Goal: Task Accomplishment & Management: Manage account settings

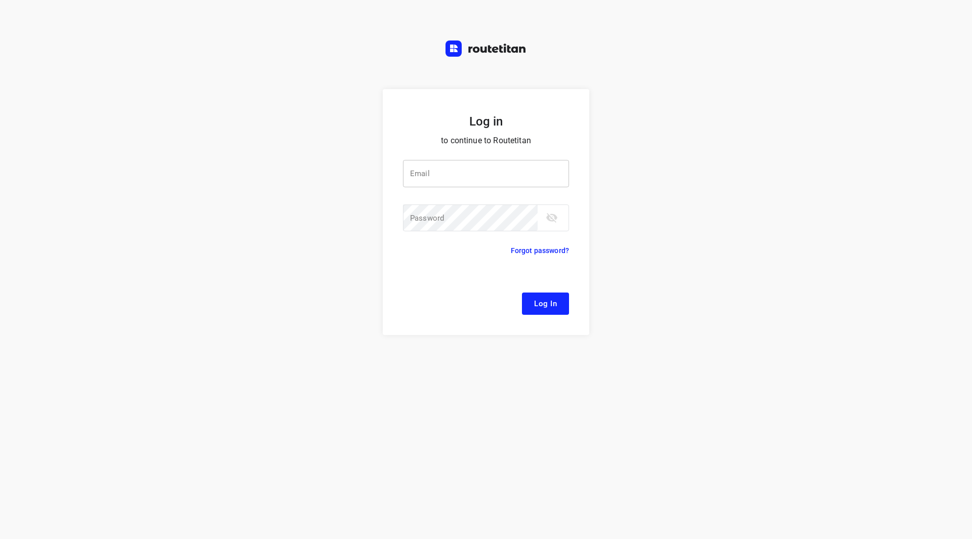
click at [443, 175] on input "email" at bounding box center [486, 173] width 166 height 27
type input "[EMAIL_ADDRESS][DOMAIN_NAME]"
click at [497, 200] on div "Email remco@fruitopjewerk.nl Email ​" at bounding box center [486, 181] width 166 height 42
click at [522, 293] on button "Log In" at bounding box center [545, 304] width 47 height 22
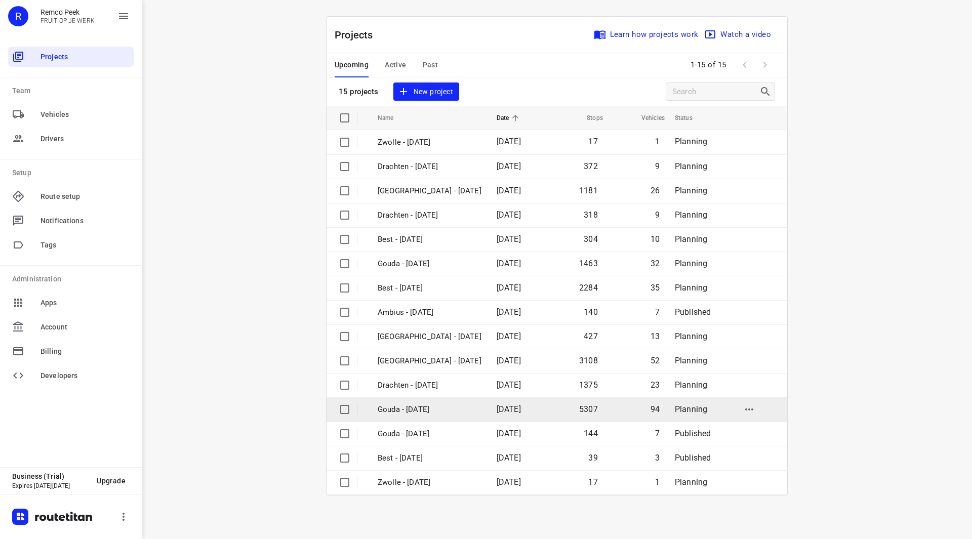
click at [498, 410] on span "06 Oct 2025" at bounding box center [509, 410] width 24 height 10
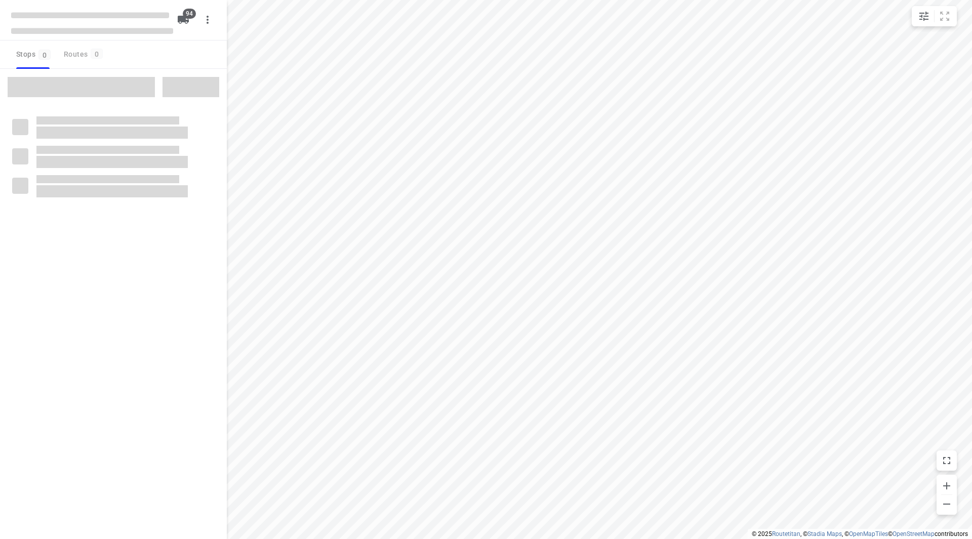
checkbox input "true"
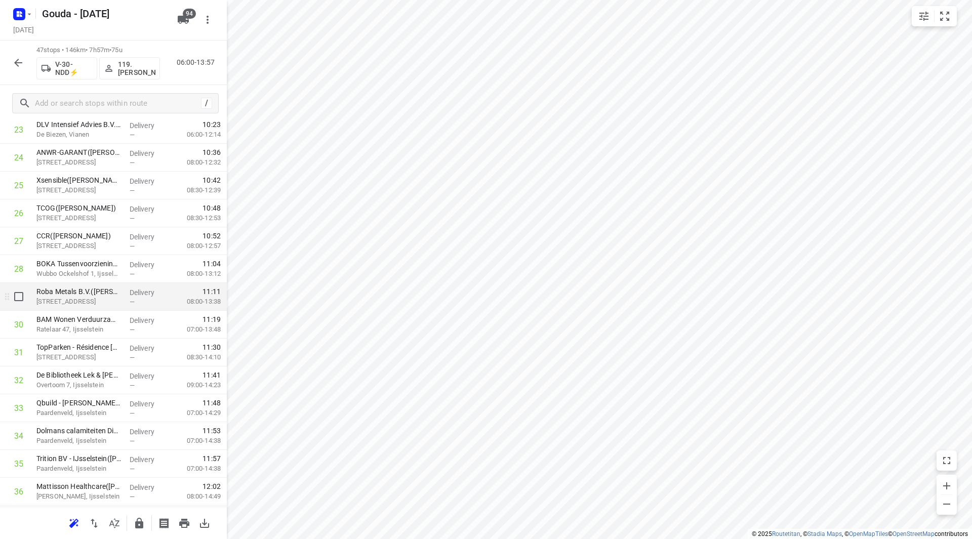
scroll to position [778, 0]
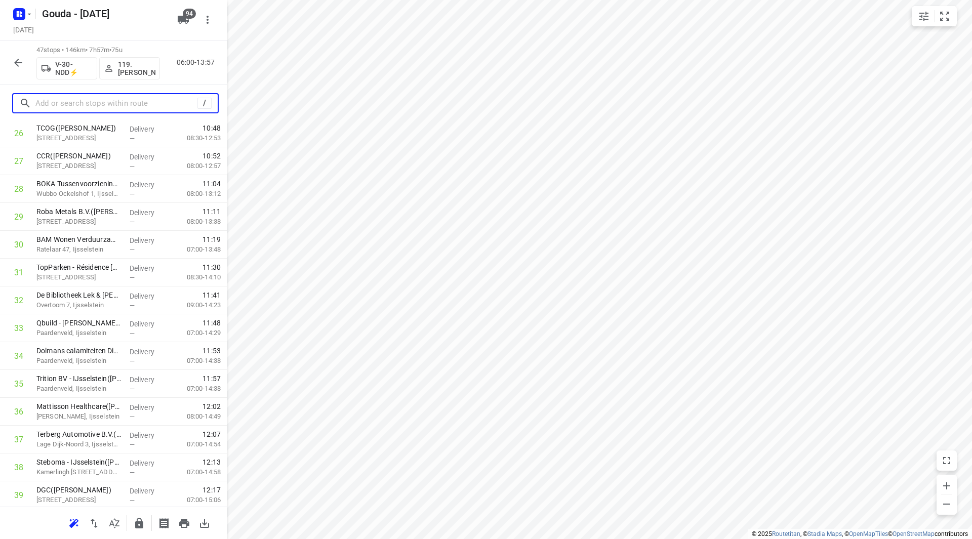
click at [76, 103] on input "text" at bounding box center [116, 104] width 162 height 16
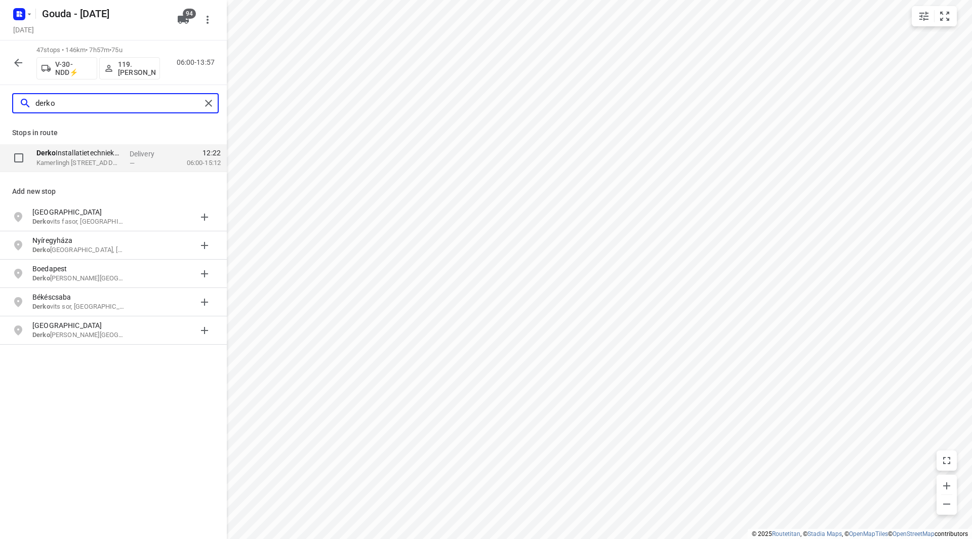
type input "derko"
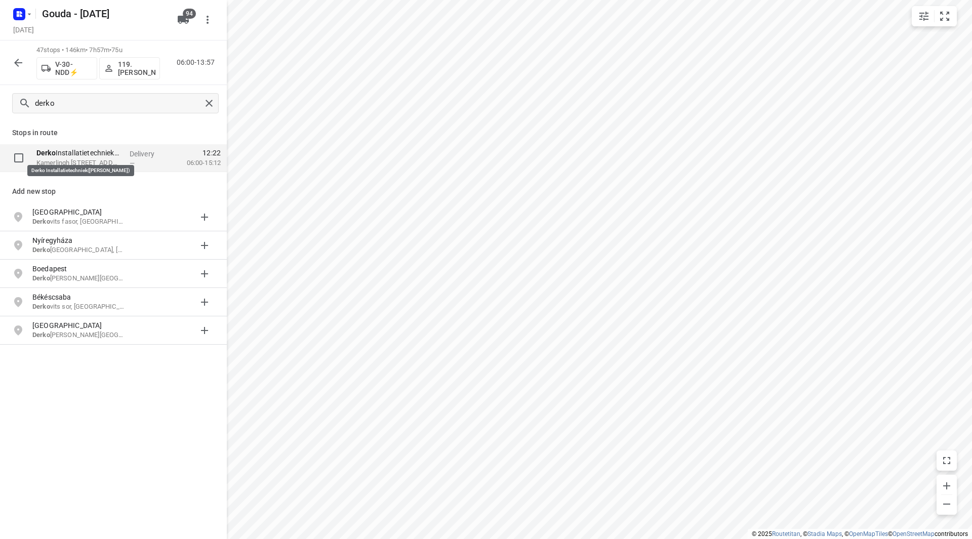
click at [99, 156] on p "Derko Installatietechniek(Derwy Korevaar)" at bounding box center [78, 153] width 85 height 10
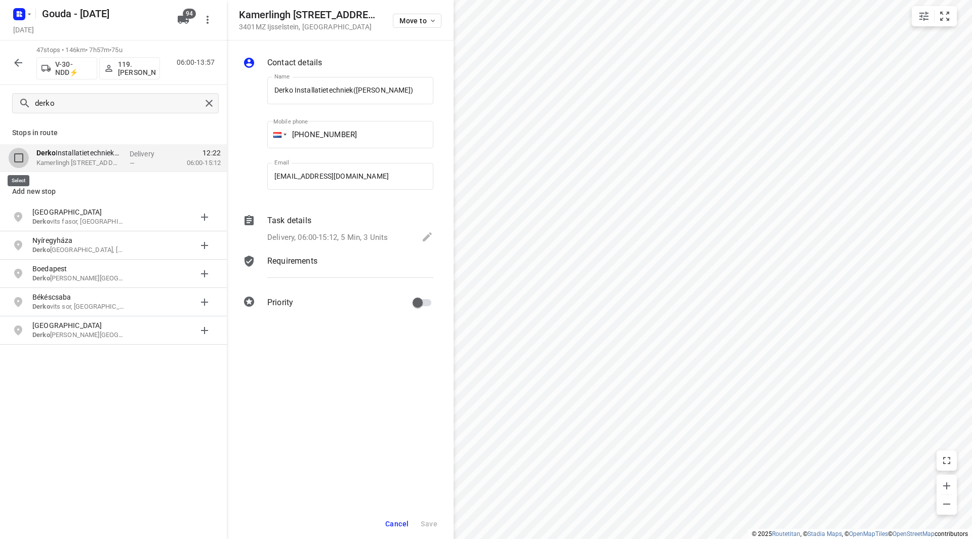
click at [20, 155] on input "checkbox" at bounding box center [19, 158] width 20 height 20
checkbox input "true"
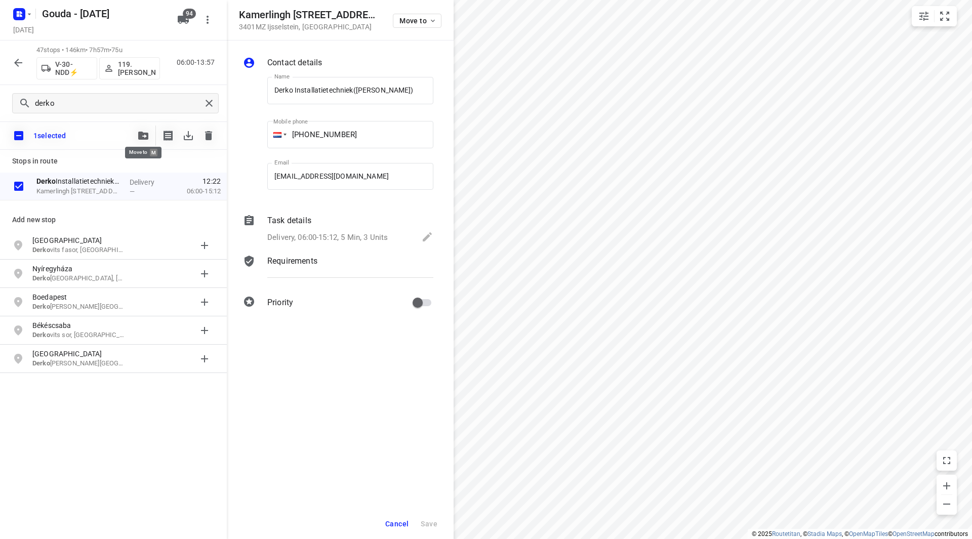
click at [140, 134] on span "button" at bounding box center [143, 136] width 12 height 8
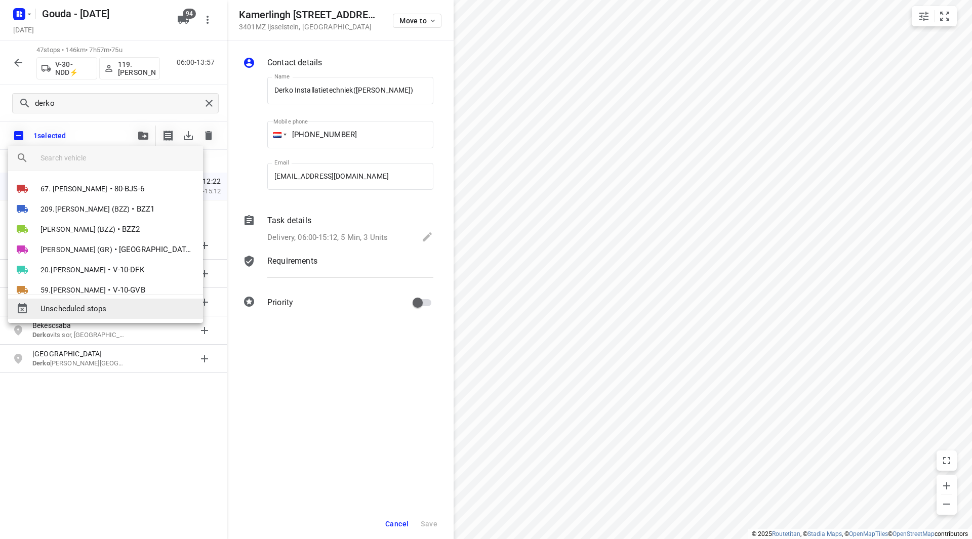
click at [101, 309] on span "Unscheduled stops" at bounding box center [118, 309] width 154 height 12
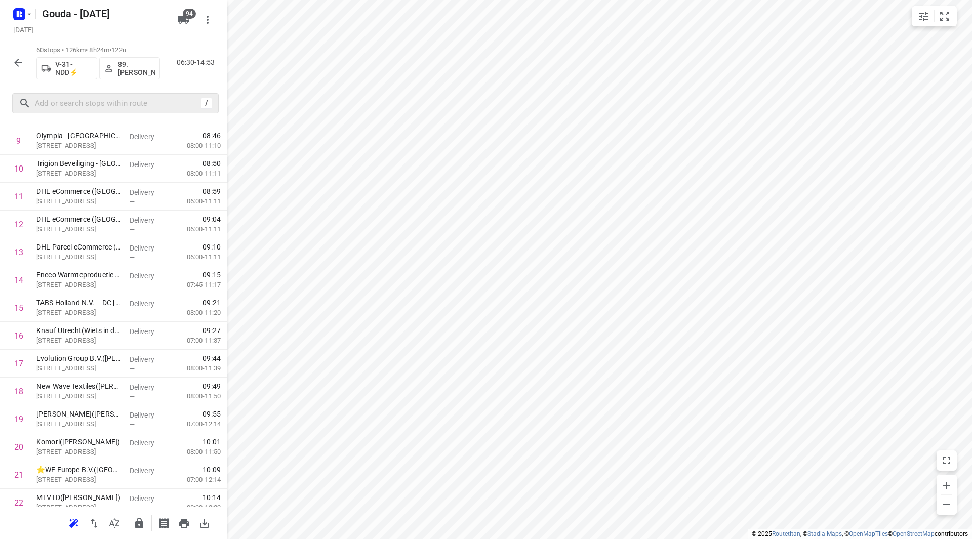
scroll to position [426, 0]
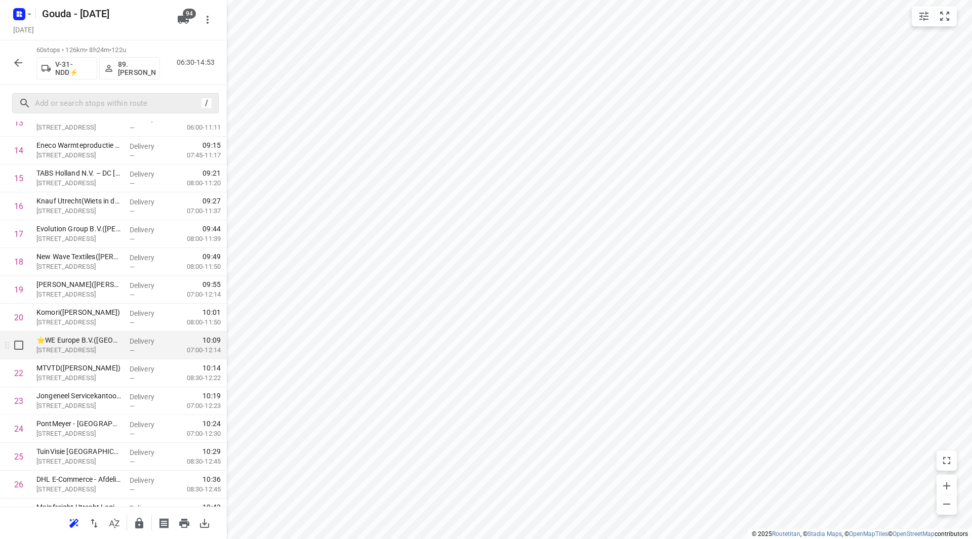
click at [88, 341] on p "⭐WE Europe B.V.(Froyn Kortenhorst)" at bounding box center [78, 340] width 85 height 10
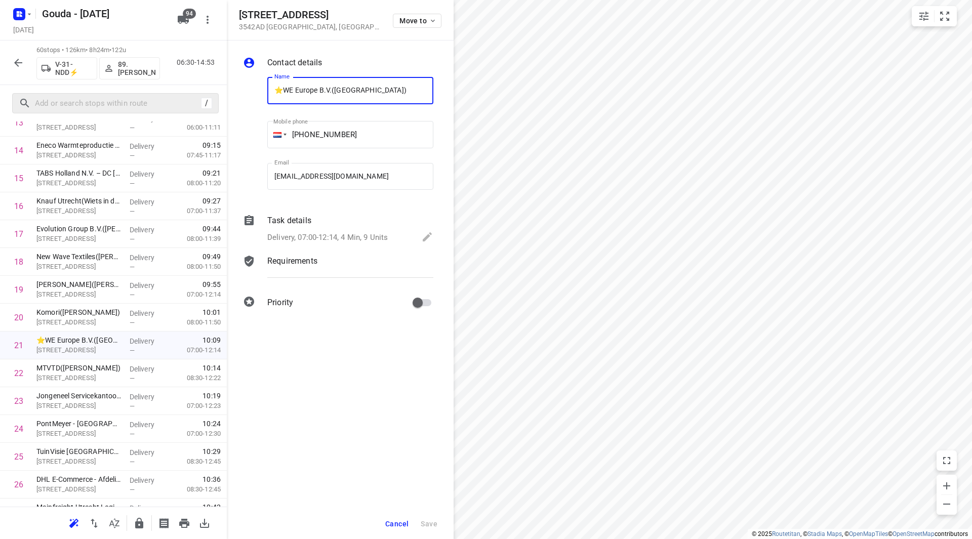
drag, startPoint x: 283, startPoint y: 91, endPoint x: 274, endPoint y: 91, distance: 8.1
click at [274, 91] on input "⭐WE Europe B.V.(Froyn Kortenhorst)" at bounding box center [350, 90] width 166 height 27
click at [398, 522] on span "Cancel" at bounding box center [396, 524] width 23 height 8
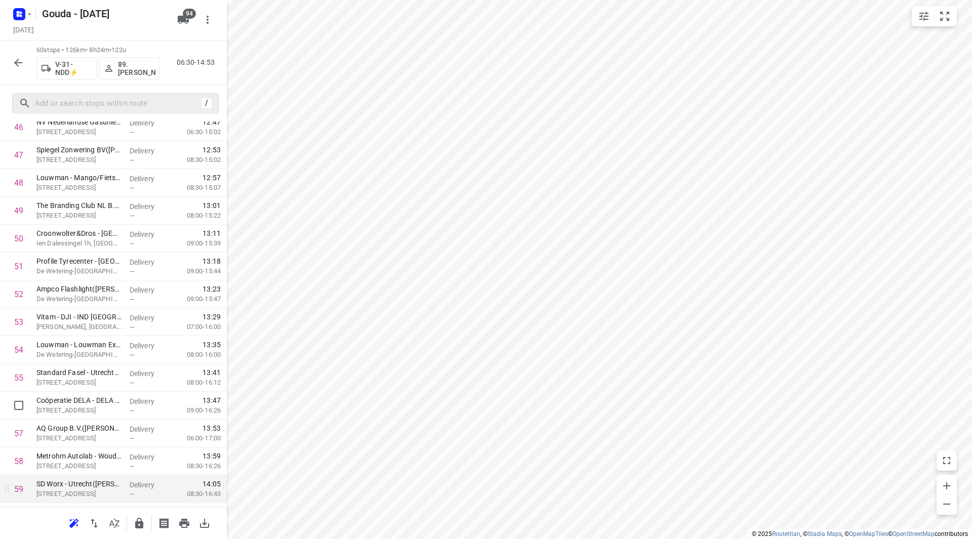
scroll to position [1393, 0]
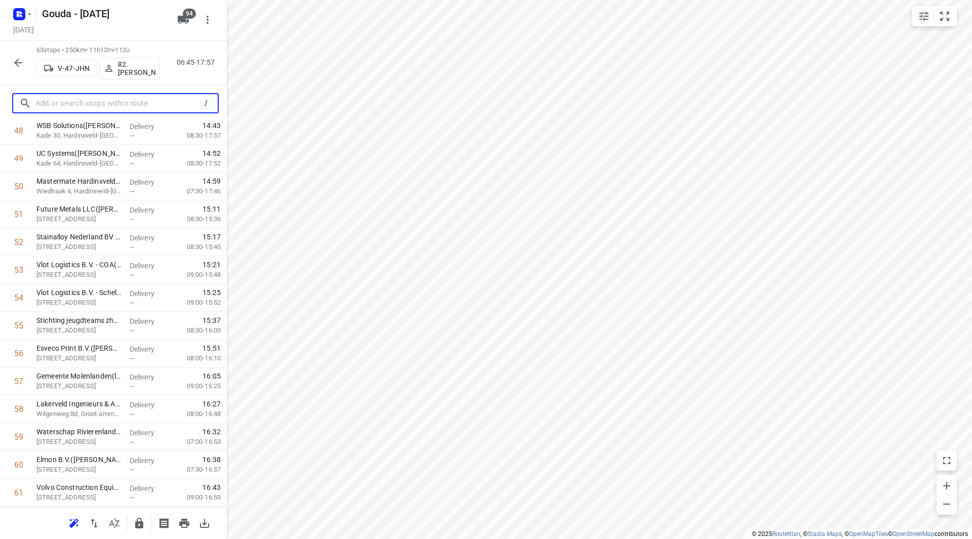
click at [141, 98] on input "text" at bounding box center [117, 104] width 165 height 16
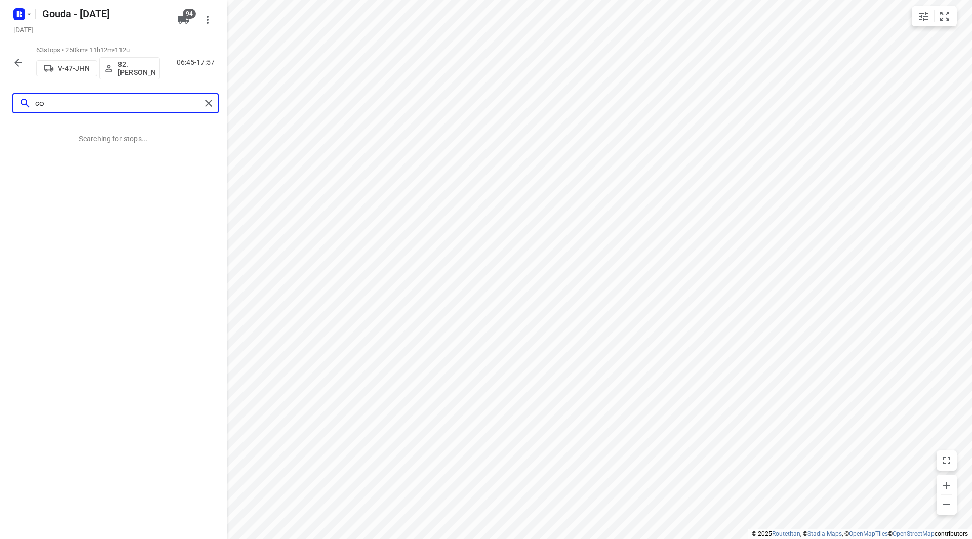
scroll to position [0, 0]
type input "corbi"
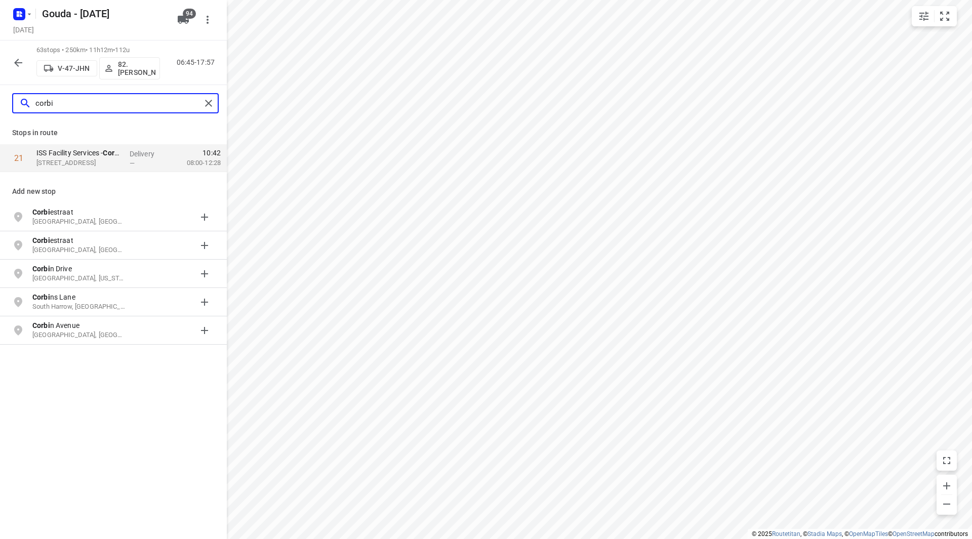
drag, startPoint x: 82, startPoint y: 105, endPoint x: 24, endPoint y: 104, distance: 57.7
click at [24, 104] on div "corbi" at bounding box center [110, 104] width 182 height 16
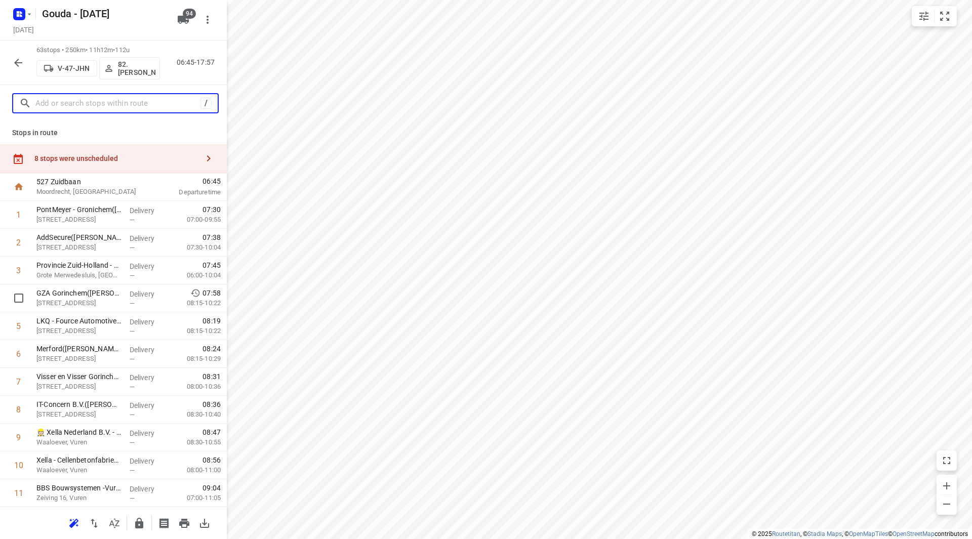
click at [103, 108] on input "text" at bounding box center [117, 104] width 165 height 16
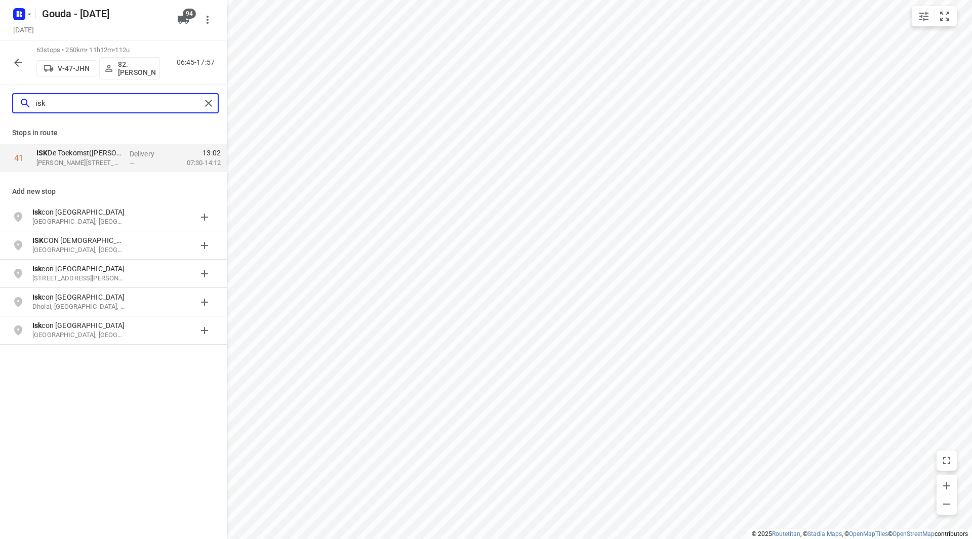
type input "isk"
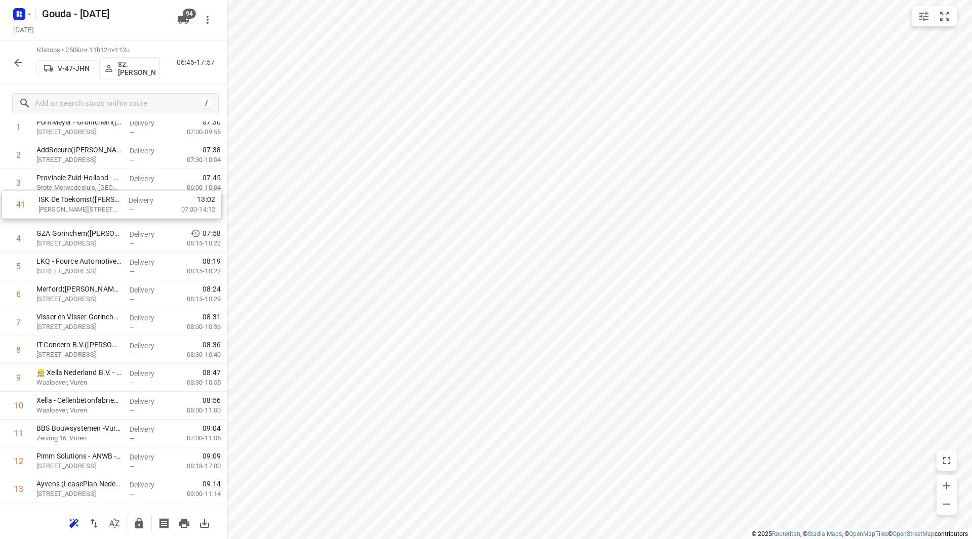
scroll to position [83, 0]
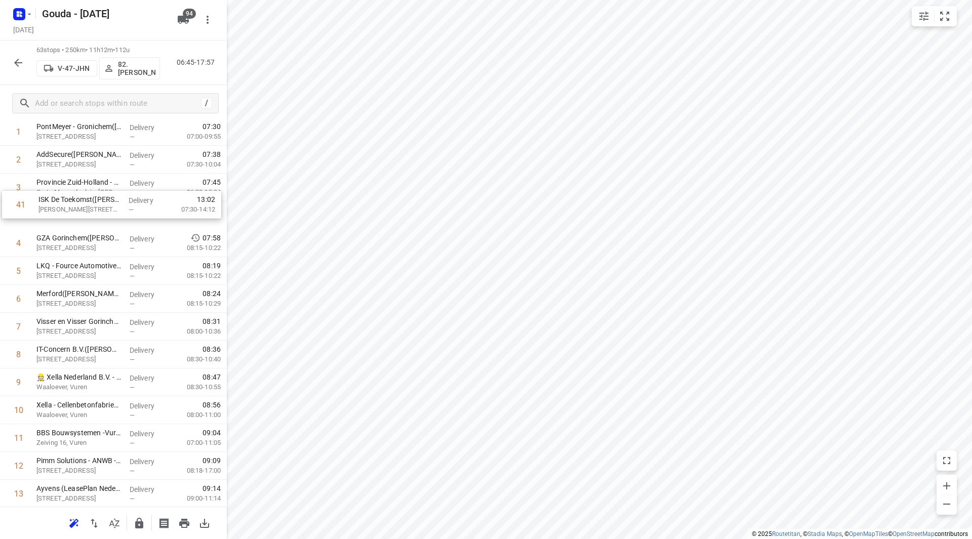
drag, startPoint x: 75, startPoint y: 317, endPoint x: 76, endPoint y: 212, distance: 104.3
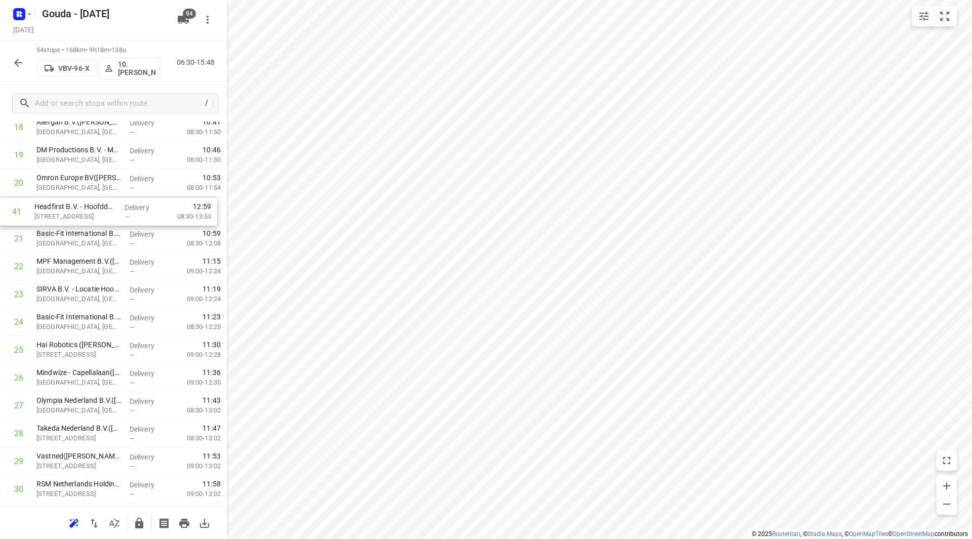
scroll to position [559, 0]
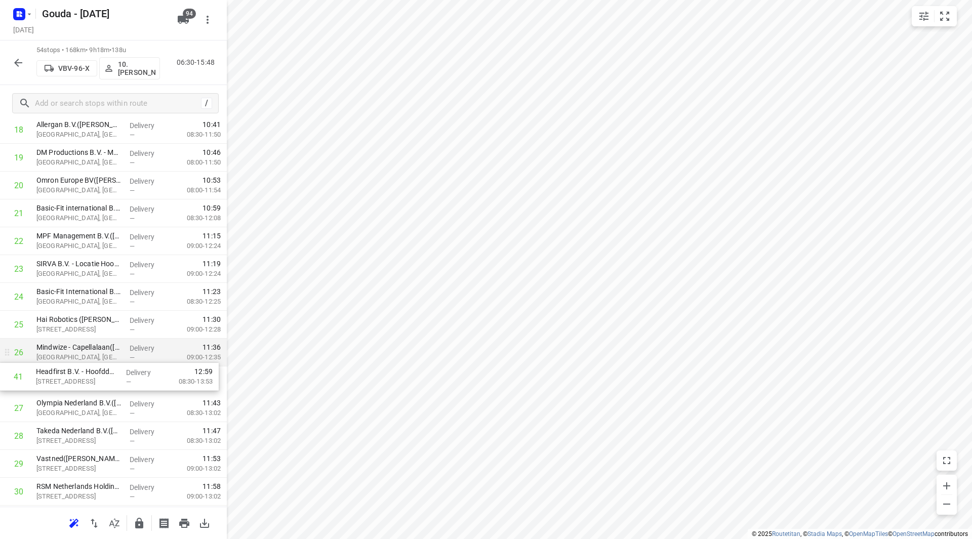
drag, startPoint x: 77, startPoint y: 318, endPoint x: 79, endPoint y: 365, distance: 47.1
click at [78, 362] on div "1 ⭐Schiphol Airport Retail B.V.(Randy Oosterhof) Hoeksteen 15, Hoofddorp Delive…" at bounding box center [113, 394] width 227 height 1504
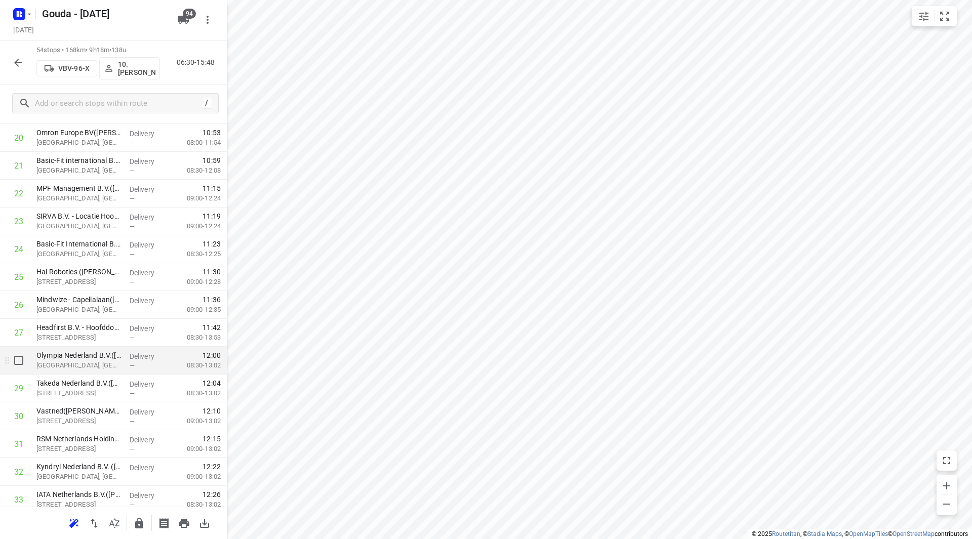
scroll to position [609, 0]
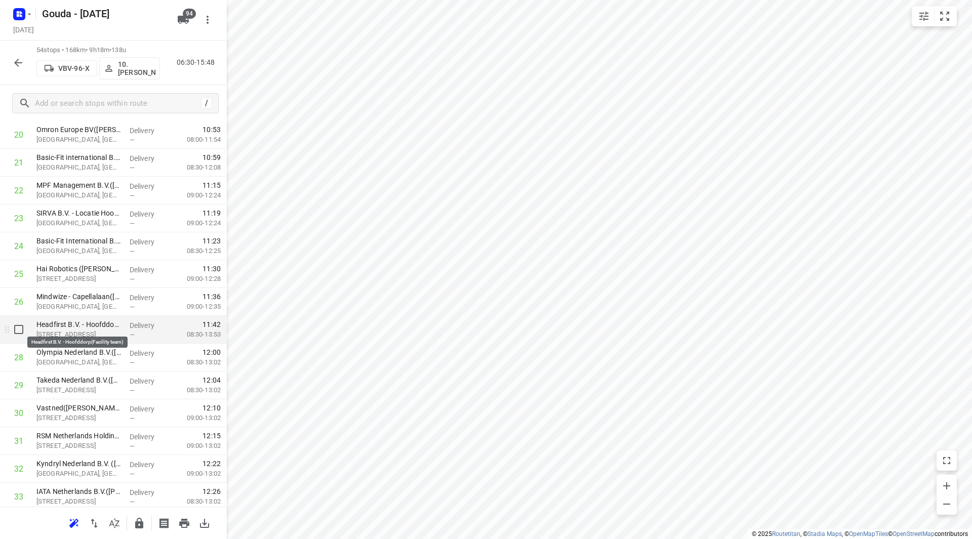
click at [83, 327] on p "Headfirst B.V. - Hoofddorp(Facility team)" at bounding box center [78, 325] width 85 height 10
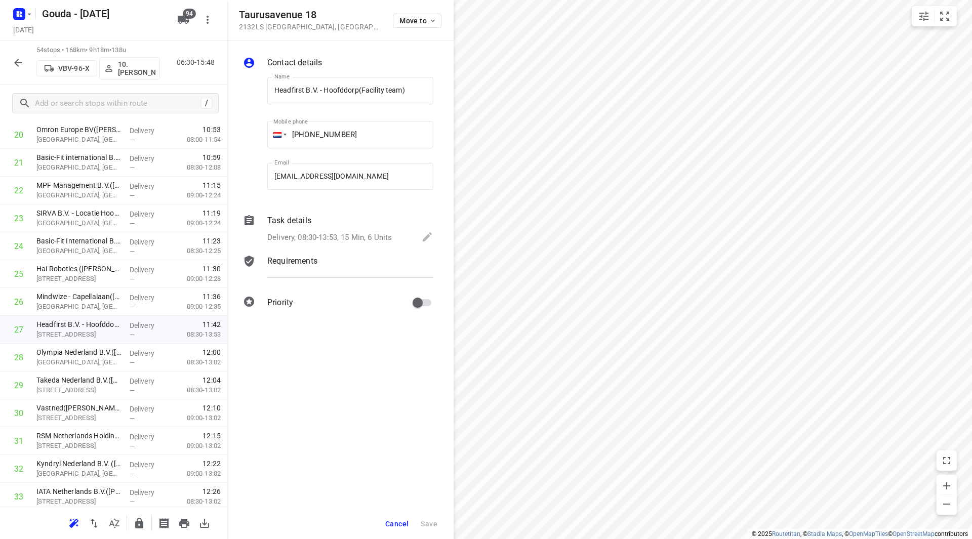
click at [293, 239] on p "Delivery, 08:30-13:53, 15 Min, 6 Units" at bounding box center [329, 238] width 125 height 12
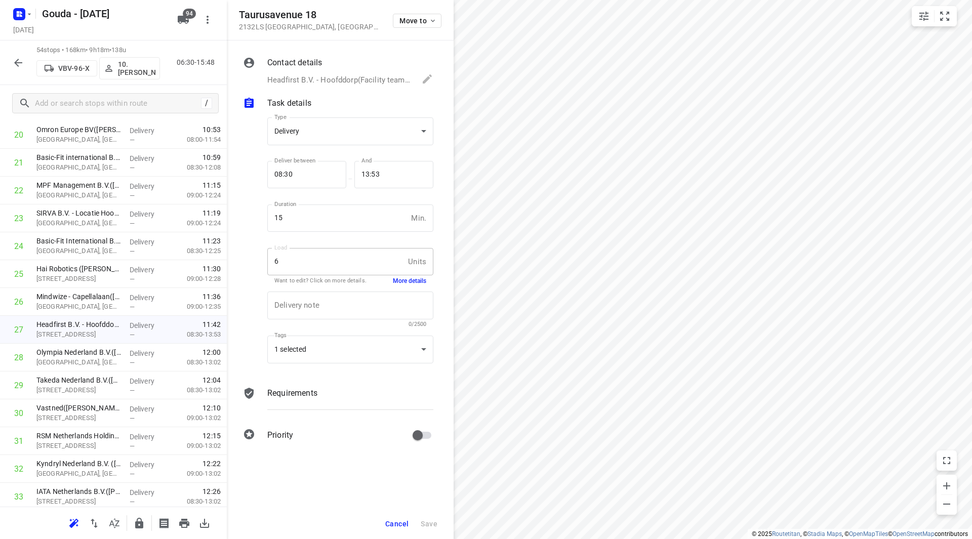
click at [408, 282] on button "More details" at bounding box center [409, 281] width 33 height 9
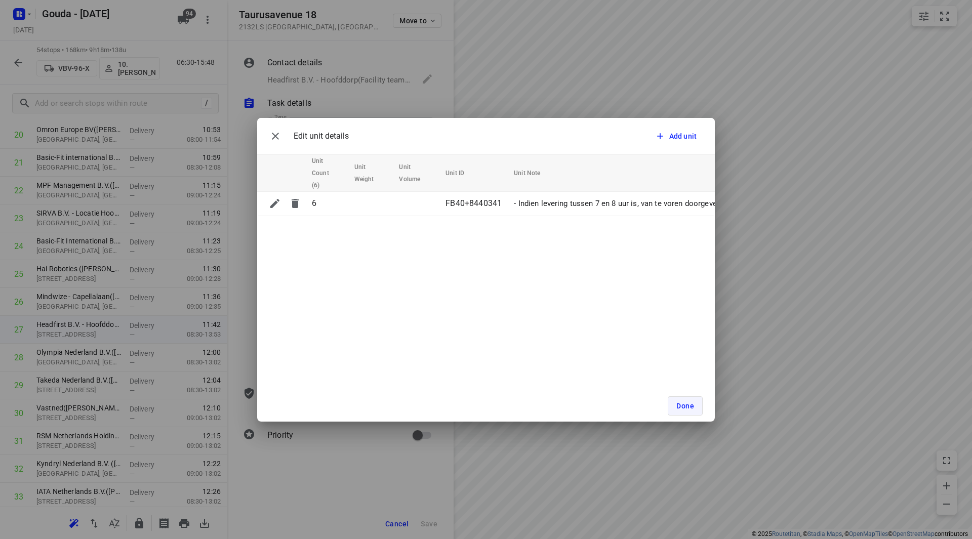
click at [678, 410] on span "Done" at bounding box center [686, 406] width 18 height 8
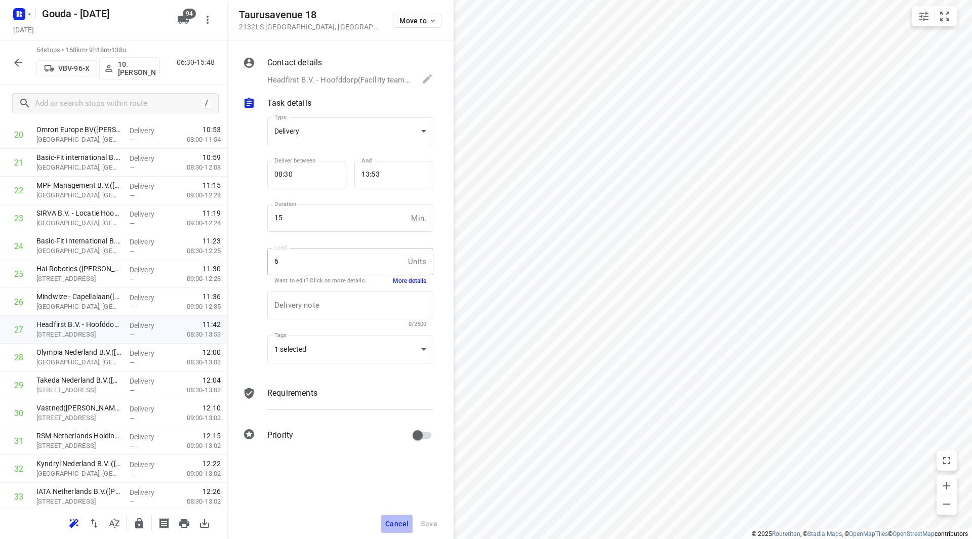
click at [397, 522] on button "Cancel" at bounding box center [396, 524] width 31 height 18
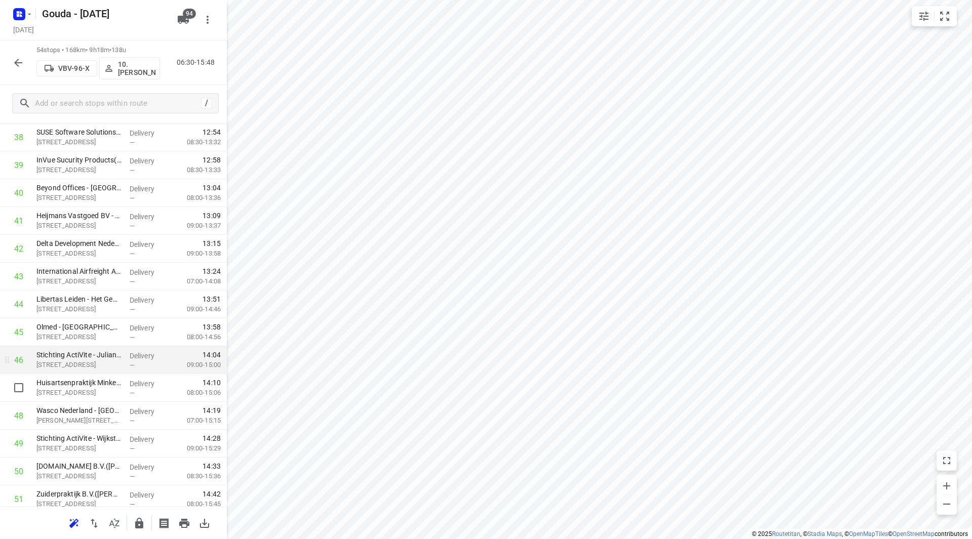
scroll to position [1116, 0]
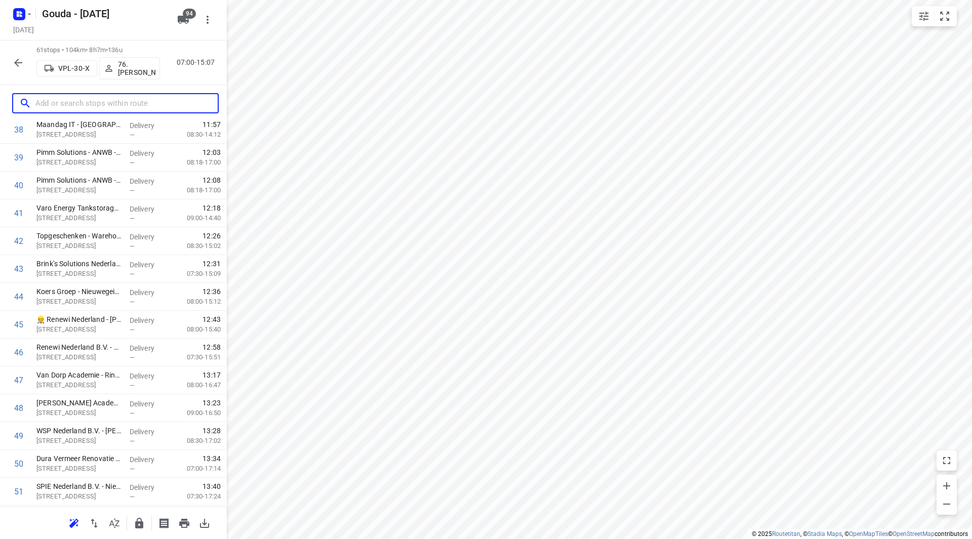
click at [96, 100] on input "text" at bounding box center [126, 104] width 182 height 16
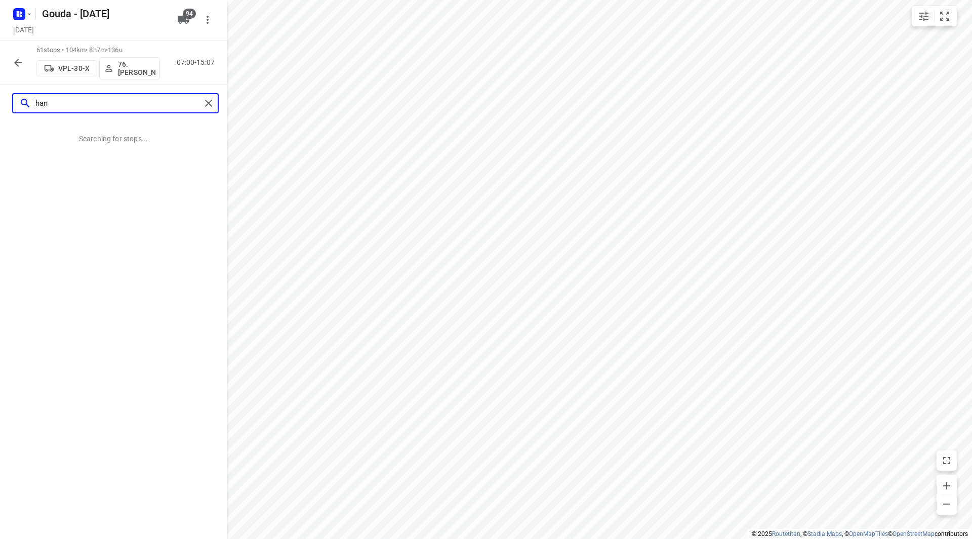
type input "hana"
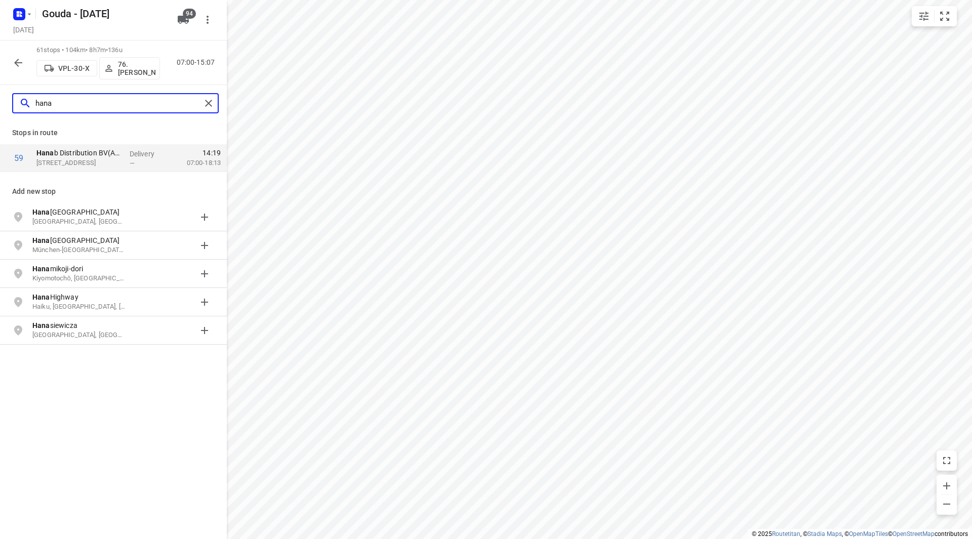
drag, startPoint x: 97, startPoint y: 100, endPoint x: 24, endPoint y: 103, distance: 73.0
click at [24, 103] on div "hana" at bounding box center [110, 104] width 182 height 16
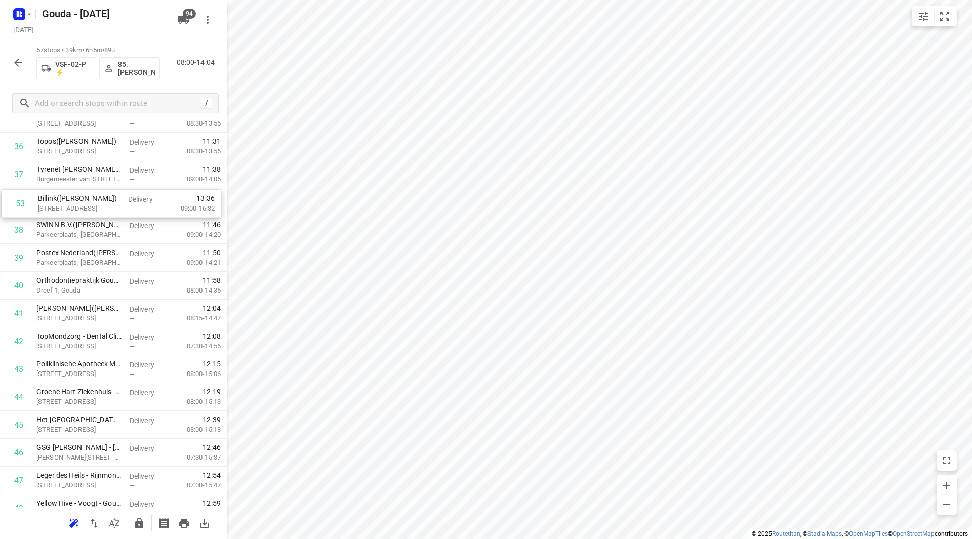
scroll to position [1039, 0]
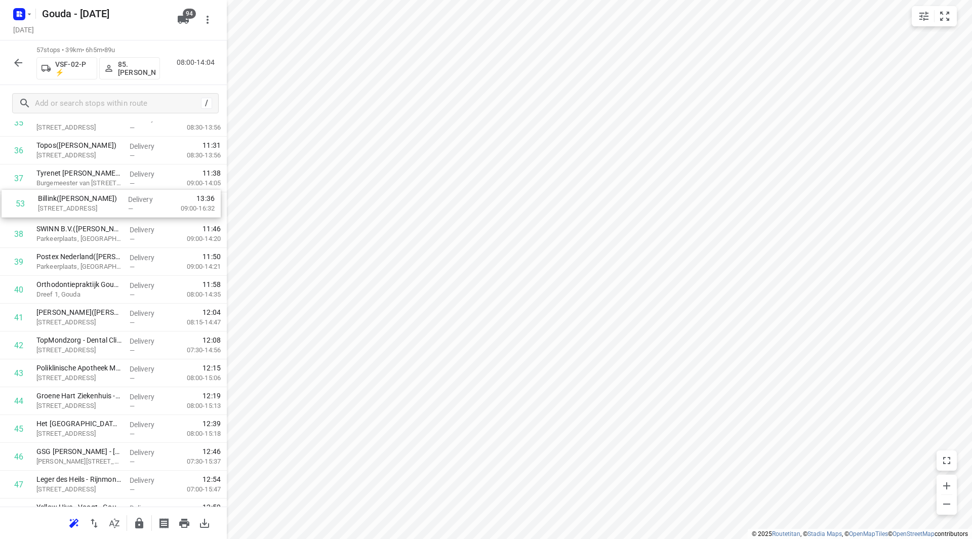
drag, startPoint x: 78, startPoint y: 357, endPoint x: 78, endPoint y: 211, distance: 145.4
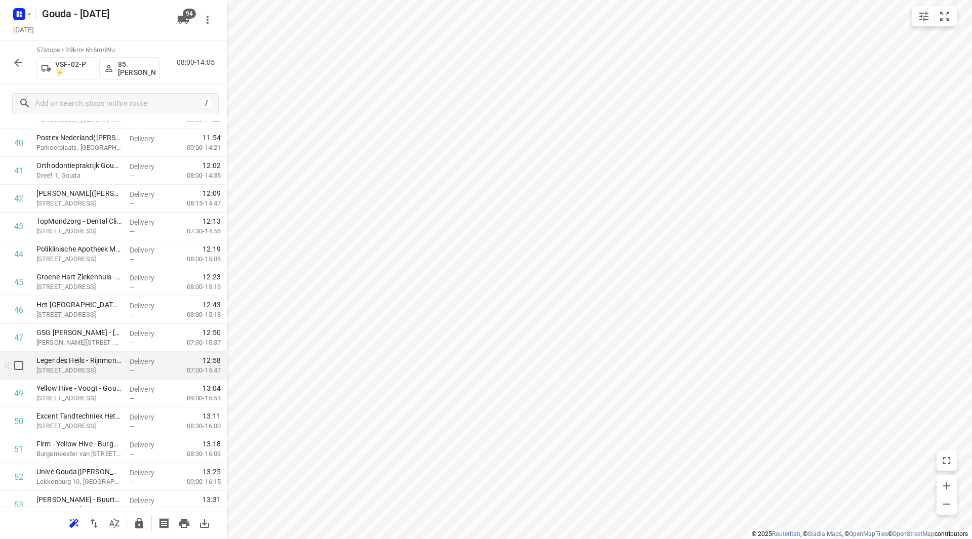
scroll to position [1158, 0]
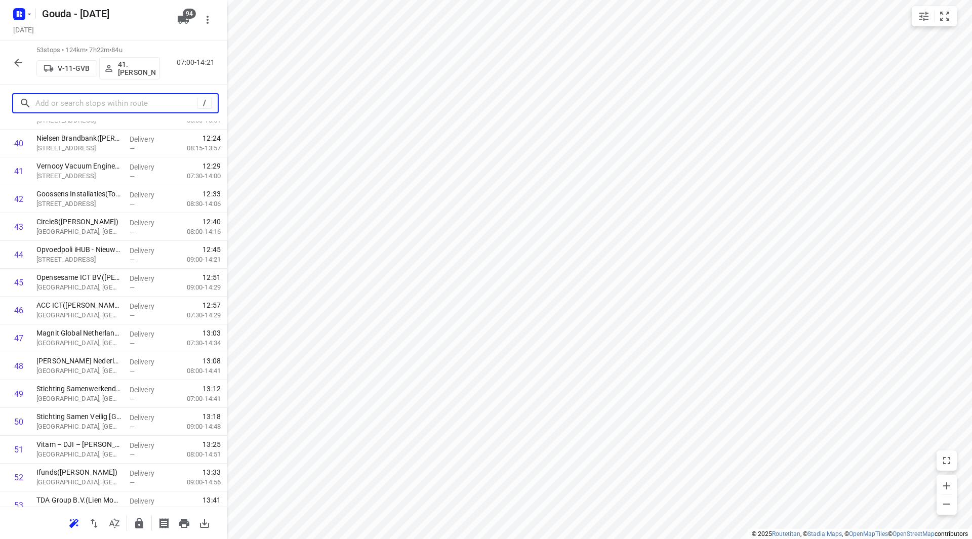
click at [120, 108] on input "text" at bounding box center [116, 104] width 162 height 16
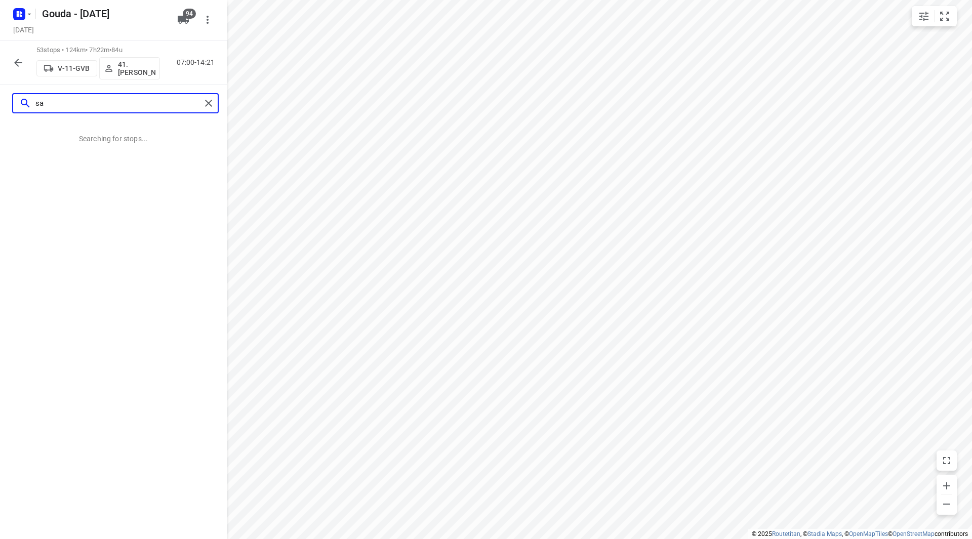
type input "s"
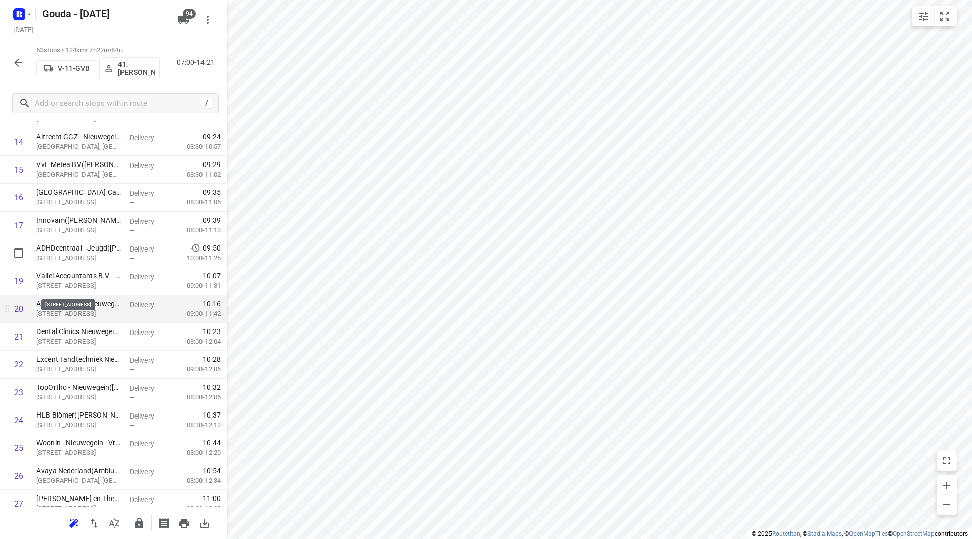
scroll to position [456, 0]
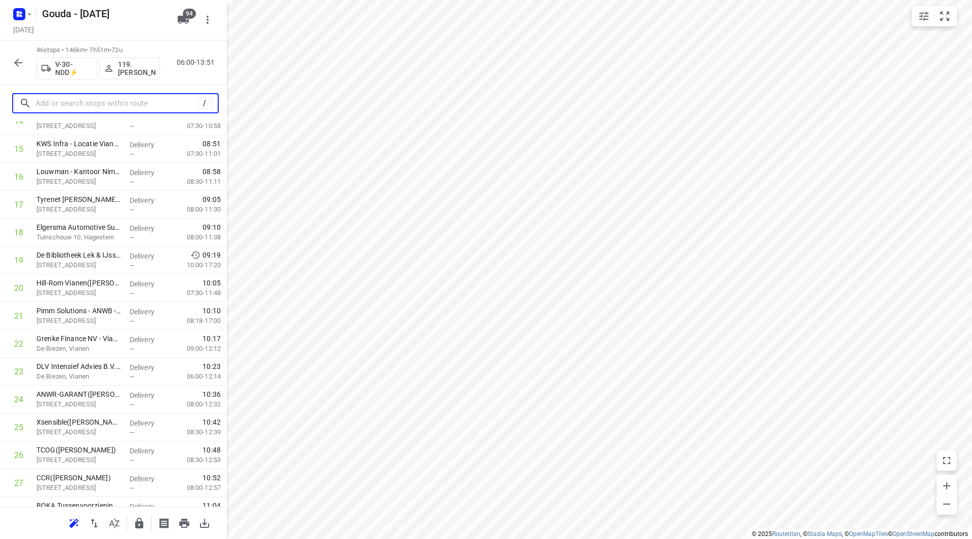
click at [106, 104] on input "text" at bounding box center [116, 104] width 162 height 16
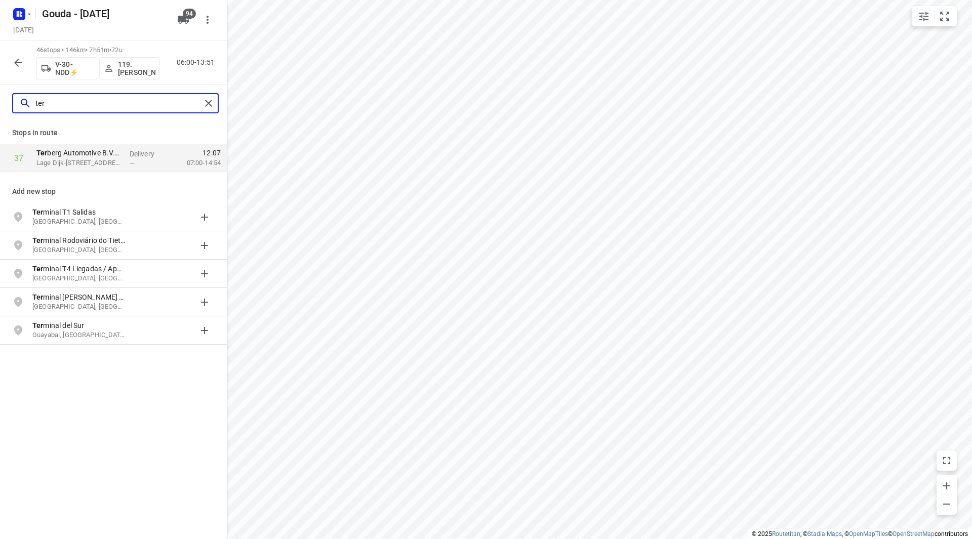
type input "ter"
click at [15, 155] on input "checkbox" at bounding box center [19, 158] width 20 height 20
checkbox input "true"
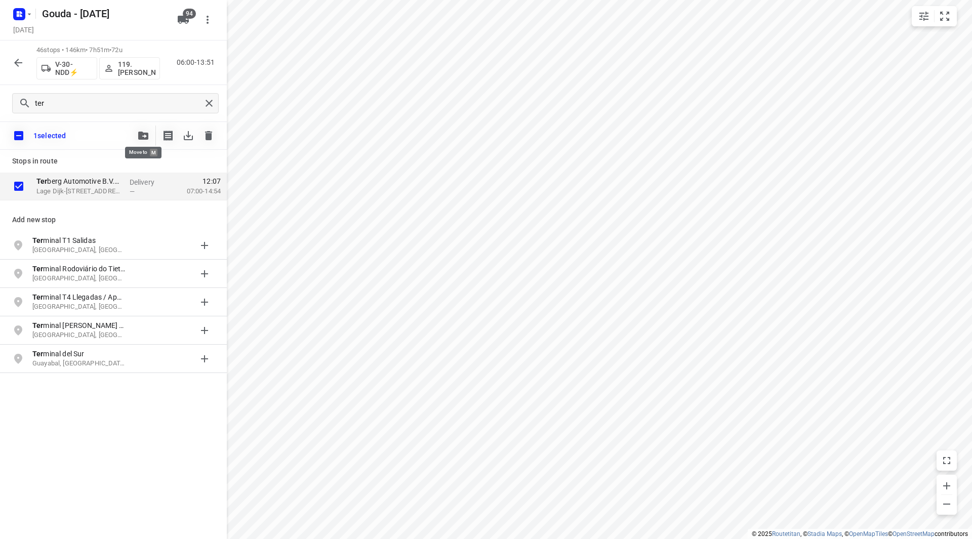
click at [149, 133] on button "button" at bounding box center [143, 136] width 20 height 20
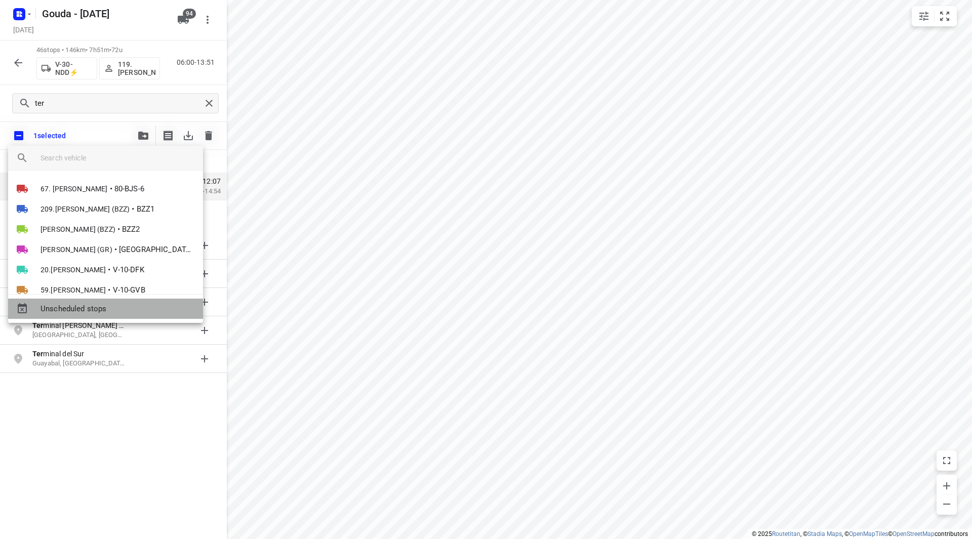
click at [107, 304] on span "Unscheduled stops" at bounding box center [118, 309] width 154 height 12
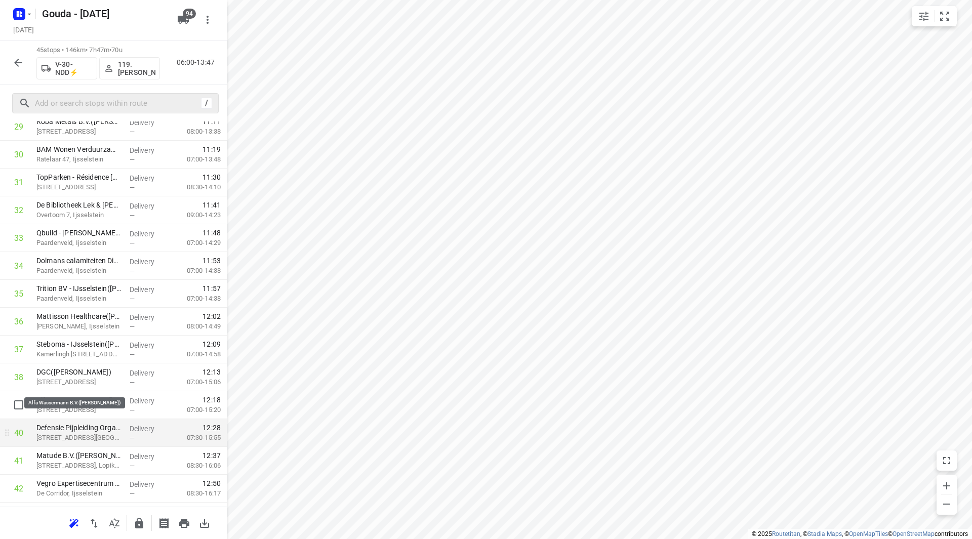
scroll to position [912, 0]
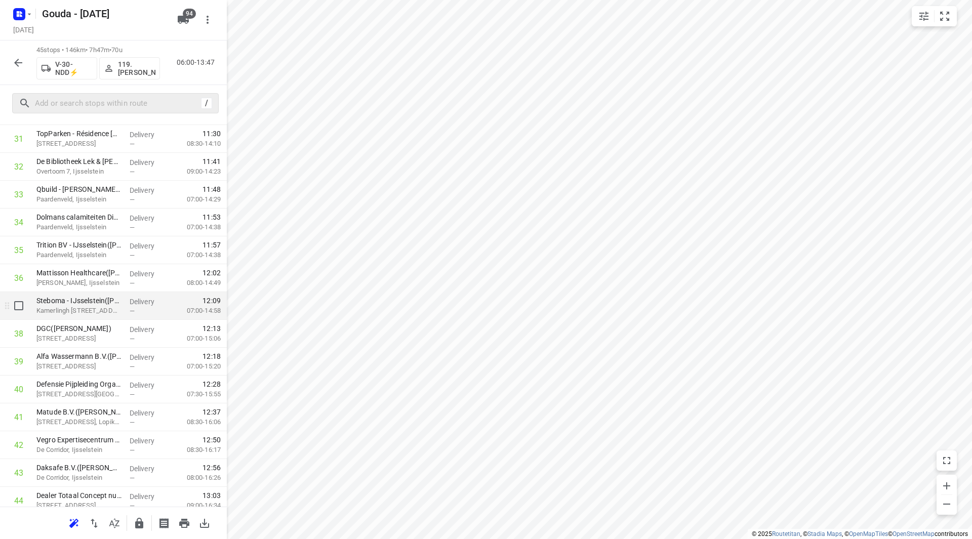
click at [17, 305] on input "checkbox" at bounding box center [19, 306] width 20 height 20
checkbox input "true"
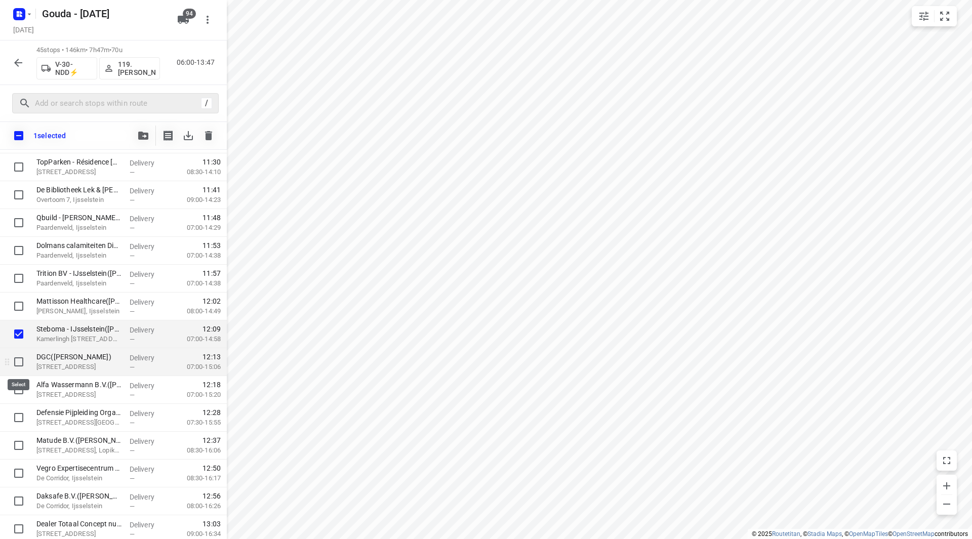
drag, startPoint x: 17, startPoint y: 355, endPoint x: 19, endPoint y: 364, distance: 9.5
click at [17, 355] on input "checkbox" at bounding box center [19, 362] width 20 height 20
checkbox input "true"
drag, startPoint x: 22, startPoint y: 387, endPoint x: 28, endPoint y: 386, distance: 5.7
click at [23, 387] on input "checkbox" at bounding box center [19, 390] width 20 height 20
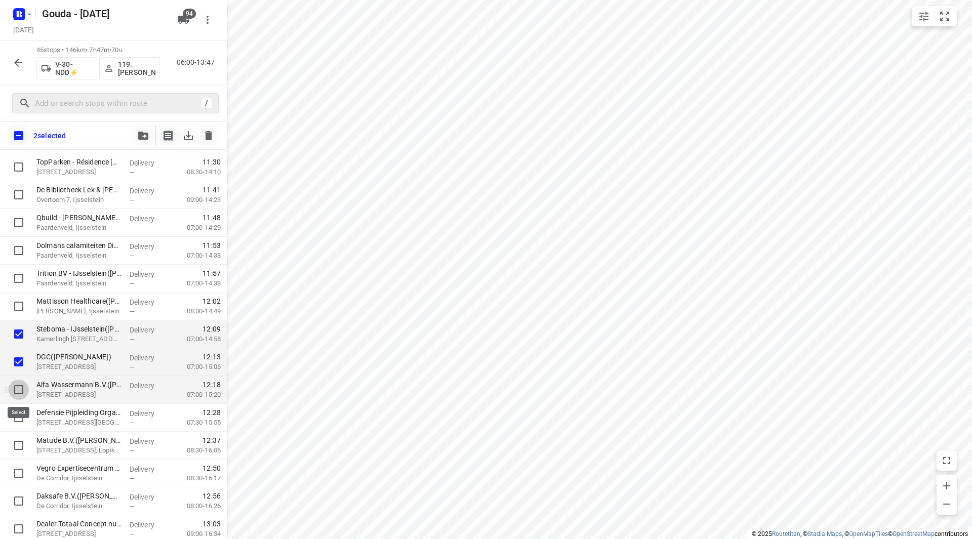
checkbox input "true"
click at [140, 133] on icon "button" at bounding box center [143, 136] width 10 height 8
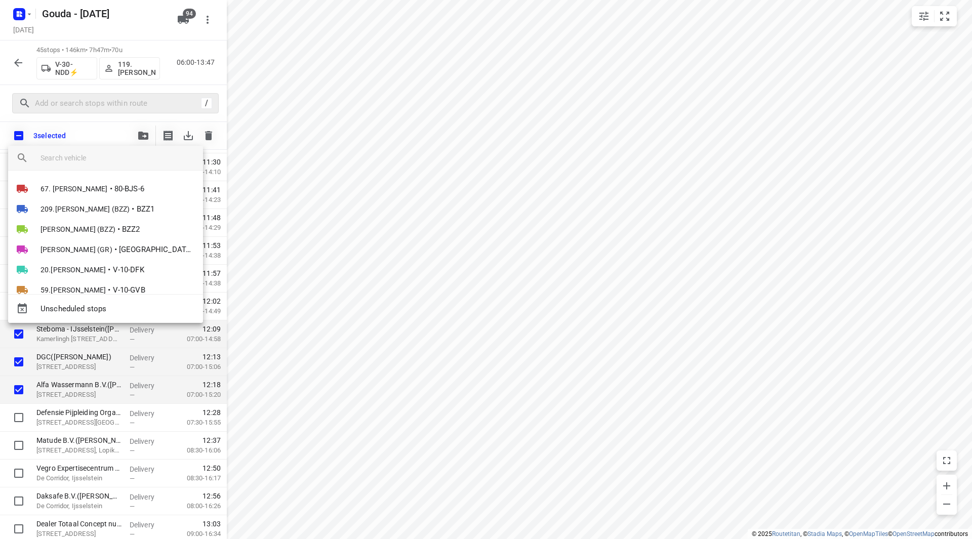
click at [143, 134] on div at bounding box center [486, 269] width 972 height 539
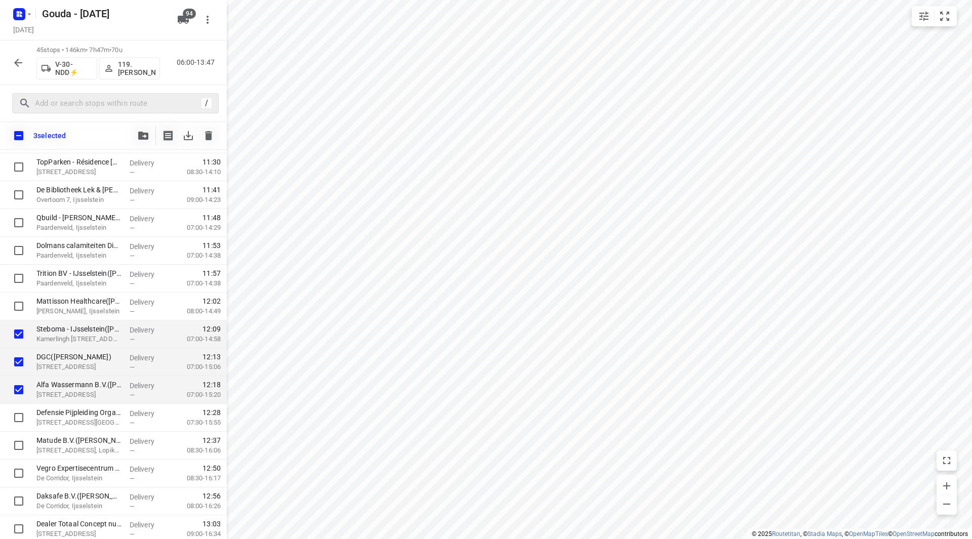
click at [141, 136] on icon "button" at bounding box center [143, 136] width 10 height 8
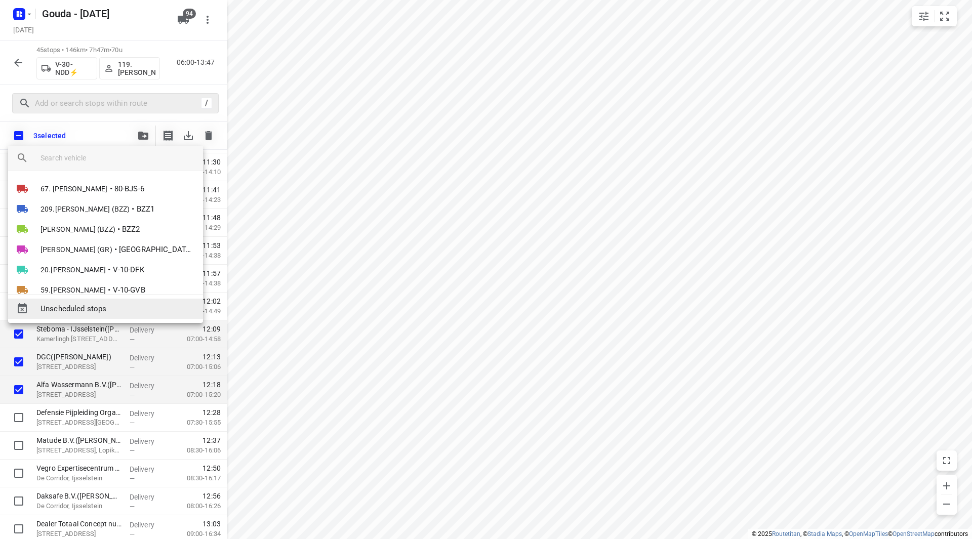
click at [104, 310] on span "Unscheduled stops" at bounding box center [118, 309] width 154 height 12
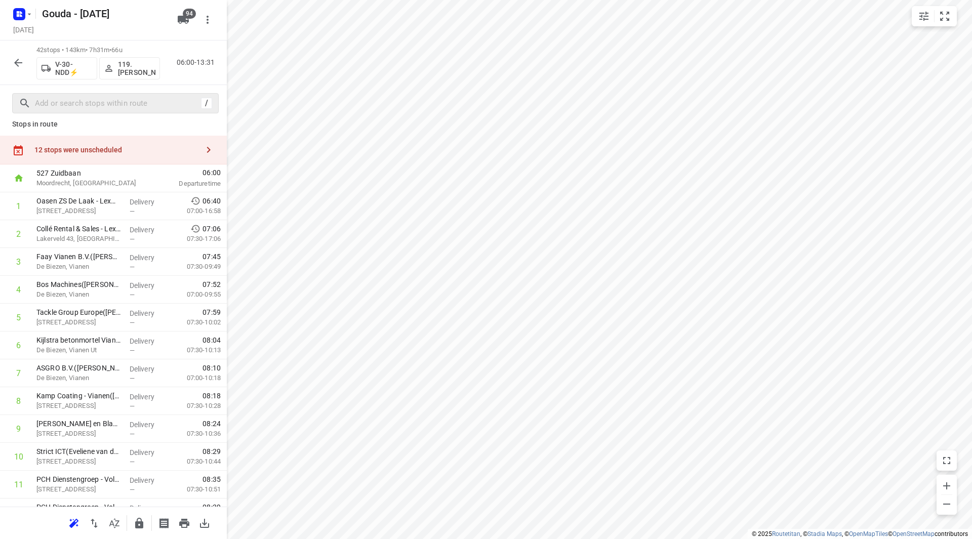
scroll to position [0, 0]
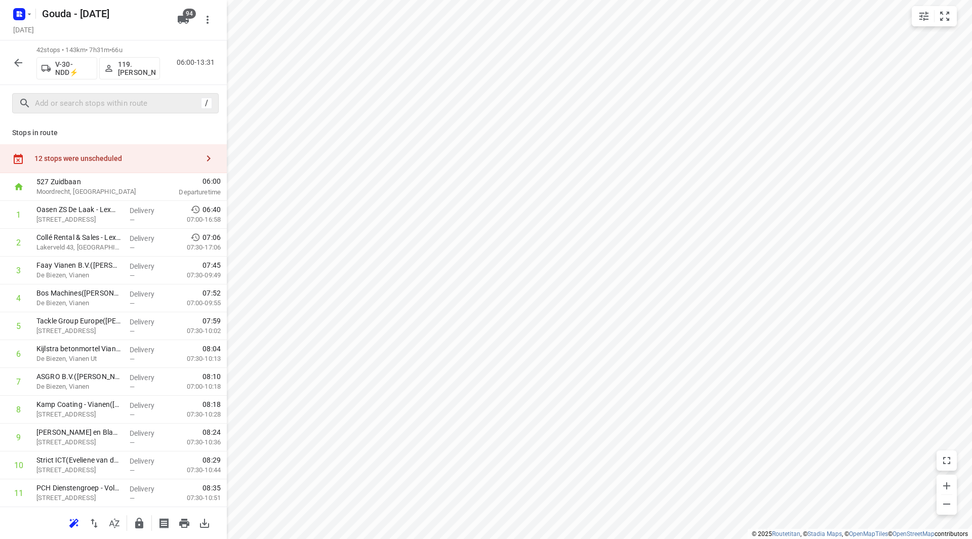
click at [129, 155] on div "12 stops were unscheduled" at bounding box center [116, 158] width 164 height 8
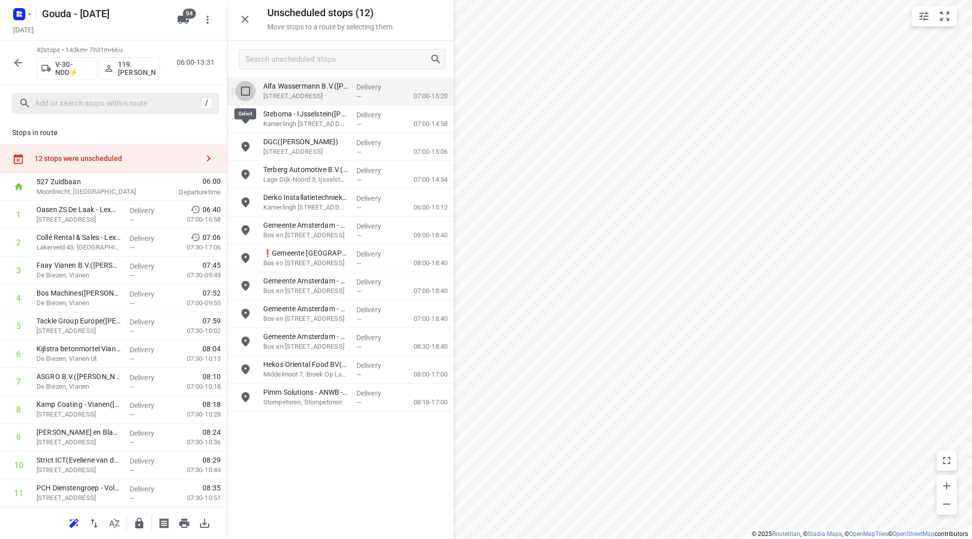
drag, startPoint x: 248, startPoint y: 94, endPoint x: 252, endPoint y: 118, distance: 24.6
click at [248, 93] on input "grid" at bounding box center [246, 91] width 20 height 20
checkbox input "true"
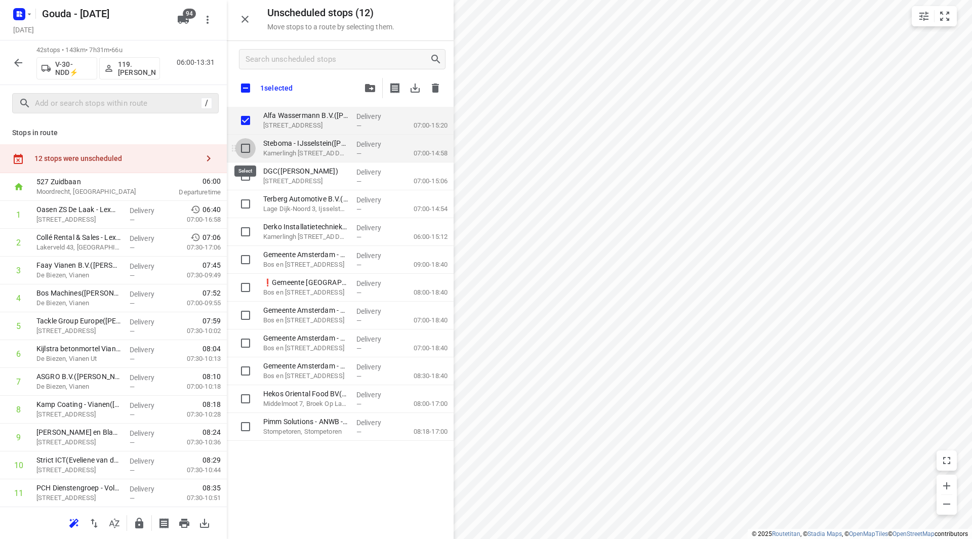
click at [249, 151] on input "grid" at bounding box center [246, 148] width 20 height 20
checkbox input "true"
click at [250, 177] on input "grid" at bounding box center [246, 176] width 20 height 20
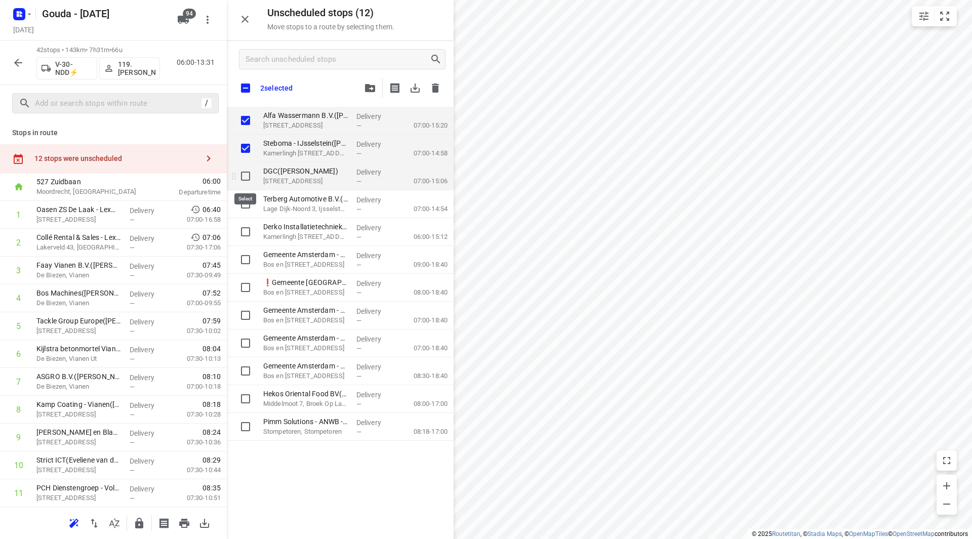
checkbox input "true"
click at [247, 201] on input "grid" at bounding box center [246, 204] width 20 height 20
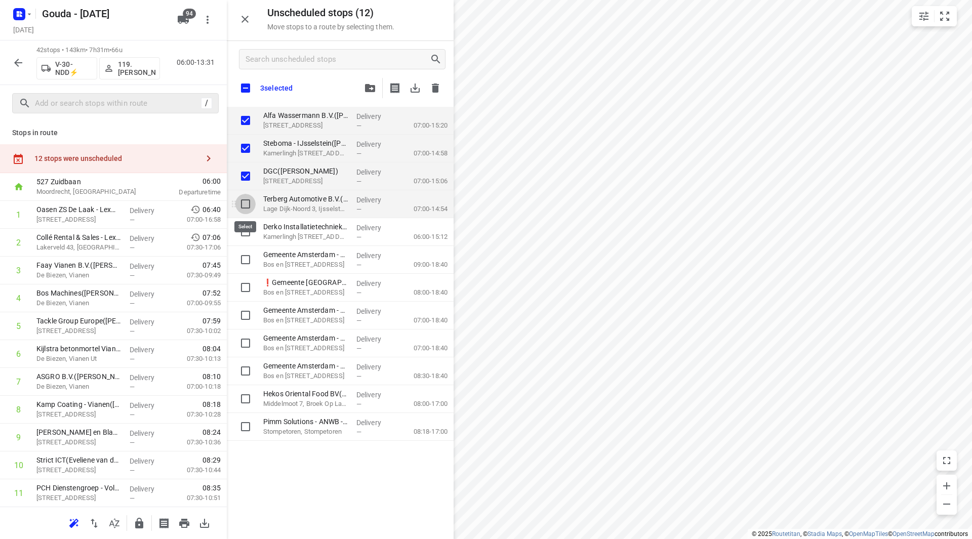
checkbox input "true"
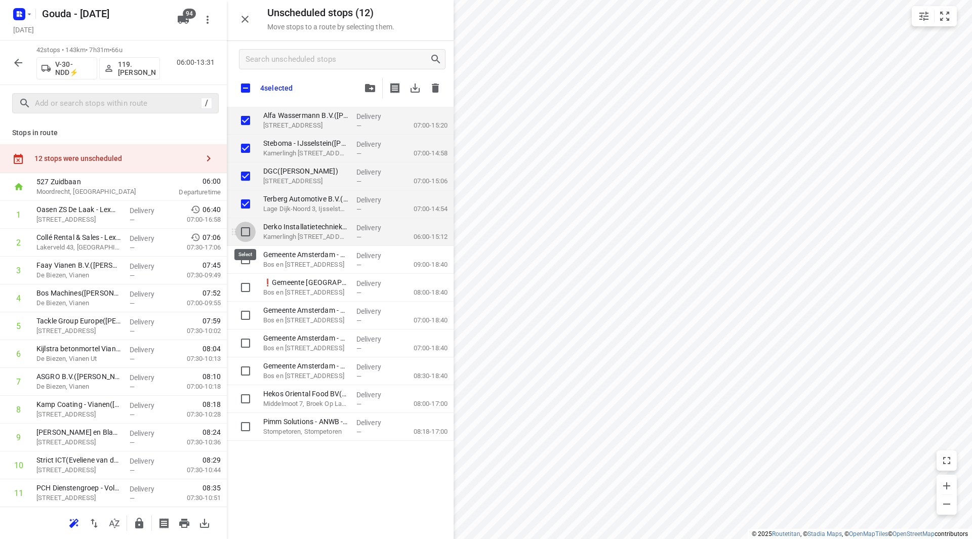
click at [244, 231] on input "grid" at bounding box center [246, 232] width 20 height 20
checkbox input "true"
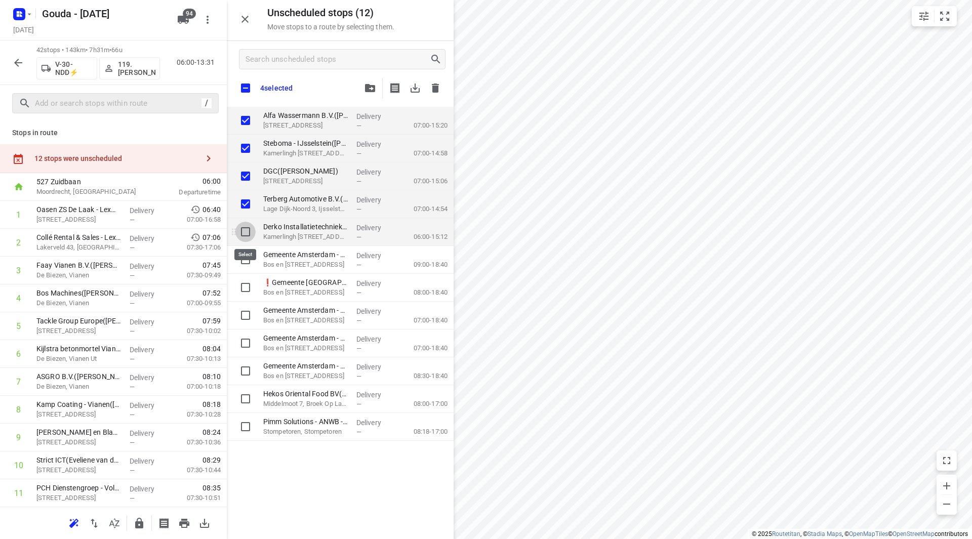
checkbox input "true"
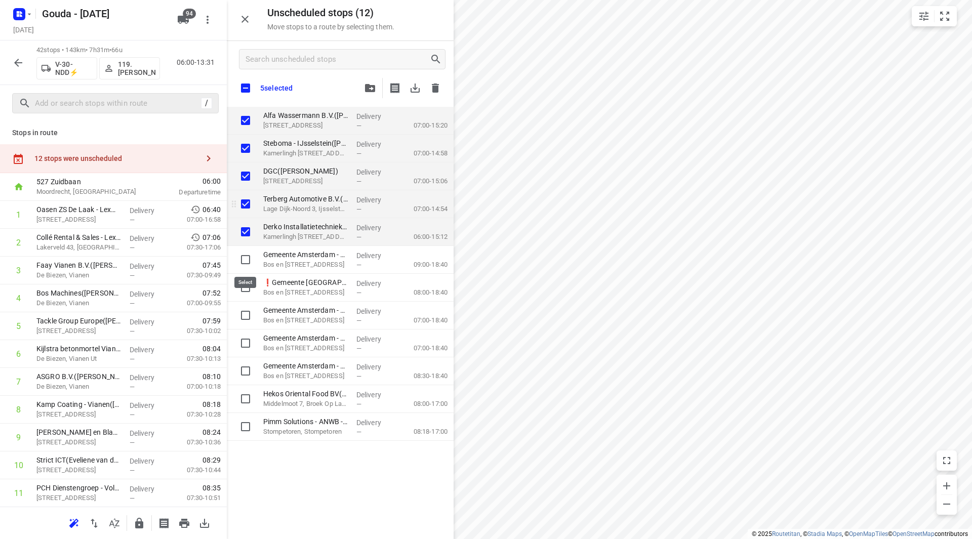
checkbox input "true"
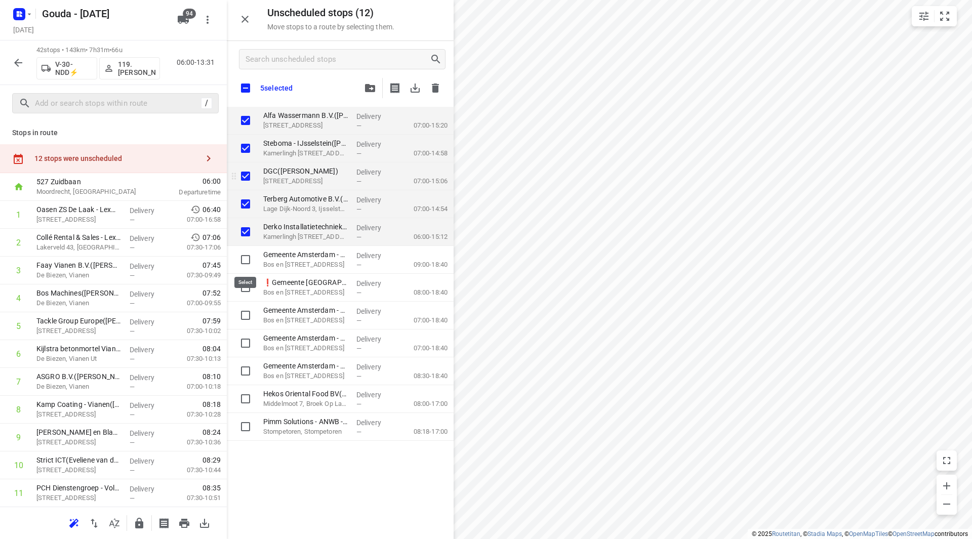
checkbox input "true"
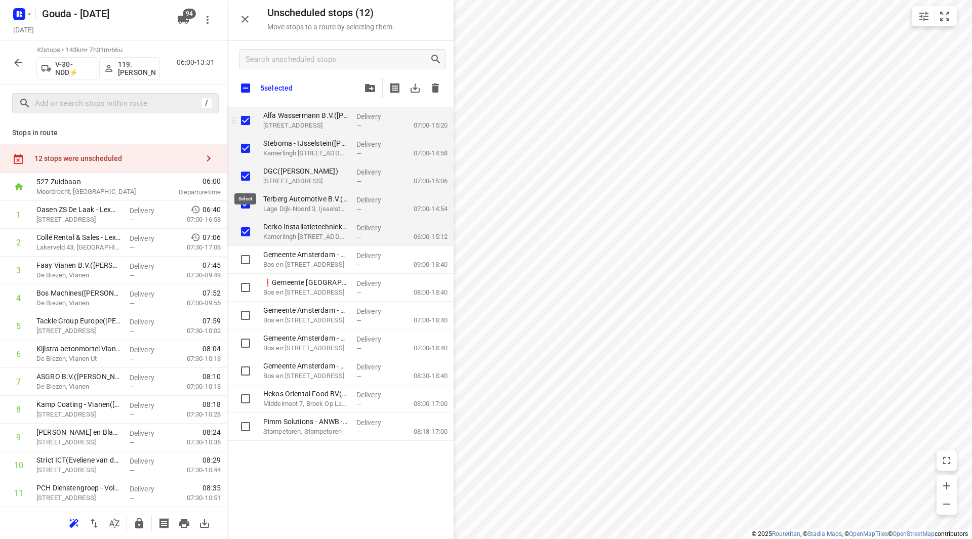
checkbox input "true"
click at [247, 150] on input "grid" at bounding box center [246, 148] width 20 height 20
checkbox input "false"
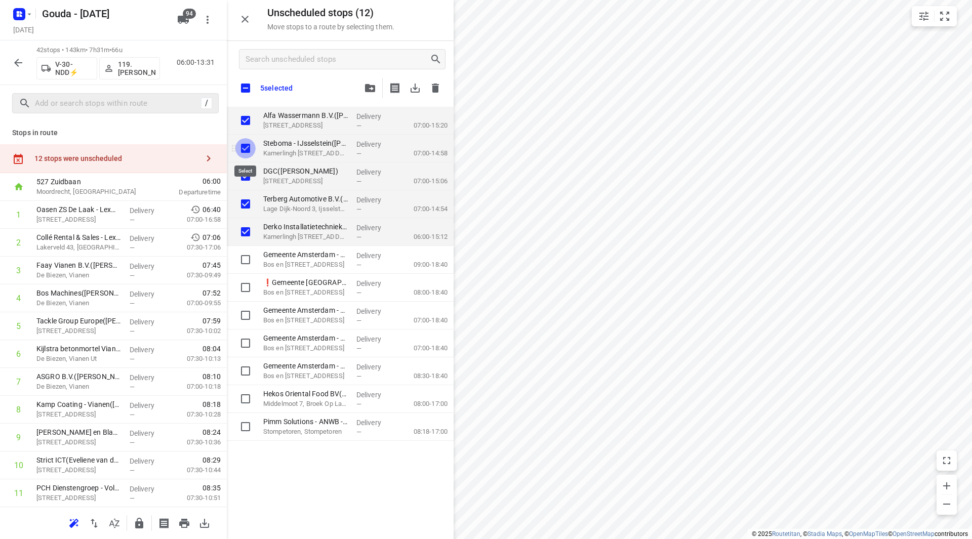
checkbox input "true"
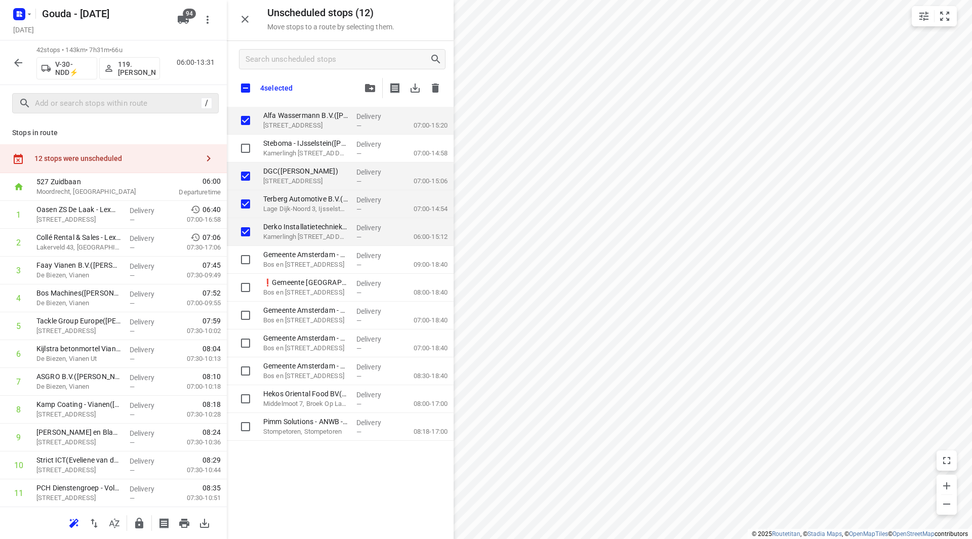
checkbox input "true"
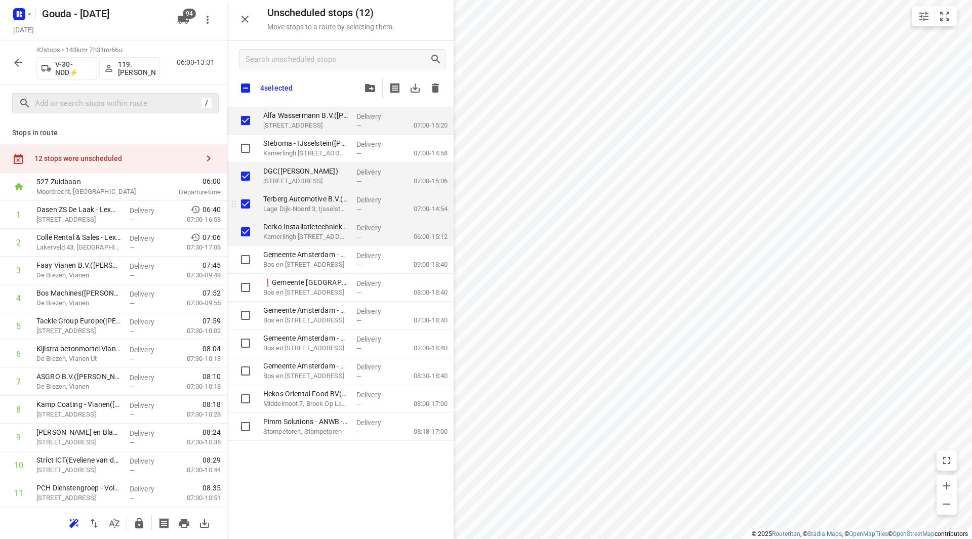
checkbox input "true"
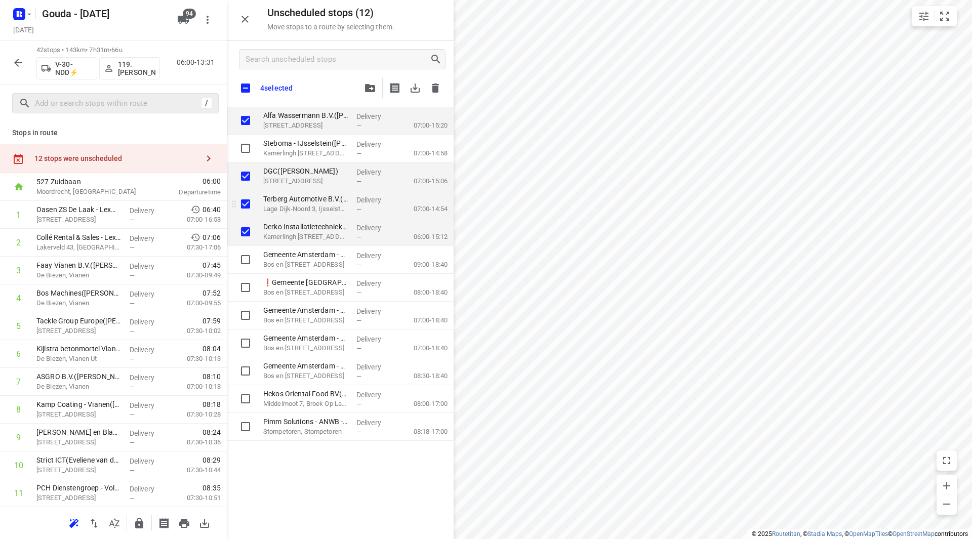
checkbox input "true"
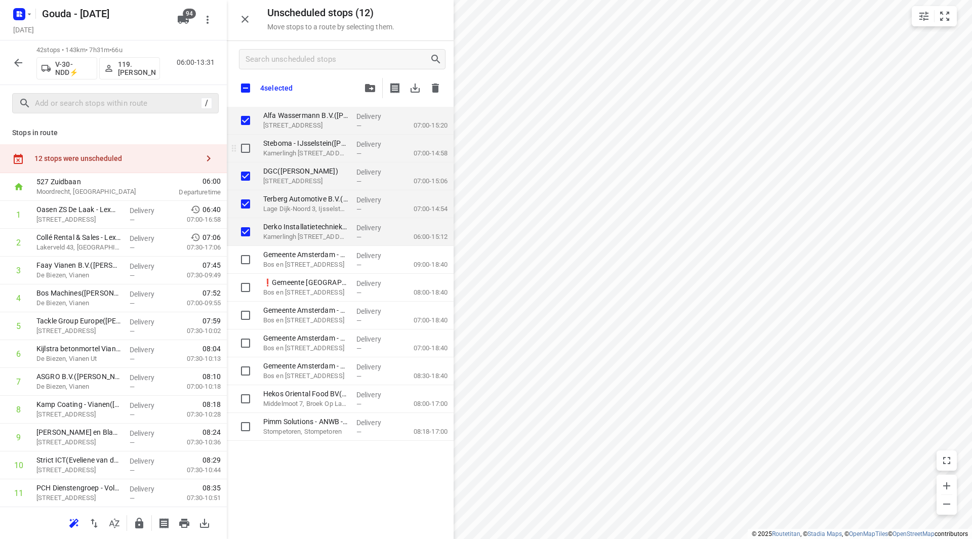
checkbox input "true"
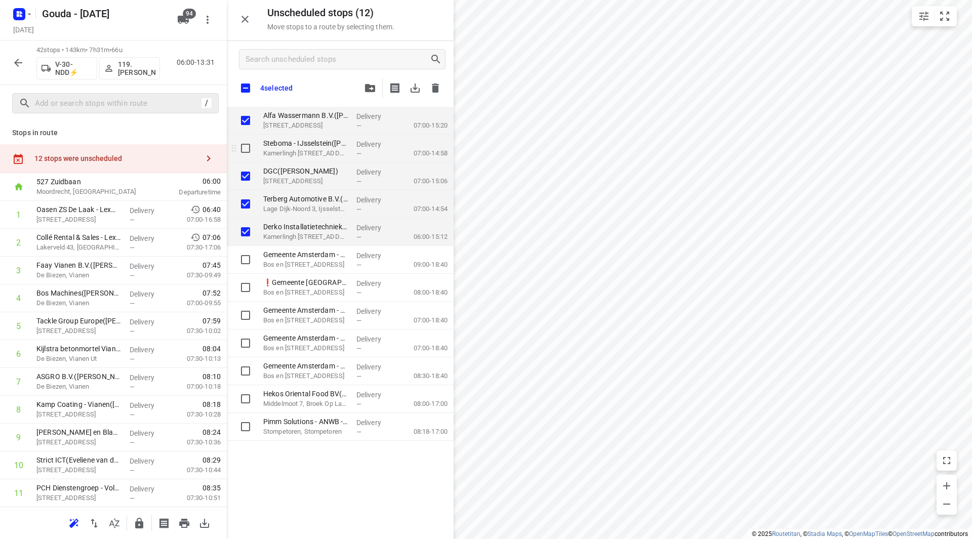
checkbox input "true"
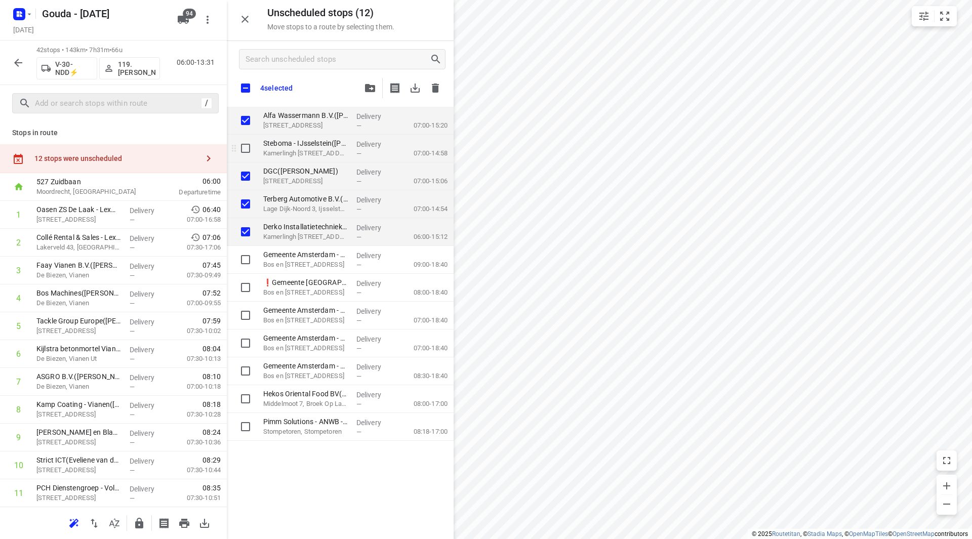
checkbox input "true"
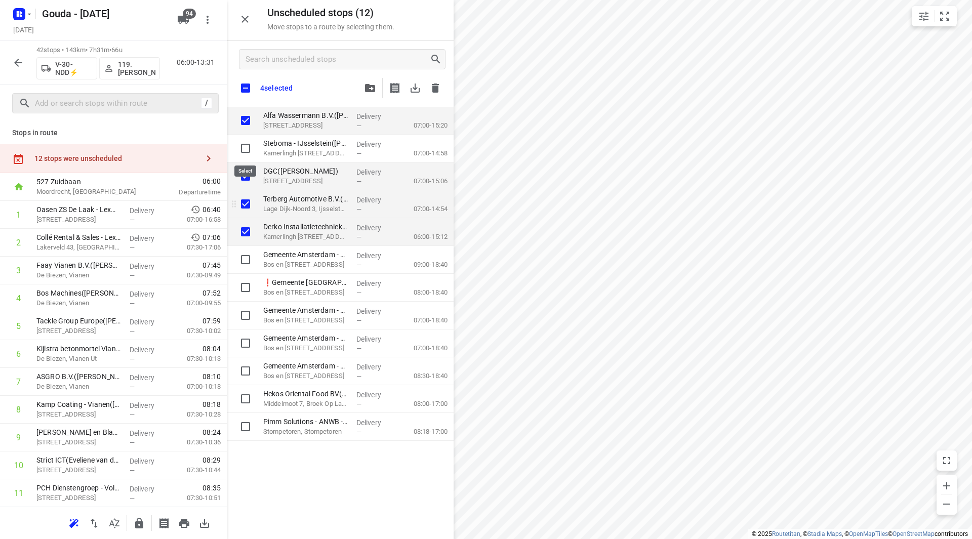
checkbox input "true"
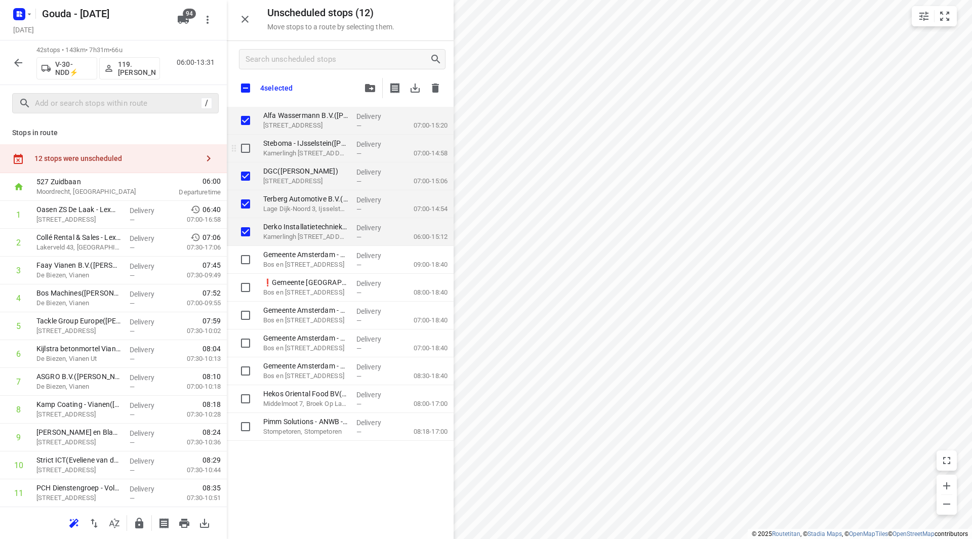
checkbox input "true"
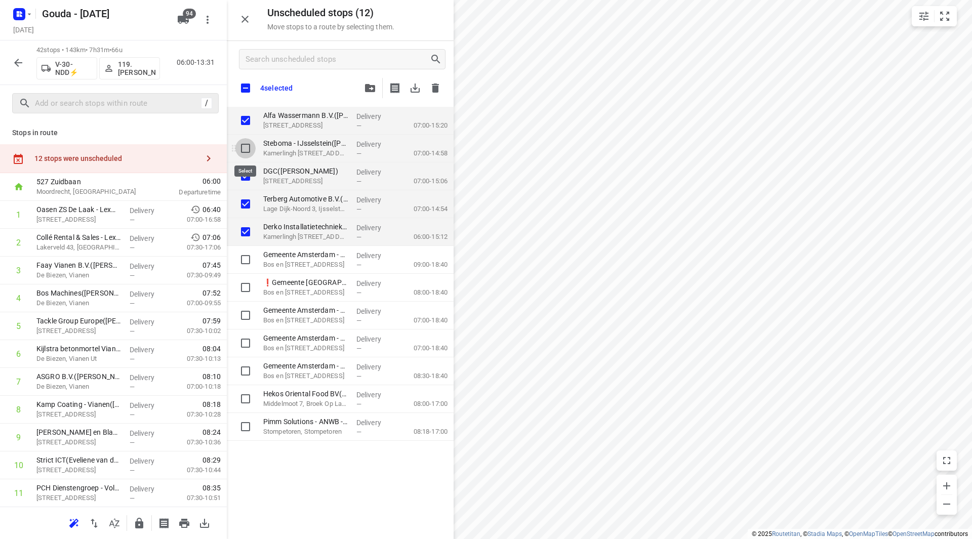
click at [247, 149] on input "grid" at bounding box center [246, 148] width 20 height 20
checkbox input "true"
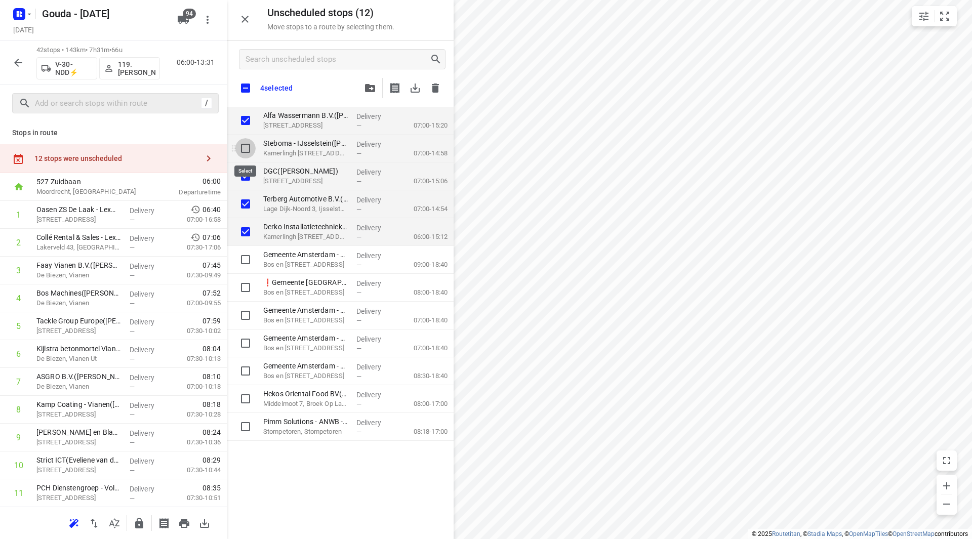
checkbox input "true"
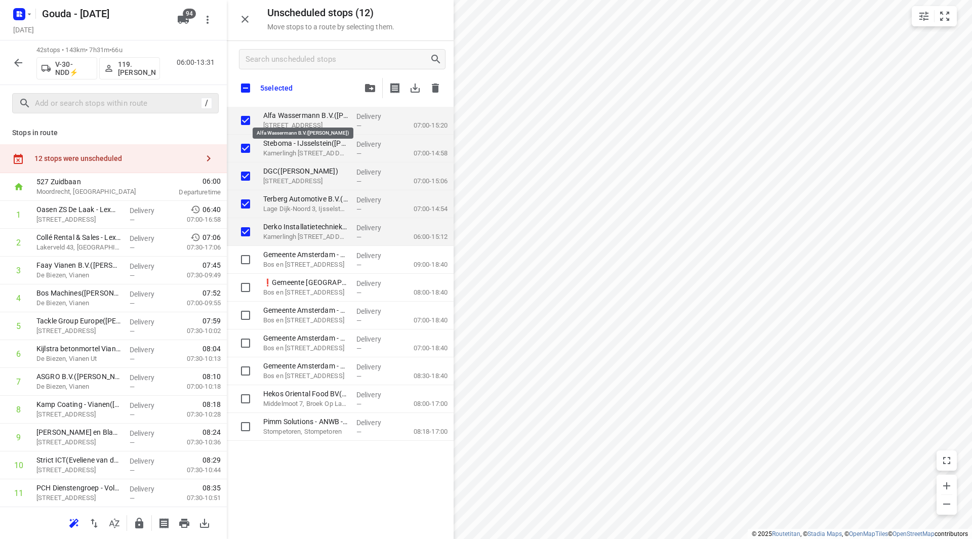
checkbox input "true"
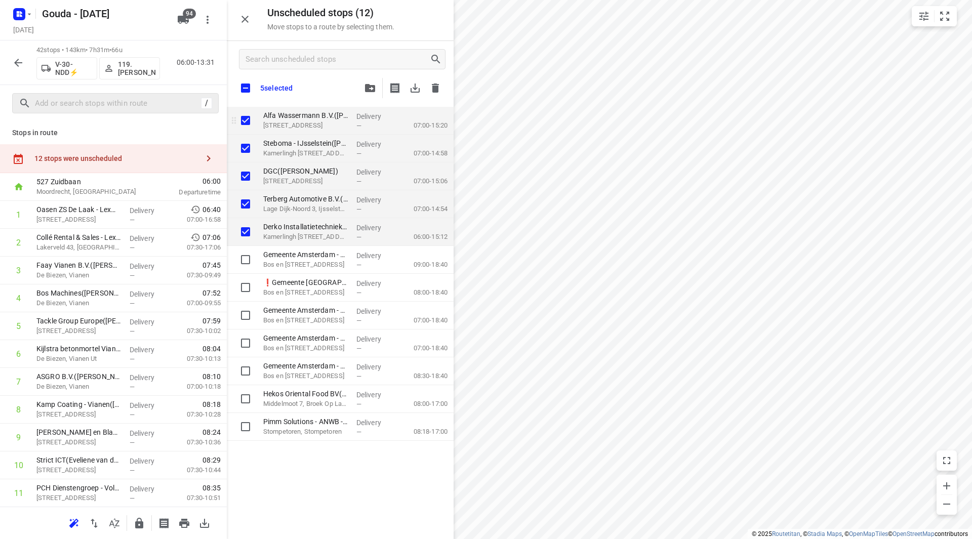
checkbox input "true"
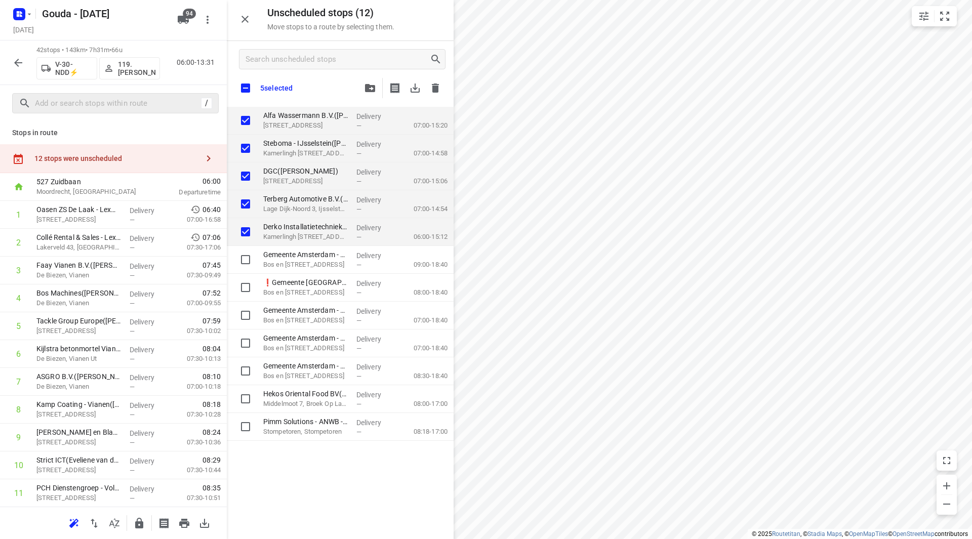
checkbox input "true"
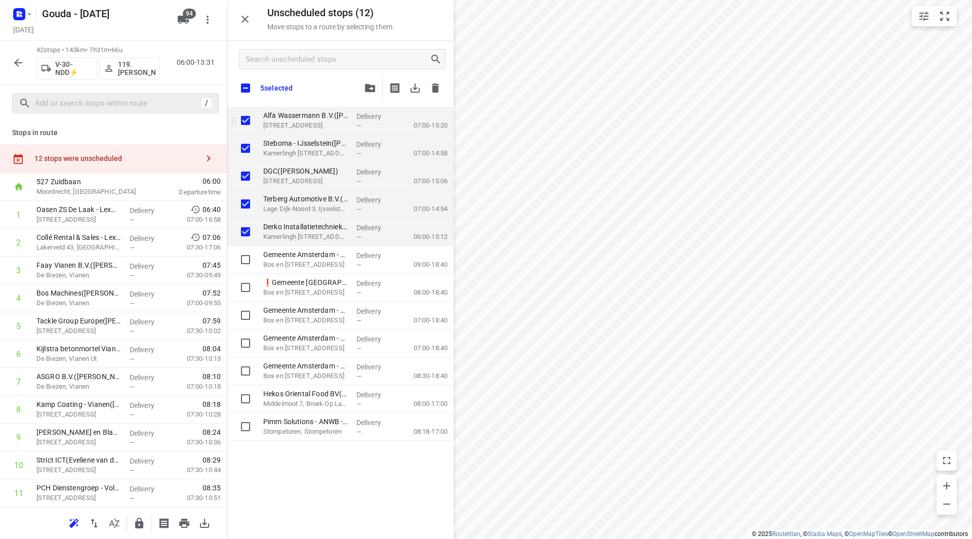
checkbox input "true"
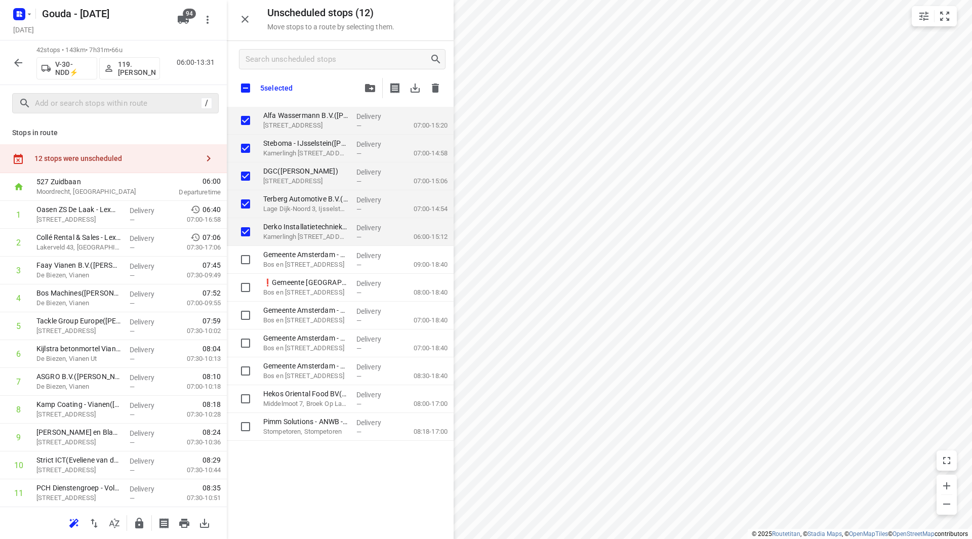
checkbox input "true"
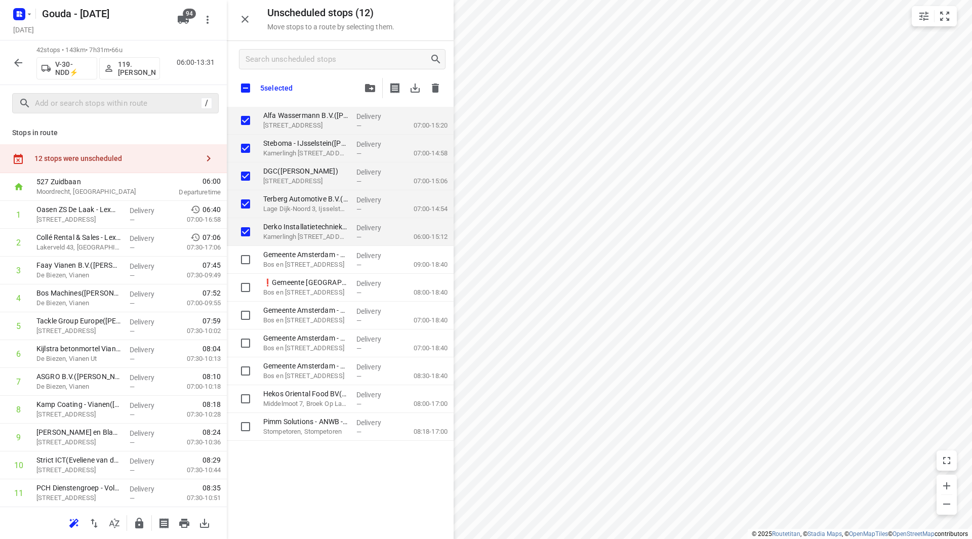
checkbox input "true"
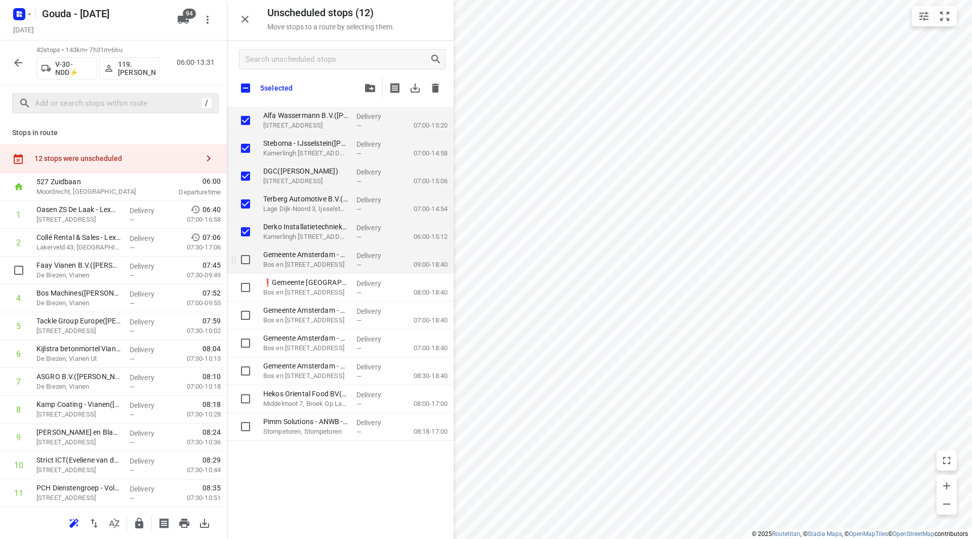
checkbox input "true"
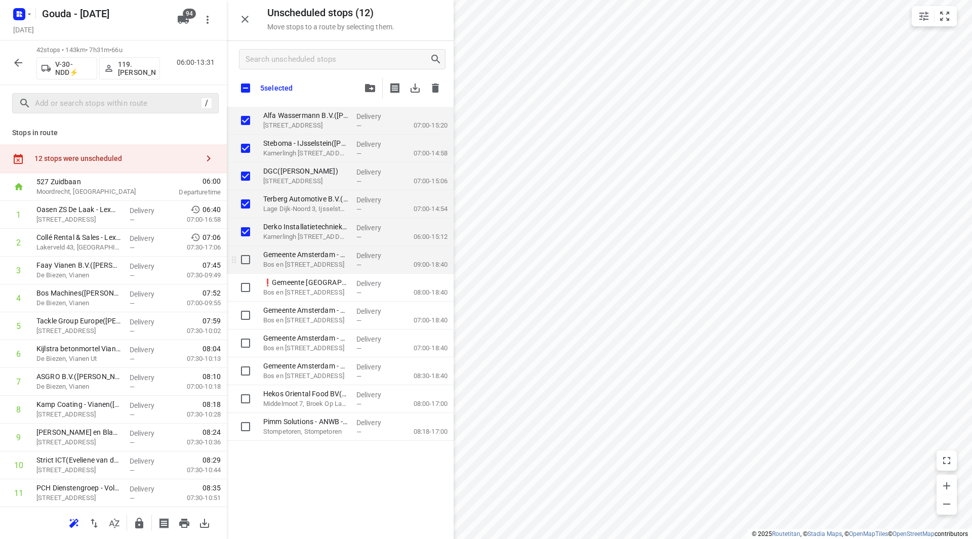
checkbox input "true"
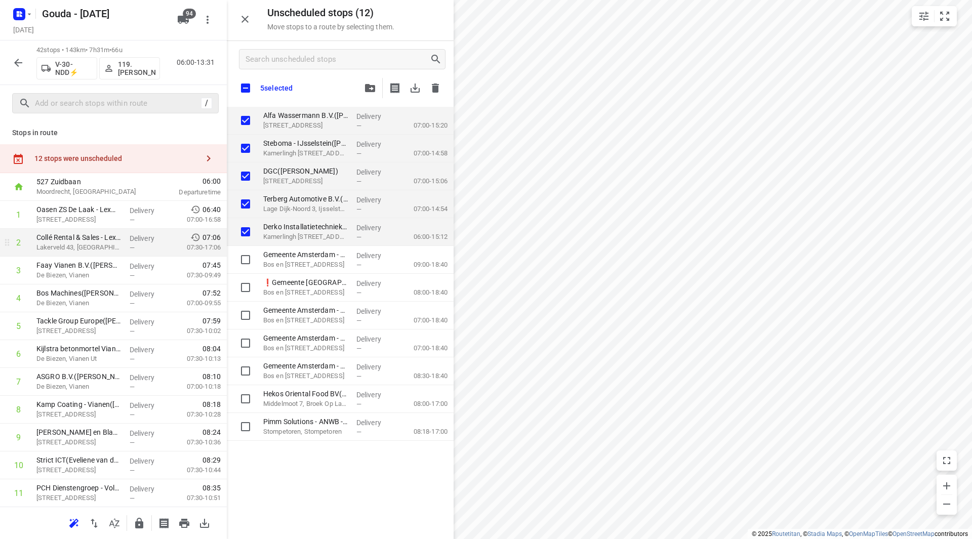
checkbox input "true"
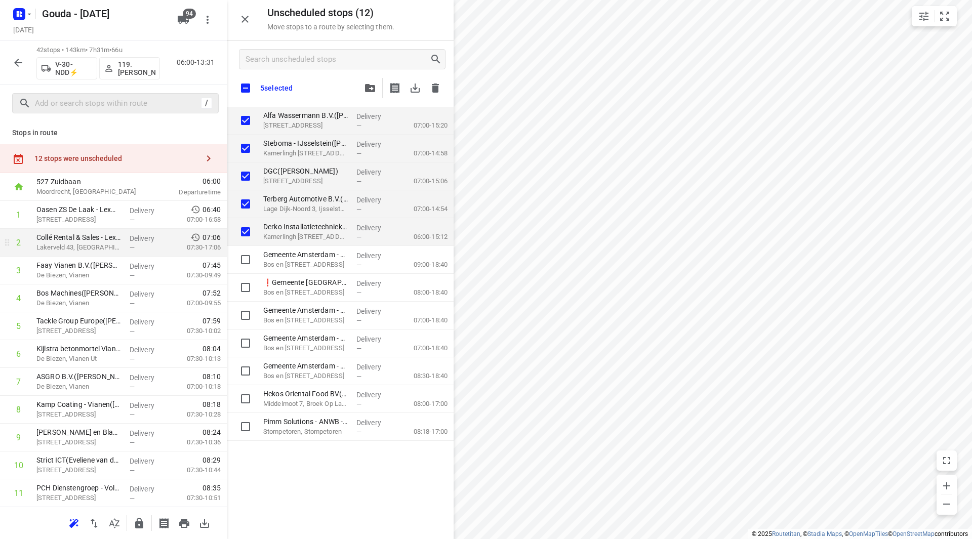
checkbox input "true"
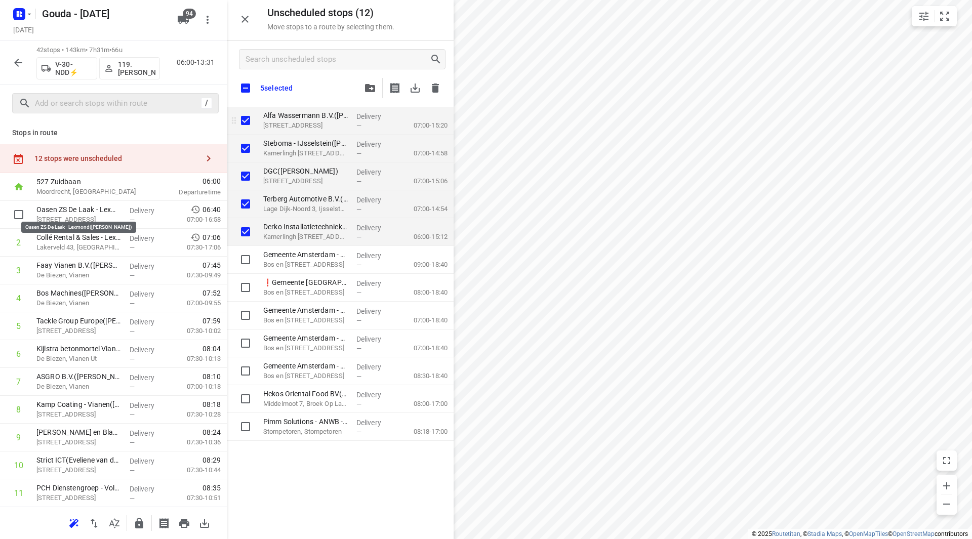
checkbox input "true"
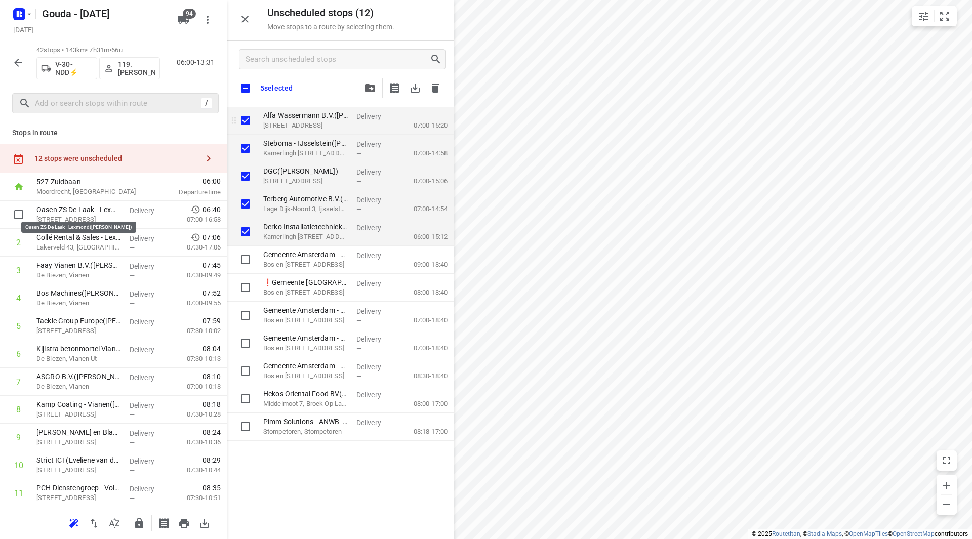
checkbox input "true"
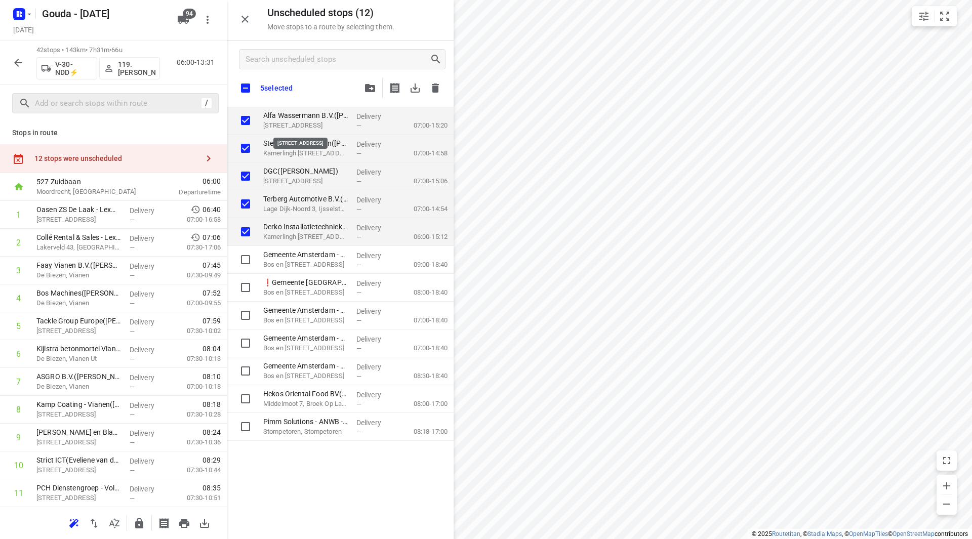
checkbox input "true"
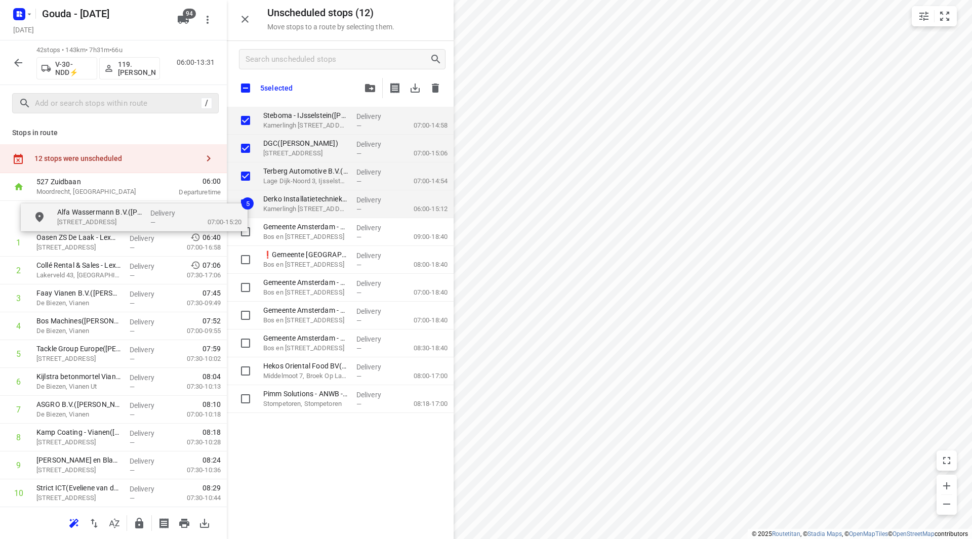
drag, startPoint x: 307, startPoint y: 122, endPoint x: 90, endPoint y: 217, distance: 237.0
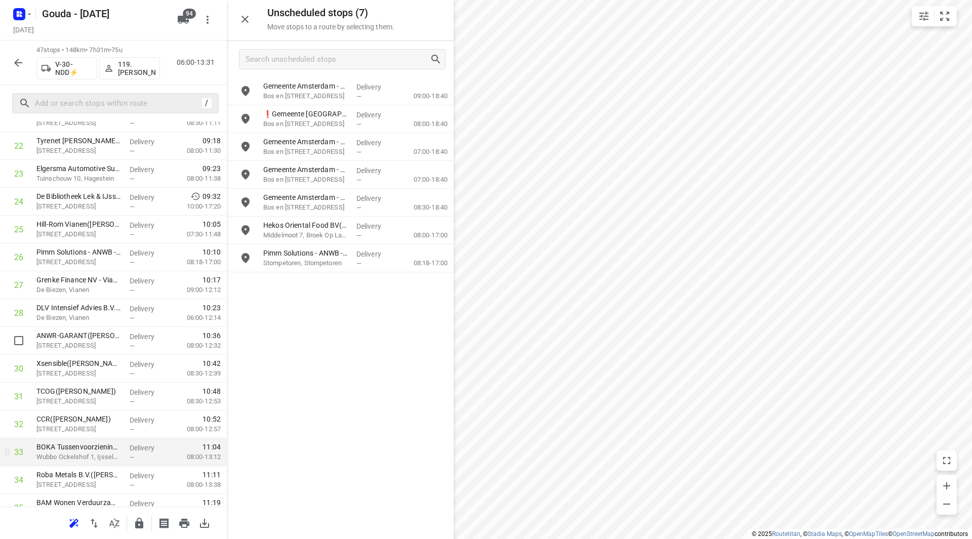
scroll to position [709, 0]
drag, startPoint x: 141, startPoint y: 51, endPoint x: 120, endPoint y: 49, distance: 20.8
click at [120, 49] on p "54 stops • 168km • 9h18m • 138u" at bounding box center [98, 51] width 124 height 10
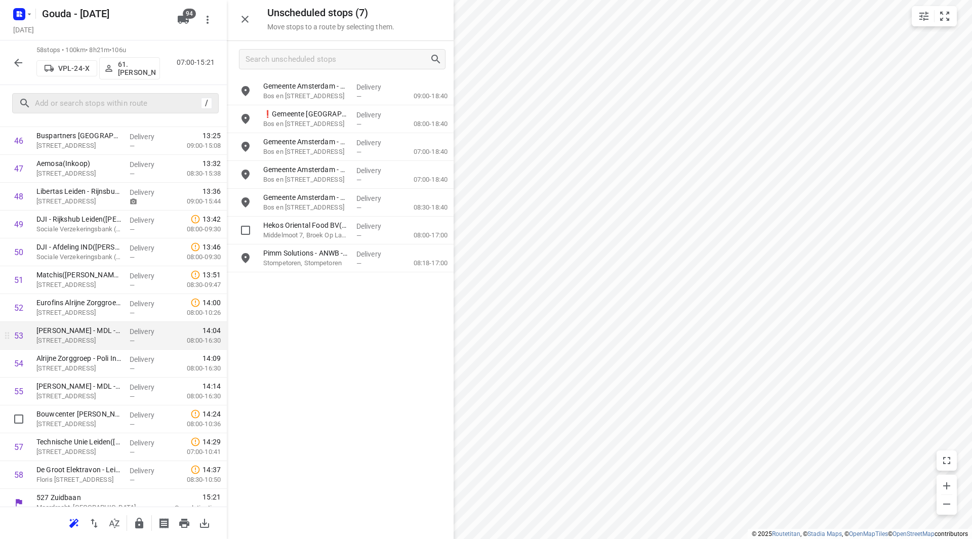
scroll to position [1338, 0]
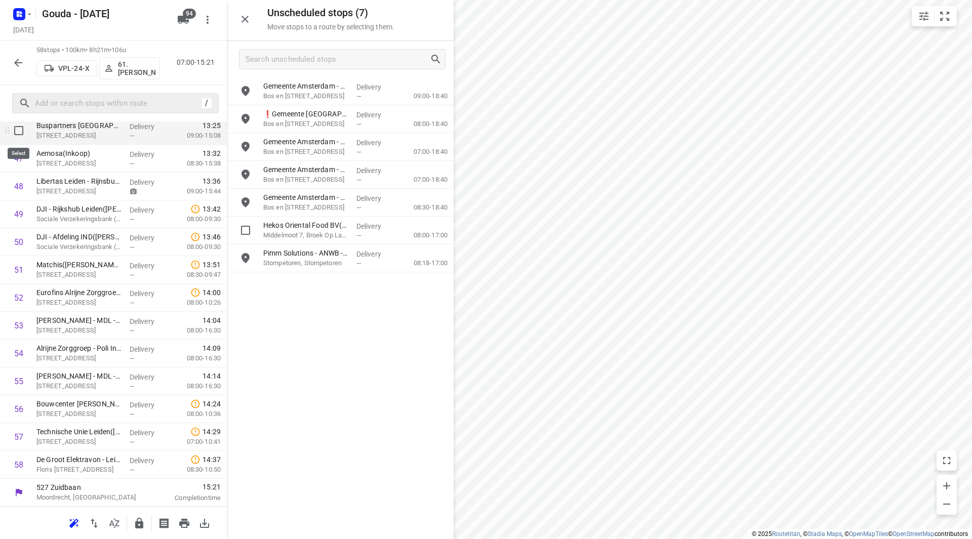
click at [15, 134] on input "checkbox" at bounding box center [19, 131] width 20 height 20
checkbox input "true"
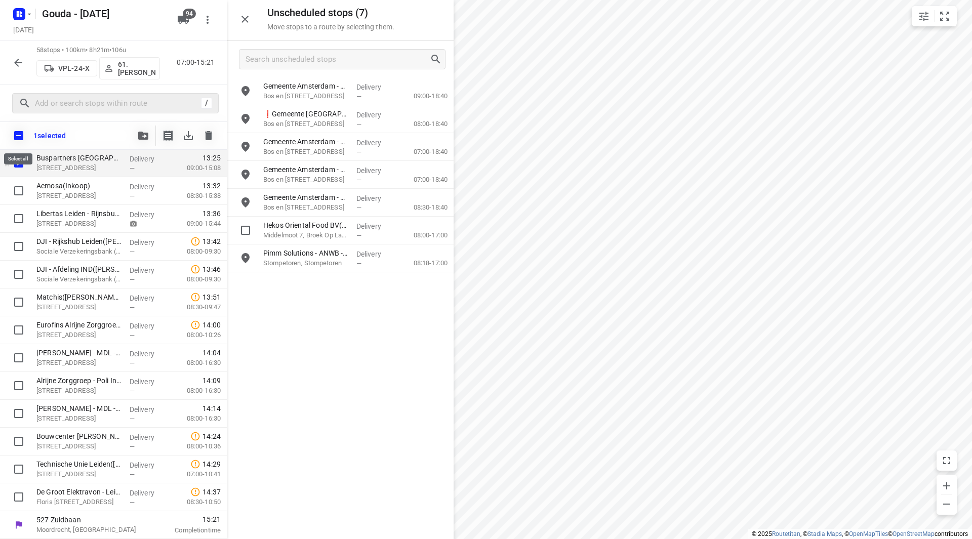
scroll to position [1333, 0]
click at [21, 299] on input "checkbox" at bounding box center [19, 302] width 20 height 20
checkbox input "true"
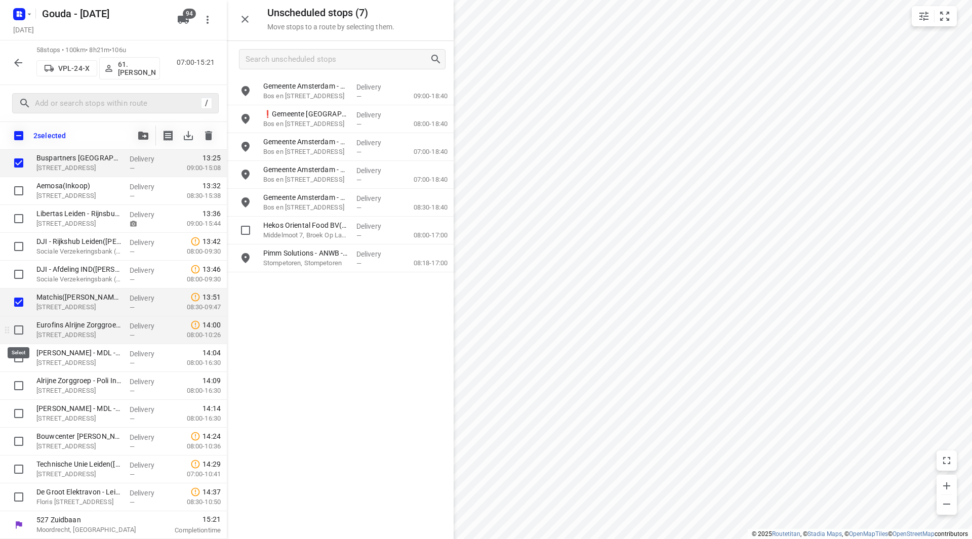
click at [19, 333] on input "checkbox" at bounding box center [19, 330] width 20 height 20
checkbox input "true"
drag, startPoint x: 20, startPoint y: 360, endPoint x: 22, endPoint y: 365, distance: 5.8
click at [21, 360] on input "checkbox" at bounding box center [19, 358] width 20 height 20
checkbox input "true"
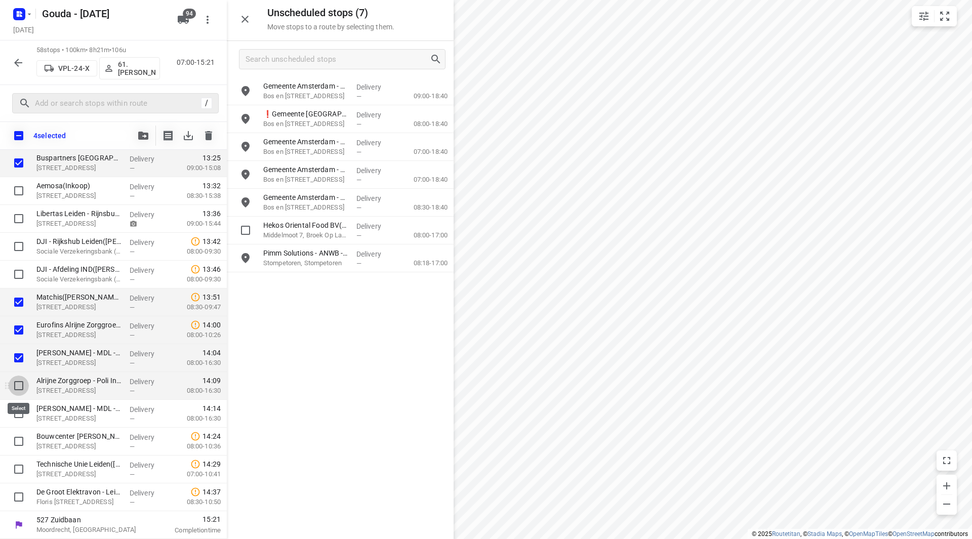
click at [22, 394] on input "checkbox" at bounding box center [19, 386] width 20 height 20
checkbox input "true"
click at [24, 419] on input "checkbox" at bounding box center [19, 414] width 20 height 20
checkbox input "true"
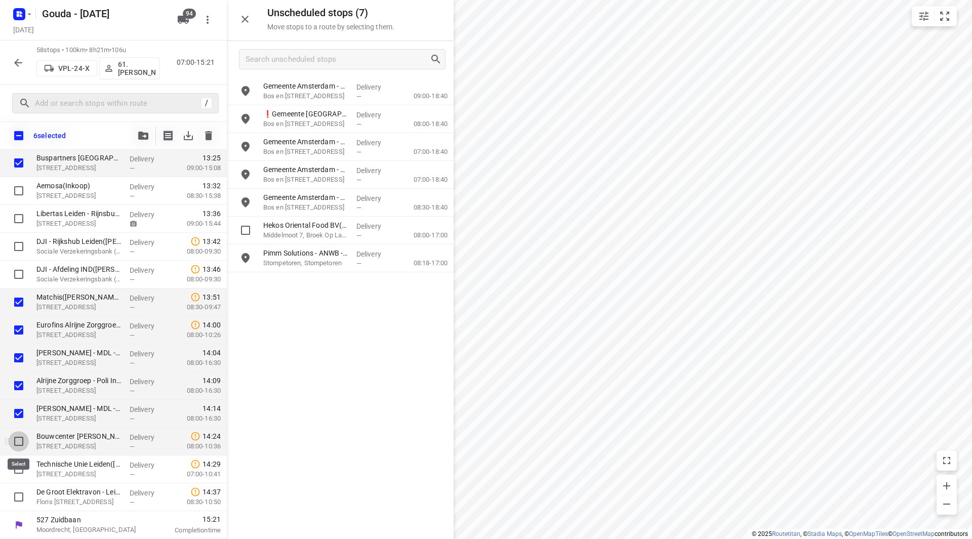
drag, startPoint x: 20, startPoint y: 437, endPoint x: 19, endPoint y: 468, distance: 30.9
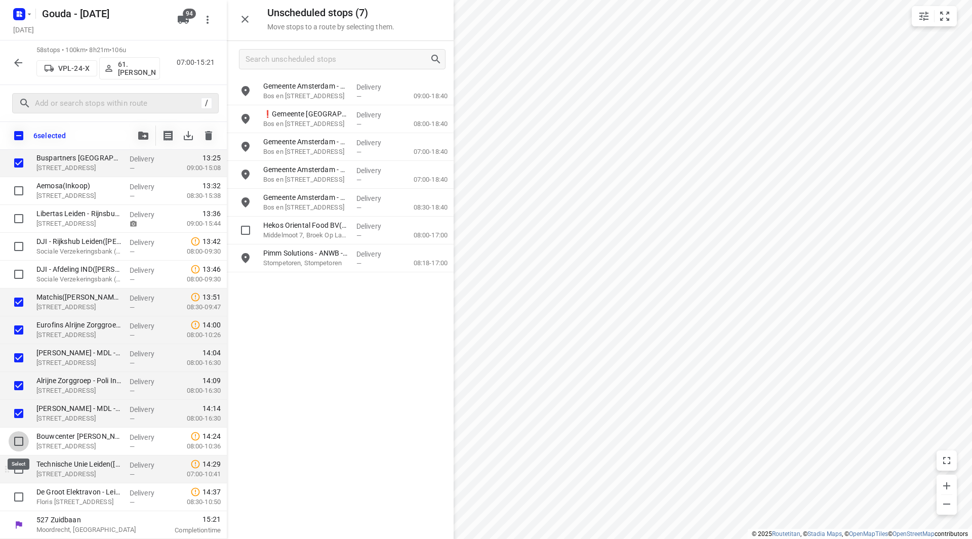
click at [20, 437] on input "checkbox" at bounding box center [19, 441] width 20 height 20
checkbox input "true"
click at [18, 478] on input "checkbox" at bounding box center [19, 469] width 20 height 20
checkbox input "true"
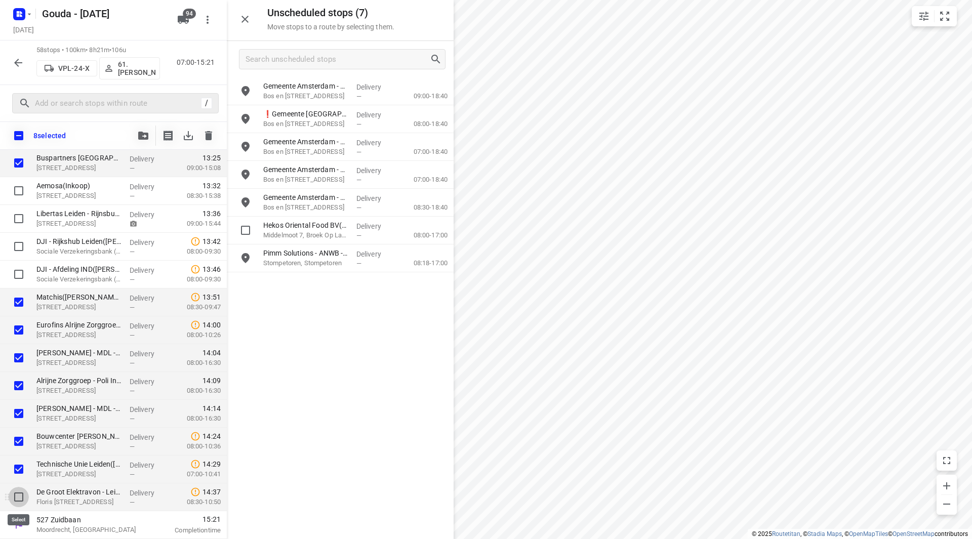
click at [15, 495] on input "checkbox" at bounding box center [19, 497] width 20 height 20
checkbox input "true"
click at [141, 135] on icon "button" at bounding box center [143, 136] width 10 height 8
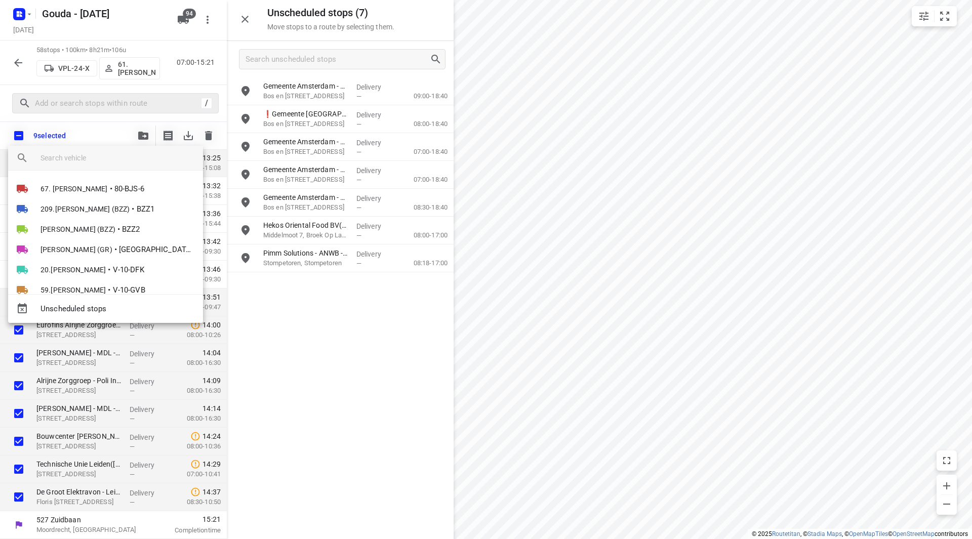
click at [116, 163] on input "search vehicle" at bounding box center [118, 157] width 154 height 15
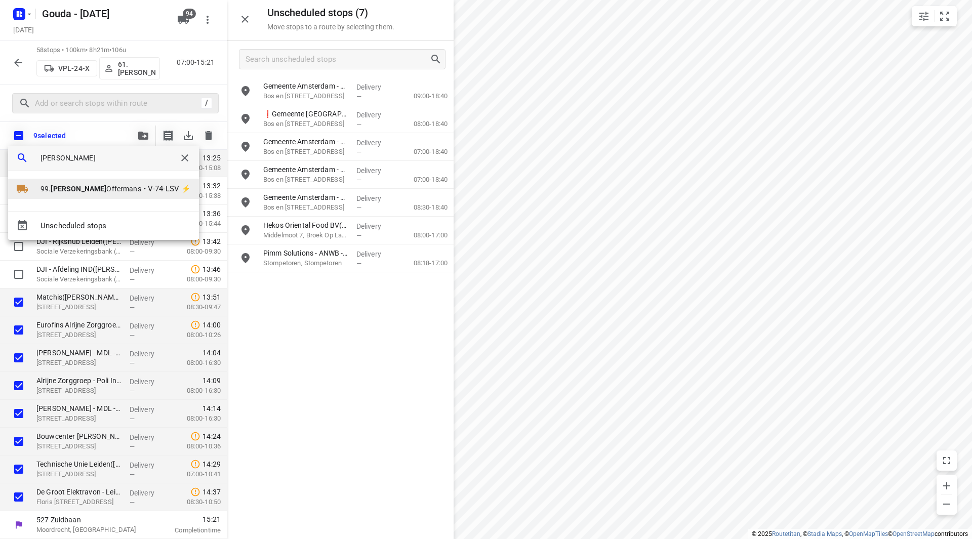
type input "joyce"
click at [148, 191] on span "V-74-LSV ⚡" at bounding box center [169, 189] width 43 height 12
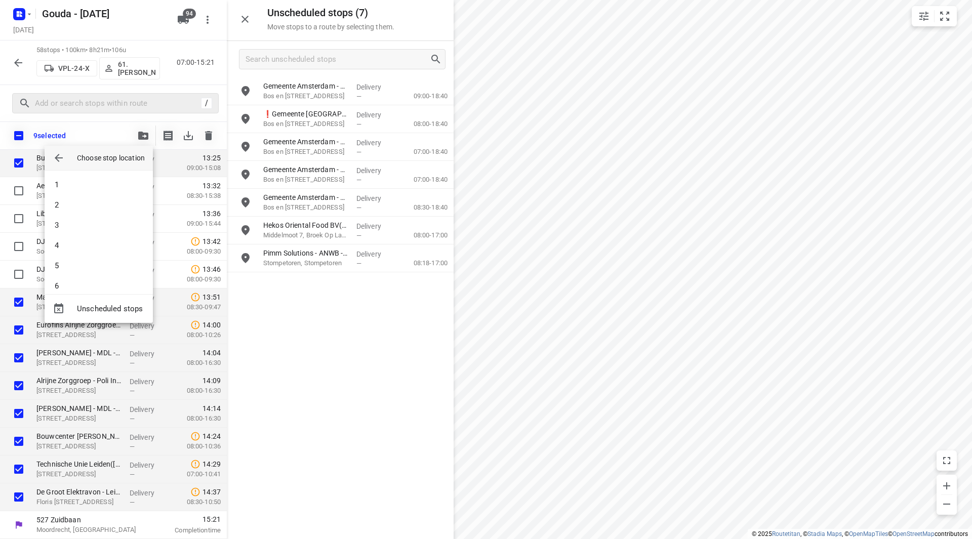
scroll to position [962, 0]
click at [73, 280] on li "53" at bounding box center [99, 276] width 108 height 20
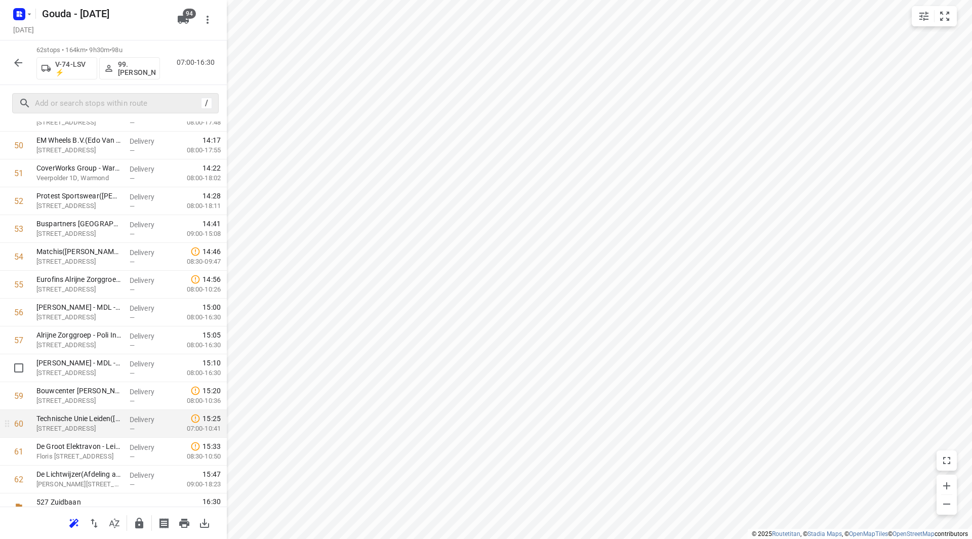
scroll to position [1449, 0]
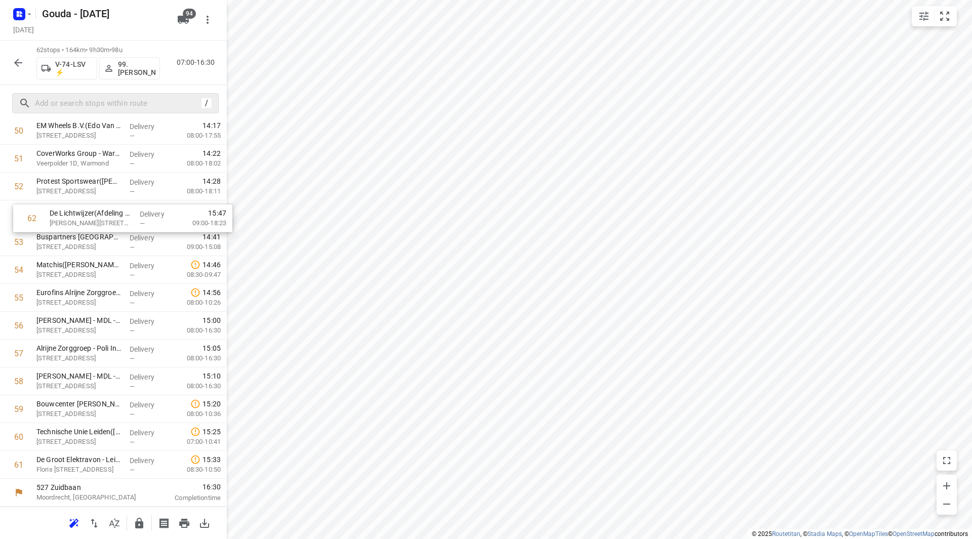
drag, startPoint x: 52, startPoint y: 462, endPoint x: 60, endPoint y: 211, distance: 250.8
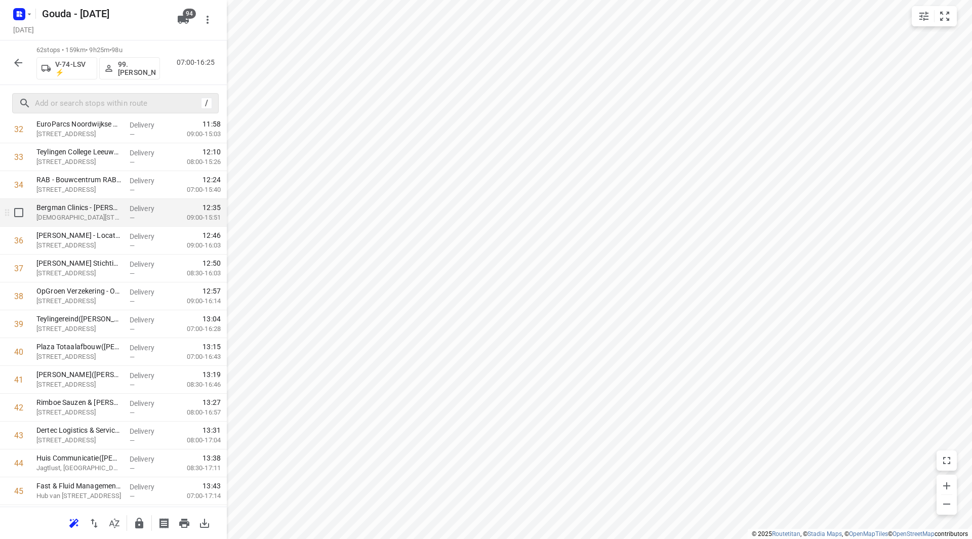
scroll to position [935, 0]
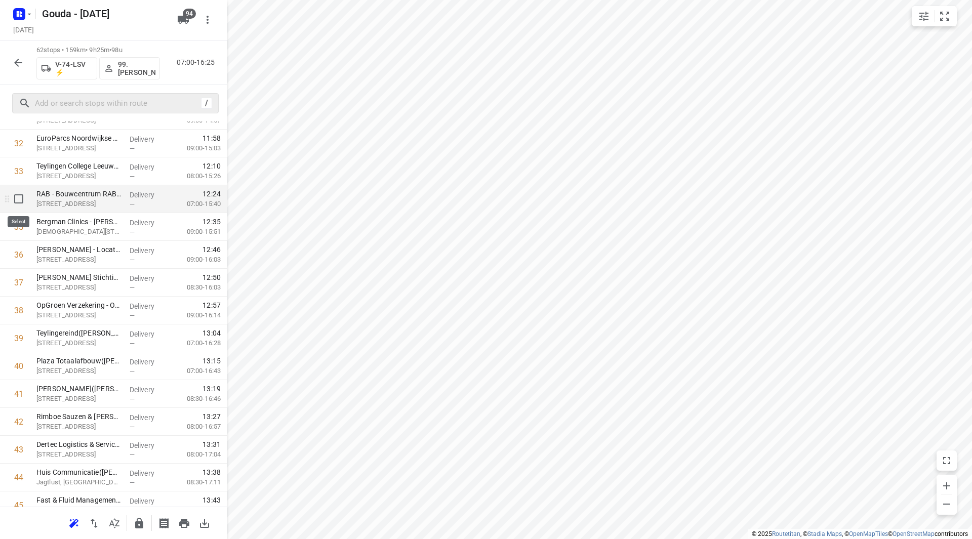
click at [18, 201] on input "checkbox" at bounding box center [19, 199] width 20 height 20
checkbox input "true"
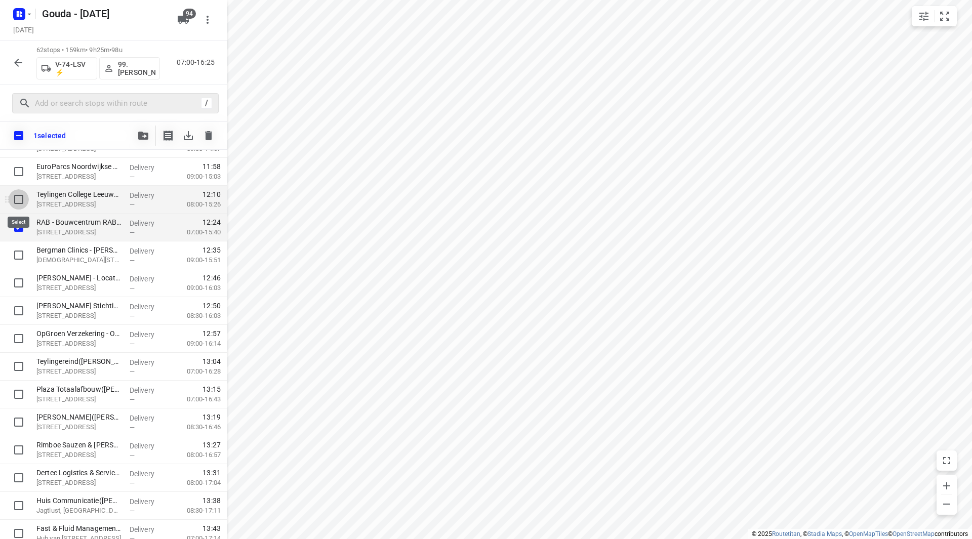
click at [18, 201] on input "checkbox" at bounding box center [19, 199] width 20 height 20
checkbox input "true"
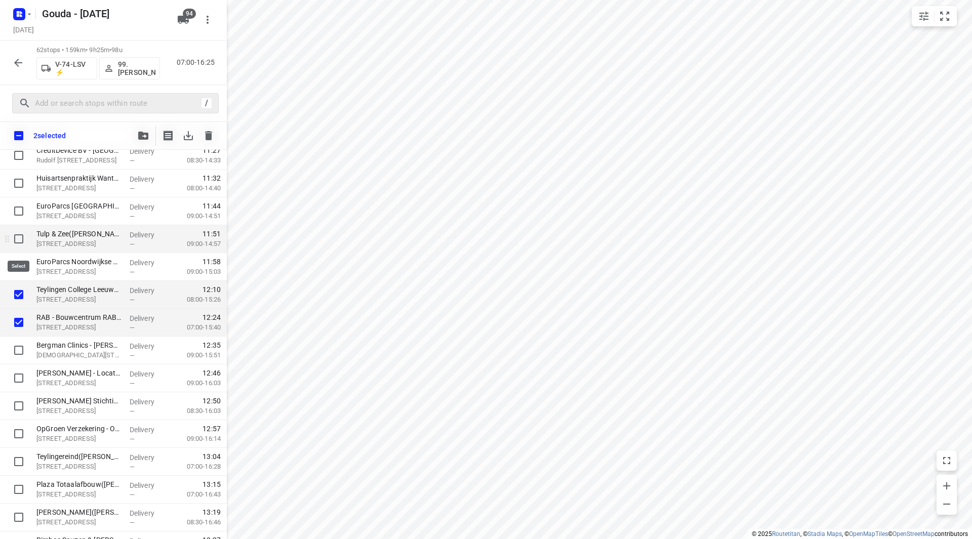
scroll to position [834, 0]
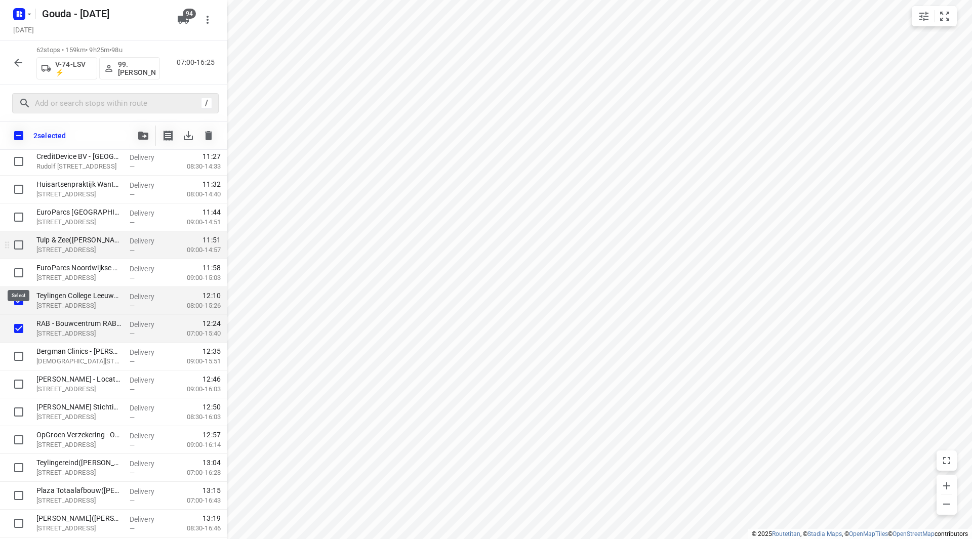
drag, startPoint x: 20, startPoint y: 265, endPoint x: 24, endPoint y: 254, distance: 11.9
click at [21, 265] on input "checkbox" at bounding box center [19, 273] width 20 height 20
checkbox input "true"
click at [22, 240] on input "checkbox" at bounding box center [19, 245] width 20 height 20
checkbox input "true"
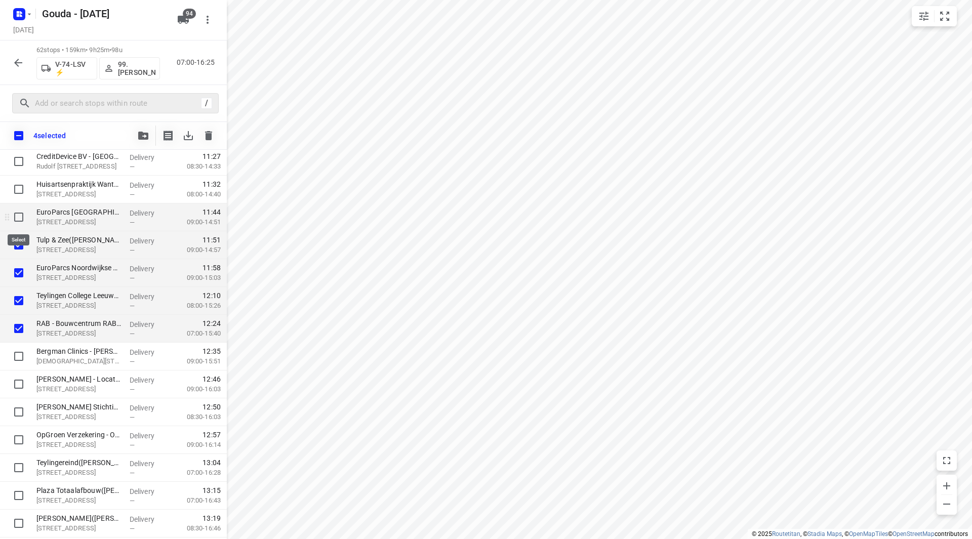
click at [24, 214] on input "checkbox" at bounding box center [19, 217] width 20 height 20
checkbox input "true"
click at [139, 132] on button "button" at bounding box center [143, 136] width 20 height 20
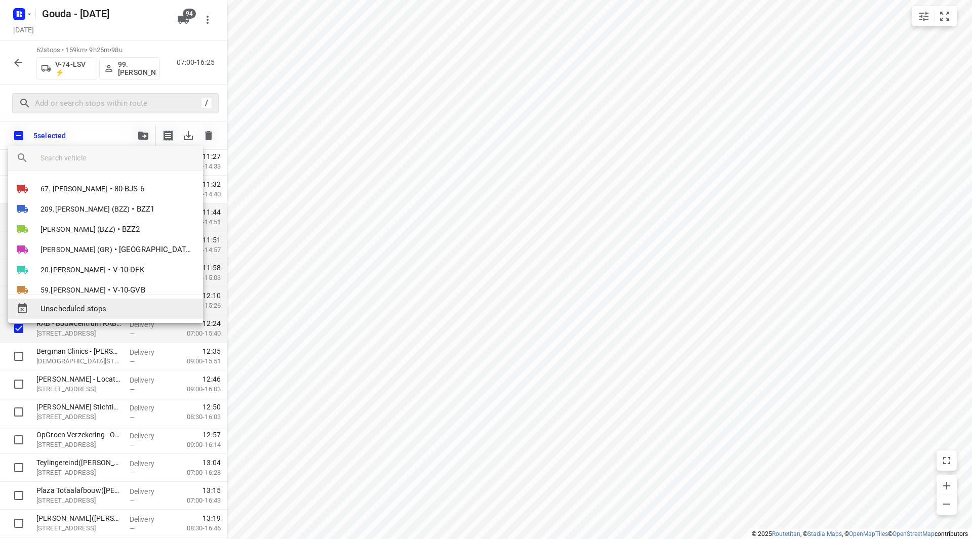
click at [98, 304] on span "Unscheduled stops" at bounding box center [118, 309] width 154 height 12
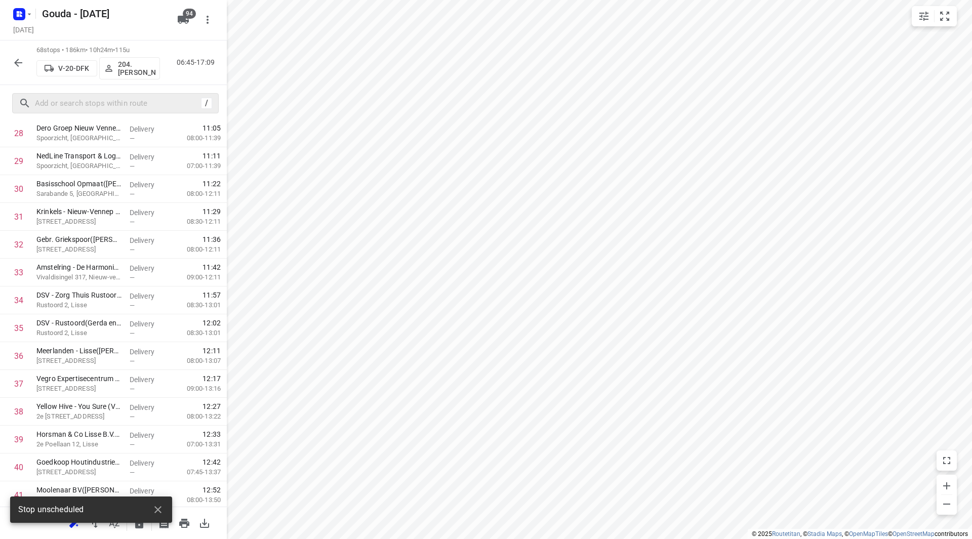
scroll to position [0, 0]
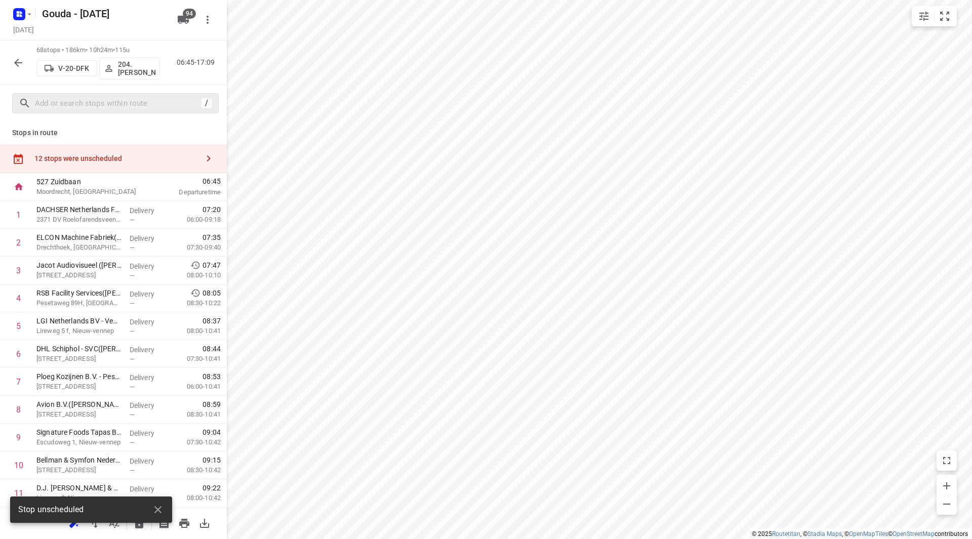
click at [165, 149] on div "12 stops were unscheduled" at bounding box center [113, 158] width 227 height 29
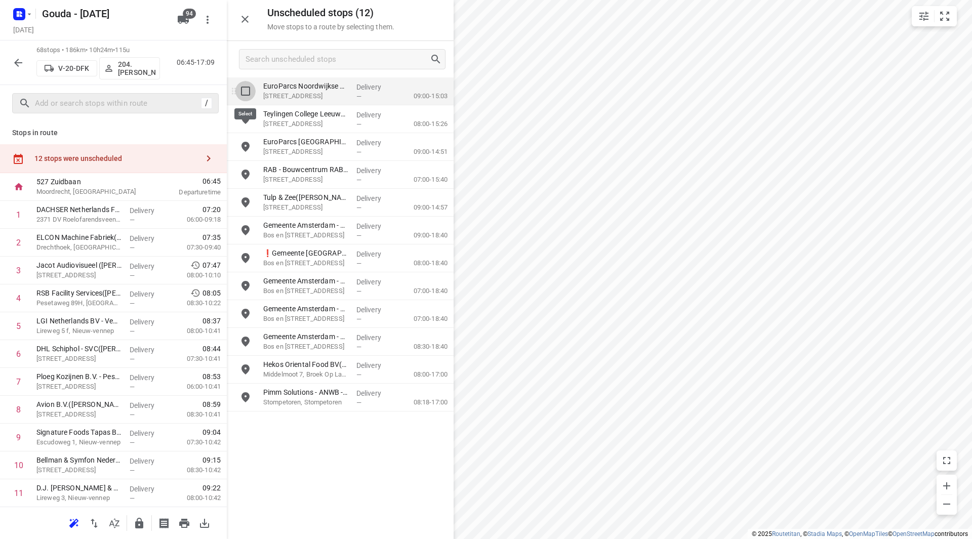
click at [249, 90] on input "grid" at bounding box center [246, 91] width 20 height 20
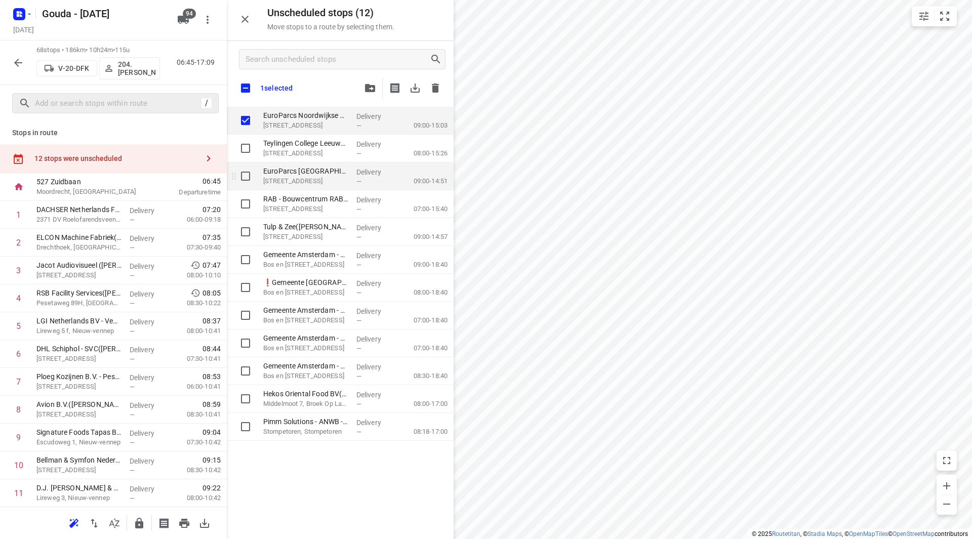
checkbox input "true"
click at [249, 151] on input "grid" at bounding box center [246, 148] width 20 height 20
checkbox input "true"
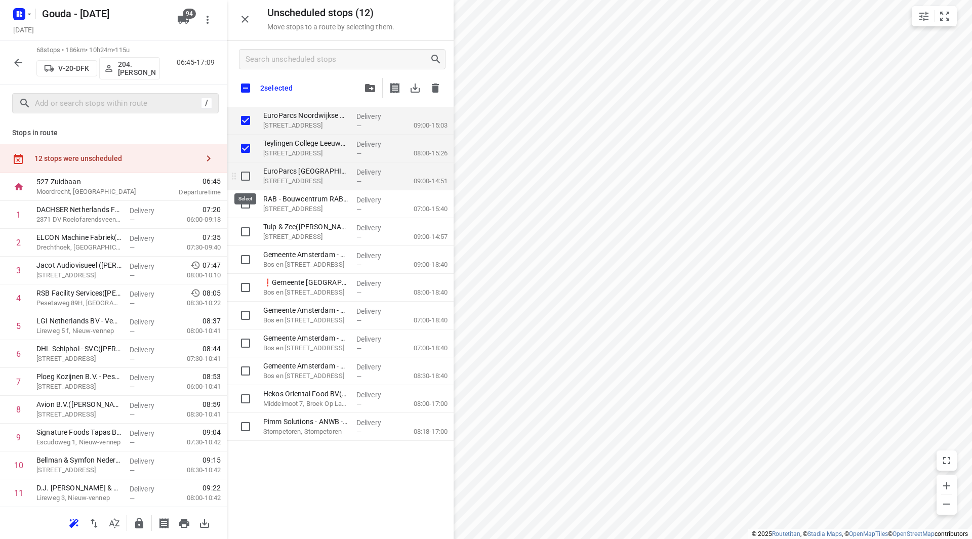
click at [247, 181] on input "grid" at bounding box center [246, 176] width 20 height 20
checkbox input "true"
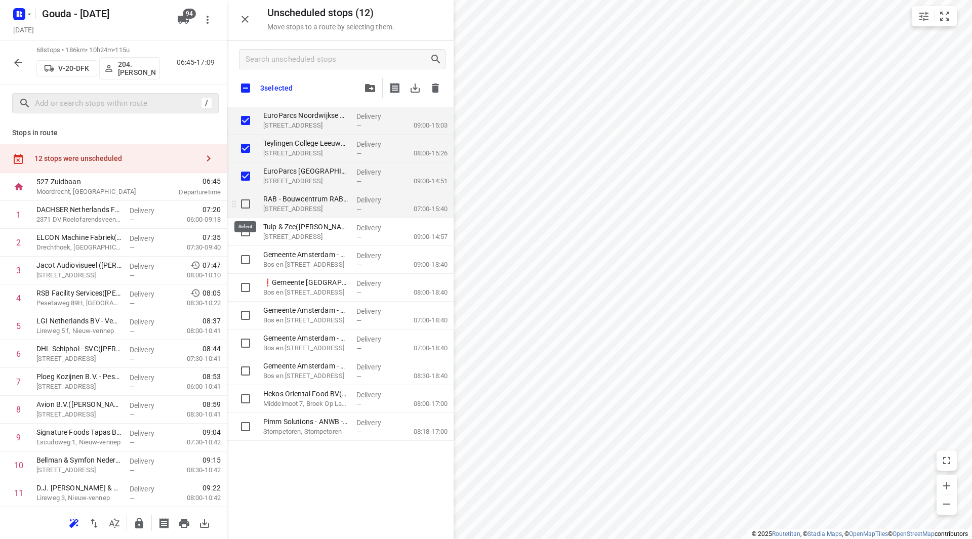
click at [247, 208] on input "grid" at bounding box center [246, 204] width 20 height 20
checkbox input "true"
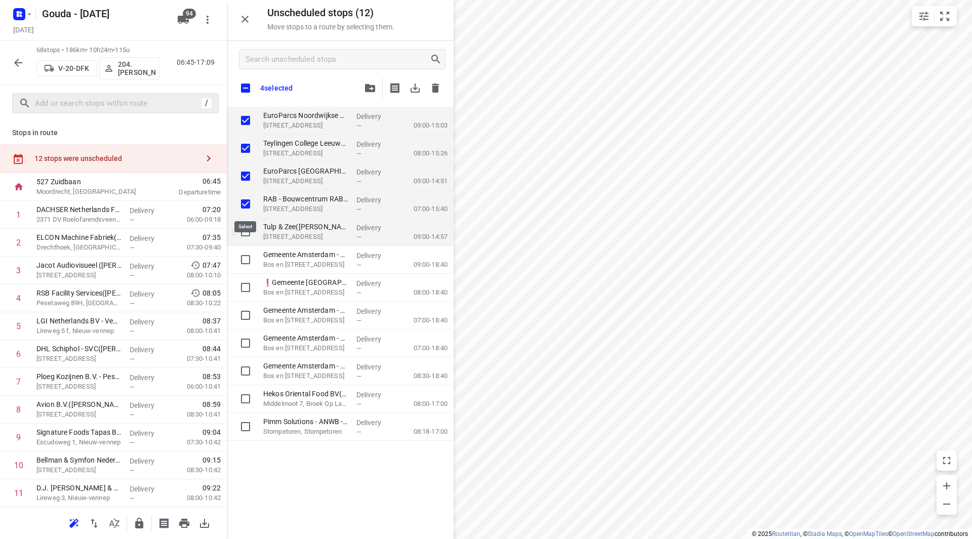
checkbox input "true"
click at [250, 234] on input "grid" at bounding box center [246, 232] width 20 height 20
checkbox input "true"
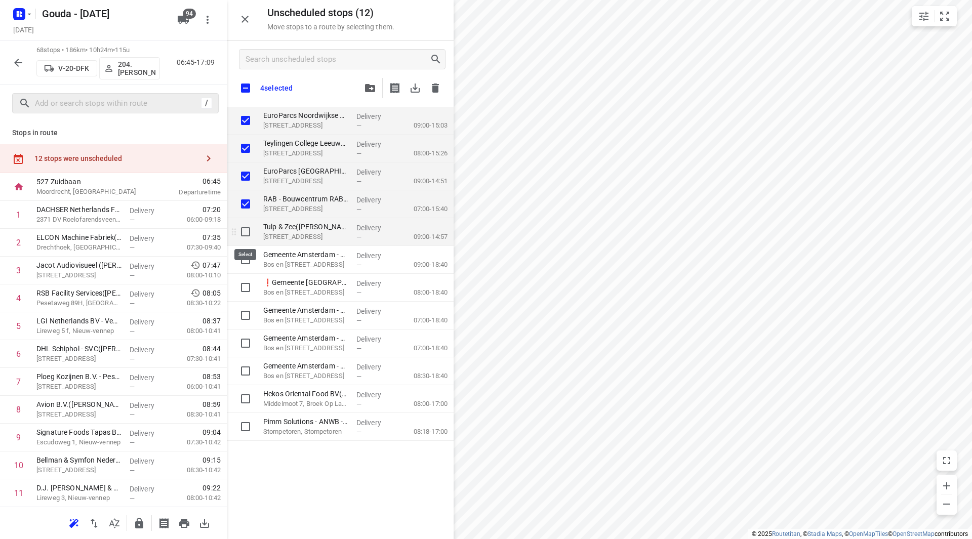
checkbox input "true"
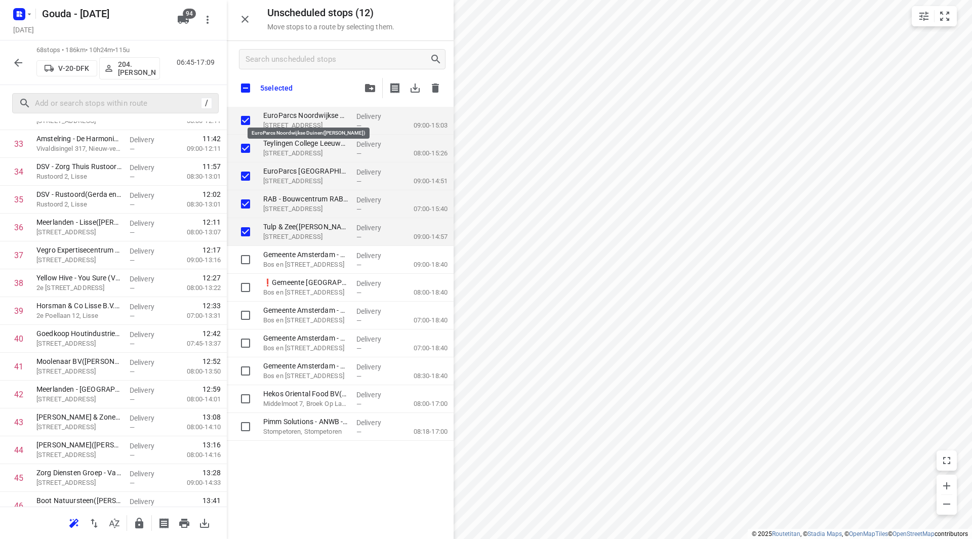
scroll to position [962, 0]
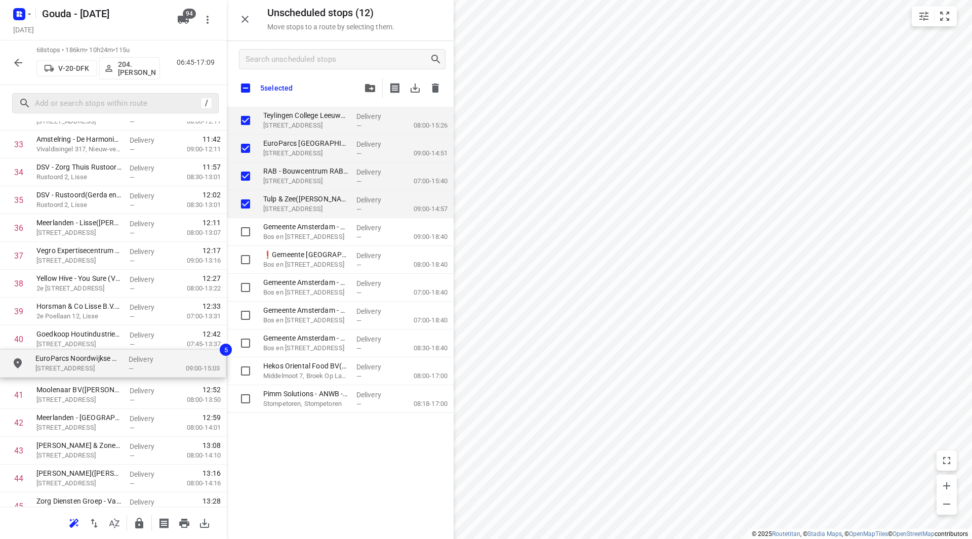
drag, startPoint x: 290, startPoint y: 118, endPoint x: 55, endPoint y: 366, distance: 342.1
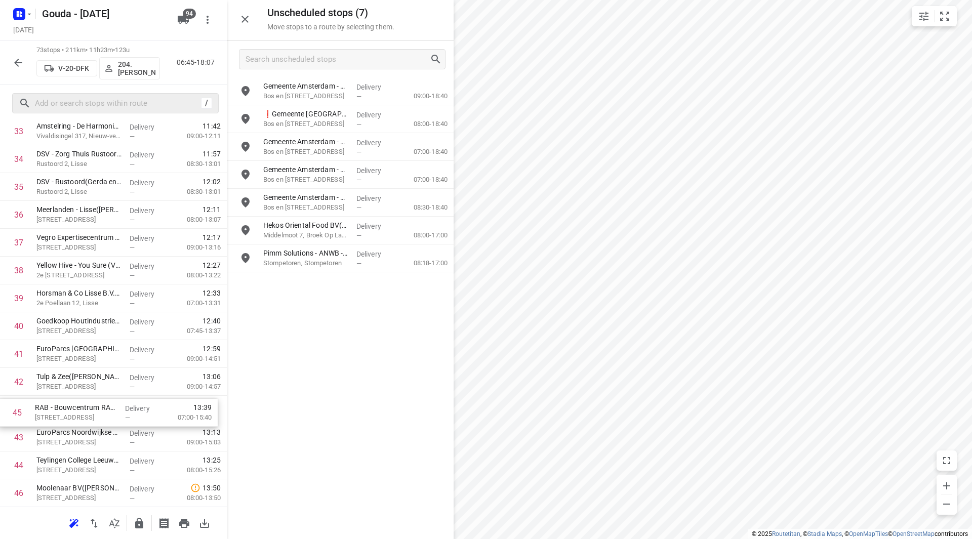
scroll to position [978, 0]
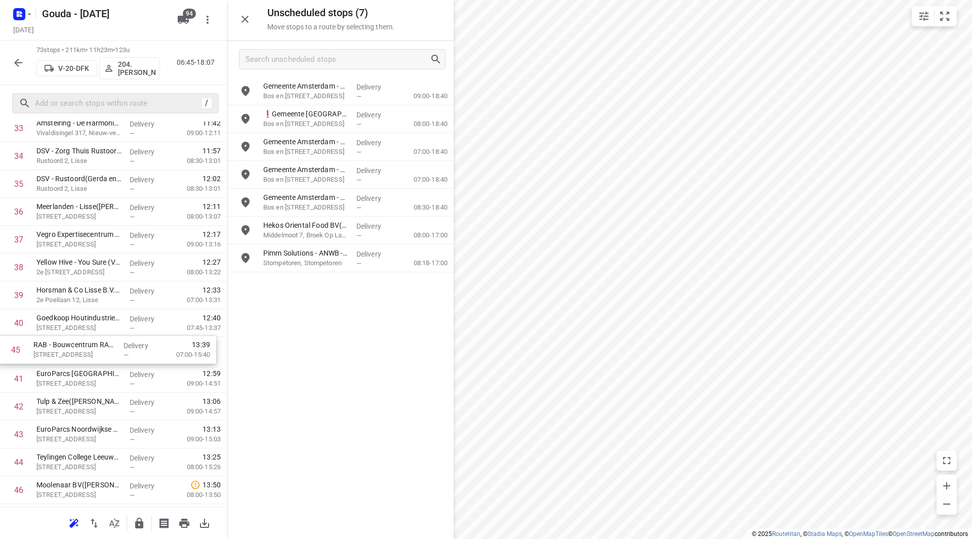
drag, startPoint x: 61, startPoint y: 476, endPoint x: 57, endPoint y: 343, distance: 132.2
click at [57, 343] on div "1 DACHSER Netherlands Food Logistics B.V. - Roelofarendsveen(Erik van der Zwet)…" at bounding box center [113, 239] width 227 height 2033
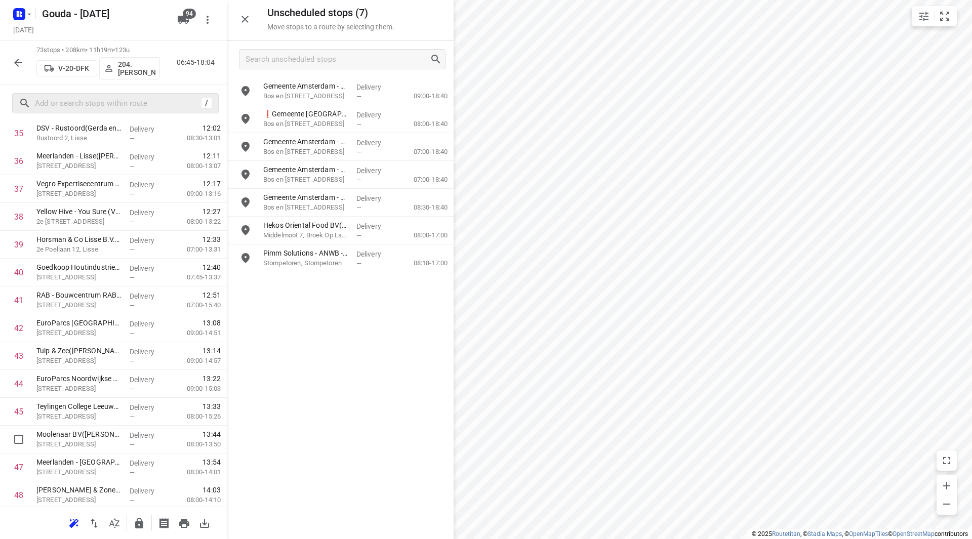
scroll to position [1030, 0]
drag, startPoint x: 66, startPoint y: 443, endPoint x: 68, endPoint y: 331, distance: 112.4
click at [69, 331] on div "1 DACHSER Netherlands Food Logistics B.V. - Roelofarendsveen(Erik van der Zwet)…" at bounding box center [113, 187] width 227 height 2033
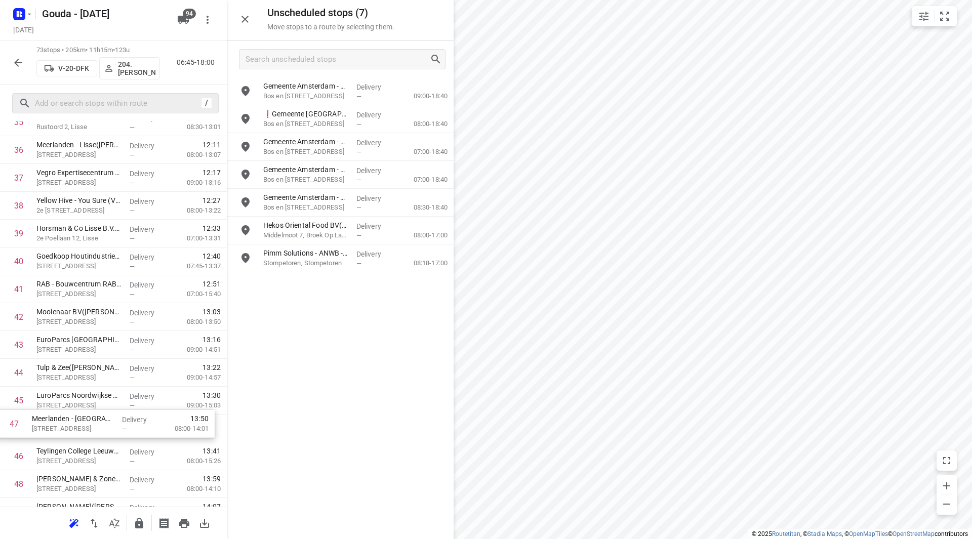
scroll to position [1040, 0]
drag, startPoint x: 55, startPoint y: 464, endPoint x: 50, endPoint y: 344, distance: 120.1
click at [50, 344] on div "1 DACHSER Netherlands Food Logistics B.V. - Roelofarendsveen(Erik van der Zwet)…" at bounding box center [113, 177] width 227 height 2033
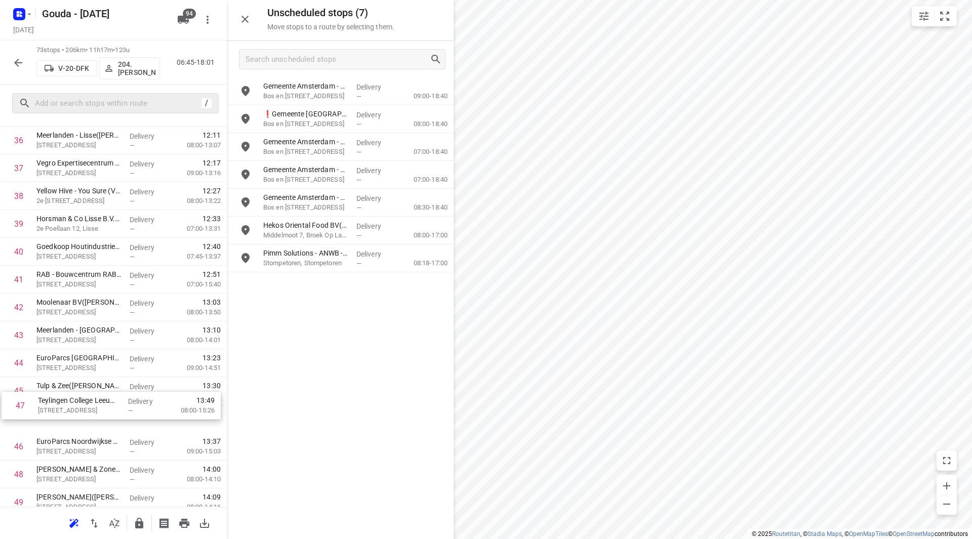
scroll to position [1051, 0]
drag, startPoint x: 63, startPoint y: 464, endPoint x: 62, endPoint y: 365, distance: 99.3
click at [62, 365] on div "1 DACHSER Netherlands Food Logistics B.V. - Roelofarendsveen(Erik van der Zwet)…" at bounding box center [113, 166] width 227 height 2033
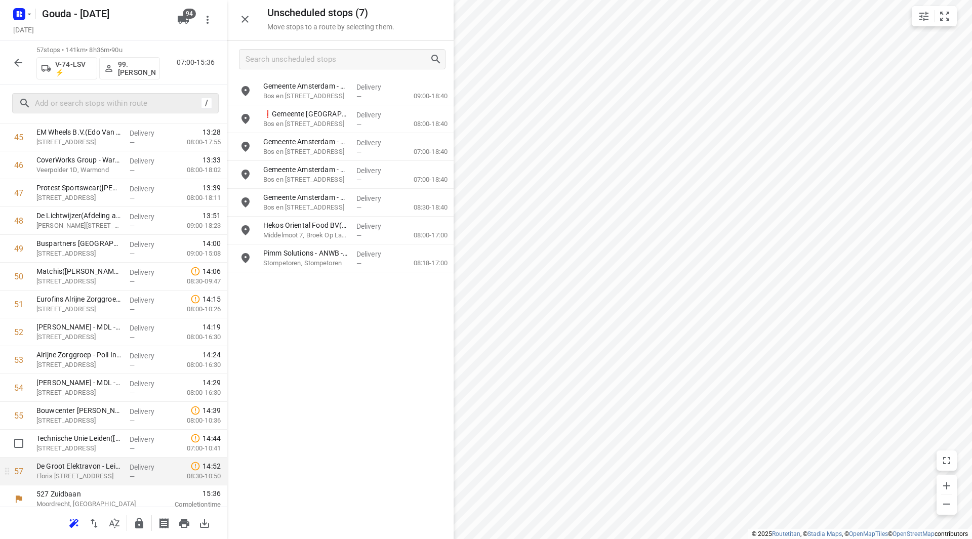
scroll to position [1304, 0]
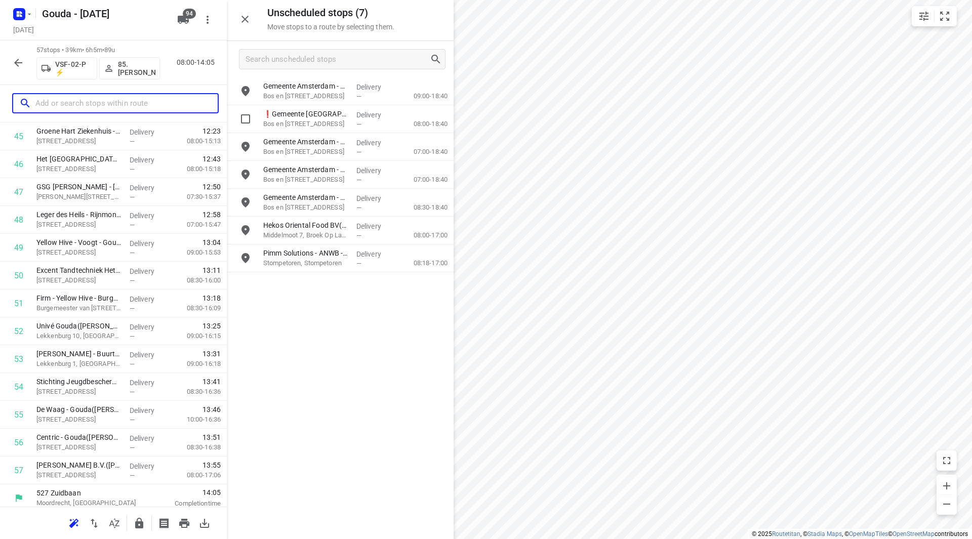
click at [65, 107] on input "text" at bounding box center [126, 104] width 182 height 16
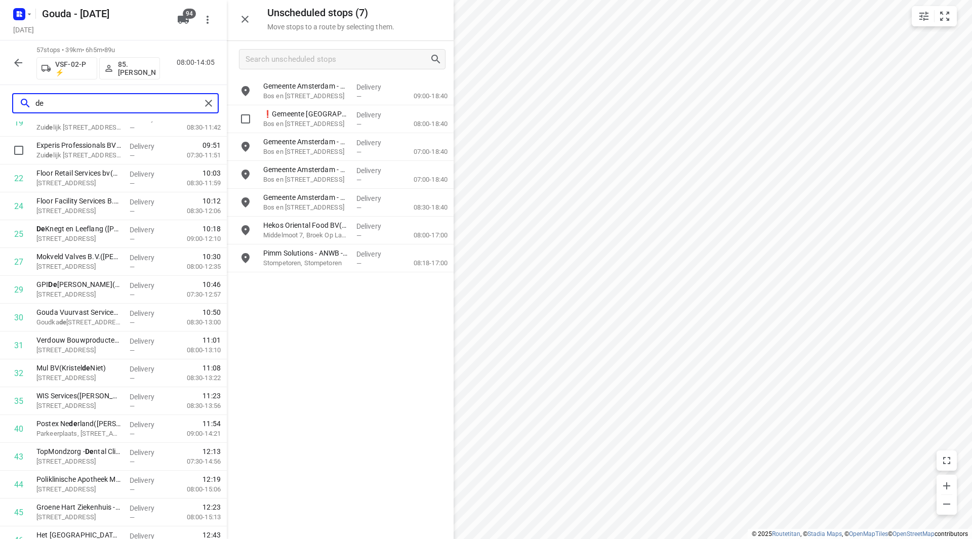
scroll to position [0, 0]
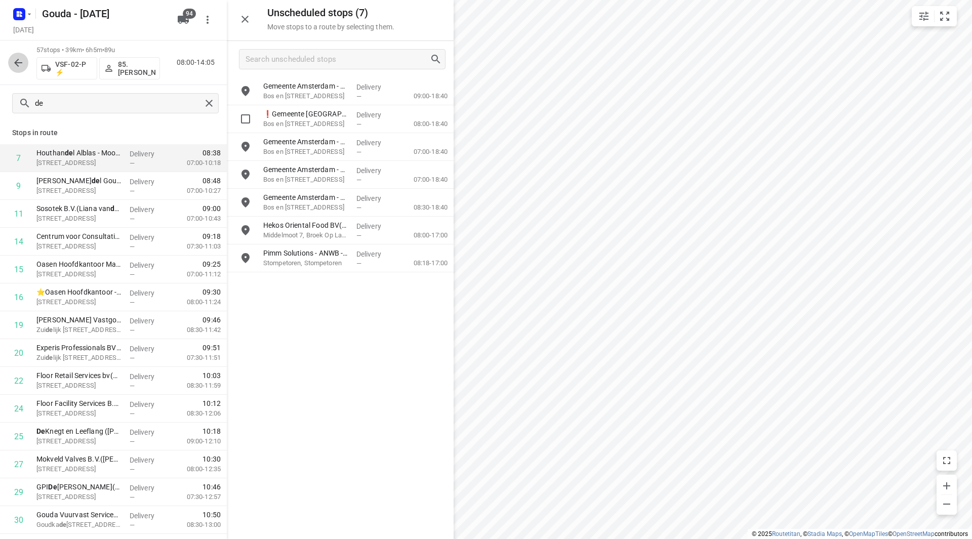
click at [17, 60] on icon "button" at bounding box center [18, 63] width 8 height 8
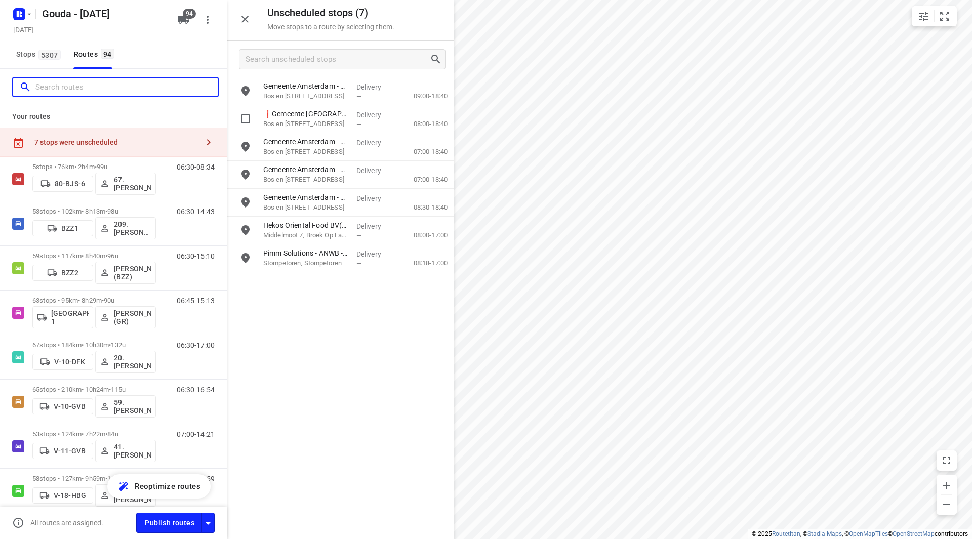
drag, startPoint x: 68, startPoint y: 85, endPoint x: 76, endPoint y: 93, distance: 11.5
click at [68, 85] on input "Search routes" at bounding box center [126, 88] width 182 height 16
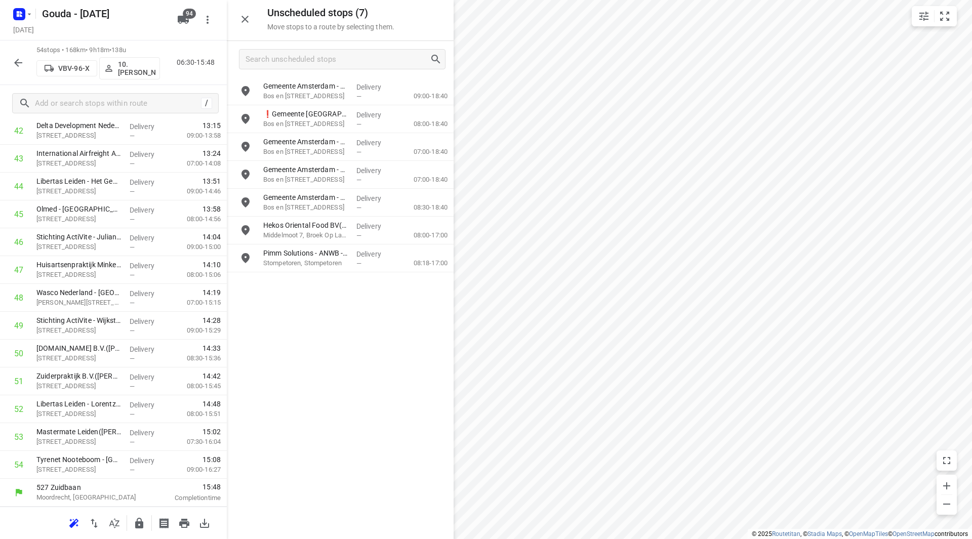
scroll to position [1226, 0]
click at [122, 102] on input "text" at bounding box center [116, 104] width 162 height 16
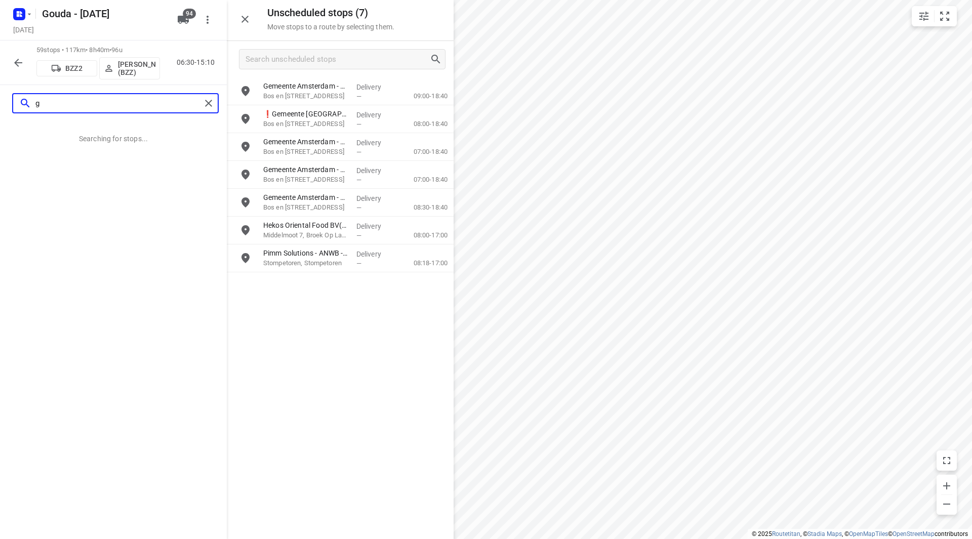
scroll to position [0, 0]
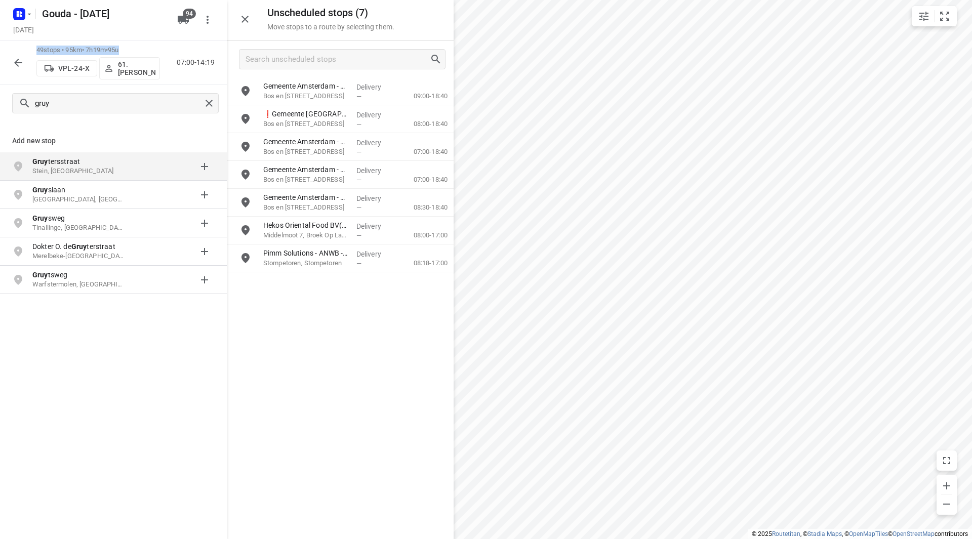
drag, startPoint x: 127, startPoint y: 49, endPoint x: 30, endPoint y: 53, distance: 96.8
click at [30, 53] on div "49 stops • 95km • 7h19m • 95u VPL-24-X 61.Sander Bos 07:00-14:19" at bounding box center [113, 63] width 227 height 45
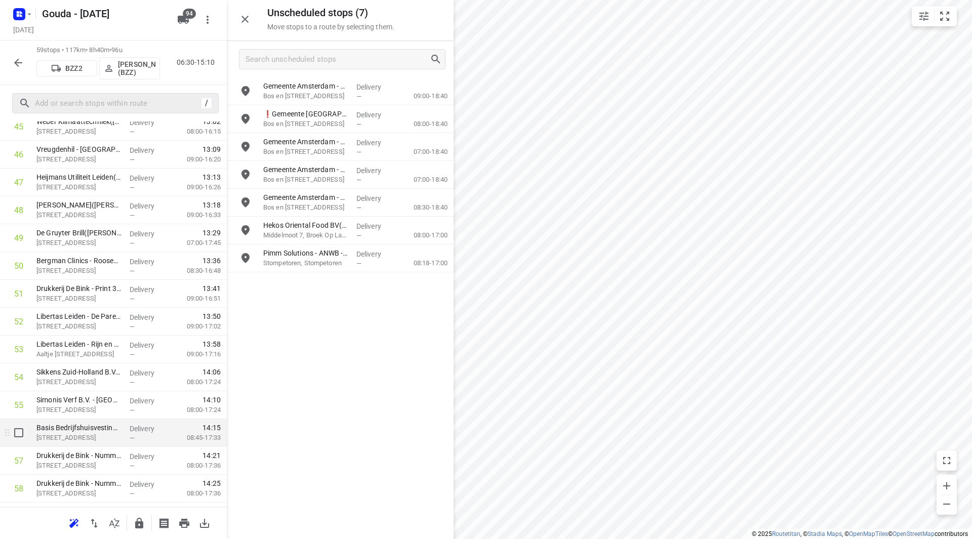
scroll to position [1365, 0]
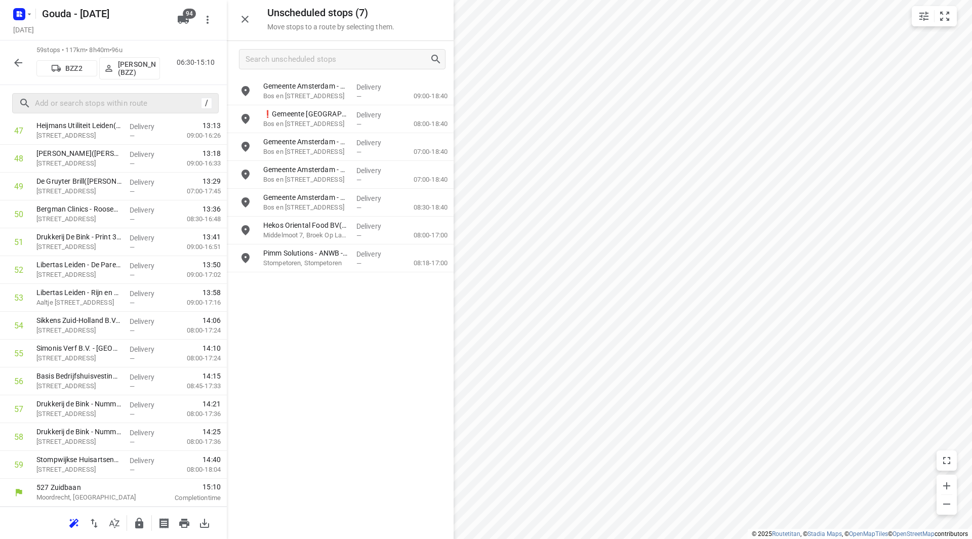
drag, startPoint x: 208, startPoint y: 106, endPoint x: 453, endPoint y: 321, distance: 326.3
click at [450, 323] on div "i © 2025 Routetitan , © Stadia Maps , © OpenMapTiles © OpenStreetMap contributo…" at bounding box center [486, 269] width 972 height 539
click at [22, 189] on input "checkbox" at bounding box center [19, 186] width 20 height 20
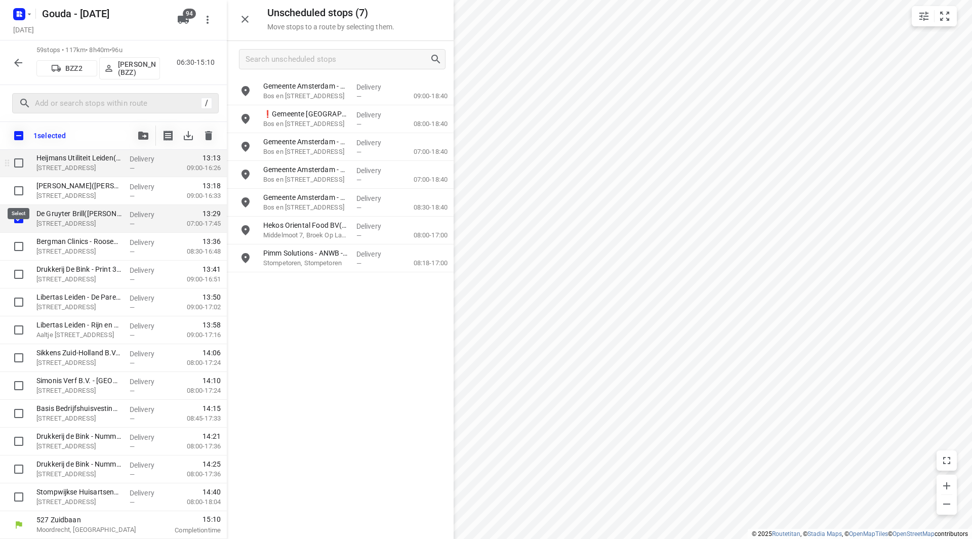
scroll to position [1361, 0]
click at [141, 135] on icon "button" at bounding box center [143, 136] width 10 height 8
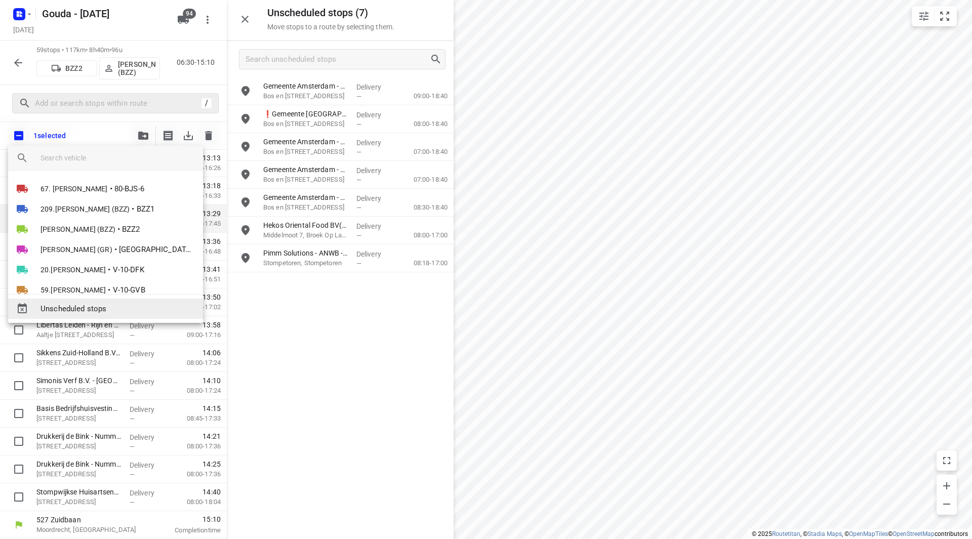
click at [101, 312] on span "Unscheduled stops" at bounding box center [118, 309] width 154 height 12
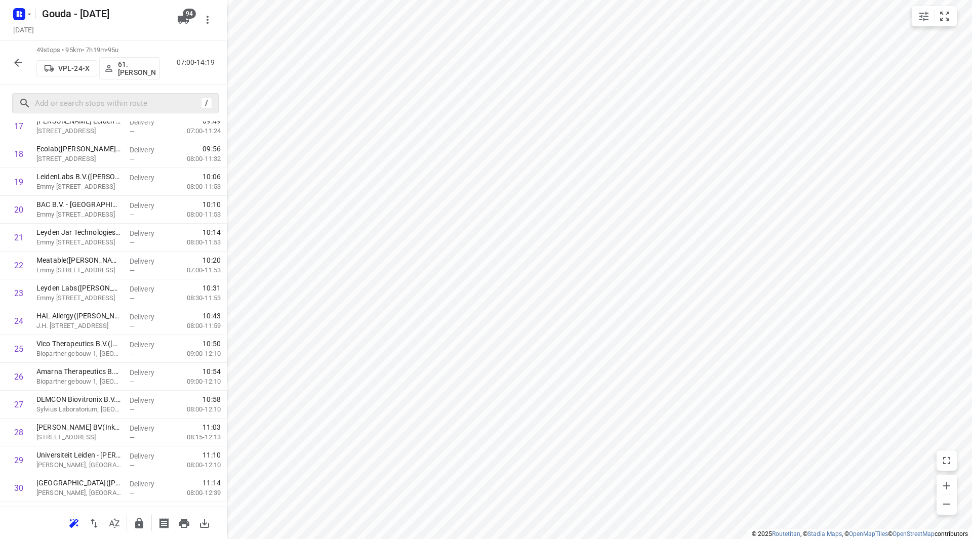
scroll to position [0, 0]
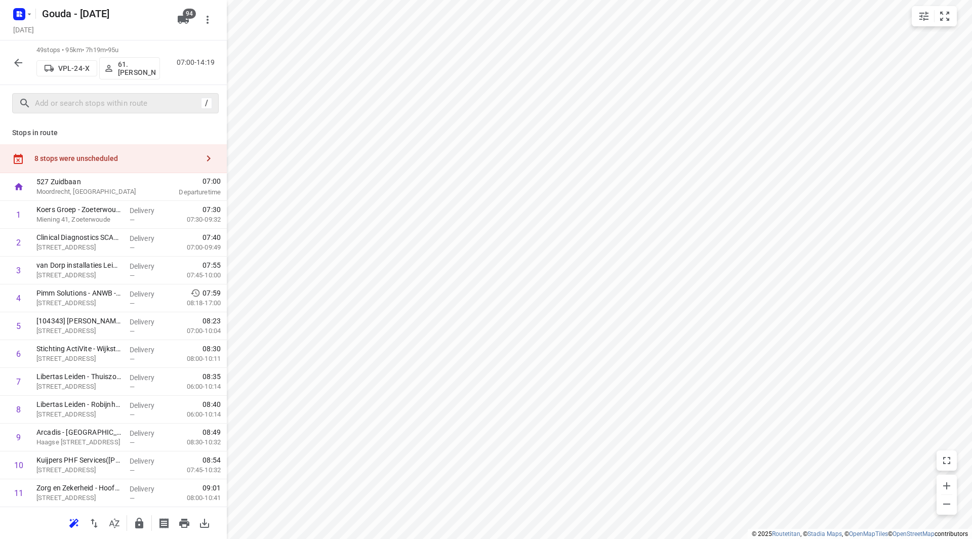
click at [156, 157] on div "8 stops were unscheduled" at bounding box center [116, 158] width 164 height 8
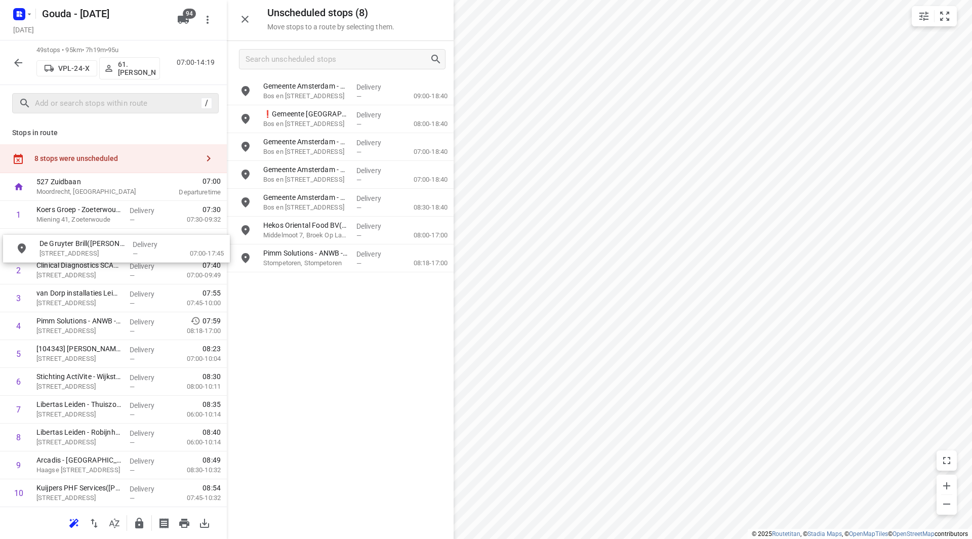
drag, startPoint x: 318, startPoint y: 92, endPoint x: 84, endPoint y: 250, distance: 282.8
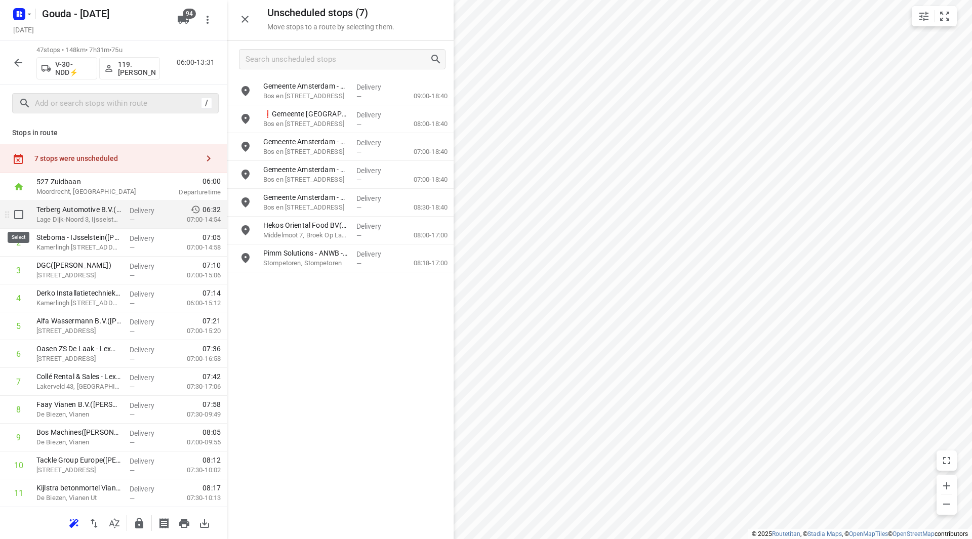
click at [13, 213] on input "checkbox" at bounding box center [19, 215] width 20 height 20
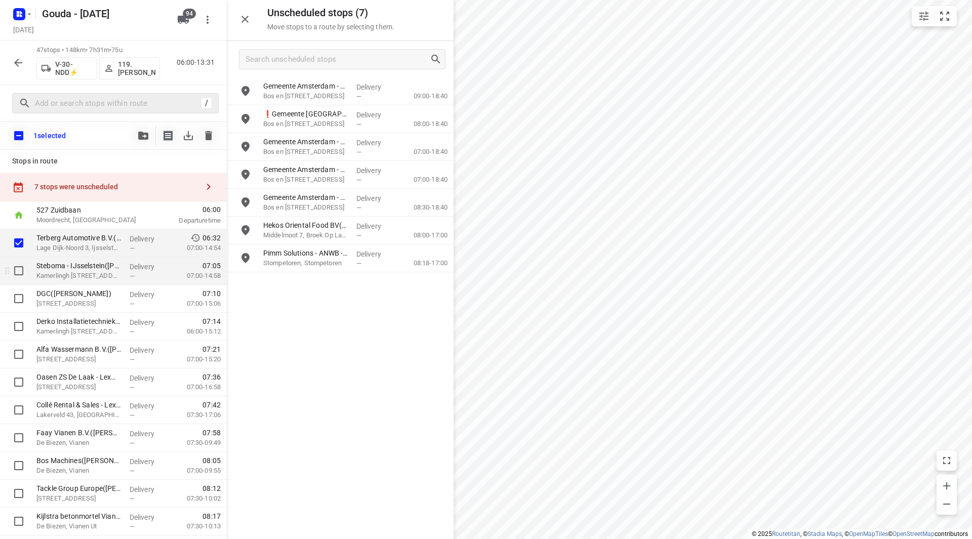
click at [20, 274] on input "checkbox" at bounding box center [19, 271] width 20 height 20
click at [17, 298] on input "checkbox" at bounding box center [19, 299] width 20 height 20
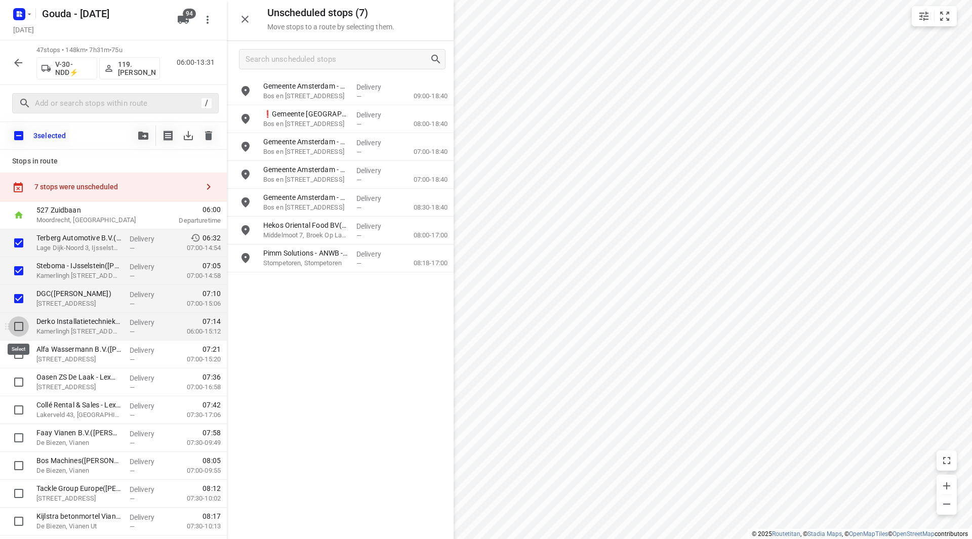
click at [22, 328] on input "checkbox" at bounding box center [19, 327] width 20 height 20
click at [20, 355] on input "checkbox" at bounding box center [19, 354] width 20 height 20
click at [136, 136] on button "button" at bounding box center [143, 136] width 20 height 20
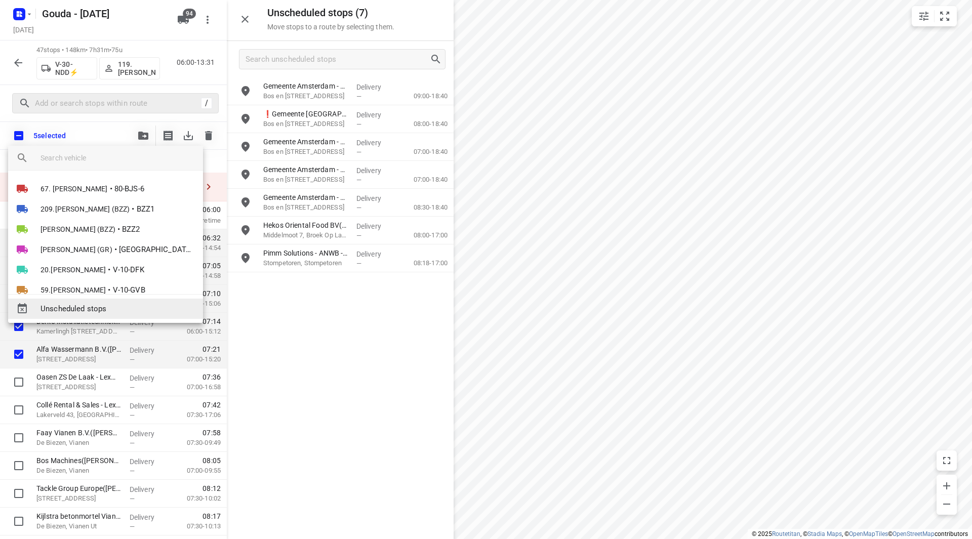
click at [107, 306] on span "Unscheduled stops" at bounding box center [118, 309] width 154 height 12
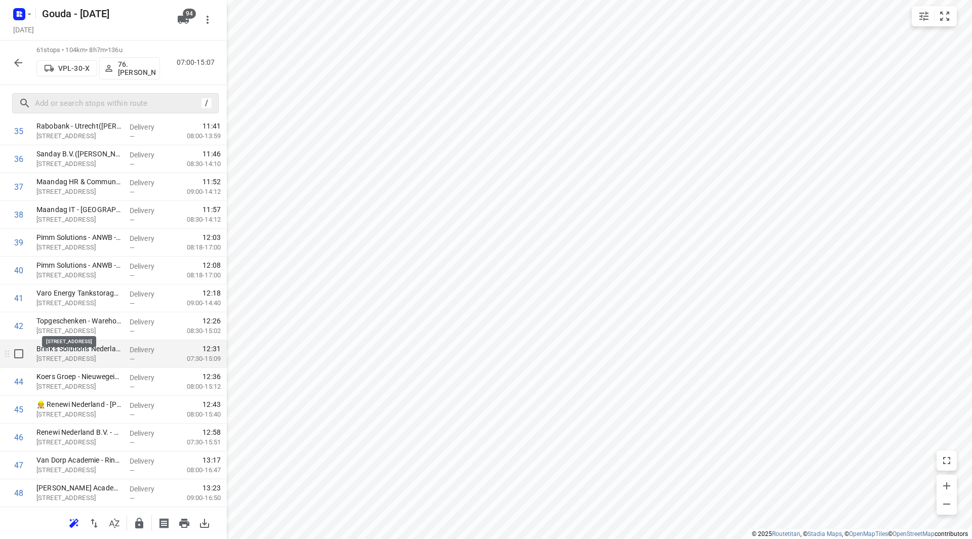
scroll to position [1016, 0]
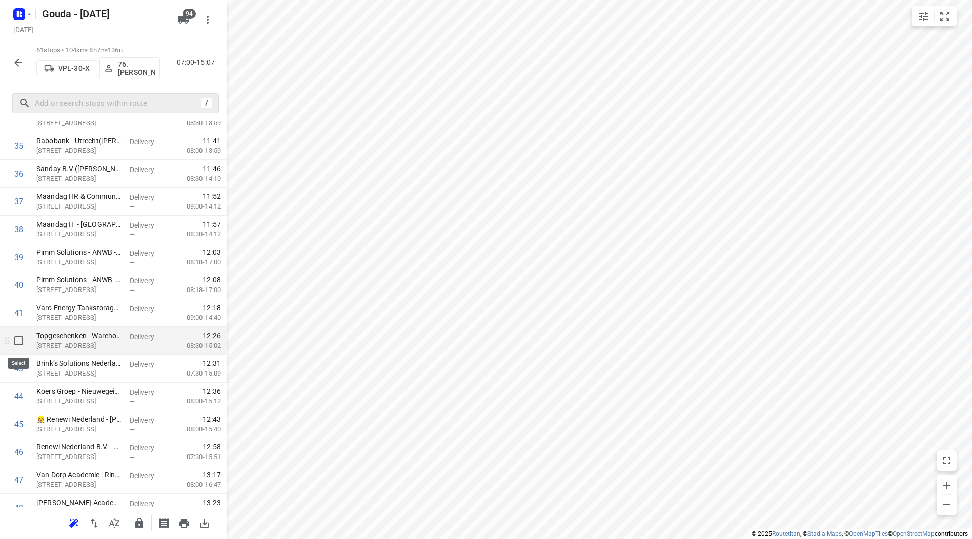
click at [20, 340] on input "checkbox" at bounding box center [19, 341] width 20 height 20
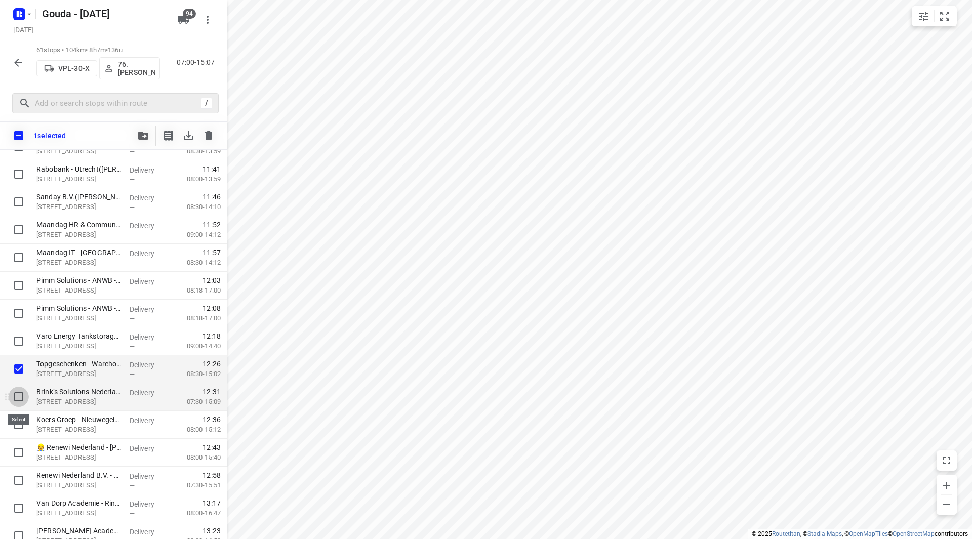
click at [15, 395] on input "checkbox" at bounding box center [19, 397] width 20 height 20
click at [18, 425] on input "checkbox" at bounding box center [19, 425] width 20 height 20
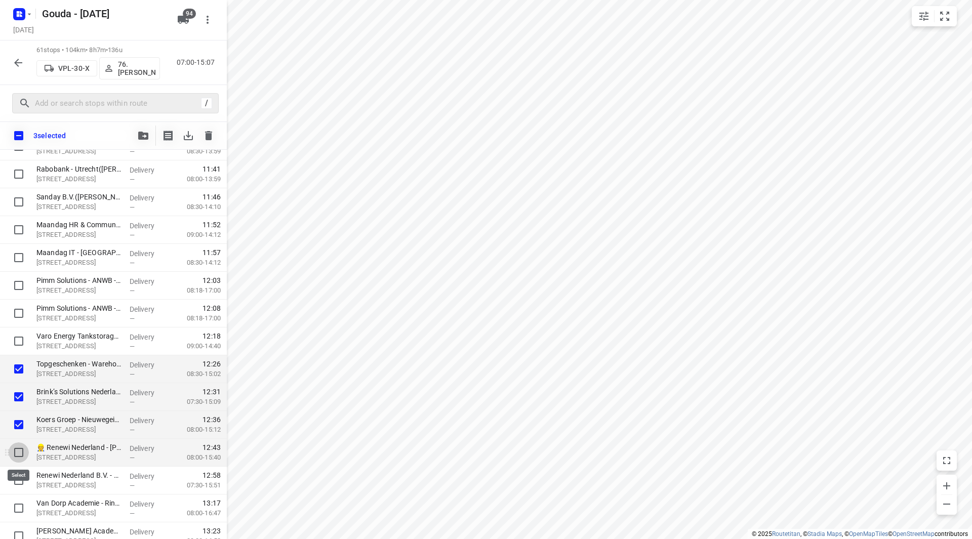
click at [20, 444] on input "checkbox" at bounding box center [19, 453] width 20 height 20
click at [19, 475] on input "checkbox" at bounding box center [19, 480] width 20 height 20
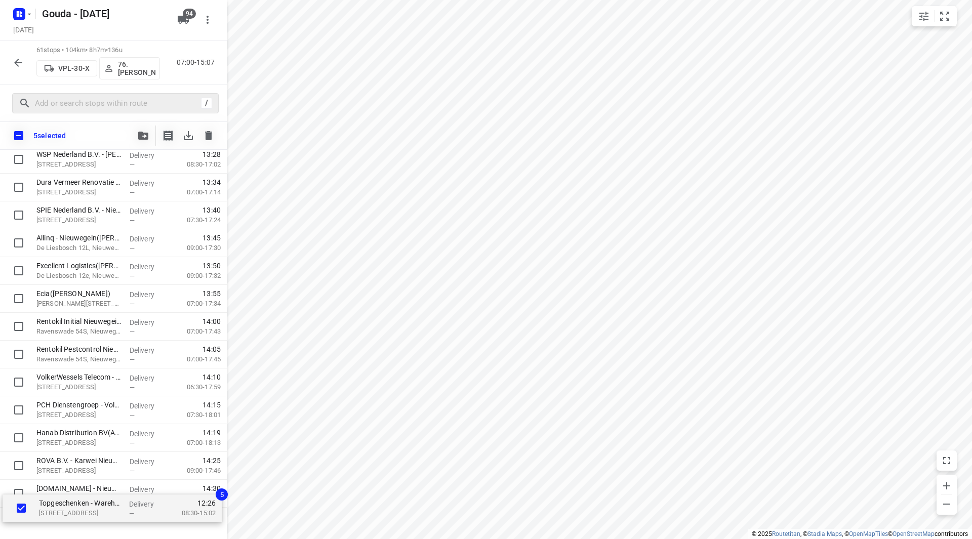
scroll to position [1417, 0]
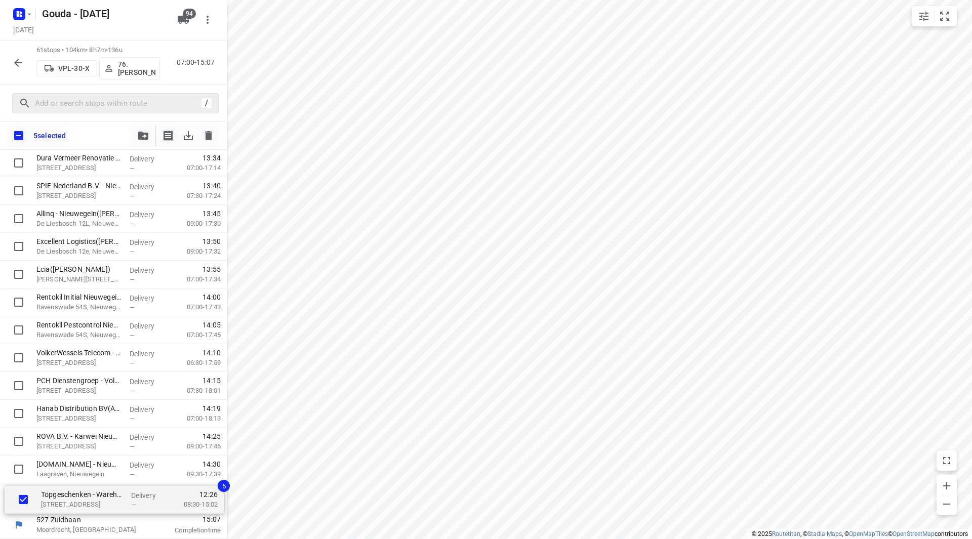
drag, startPoint x: 53, startPoint y: 367, endPoint x: 57, endPoint y: 501, distance: 133.8
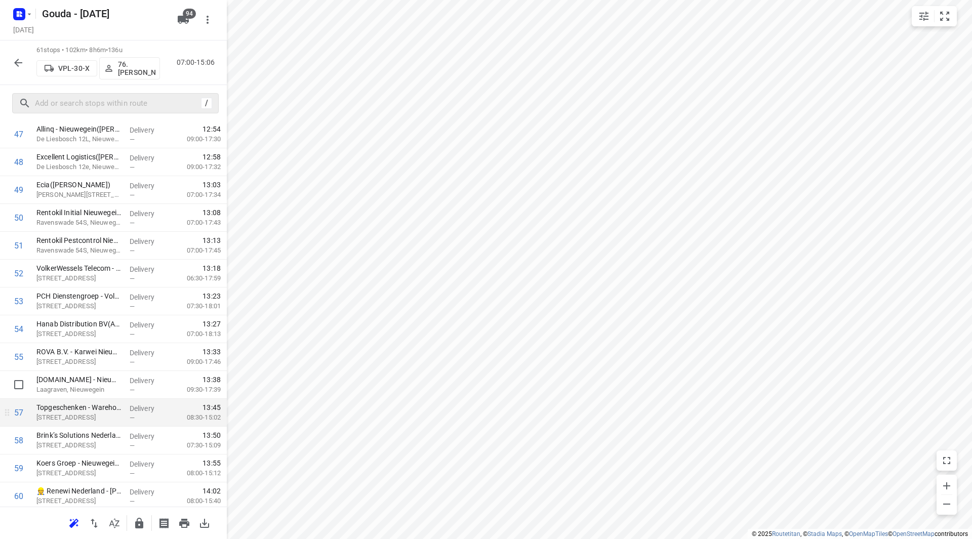
scroll to position [1366, 0]
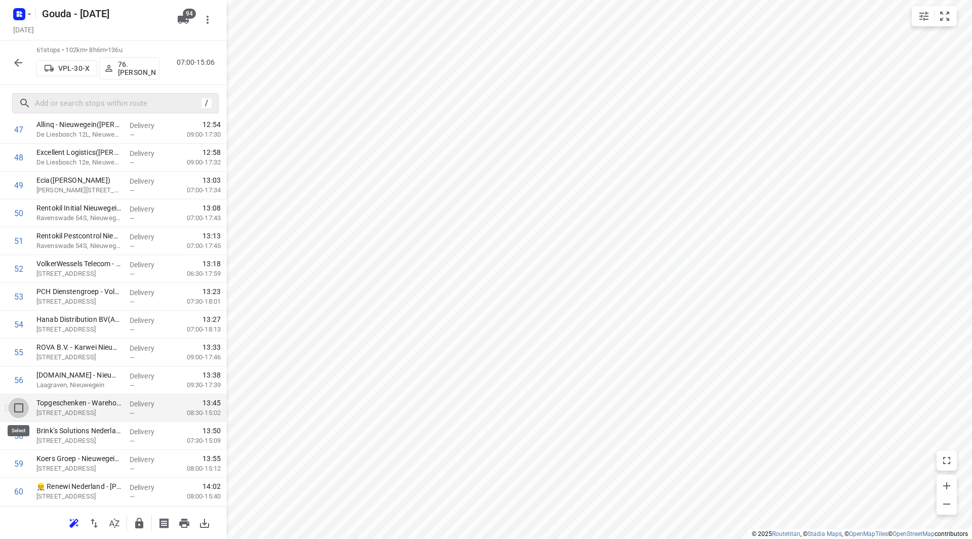
click at [19, 407] on input "checkbox" at bounding box center [19, 408] width 20 height 20
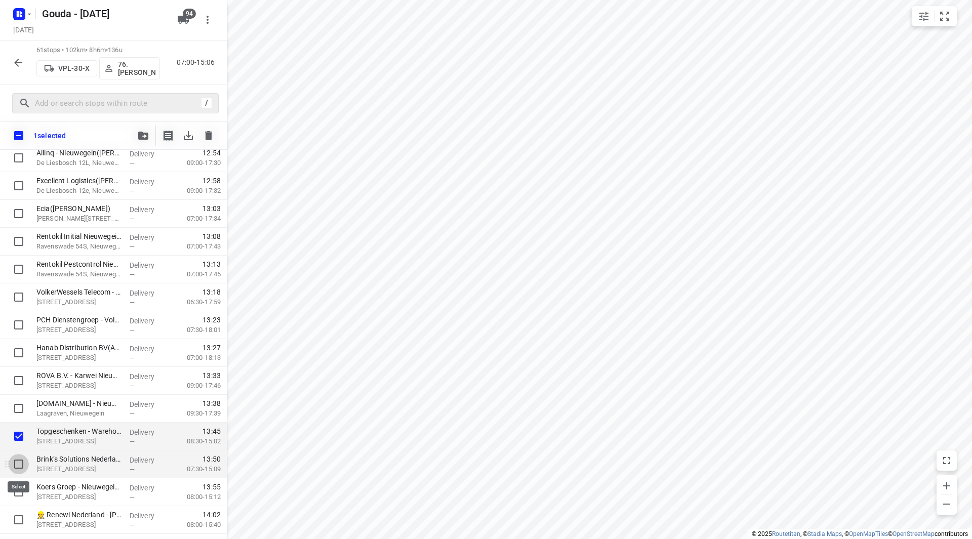
click at [19, 466] on input "checkbox" at bounding box center [19, 464] width 20 height 20
click at [15, 492] on input "checkbox" at bounding box center [19, 492] width 20 height 20
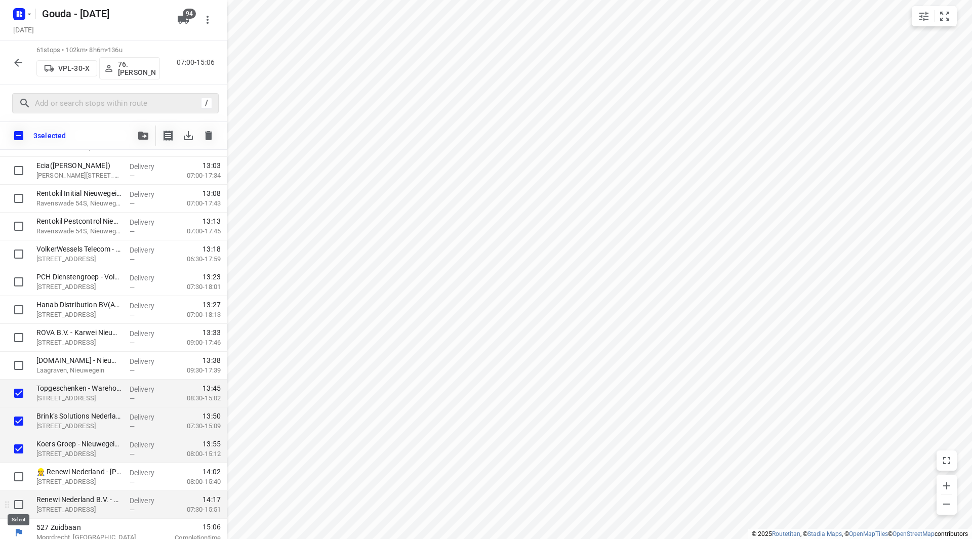
scroll to position [1417, 0]
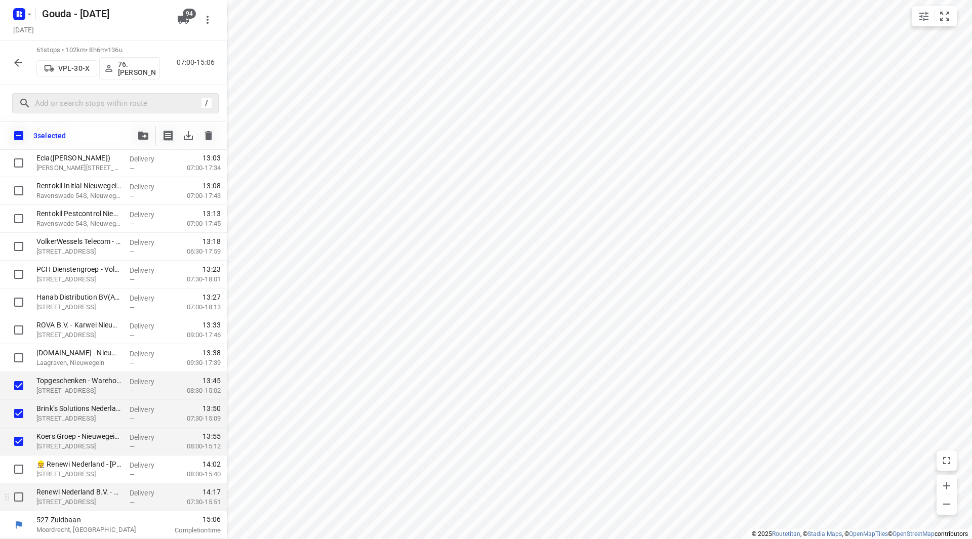
drag, startPoint x: 17, startPoint y: 471, endPoint x: 20, endPoint y: 488, distance: 17.1
click at [18, 472] on input "checkbox" at bounding box center [19, 469] width 20 height 20
click at [20, 496] on input "checkbox" at bounding box center [19, 497] width 20 height 20
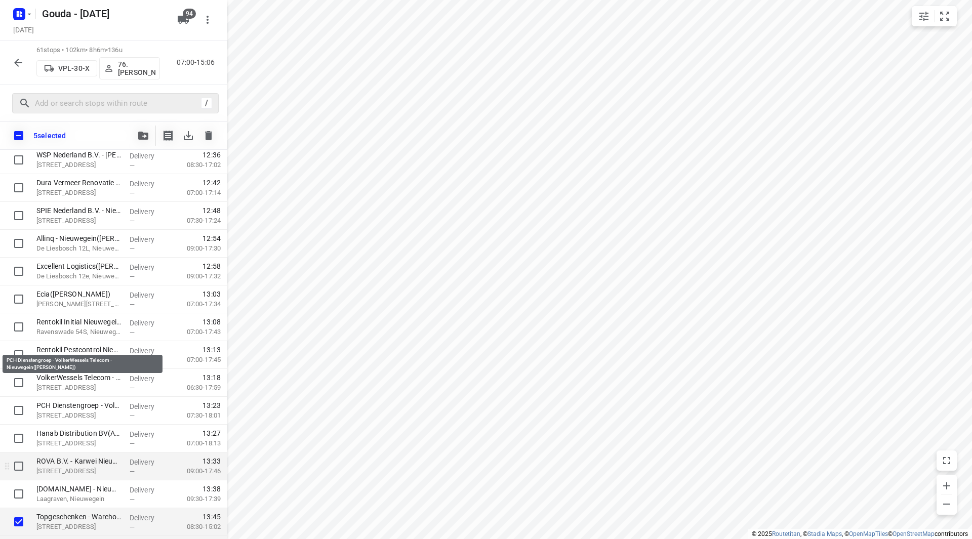
scroll to position [1366, 0]
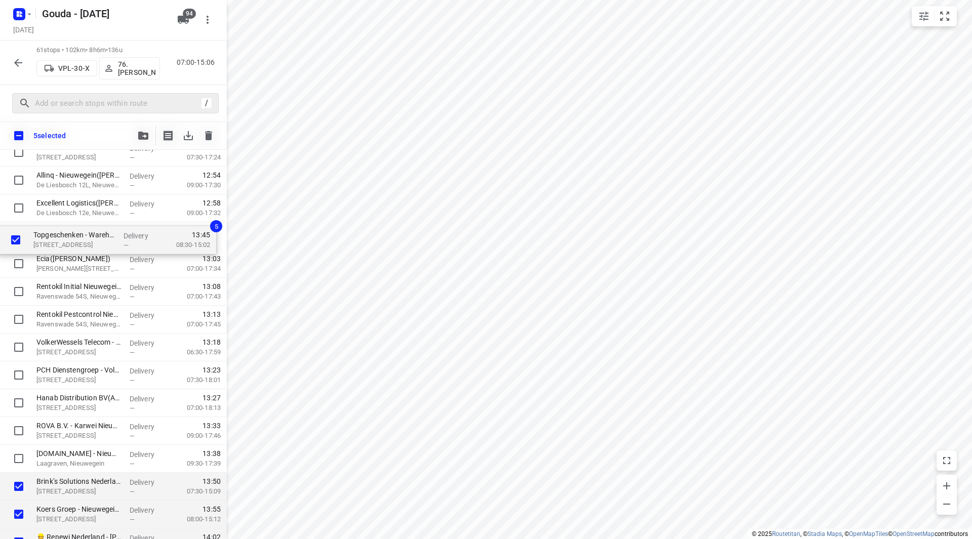
drag, startPoint x: 71, startPoint y: 438, endPoint x: 67, endPoint y: 237, distance: 201.6
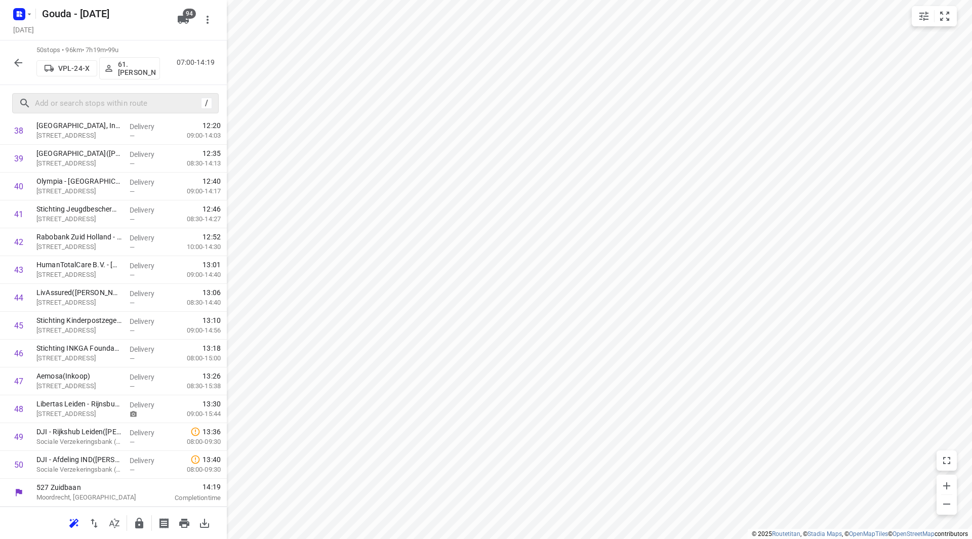
scroll to position [1115, 0]
click at [83, 103] on input "text" at bounding box center [116, 104] width 162 height 16
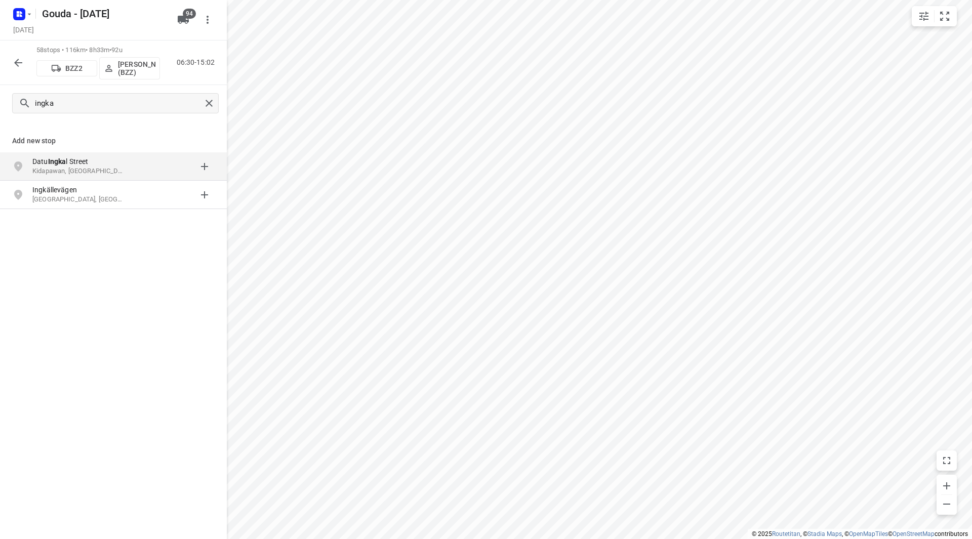
click at [5, 59] on div "58 stops • 116km • 8h33m • 92u BZZ2 Dennis Dorian Babeu (BZZ) 06:30-15:02" at bounding box center [113, 63] width 227 height 45
click at [15, 61] on icon "button" at bounding box center [18, 63] width 12 height 12
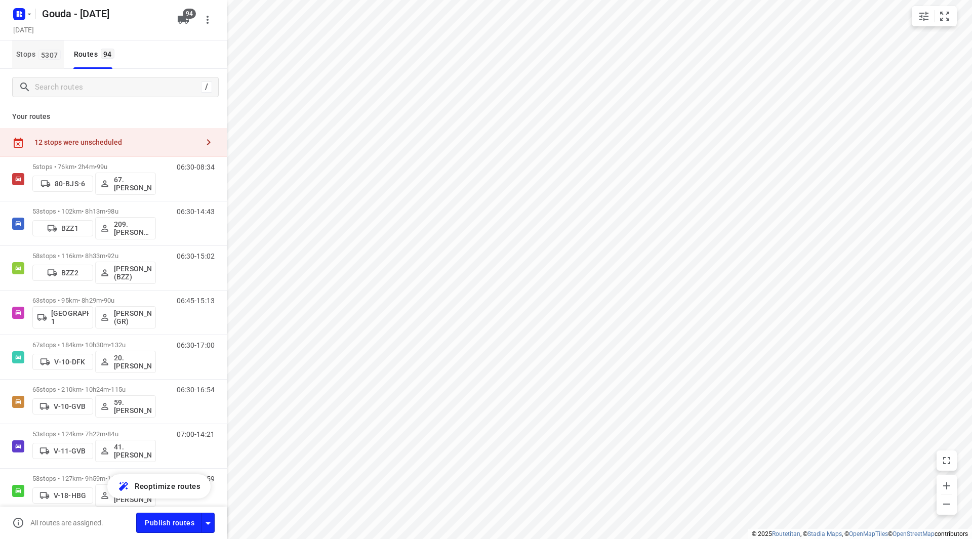
click at [40, 57] on span "5307" at bounding box center [49, 55] width 22 height 10
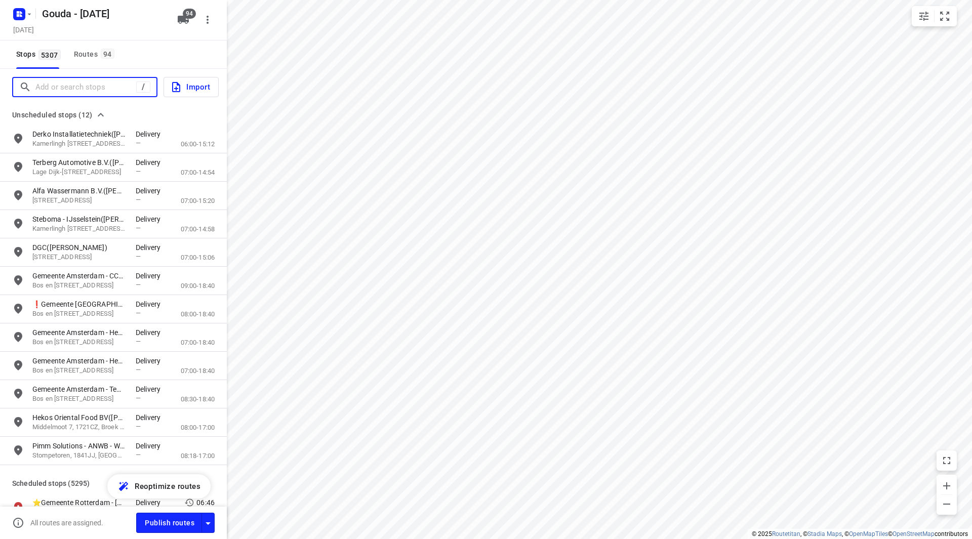
click at [66, 88] on input "Add or search stops" at bounding box center [85, 88] width 101 height 16
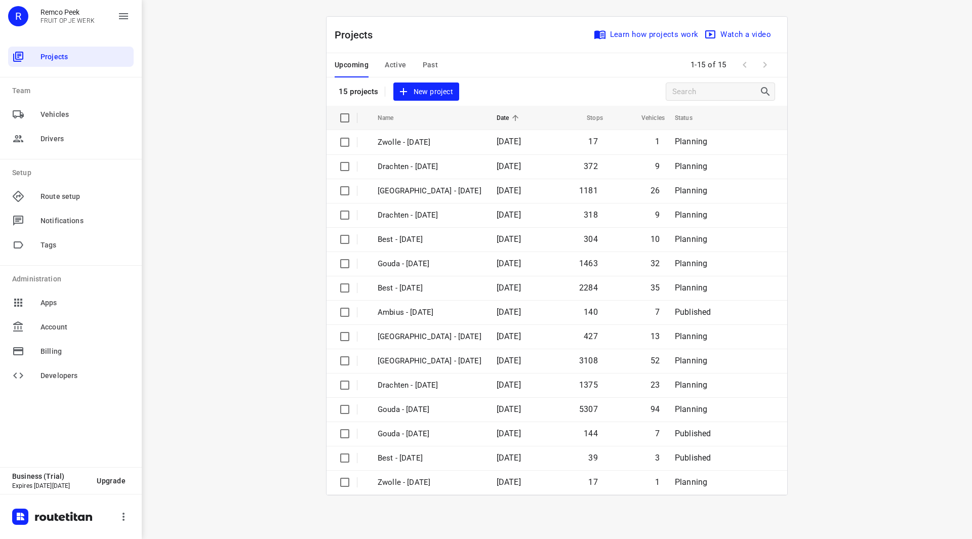
click at [423, 67] on span "Past" at bounding box center [431, 65] width 16 height 13
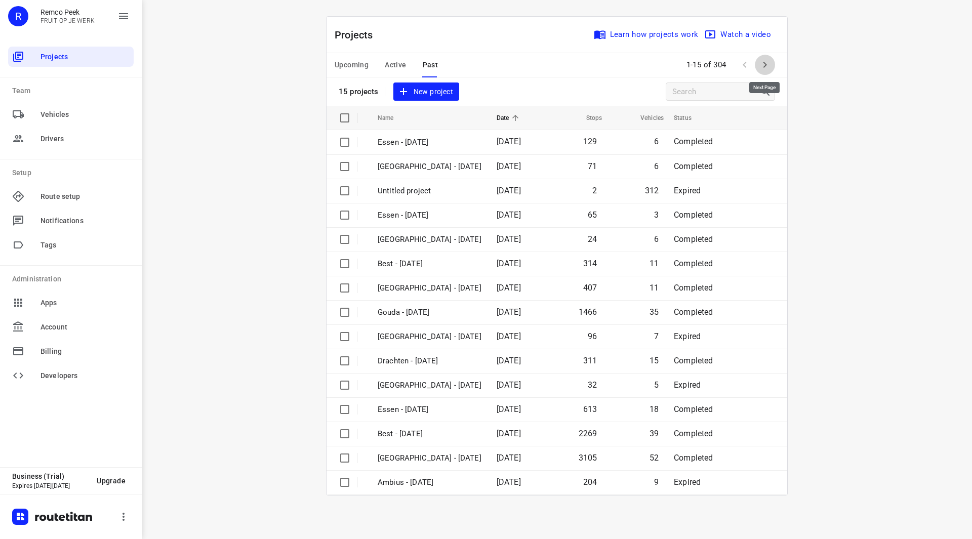
click at [760, 67] on icon "button" at bounding box center [765, 65] width 12 height 12
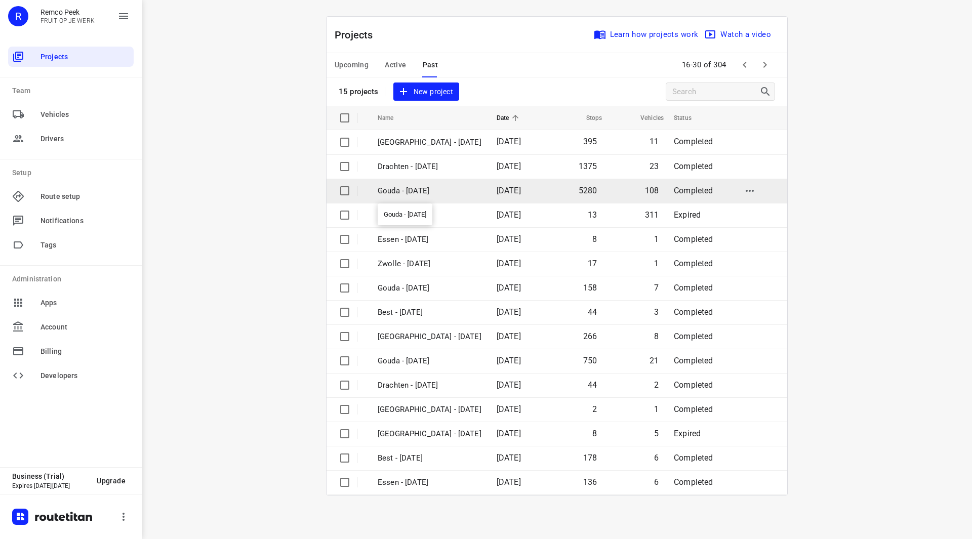
click at [425, 190] on p "Gouda - [DATE]" at bounding box center [430, 191] width 104 height 12
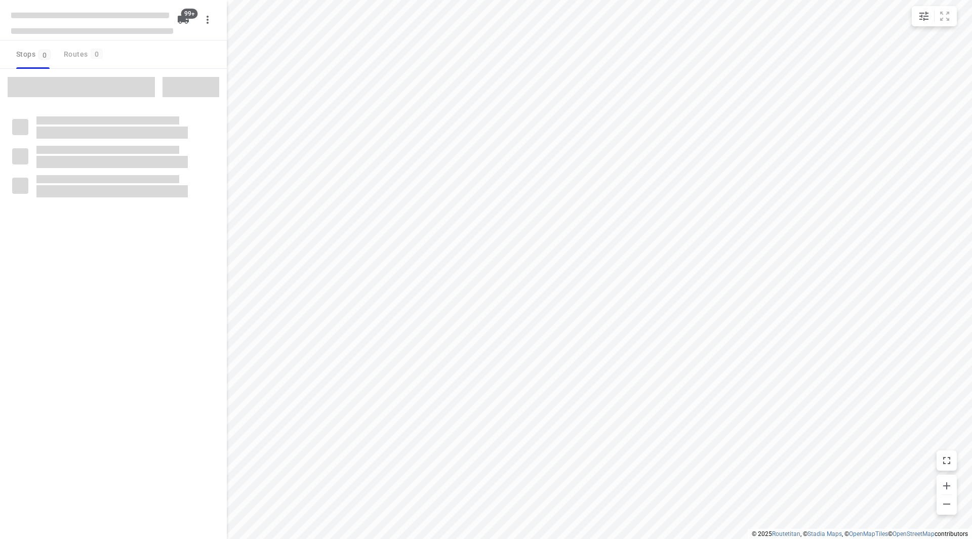
checkbox input "true"
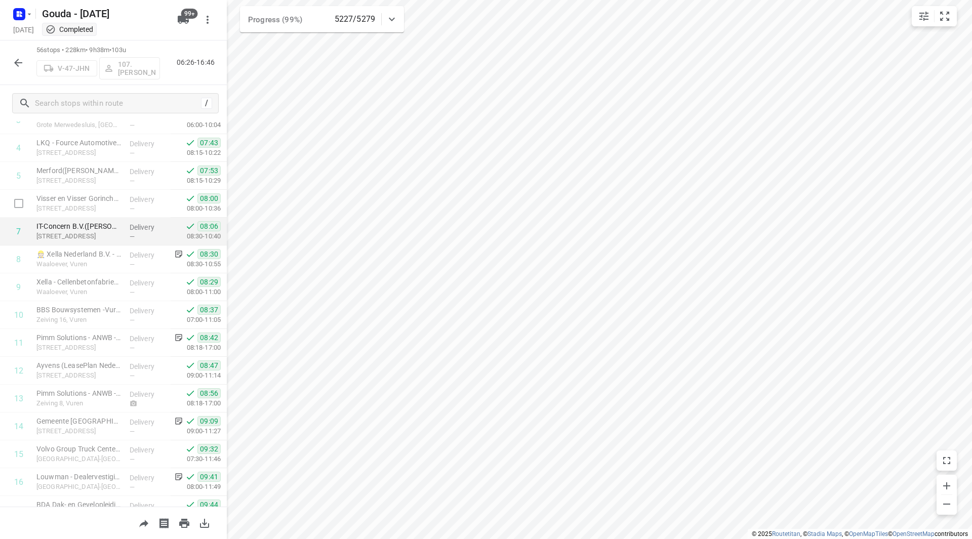
scroll to position [152, 0]
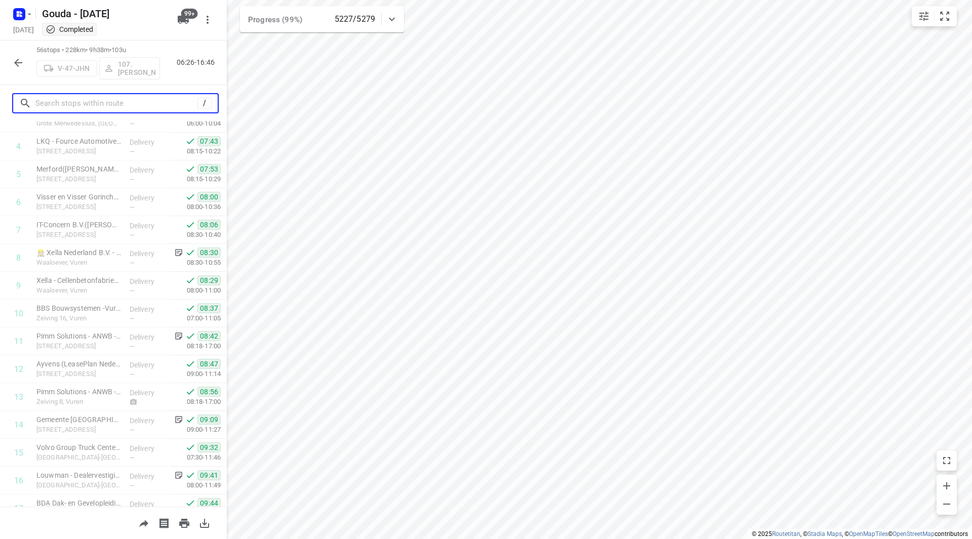
click at [129, 100] on input "text" at bounding box center [116, 104] width 162 height 16
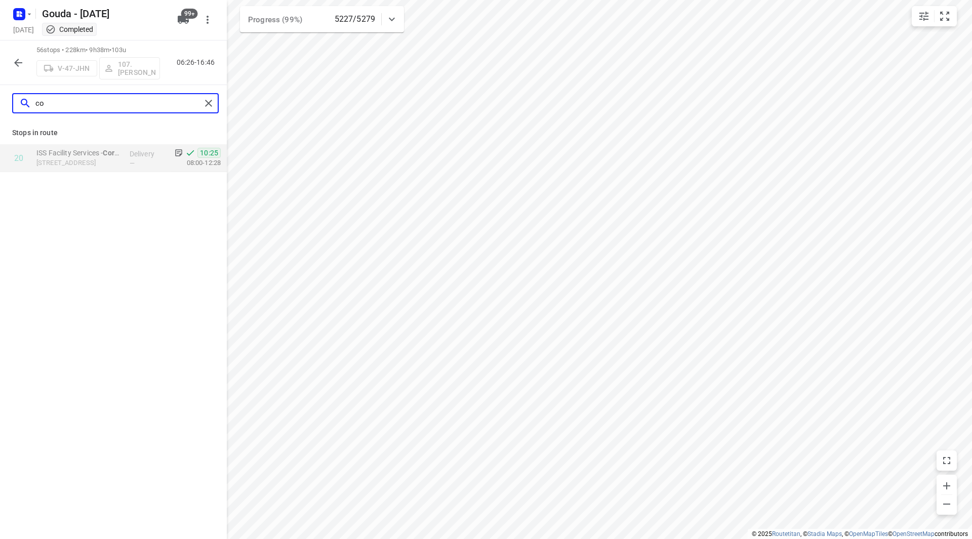
type input "c"
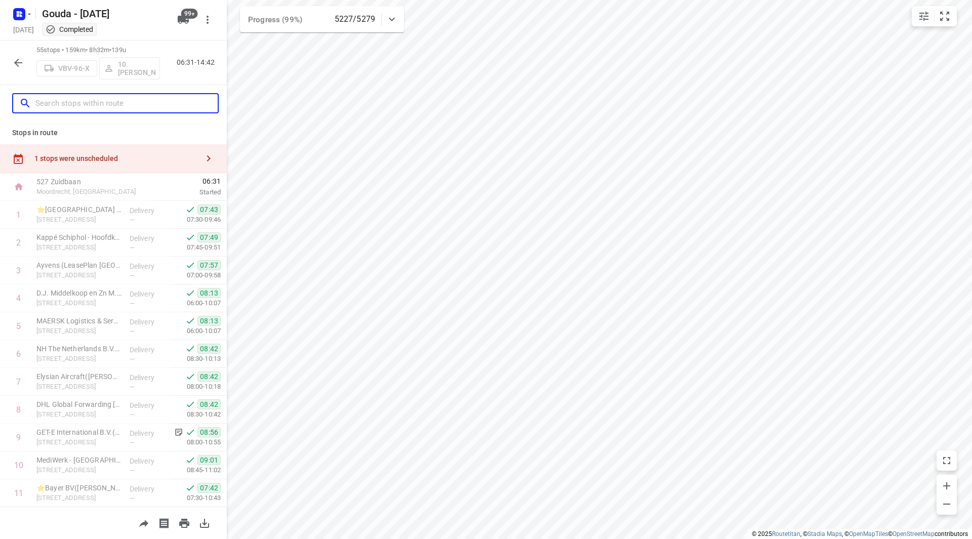
click at [100, 105] on input "text" at bounding box center [126, 104] width 182 height 16
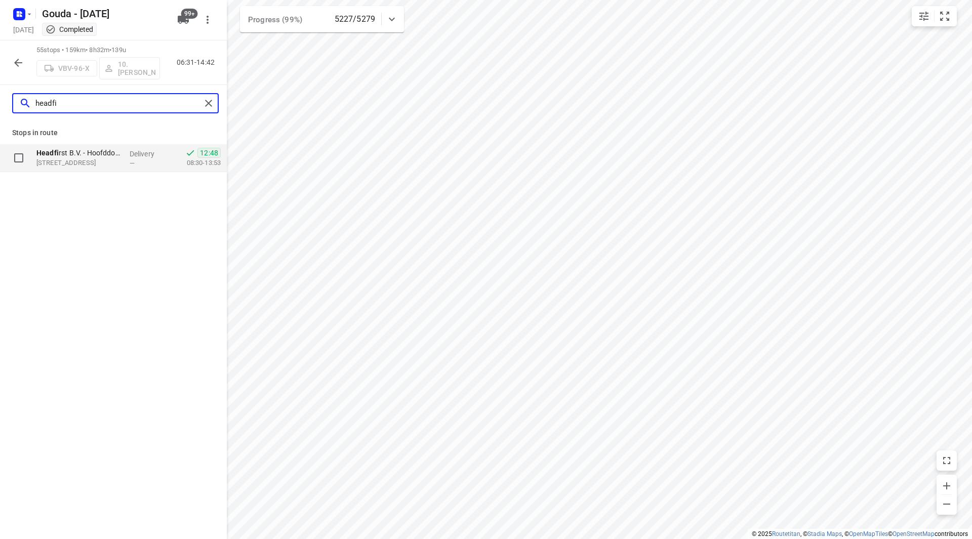
type input "headfi"
click at [145, 148] on div "Delivery —" at bounding box center [149, 158] width 46 height 28
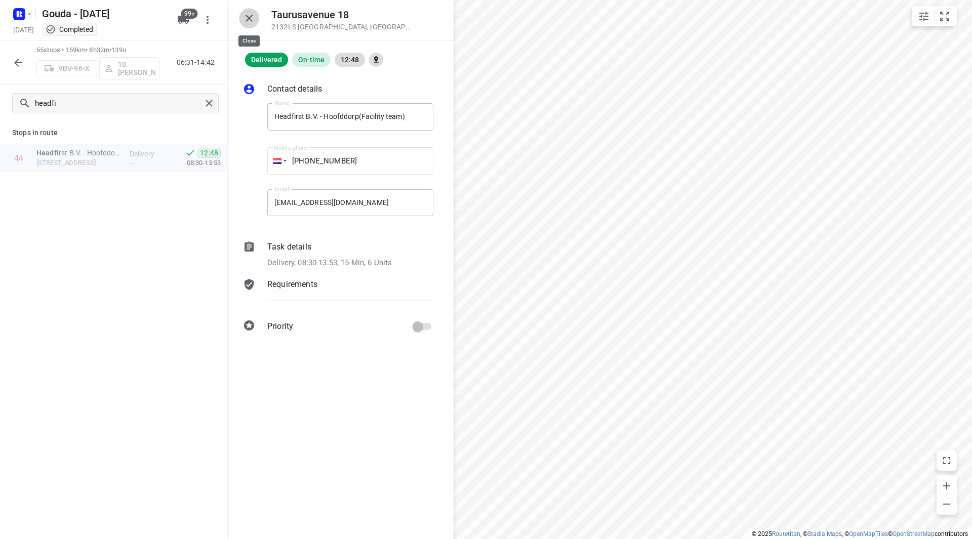
click at [249, 13] on icon "button" at bounding box center [249, 18] width 12 height 12
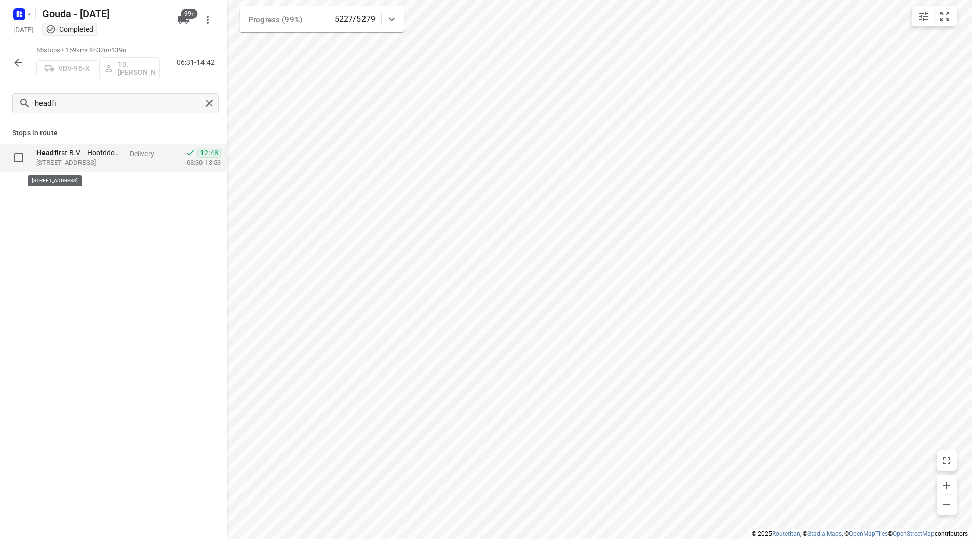
click at [101, 158] on p "Taurusavenue 18, 2132LS, Hoofddorp, NL" at bounding box center [78, 163] width 85 height 10
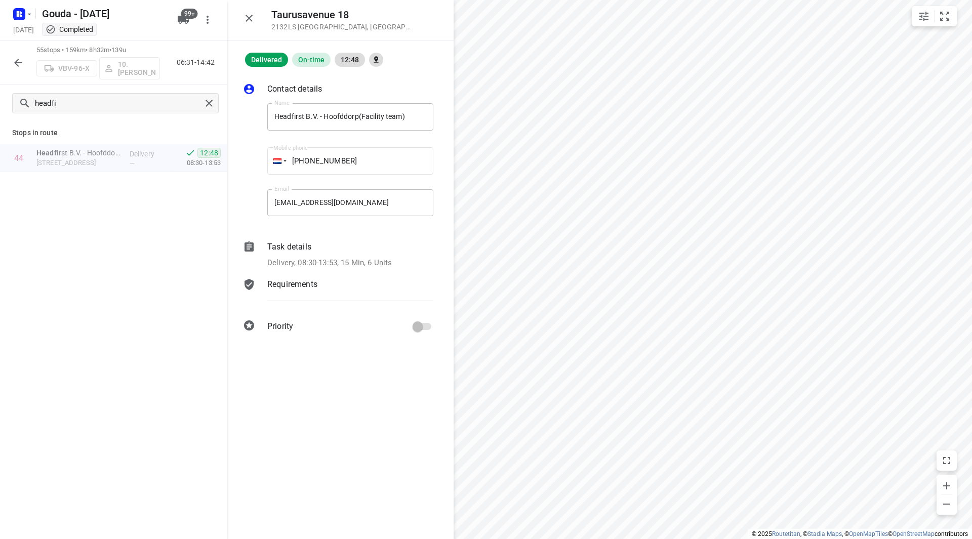
click at [252, 18] on icon "button" at bounding box center [249, 18] width 12 height 12
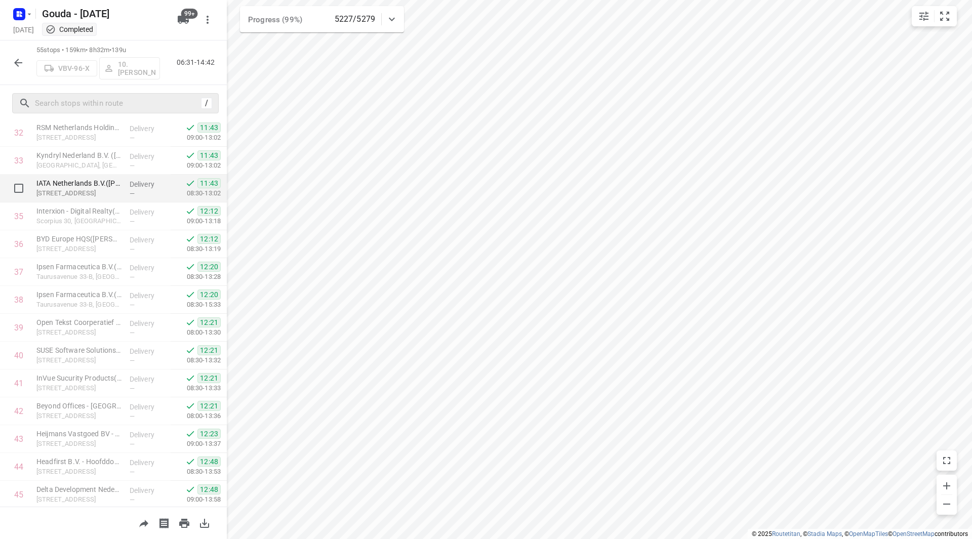
scroll to position [962, 0]
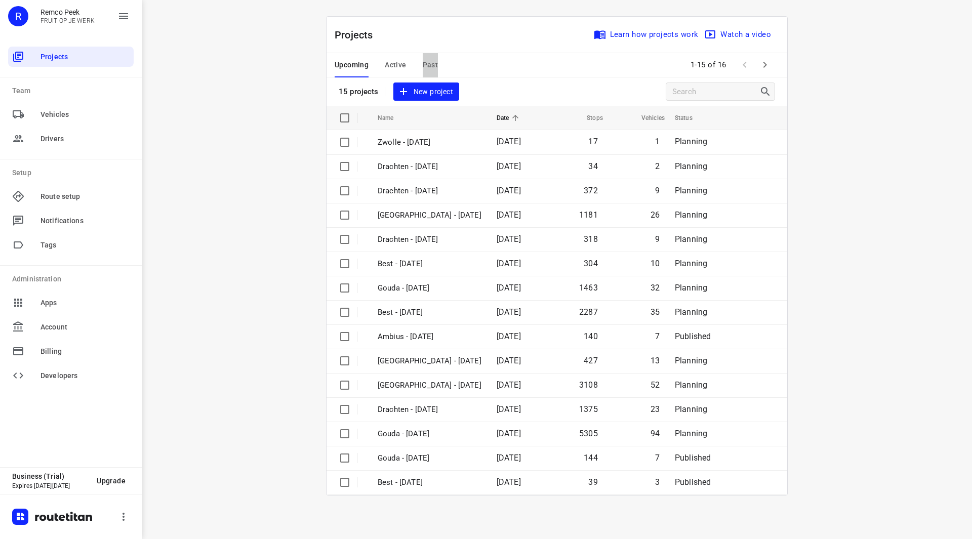
click at [428, 66] on span "Past" at bounding box center [431, 65] width 16 height 13
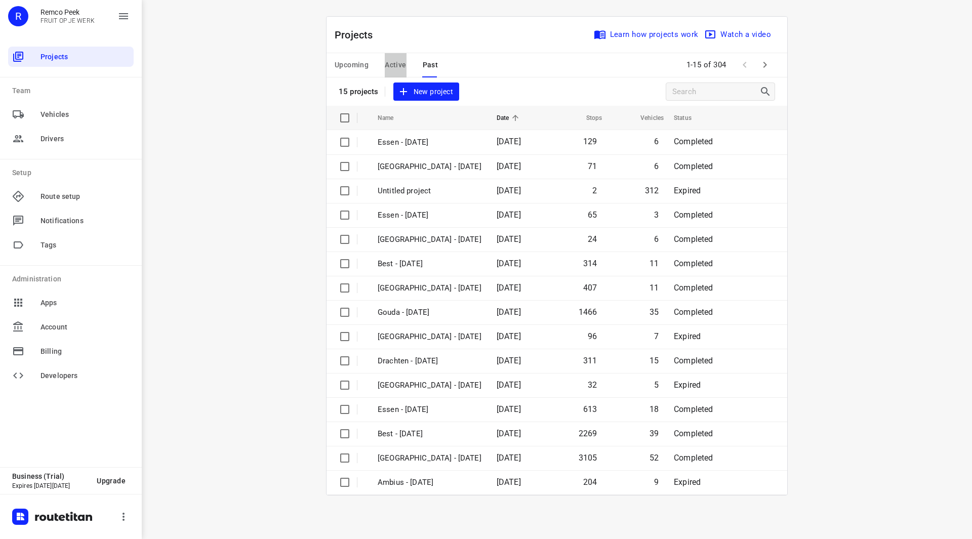
click at [391, 64] on span "Active" at bounding box center [395, 65] width 21 height 13
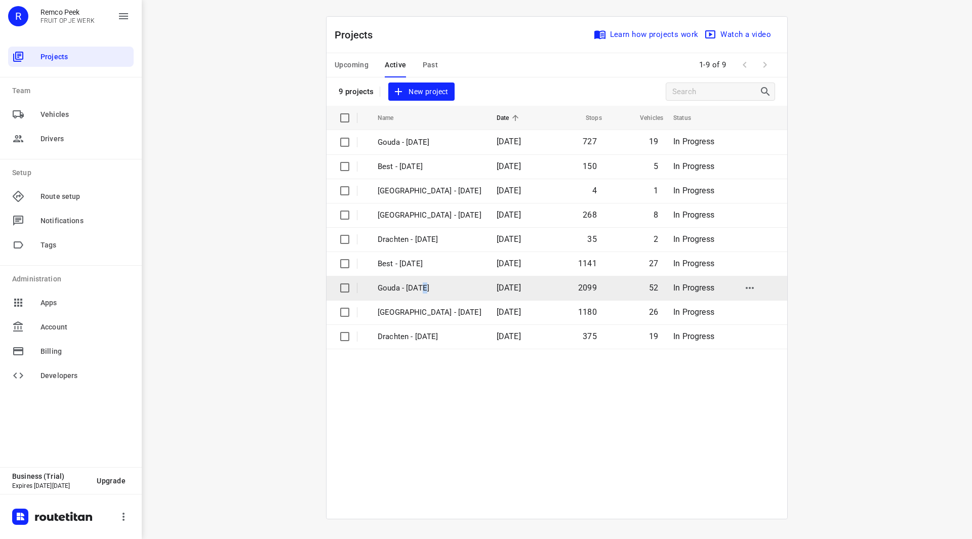
click at [428, 289] on p "Gouda - Wednesday" at bounding box center [430, 289] width 104 height 12
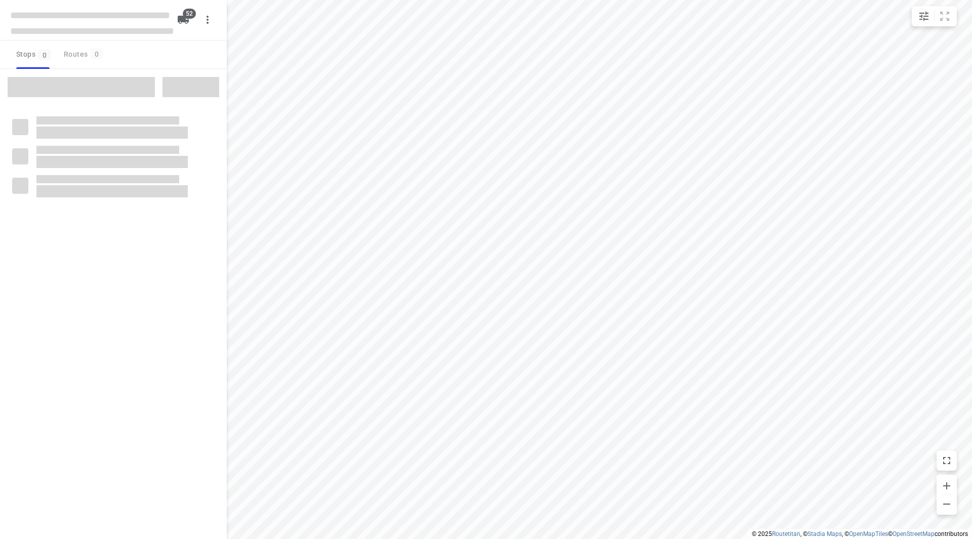
checkbox input "true"
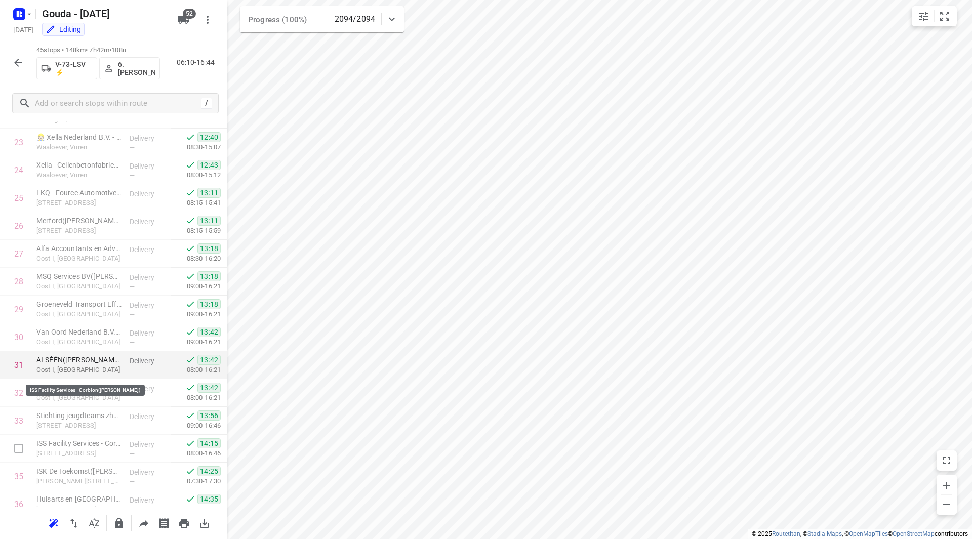
scroll to position [658, 0]
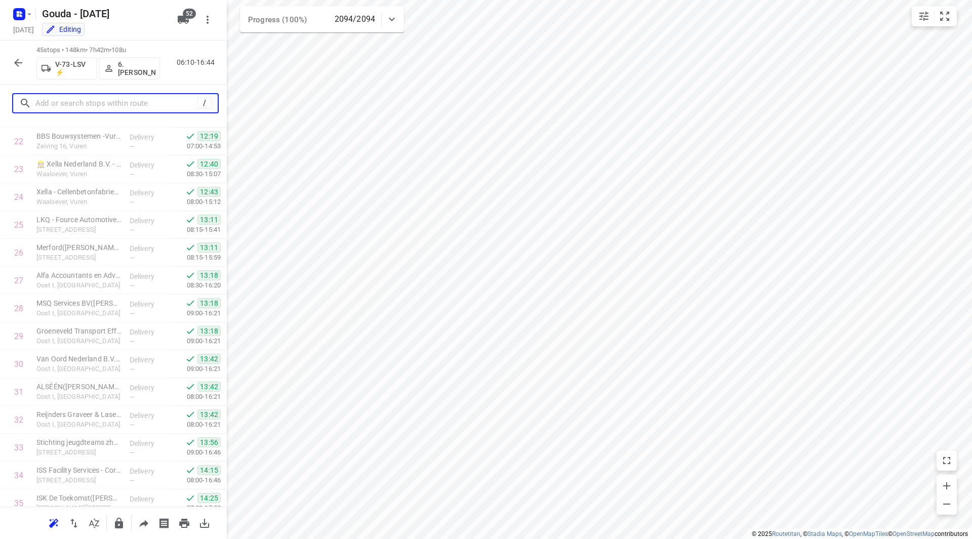
click at [122, 100] on input "text" at bounding box center [116, 104] width 162 height 16
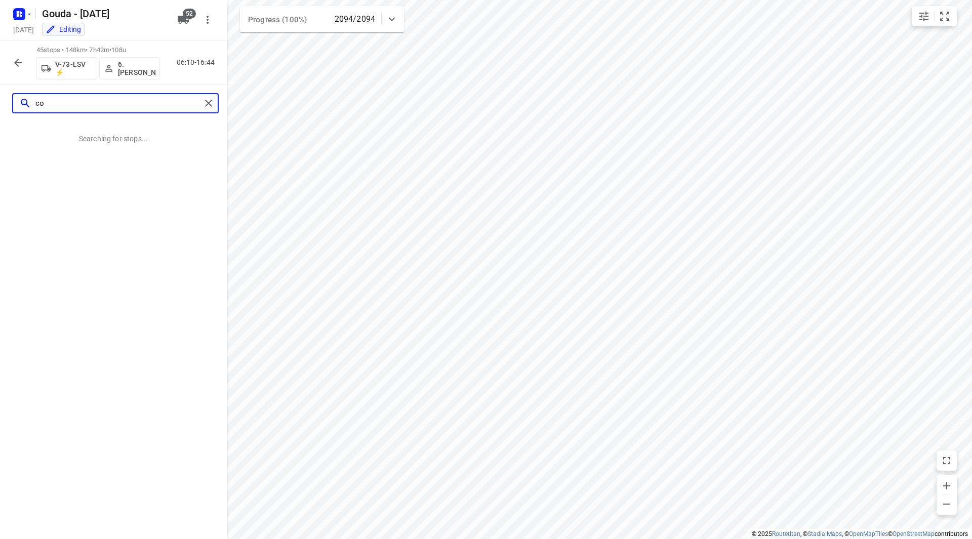
type input "c"
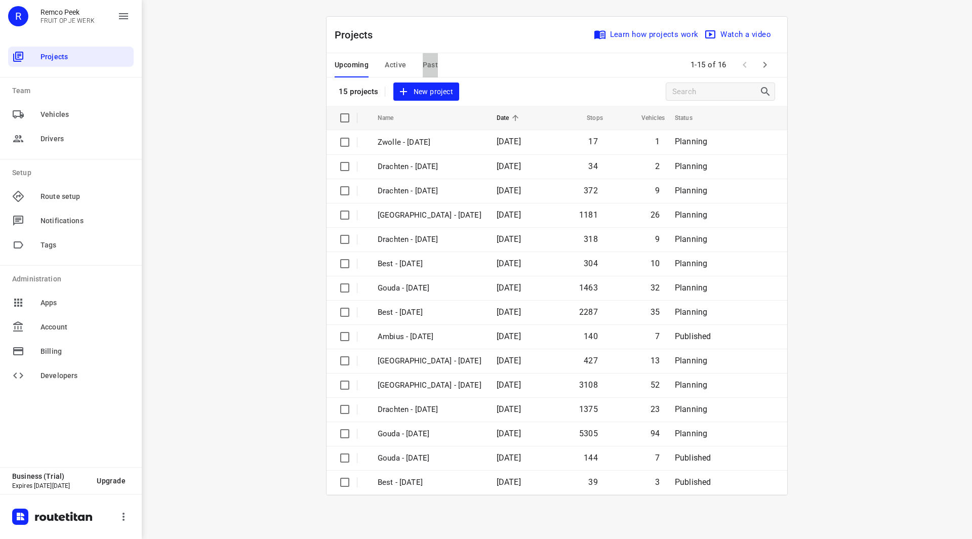
click at [430, 62] on span "Past" at bounding box center [431, 65] width 16 height 13
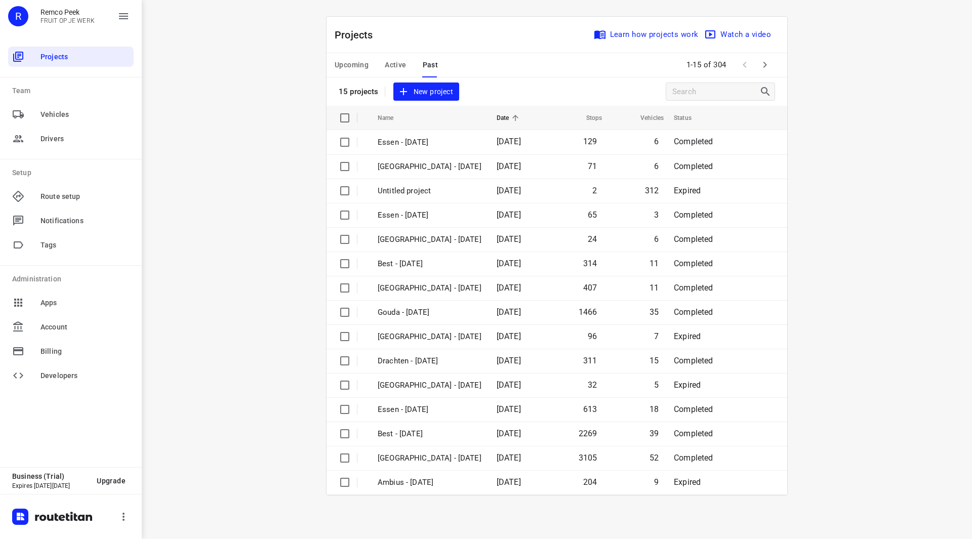
click at [765, 66] on icon "button" at bounding box center [766, 65] width 4 height 6
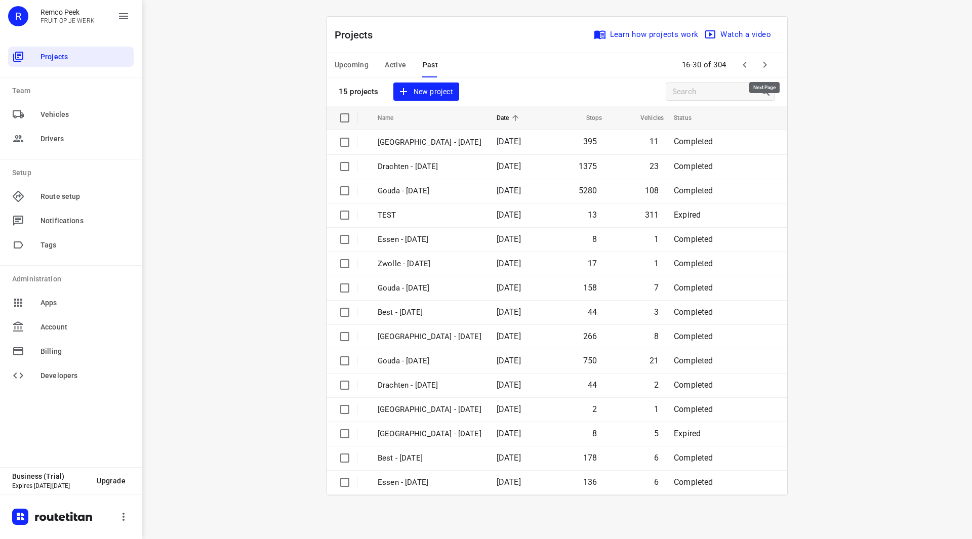
click at [765, 65] on icon "button" at bounding box center [765, 65] width 12 height 12
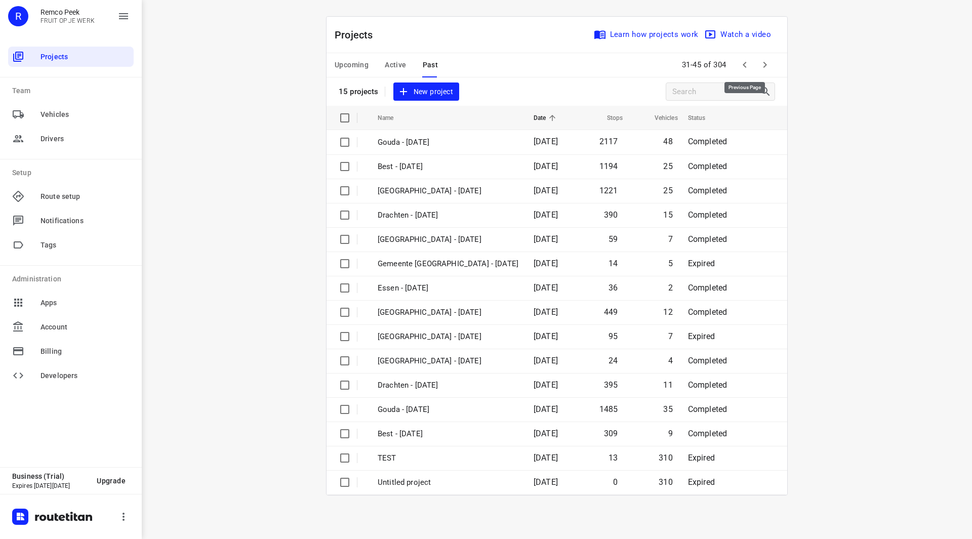
click at [739, 63] on icon "button" at bounding box center [745, 65] width 12 height 12
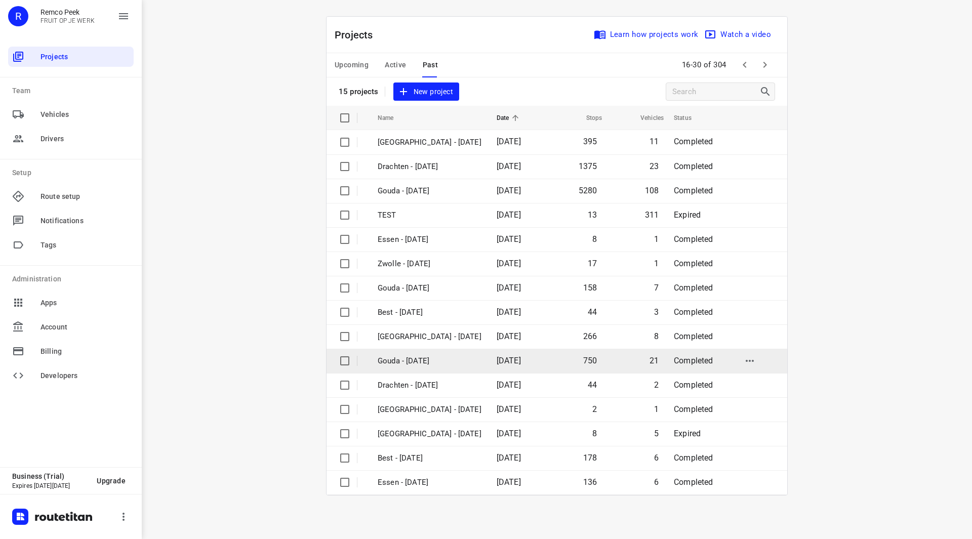
click at [424, 368] on td "Gouda - Thursday" at bounding box center [428, 361] width 121 height 24
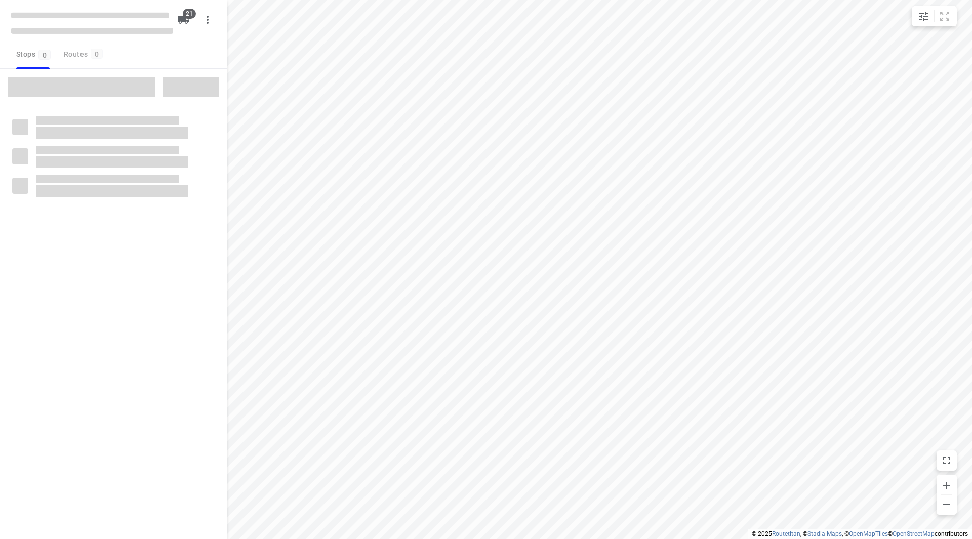
checkbox input "true"
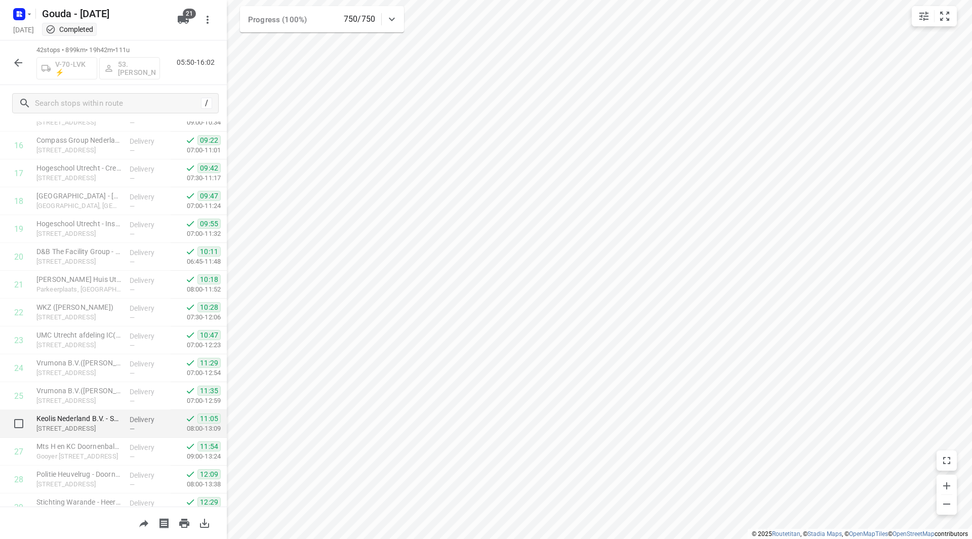
scroll to position [557, 0]
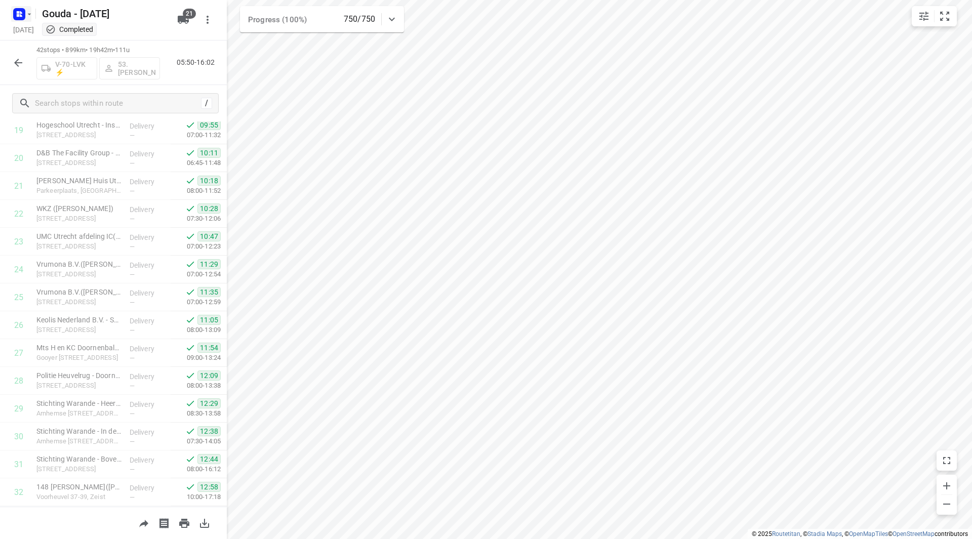
click at [27, 15] on icon "button" at bounding box center [29, 14] width 8 height 8
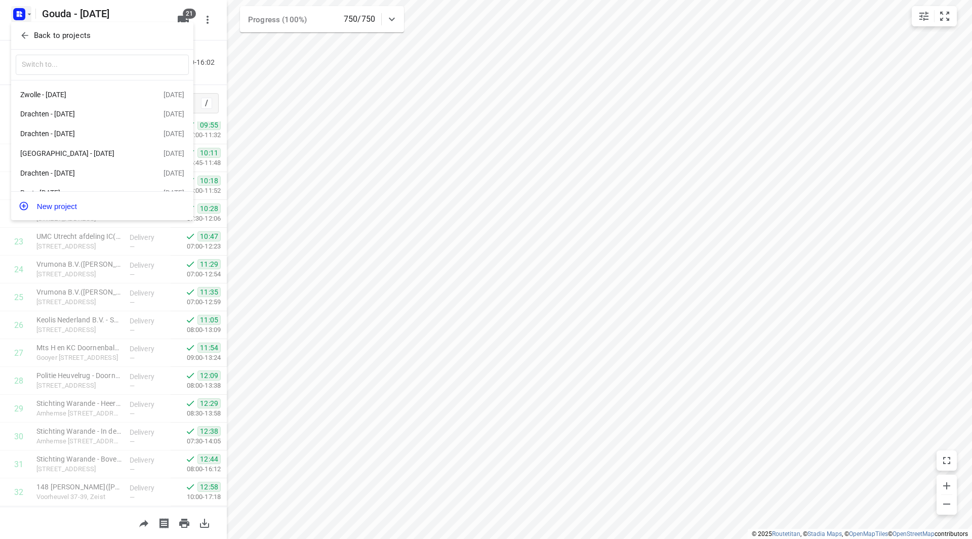
click at [45, 39] on p "Back to projects" at bounding box center [62, 36] width 57 height 12
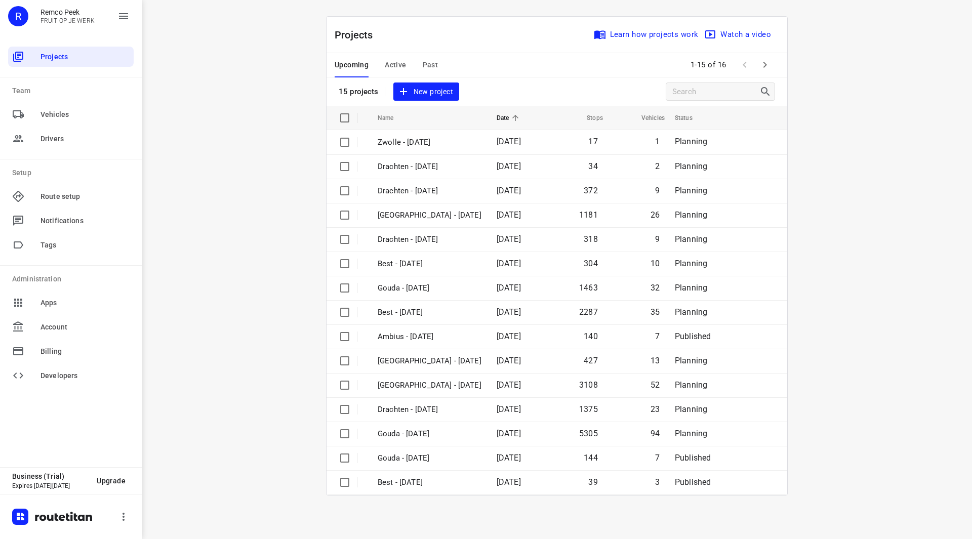
click at [433, 62] on span "Past" at bounding box center [431, 65] width 16 height 13
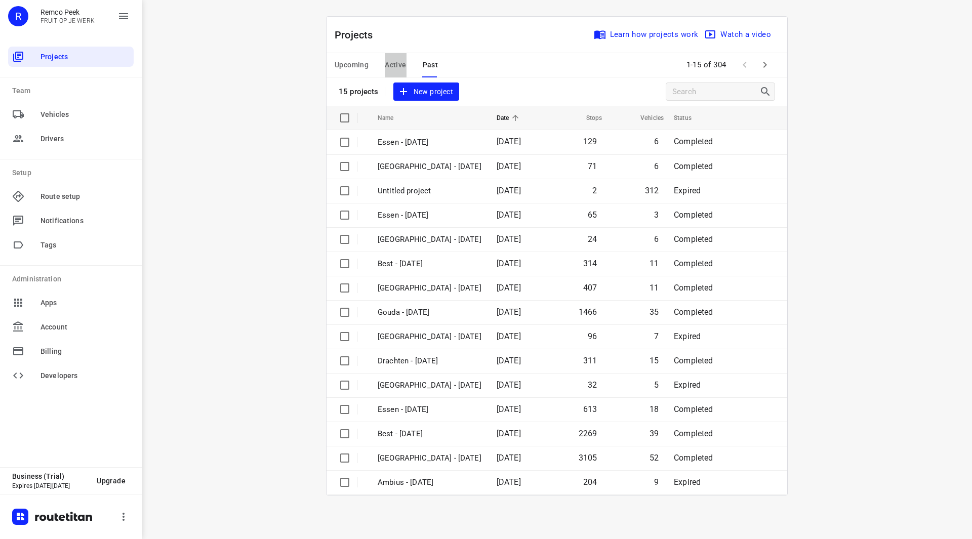
click at [398, 65] on span "Active" at bounding box center [395, 65] width 21 height 13
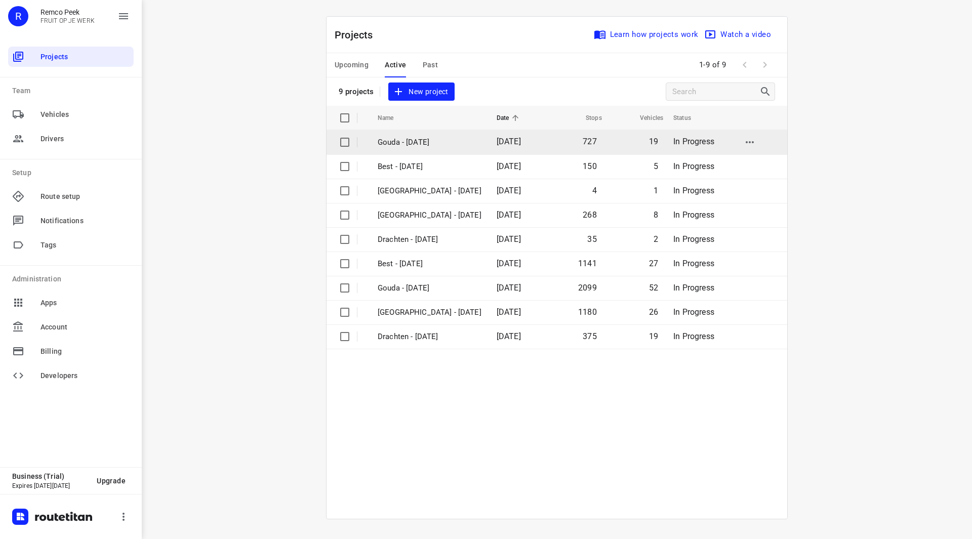
click at [410, 137] on p "Gouda - [DATE]" at bounding box center [430, 143] width 104 height 12
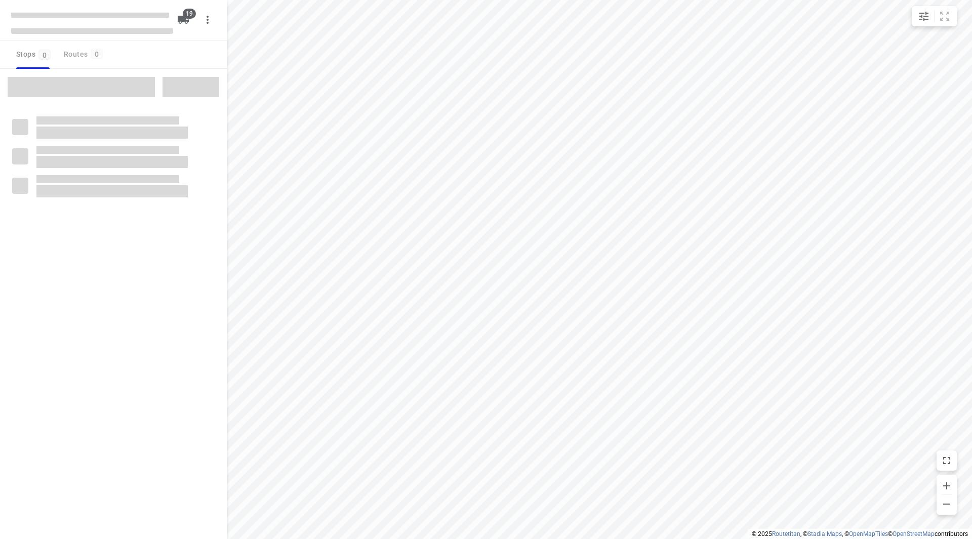
checkbox input "true"
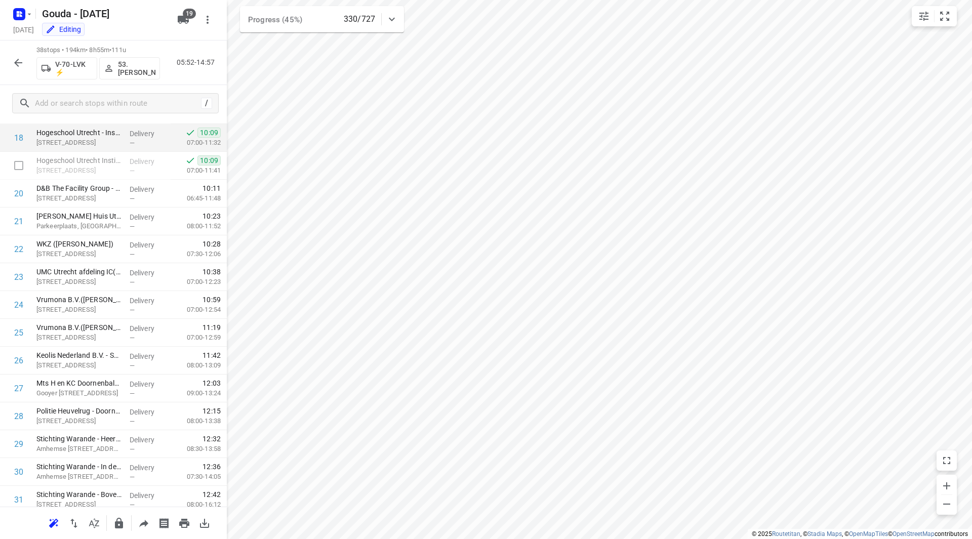
scroll to position [506, 0]
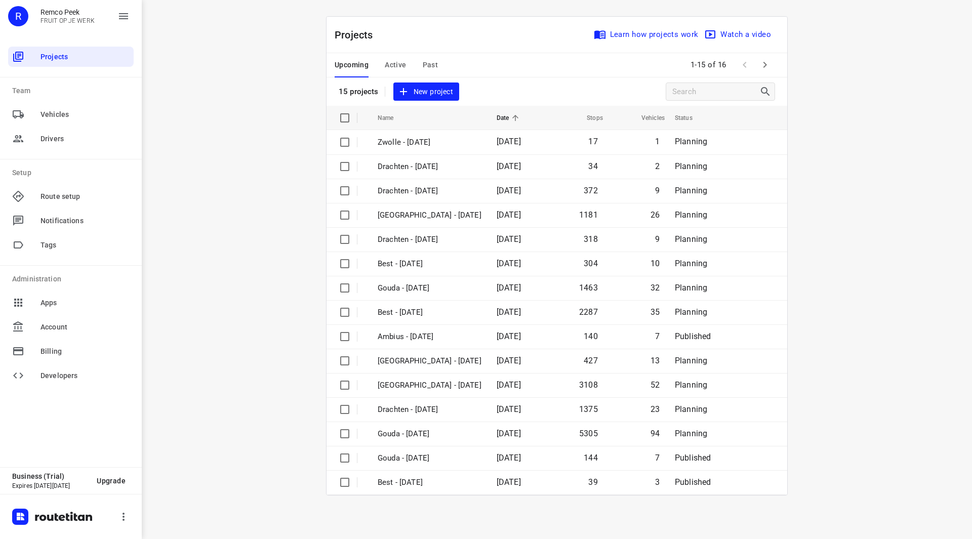
click at [430, 64] on span "Past" at bounding box center [431, 65] width 16 height 13
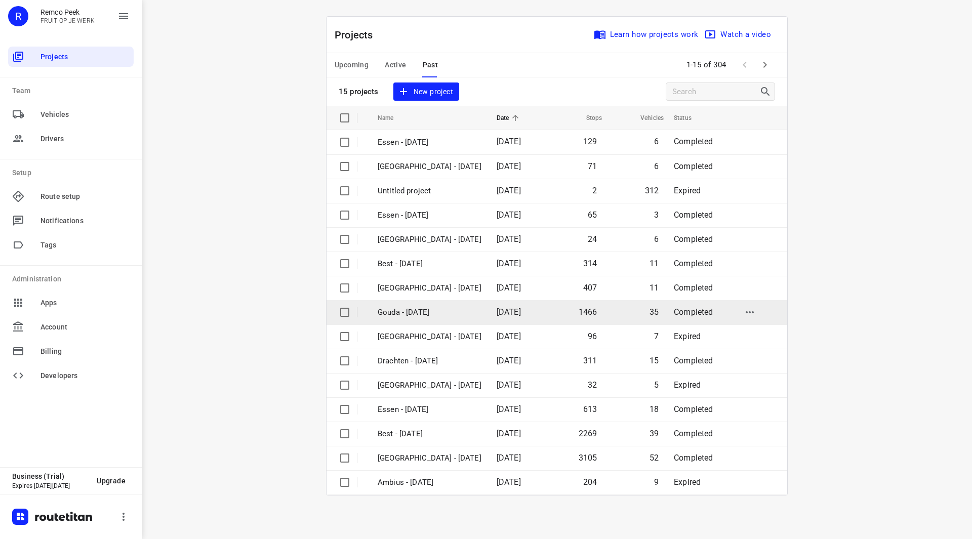
click at [412, 314] on p "Gouda - [DATE]" at bounding box center [430, 313] width 104 height 12
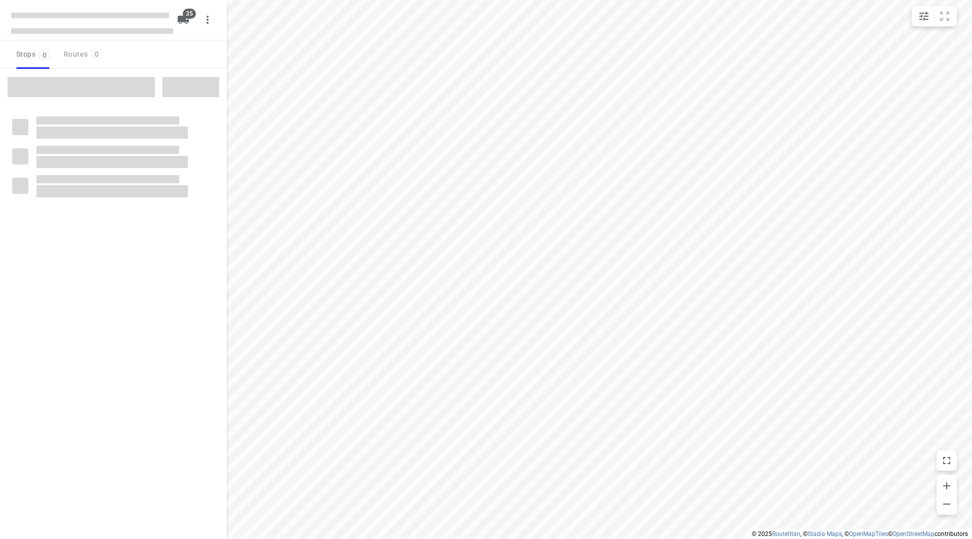
checkbox input "true"
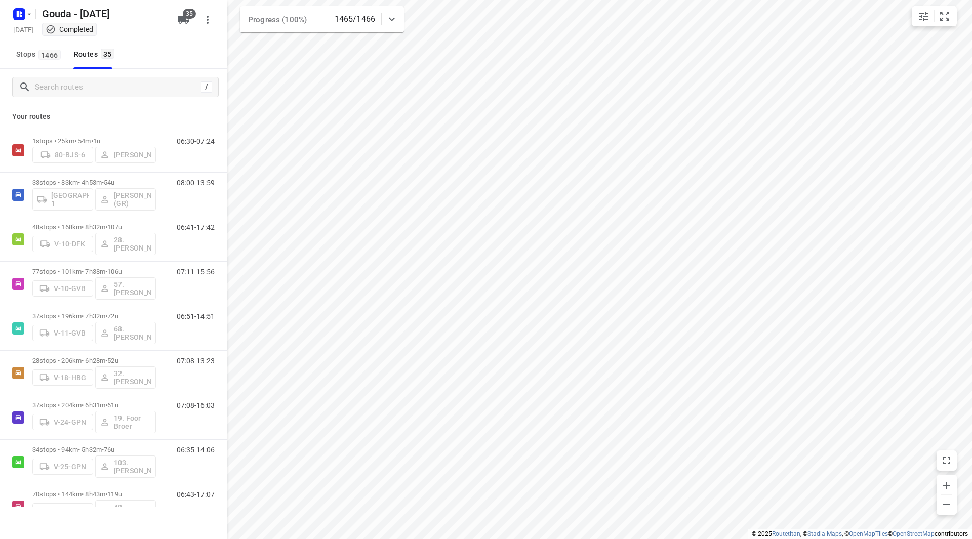
click at [127, 111] on p "Your routes" at bounding box center [113, 116] width 203 height 11
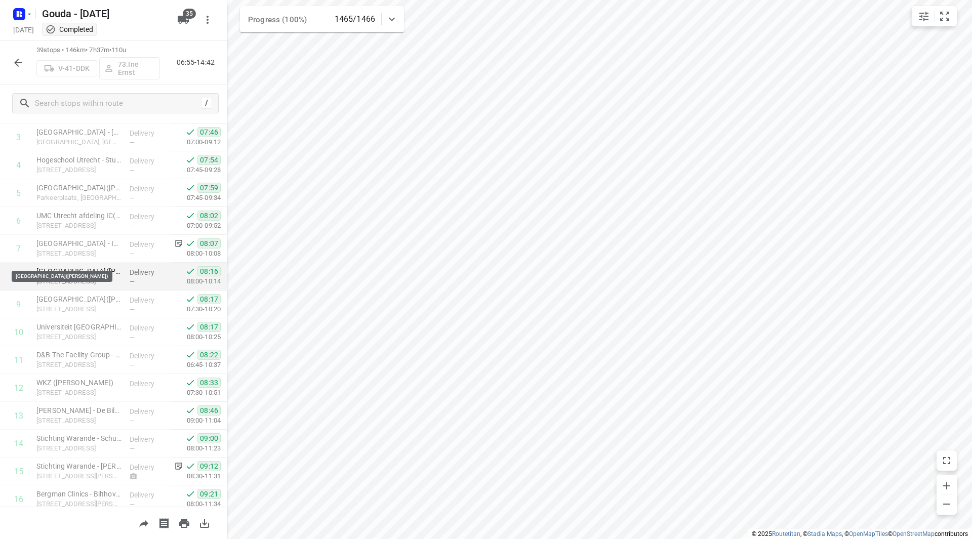
scroll to position [152, 0]
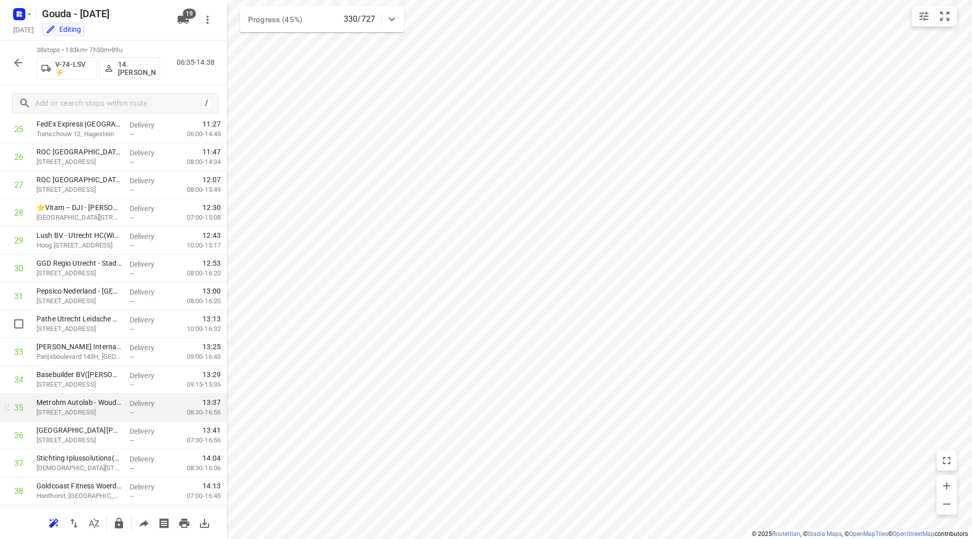
scroll to position [752, 0]
click at [19, 59] on icon "button" at bounding box center [18, 63] width 12 height 12
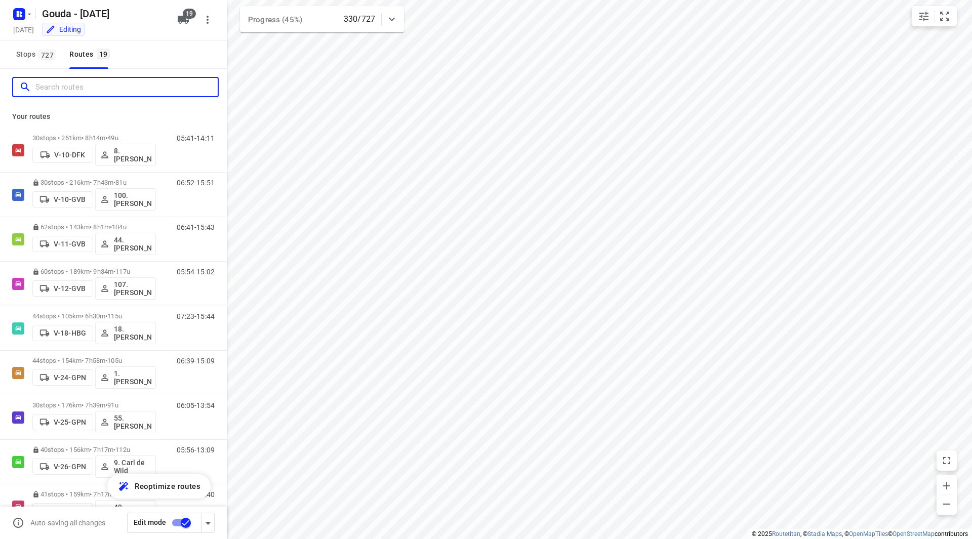
click at [58, 85] on input "Search routes" at bounding box center [126, 88] width 182 height 16
click at [62, 84] on input "Search routes" at bounding box center [126, 88] width 182 height 16
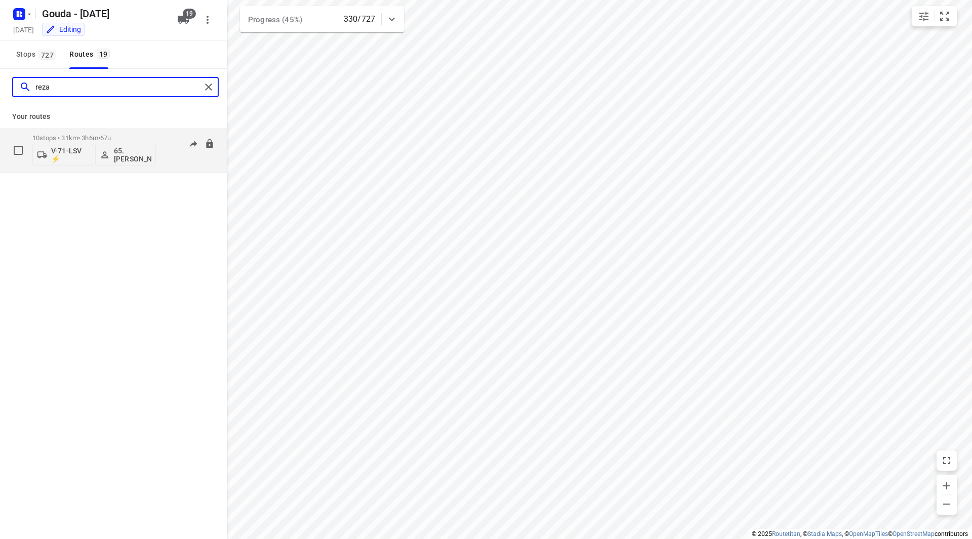
type input "reza"
click at [129, 136] on p "10 stops • 31km • 3h6m • 67u" at bounding box center [94, 138] width 124 height 8
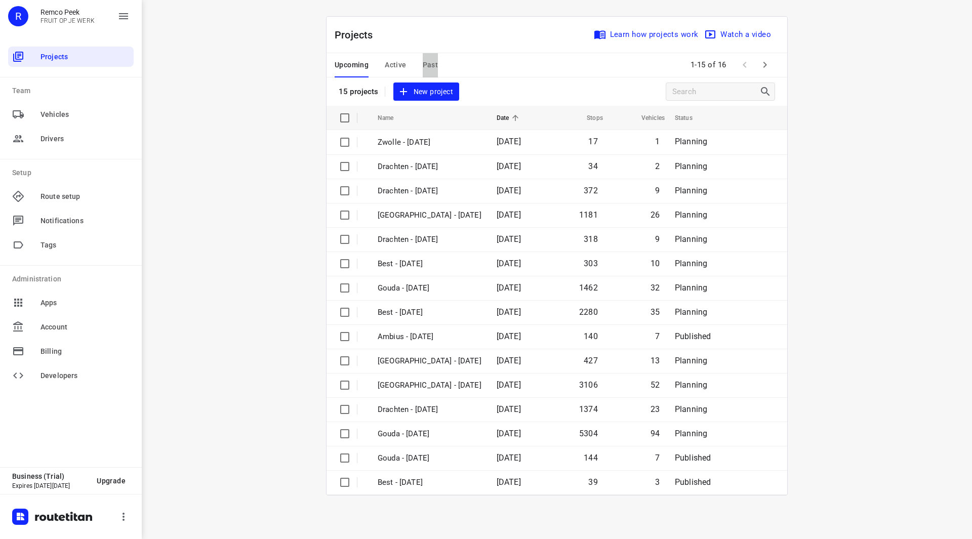
click at [427, 61] on span "Past" at bounding box center [431, 65] width 16 height 13
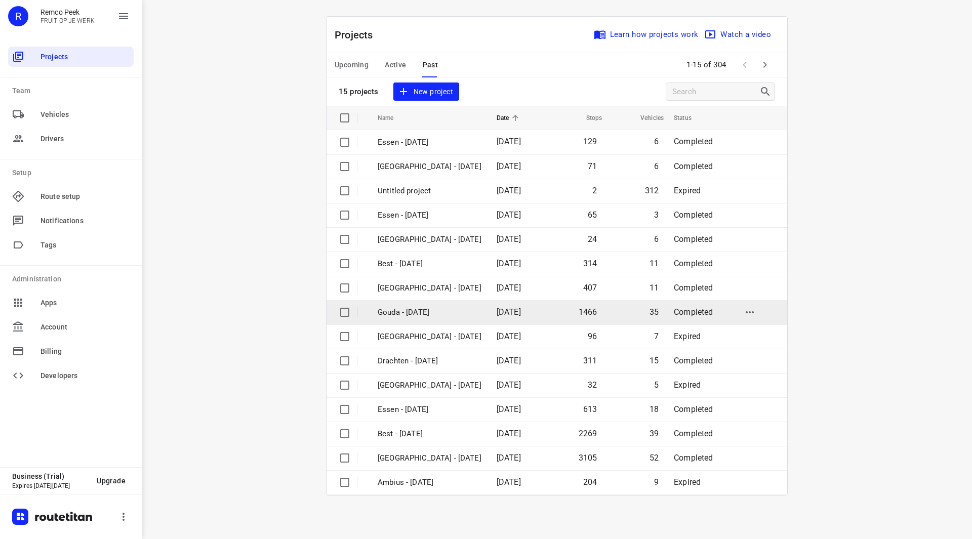
click at [430, 312] on p "Gouda - [DATE]" at bounding box center [430, 313] width 104 height 12
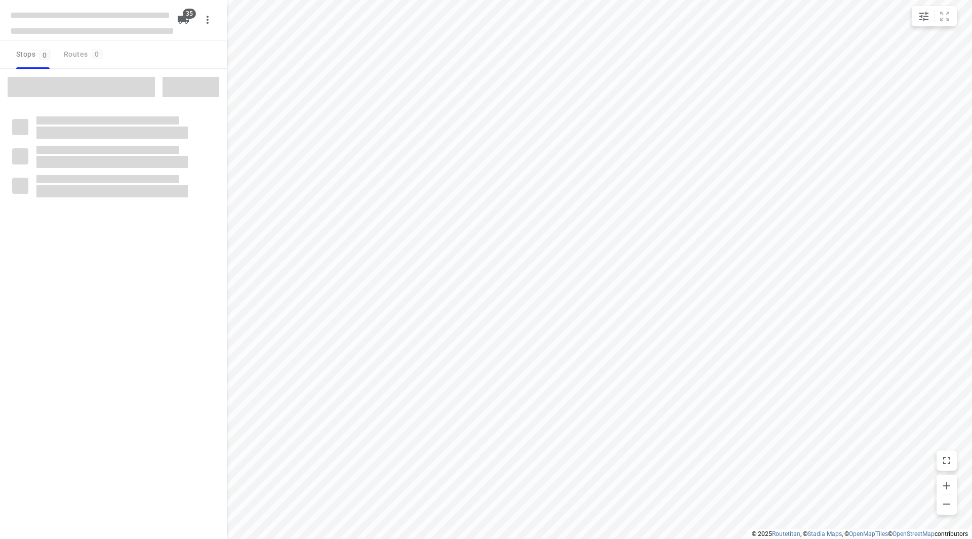
checkbox input "true"
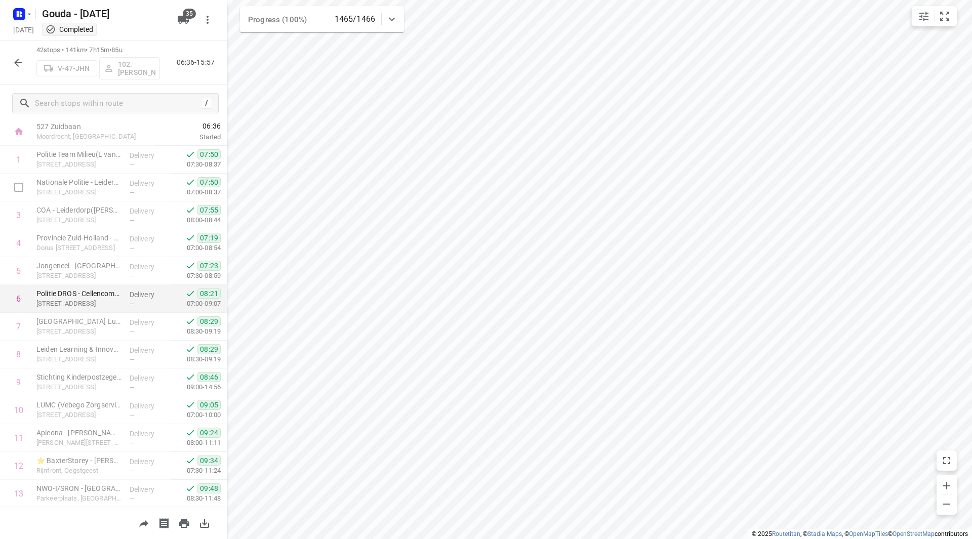
scroll to position [101, 0]
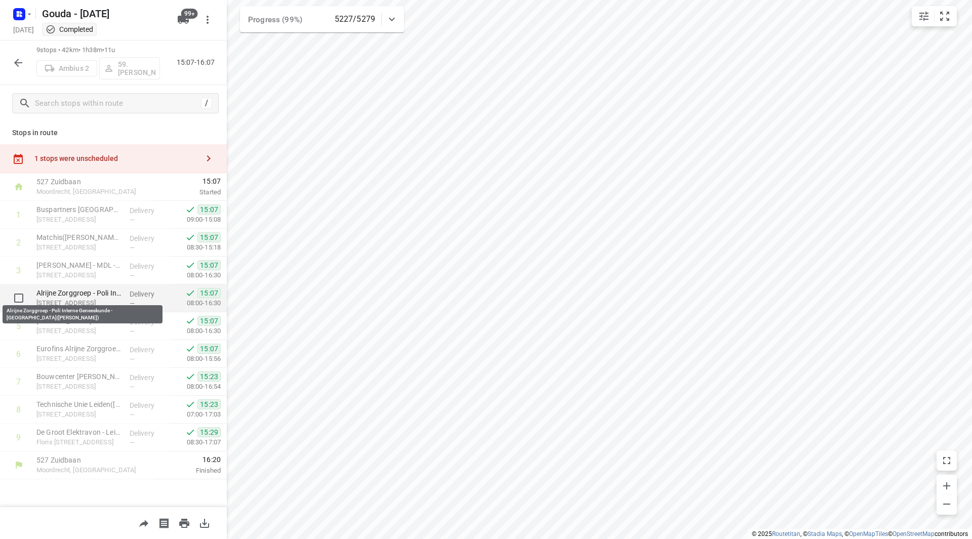
click at [94, 289] on p "Alrijne Zorggroep - Poli Interne Geneeskunde - [GEOGRAPHIC_DATA]([PERSON_NAME])" at bounding box center [78, 293] width 85 height 10
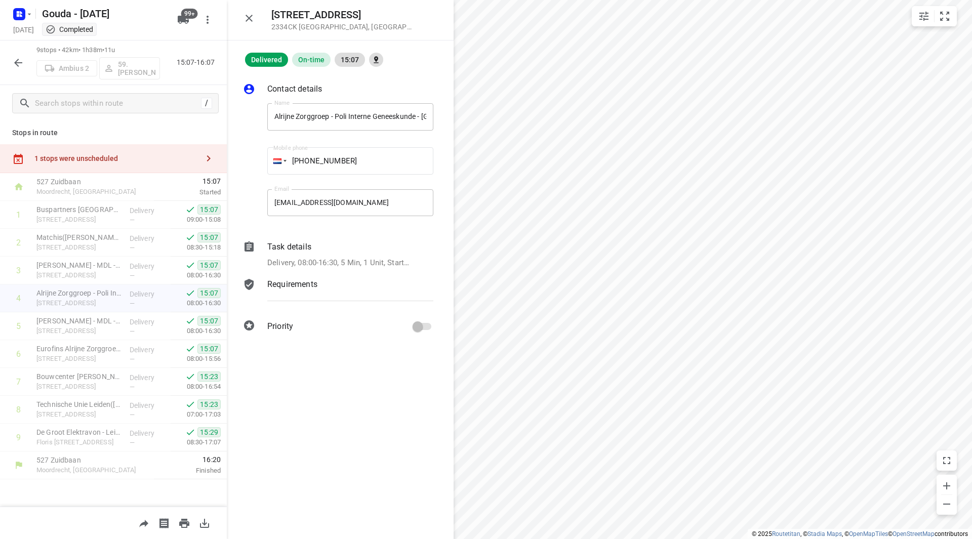
click at [295, 250] on p "Task details" at bounding box center [289, 247] width 44 height 12
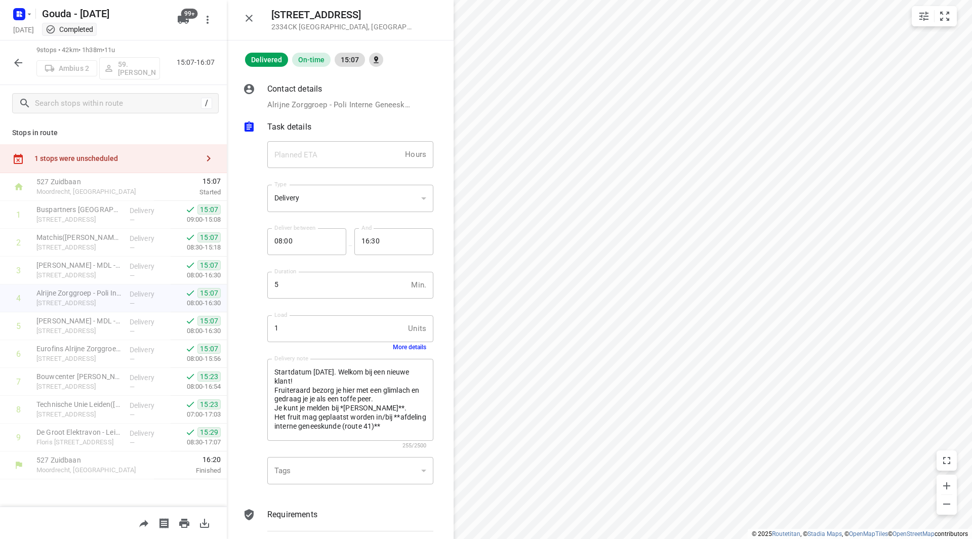
click at [396, 343] on div "Load 1 Units Load More details" at bounding box center [350, 333] width 166 height 35
click at [393, 346] on button "More details" at bounding box center [409, 347] width 33 height 7
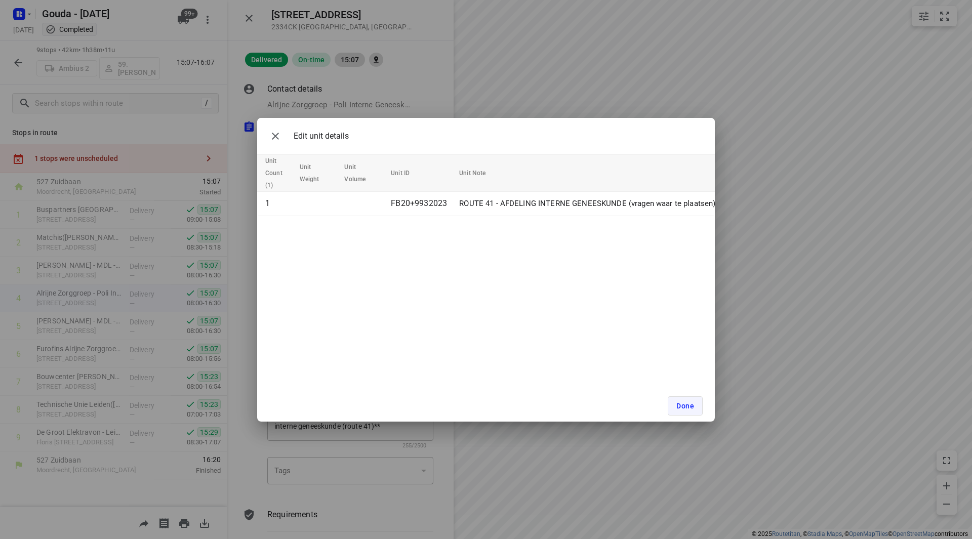
click at [682, 402] on button "Done" at bounding box center [685, 406] width 35 height 19
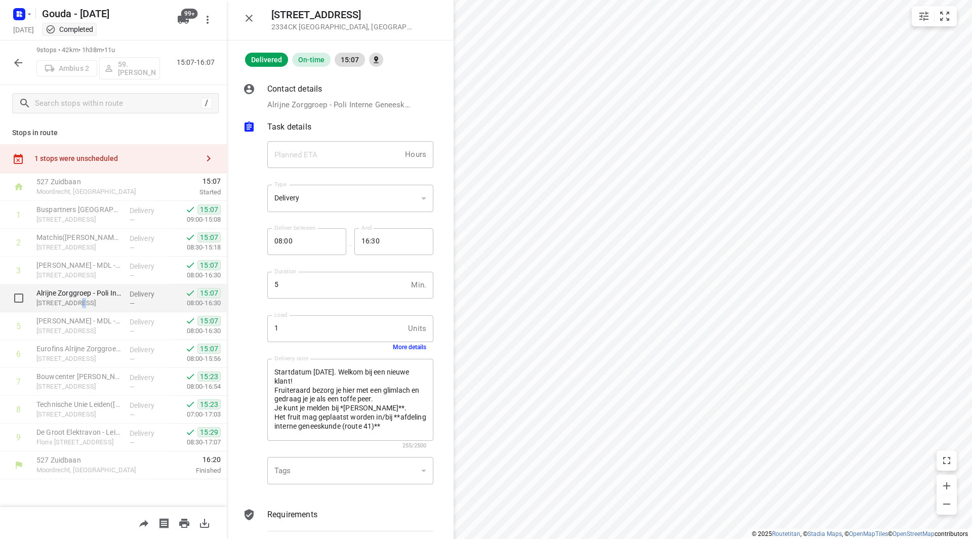
click at [75, 303] on p "[STREET_ADDRESS]" at bounding box center [78, 303] width 85 height 10
click at [76, 298] on p "[STREET_ADDRESS]" at bounding box center [78, 303] width 85 height 10
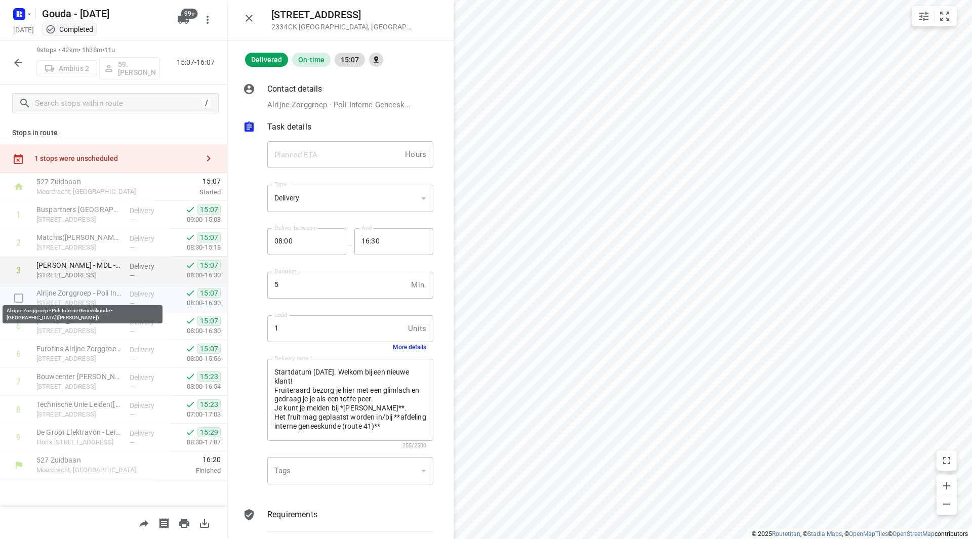
click at [78, 277] on p "[STREET_ADDRESS]" at bounding box center [78, 275] width 85 height 10
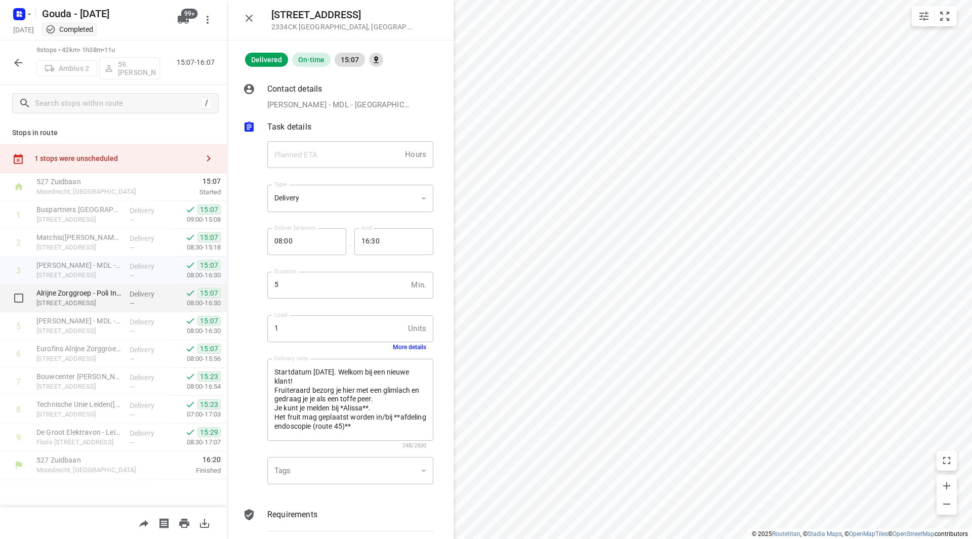
click at [84, 309] on div "Alrijne Zorggroep - Poli Interne Geneeskunde - Leiden(John Roodenburg) Houtlaan…" at bounding box center [78, 299] width 93 height 28
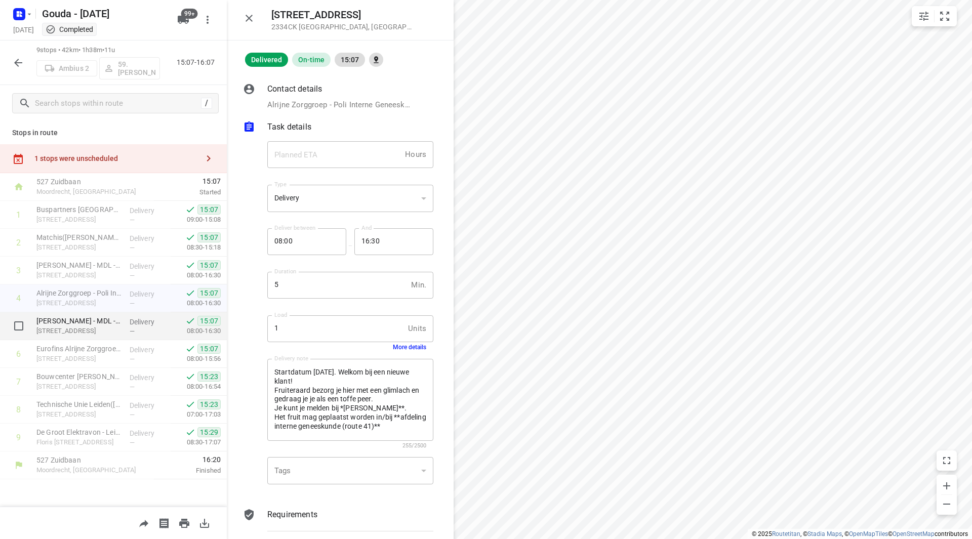
click at [83, 326] on p "Houtlaan 55, Leiden" at bounding box center [78, 331] width 85 height 10
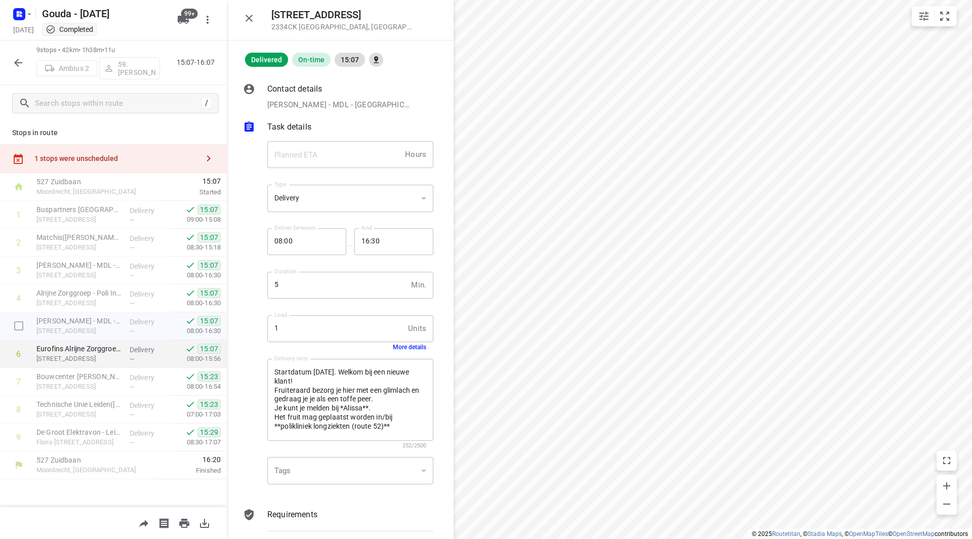
click at [82, 344] on p "Eurofins Alrijne Zorggroep - Afdeling Lab MML(Evangela)" at bounding box center [78, 349] width 85 height 10
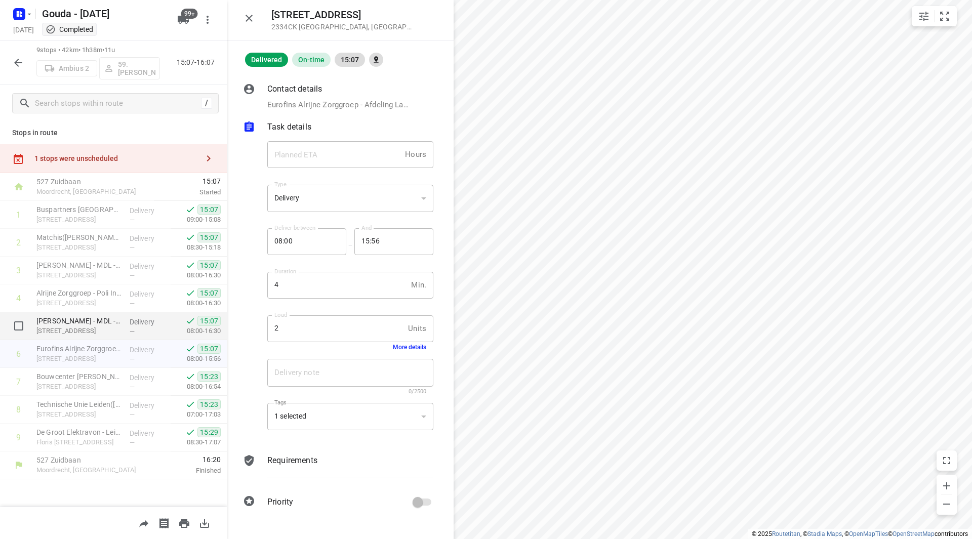
click at [83, 327] on p "Houtlaan 55, Leiden" at bounding box center [78, 331] width 85 height 10
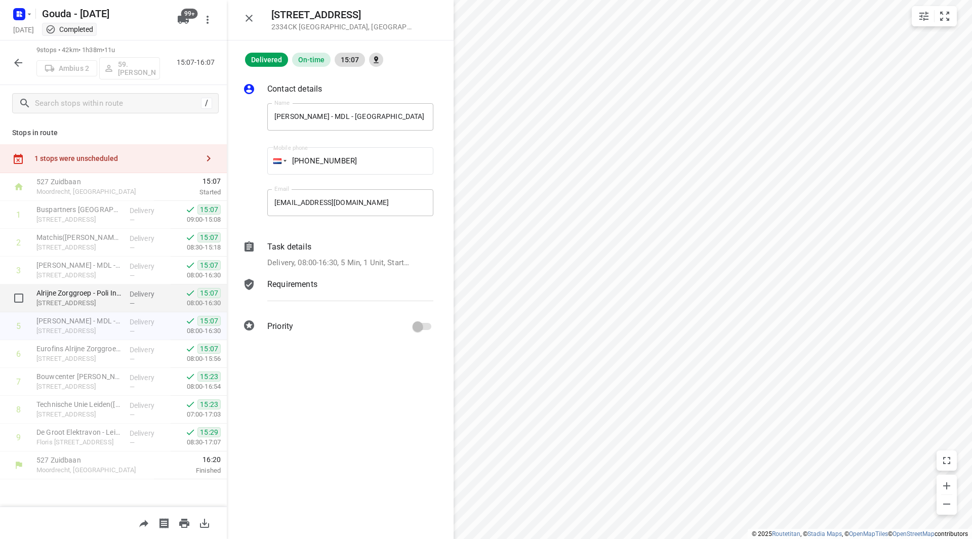
click at [81, 299] on p "Houtlaan 55, Leiden" at bounding box center [78, 303] width 85 height 10
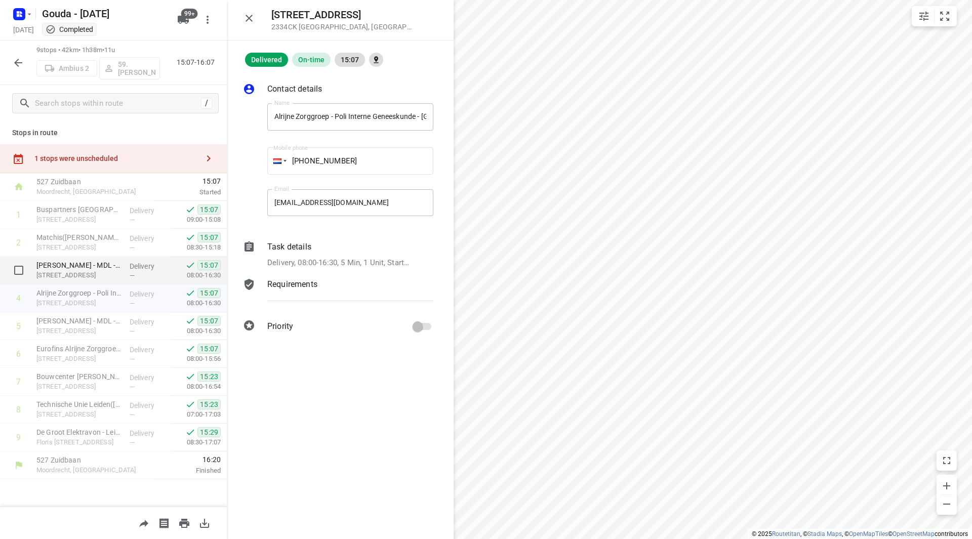
click at [79, 273] on p "Houtlaan 55, Leiden" at bounding box center [78, 275] width 85 height 10
click at [245, 17] on icon "button" at bounding box center [249, 18] width 12 height 12
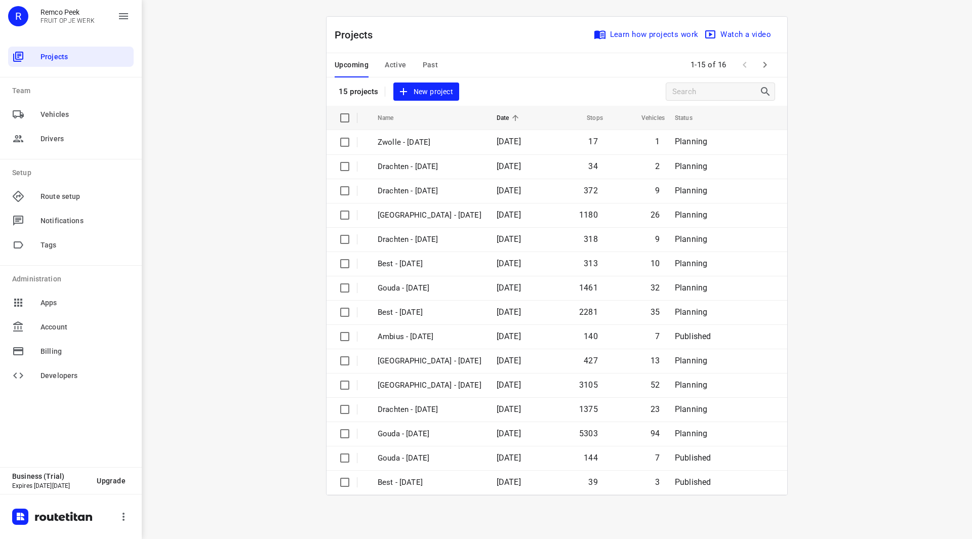
click at [395, 64] on span "Active" at bounding box center [395, 65] width 21 height 13
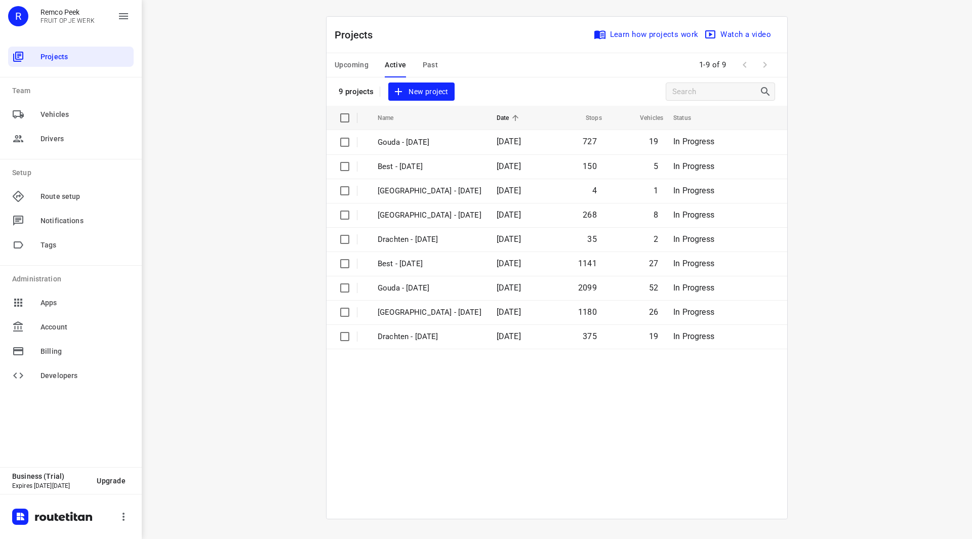
click at [366, 67] on span "Upcoming" at bounding box center [352, 65] width 34 height 13
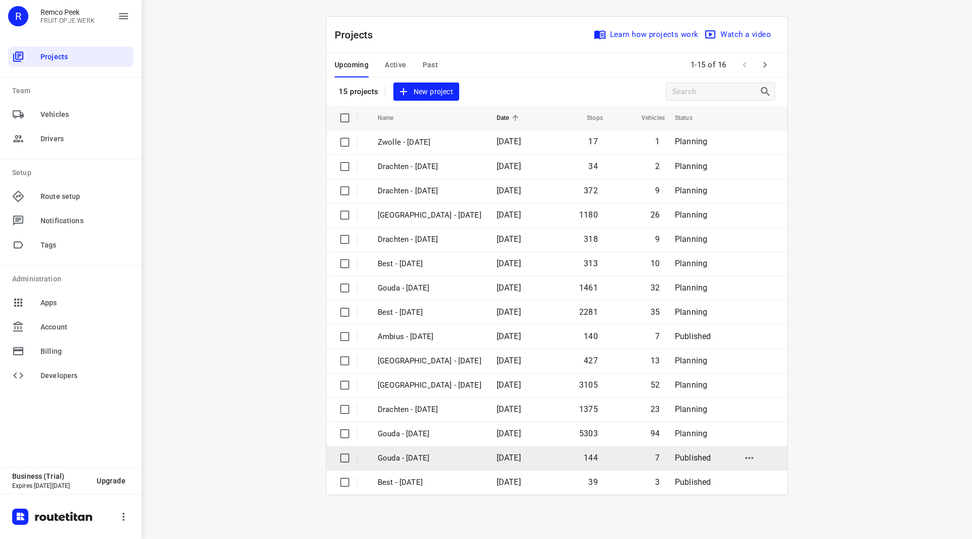
click at [417, 464] on td "Gouda - Friday" at bounding box center [428, 458] width 121 height 24
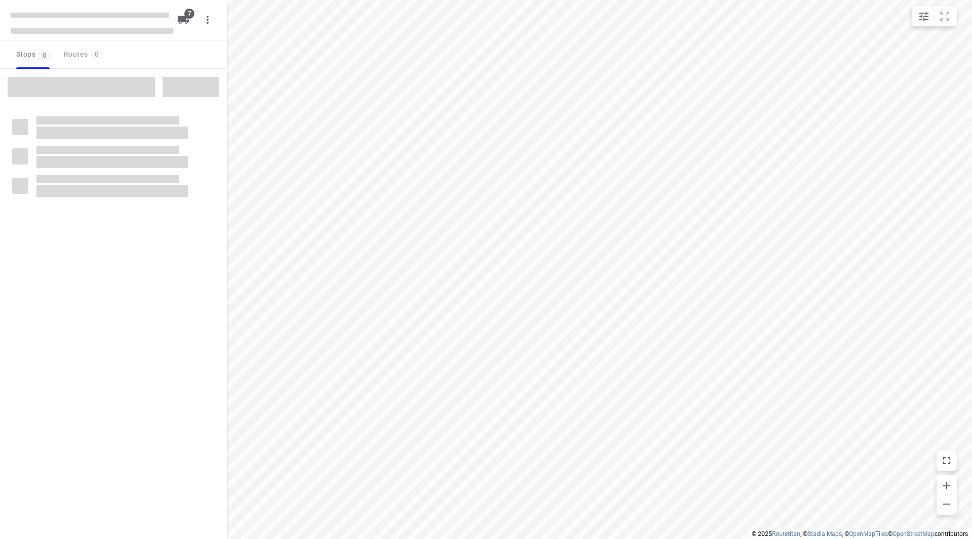
checkbox input "true"
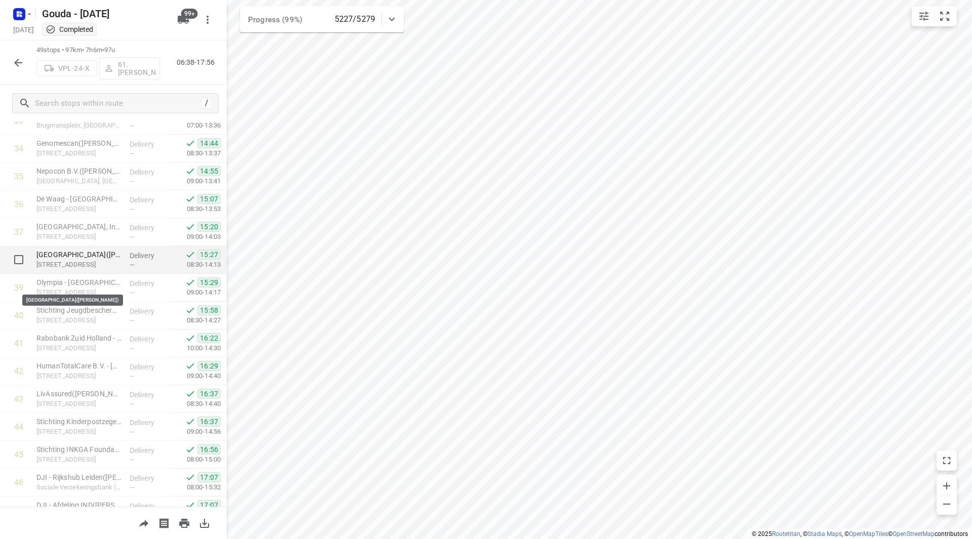
scroll to position [935, 0]
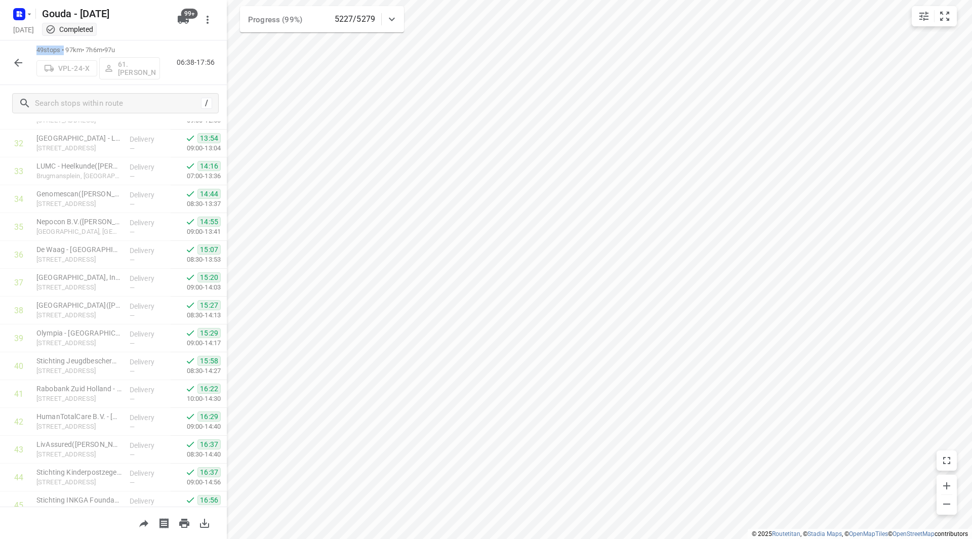
drag, startPoint x: 65, startPoint y: 49, endPoint x: 32, endPoint y: 50, distance: 32.4
click at [32, 50] on div "49 stops • 97km • 7h6m • 97u VPL-24-X 61.[PERSON_NAME] 06:38-17:56" at bounding box center [113, 63] width 227 height 45
drag, startPoint x: 123, startPoint y: 50, endPoint x: 109, endPoint y: 50, distance: 13.7
click at [109, 50] on p "49 stops • 97km • 7h6m • 97u" at bounding box center [98, 51] width 124 height 10
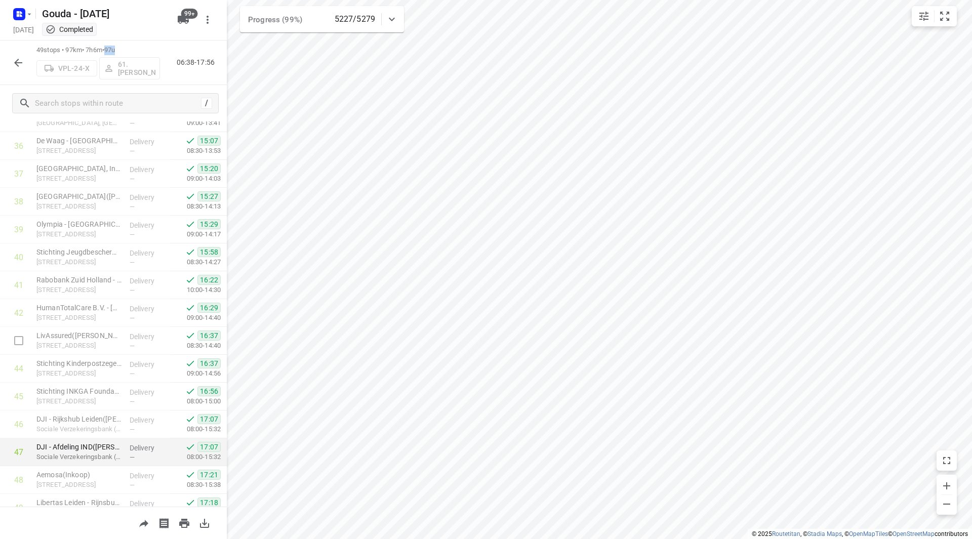
scroll to position [1087, 0]
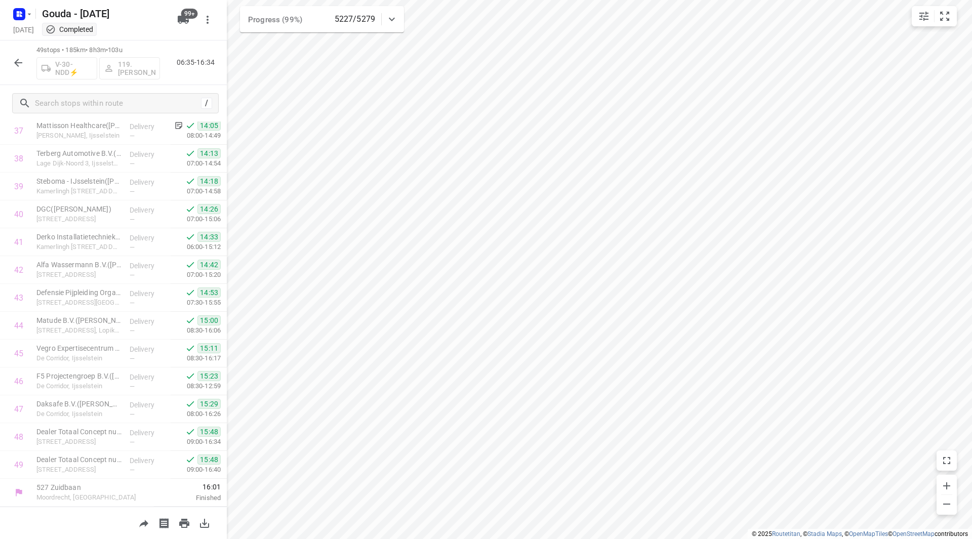
click at [15, 64] on icon "button" at bounding box center [18, 63] width 12 height 12
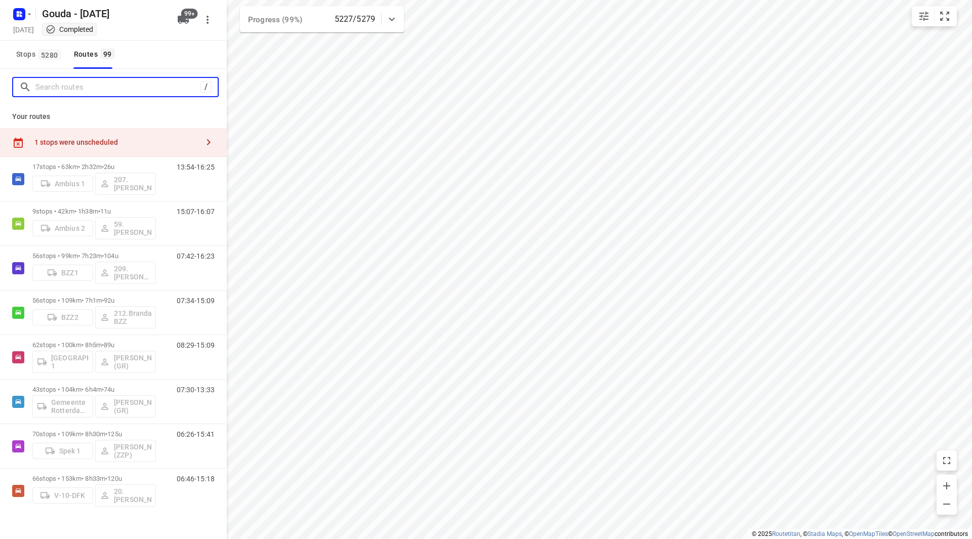
click at [63, 88] on input "Search routes" at bounding box center [117, 88] width 165 height 16
click at [61, 52] on span "Stops 5280" at bounding box center [40, 54] width 48 height 13
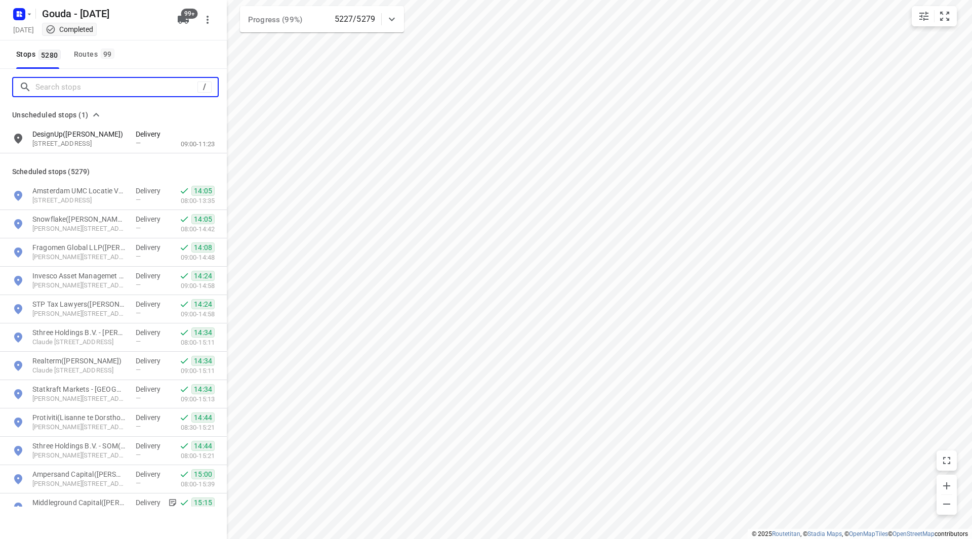
click at [75, 81] on input "Search stops" at bounding box center [116, 88] width 162 height 16
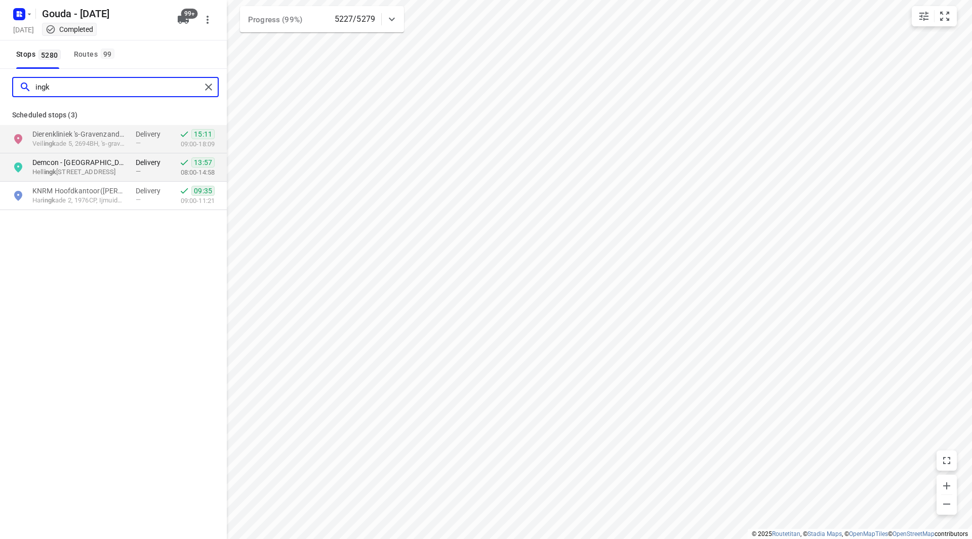
type input "ingk"
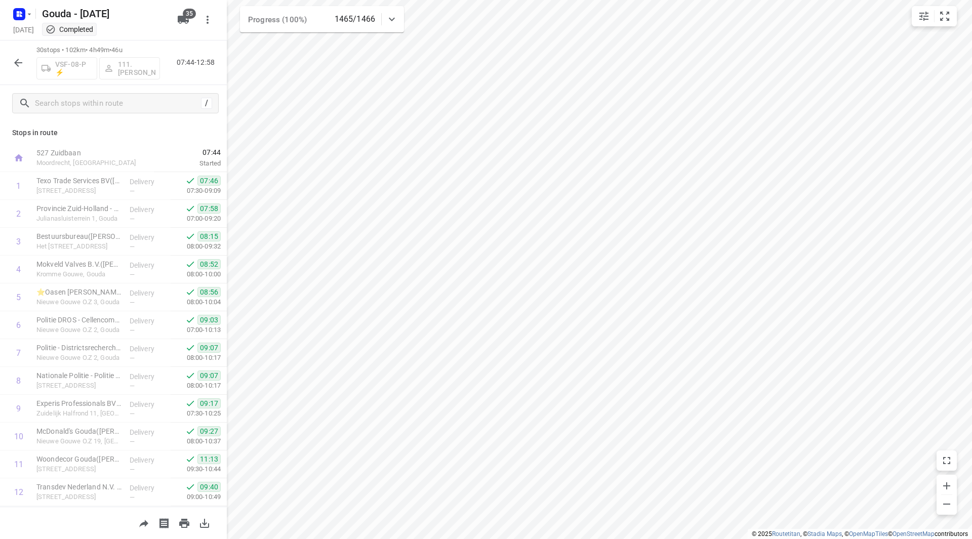
scroll to position [101, 0]
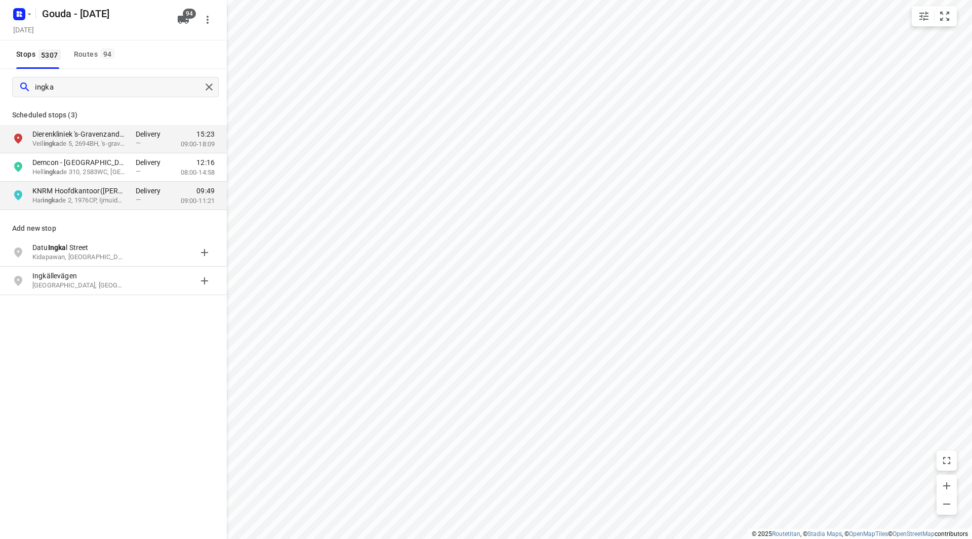
type input "ingka"
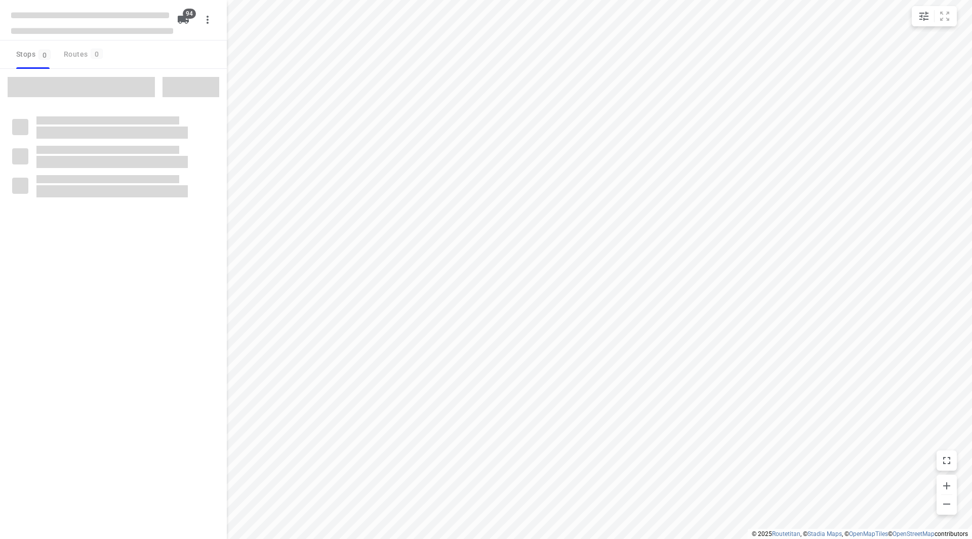
checkbox input "true"
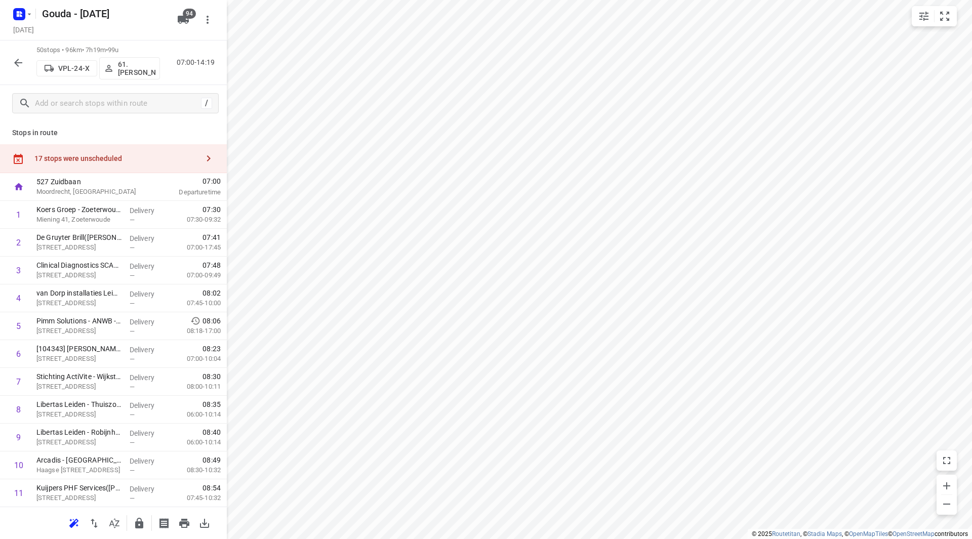
click at [20, 65] on icon "button" at bounding box center [18, 63] width 12 height 12
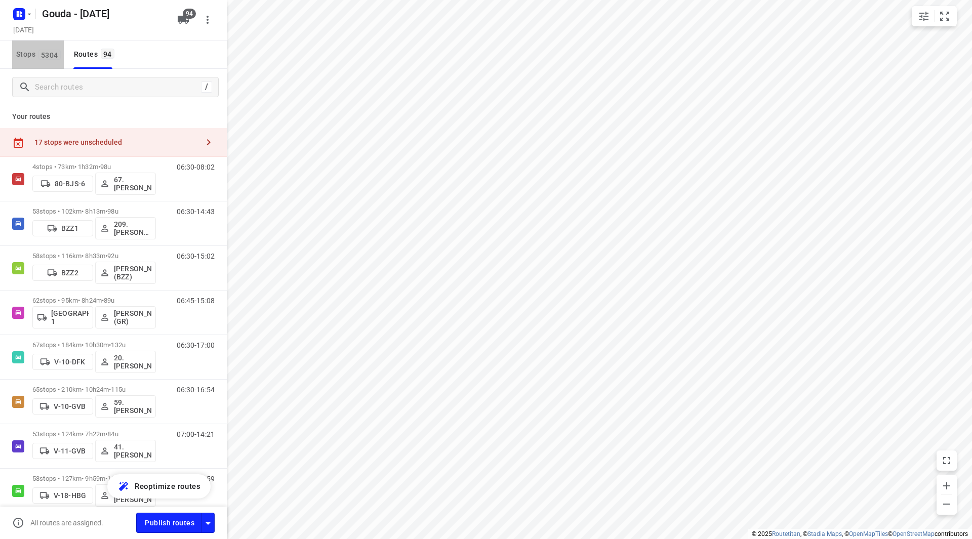
click at [33, 52] on span "Stops 5304" at bounding box center [40, 54] width 48 height 13
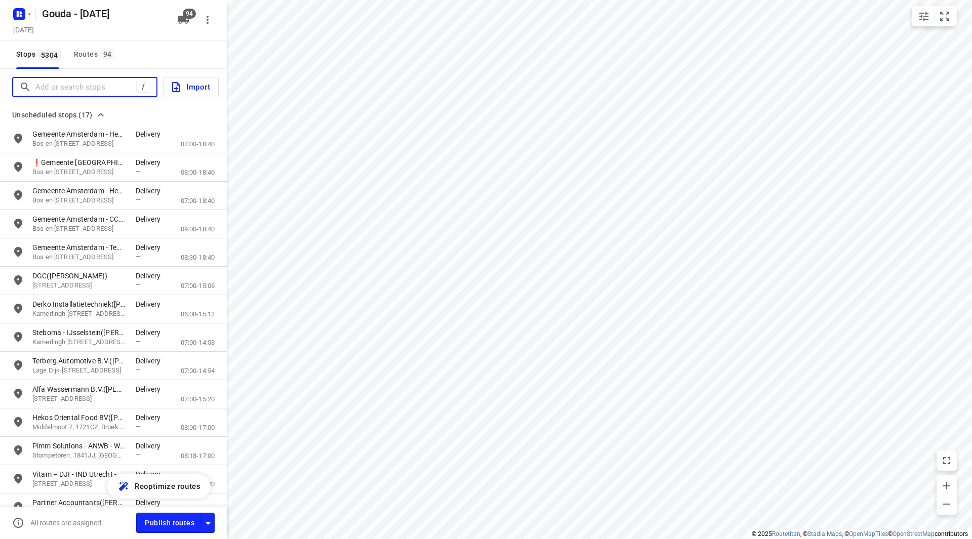
click at [71, 93] on input "Add or search stops" at bounding box center [85, 88] width 101 height 16
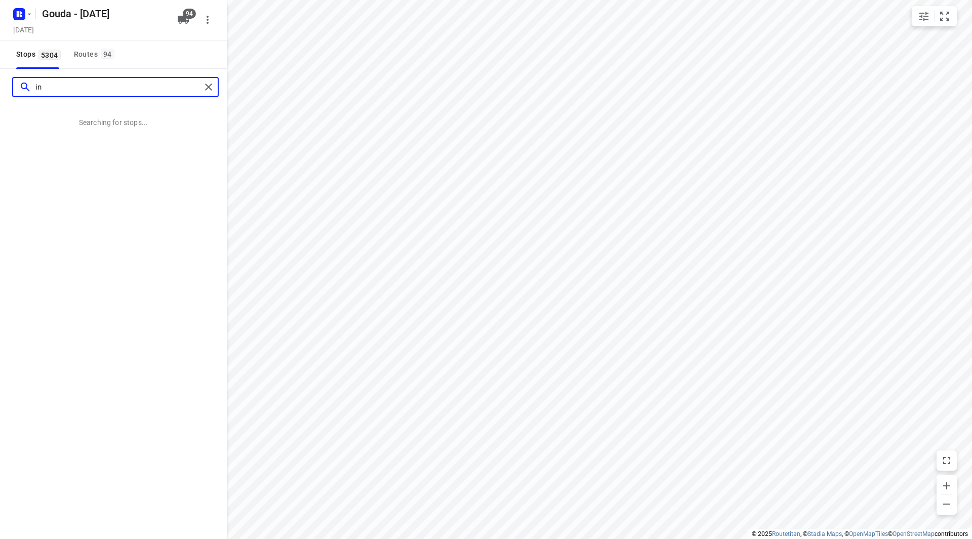
type input "i"
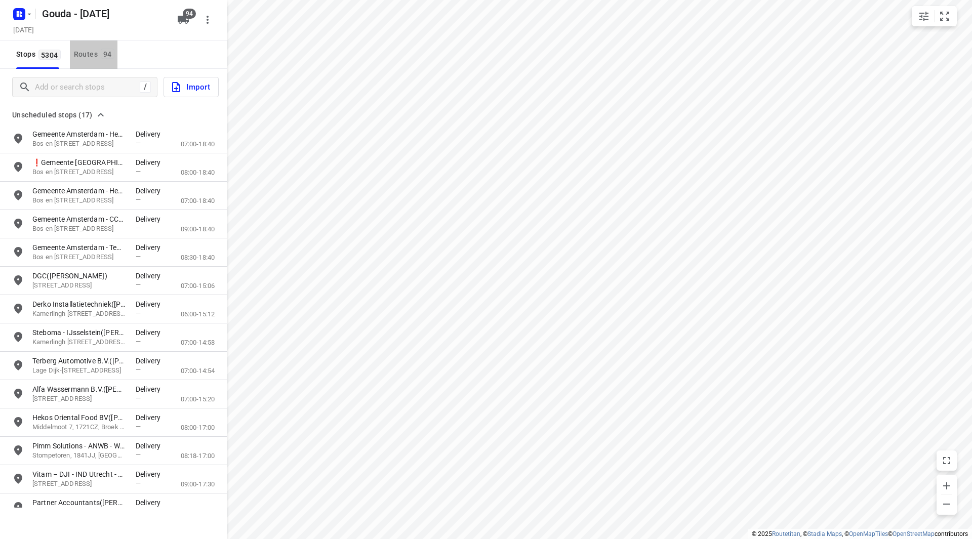
click at [83, 47] on button "Routes 94" at bounding box center [94, 55] width 48 height 28
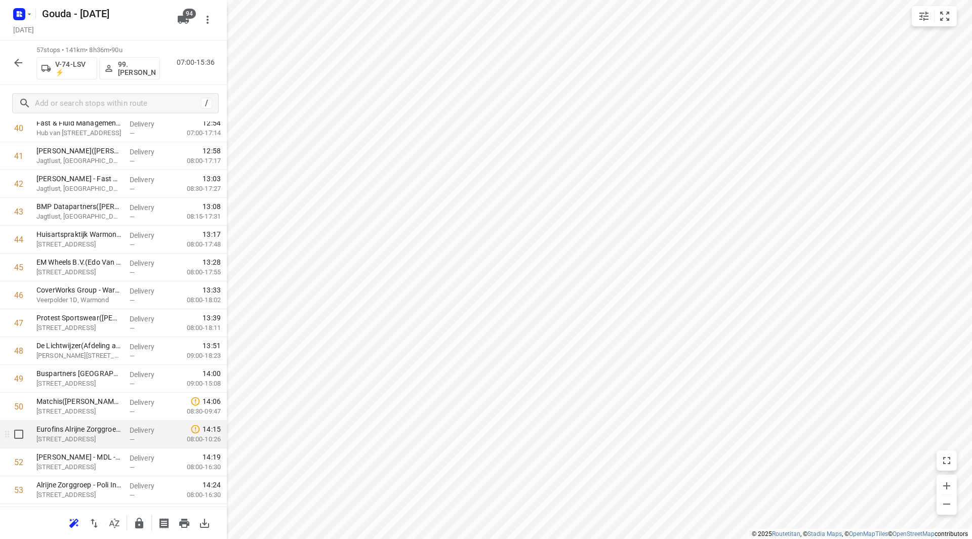
scroll to position [1215, 0]
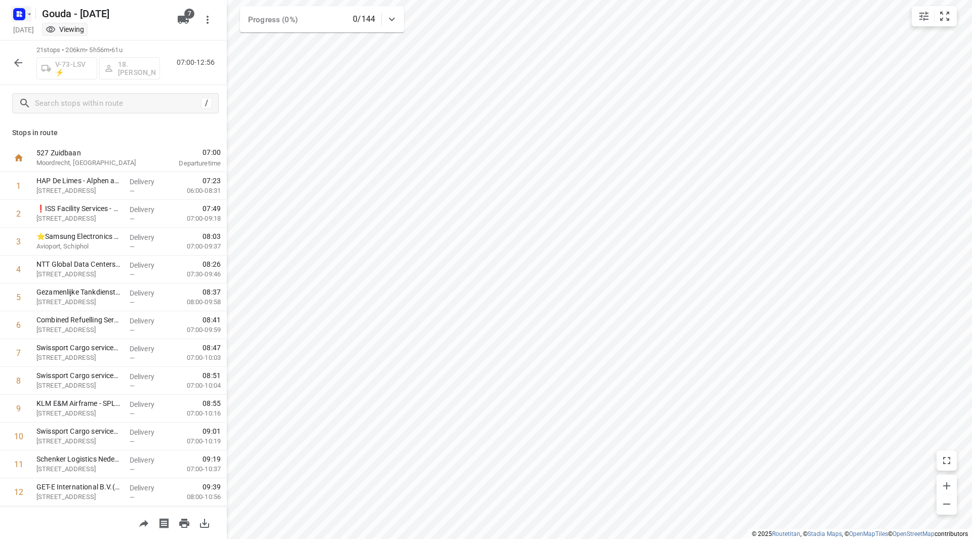
click at [27, 14] on icon "button" at bounding box center [29, 14] width 8 height 8
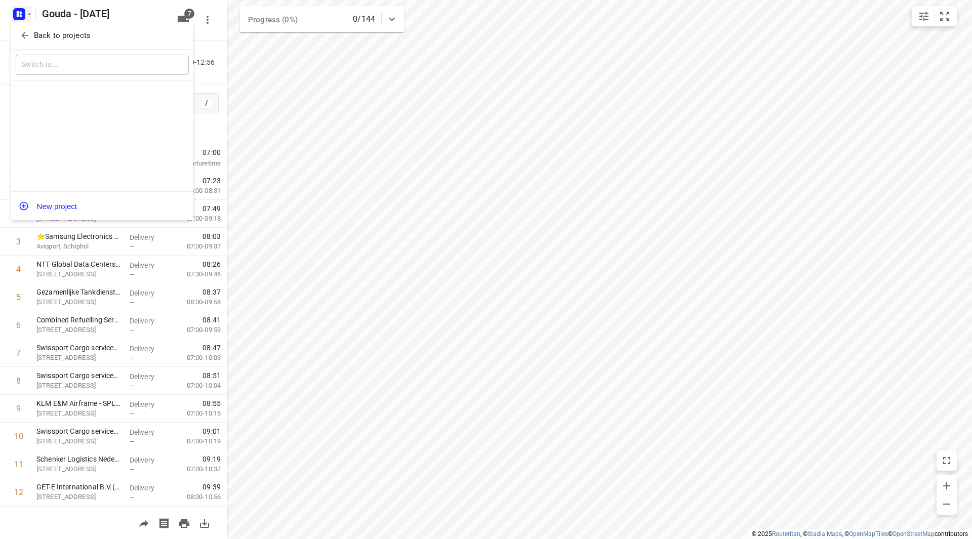
click at [32, 37] on span "Back to projects" at bounding box center [102, 36] width 165 height 12
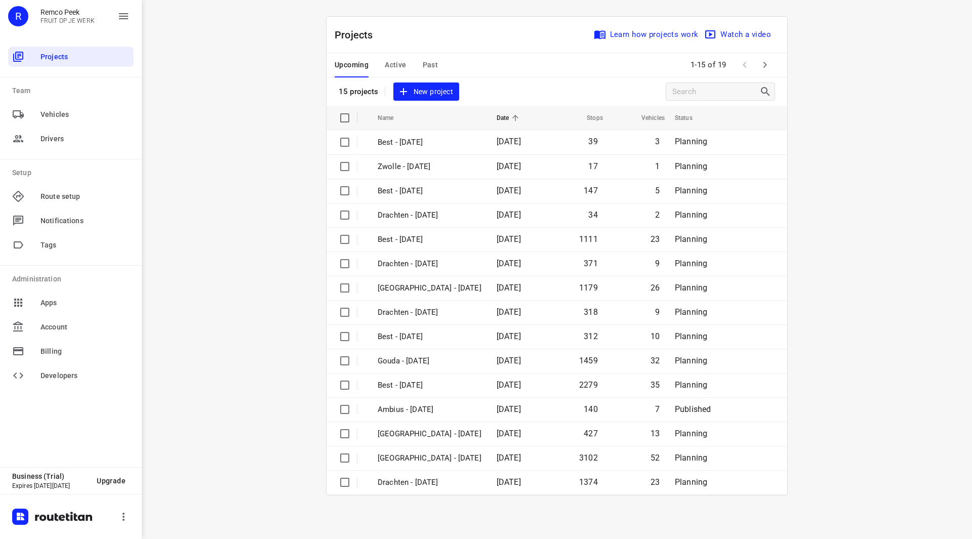
click at [397, 64] on span "Active" at bounding box center [395, 65] width 21 height 13
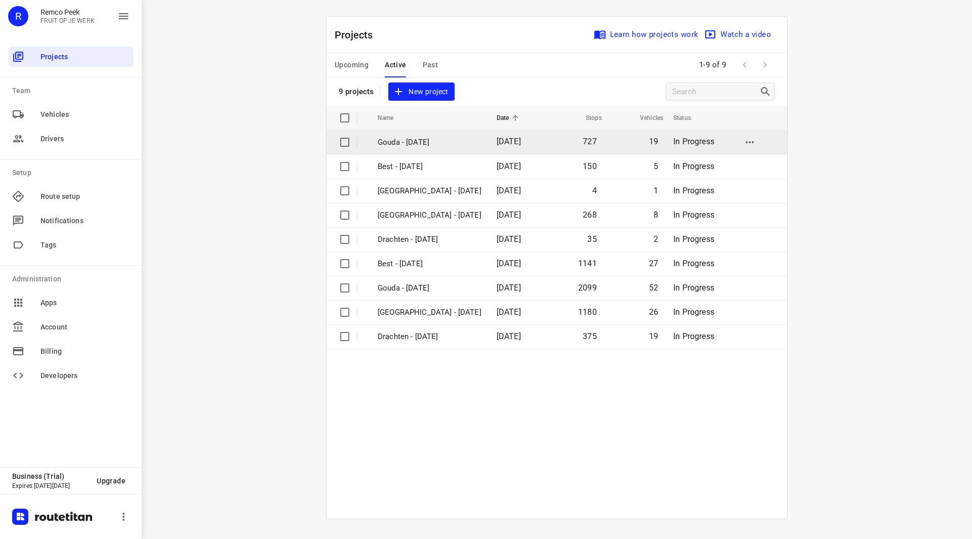
click at [420, 142] on p "Gouda - [DATE]" at bounding box center [430, 143] width 104 height 12
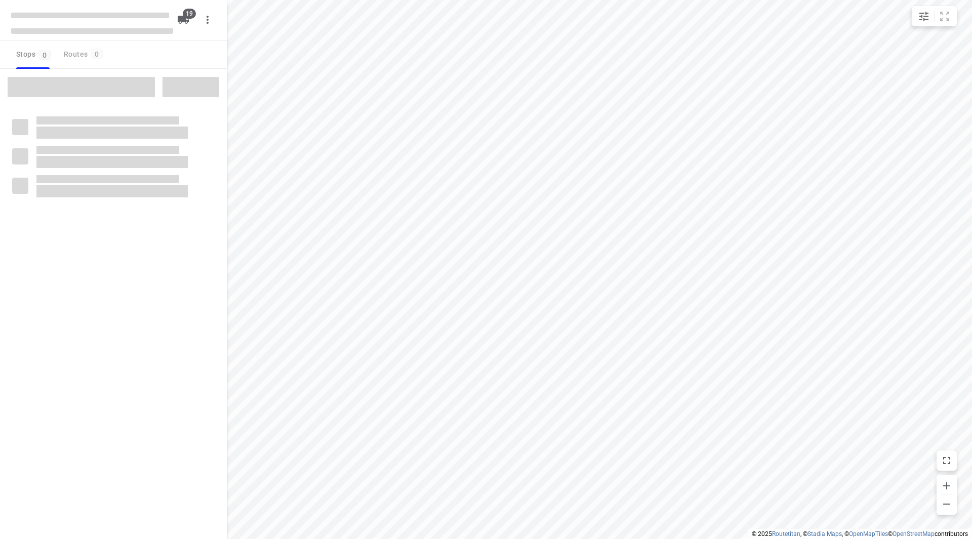
checkbox input "true"
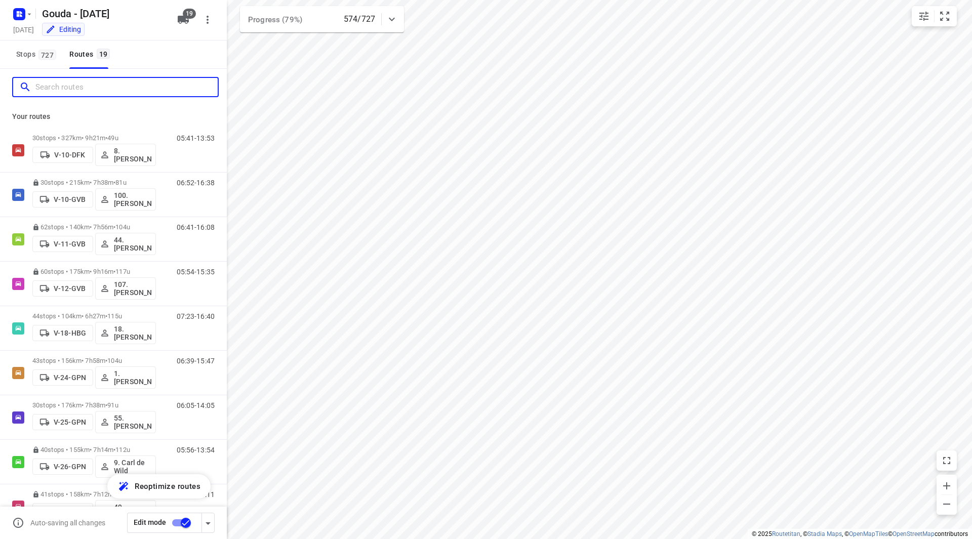
click at [98, 88] on input "Search routes" at bounding box center [126, 88] width 182 height 16
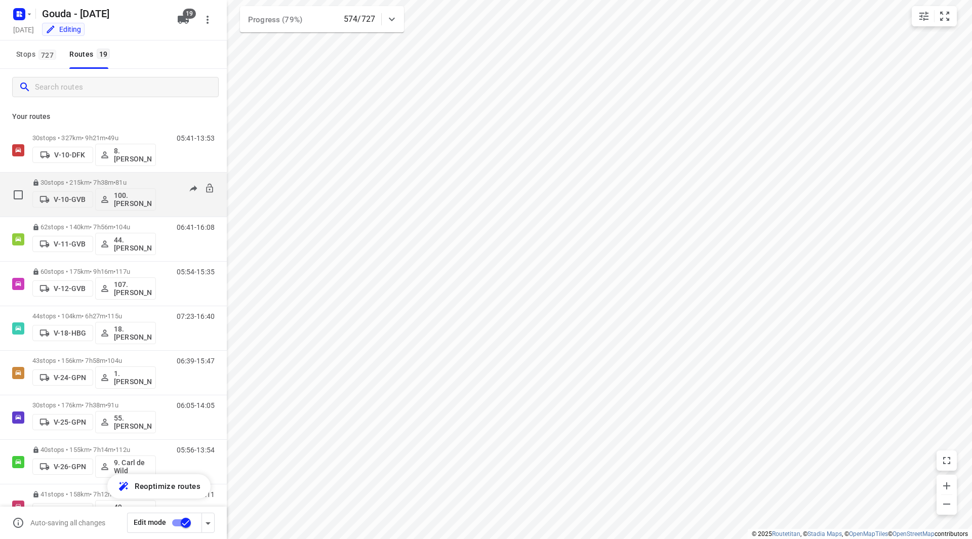
click at [107, 179] on p "30 stops • 215km • 7h38m • 81u" at bounding box center [94, 183] width 124 height 8
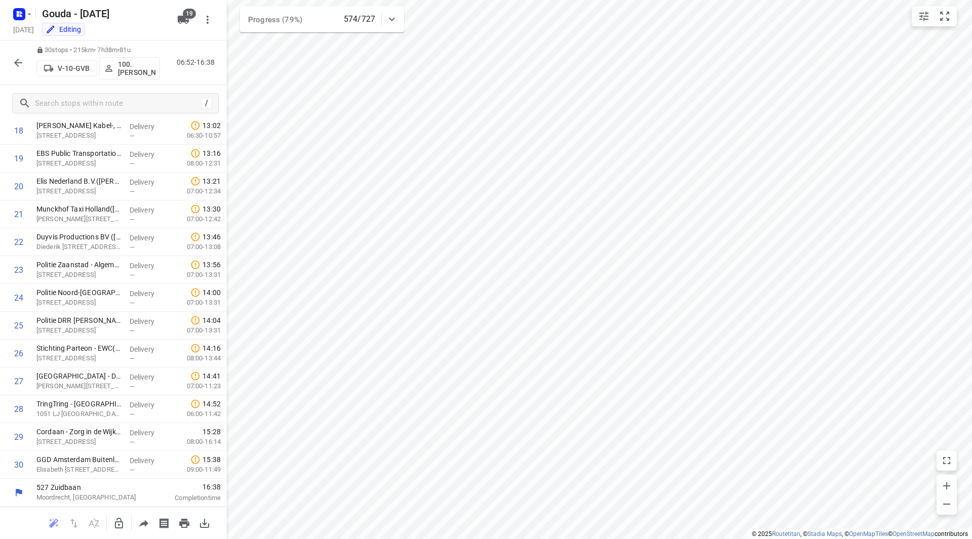
scroll to position [529, 0]
click at [21, 60] on icon "button" at bounding box center [18, 63] width 12 height 12
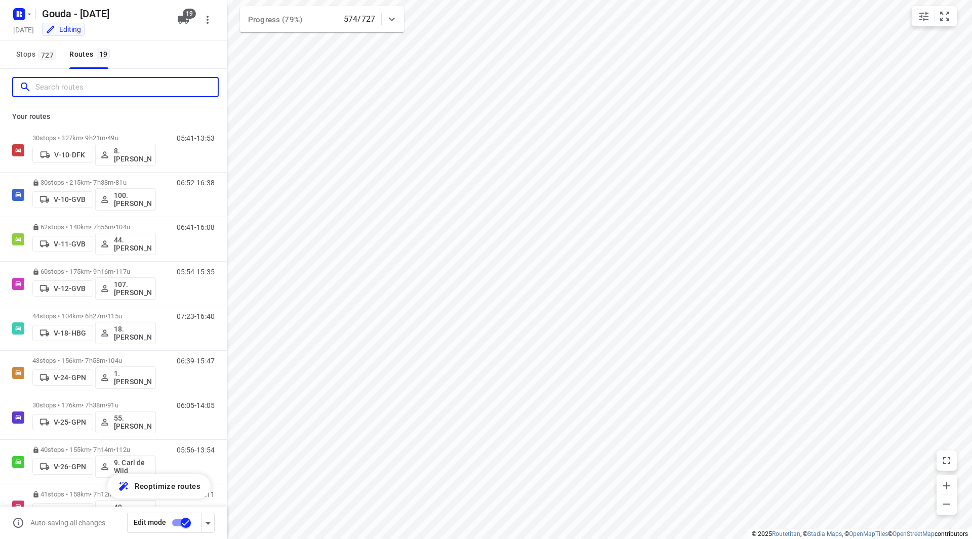
click at [69, 89] on input "Search routes" at bounding box center [126, 88] width 182 height 16
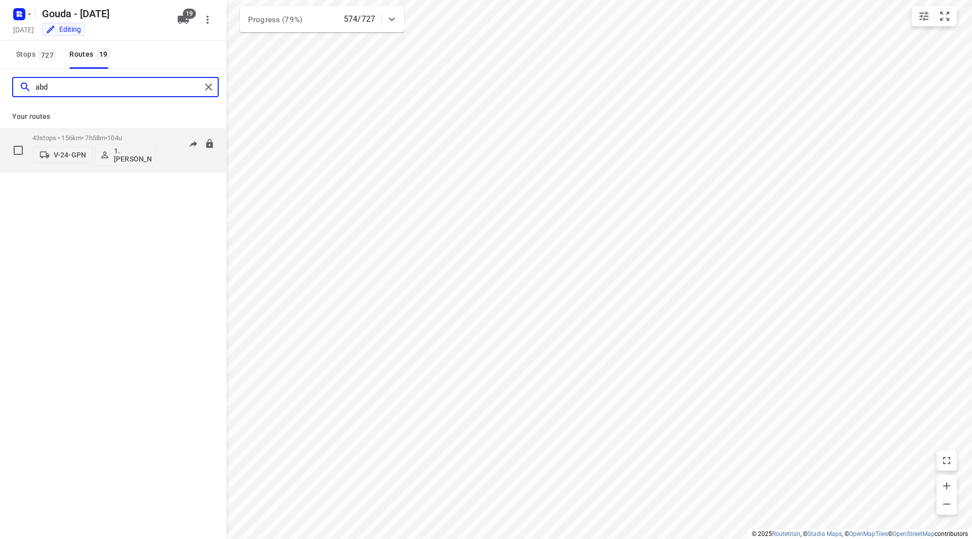
type input "abd"
click at [131, 133] on div "43 stops • 156km • 7h58m • 104u V-24-GPN 1. [PERSON_NAME]" at bounding box center [94, 150] width 124 height 42
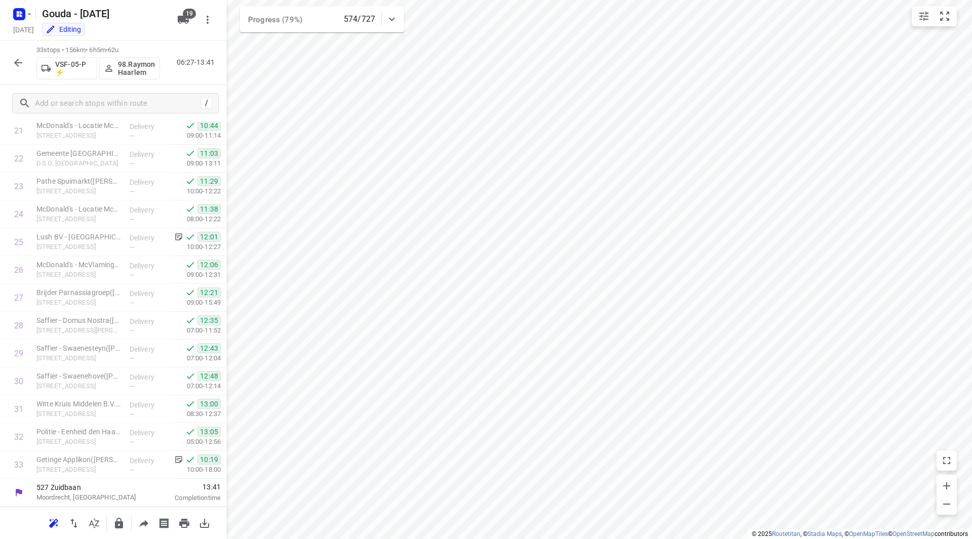
scroll to position [612, 0]
click at [20, 61] on icon "button" at bounding box center [18, 63] width 12 height 12
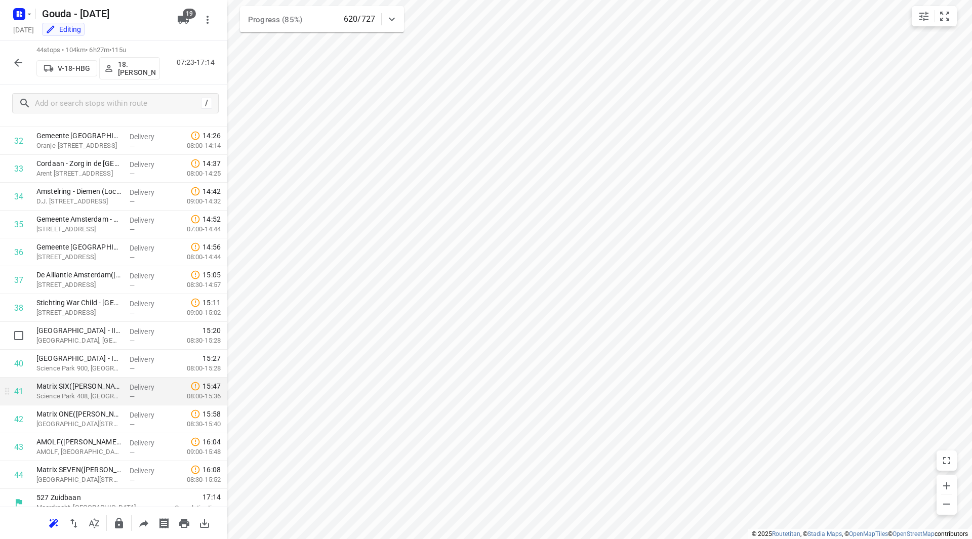
scroll to position [919, 0]
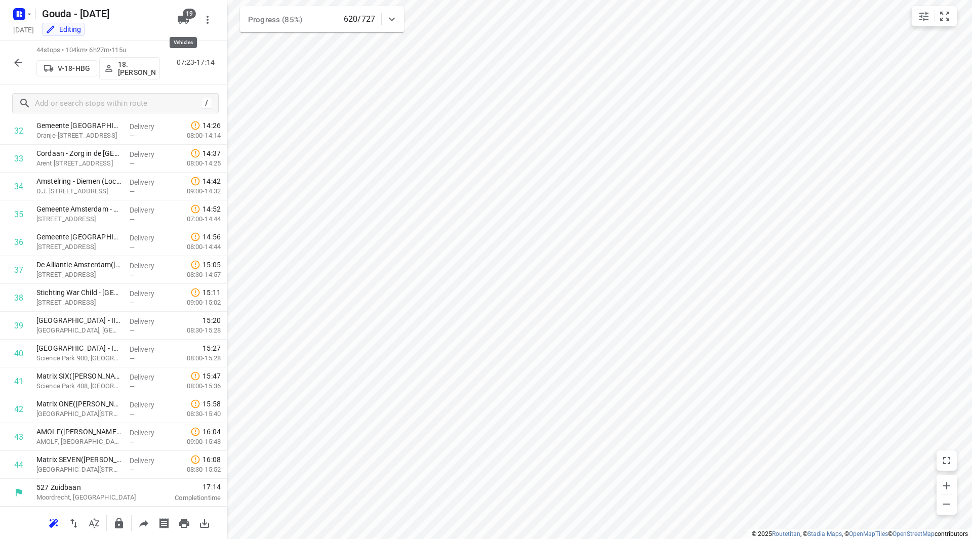
click at [179, 21] on icon "button" at bounding box center [183, 20] width 11 height 8
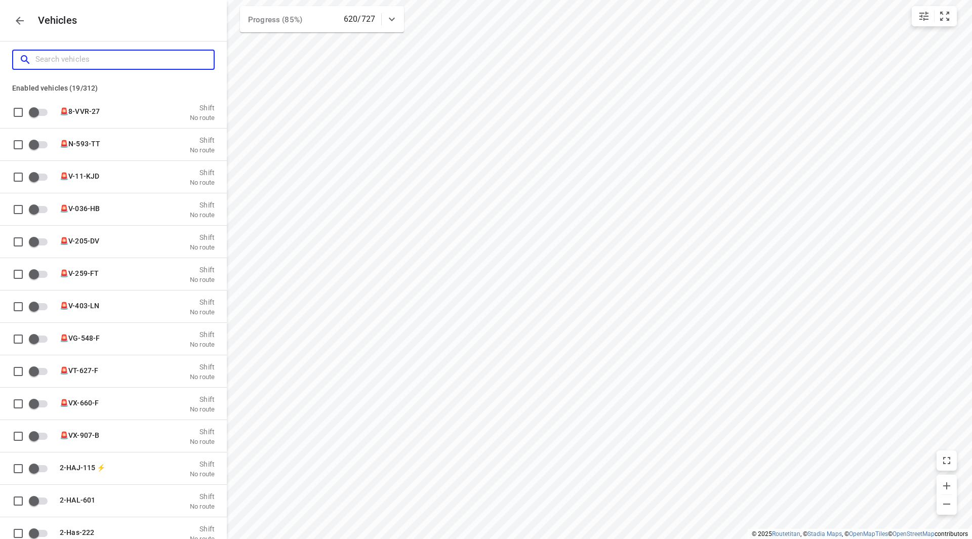
click at [131, 59] on input "Search vehicles" at bounding box center [124, 60] width 178 height 16
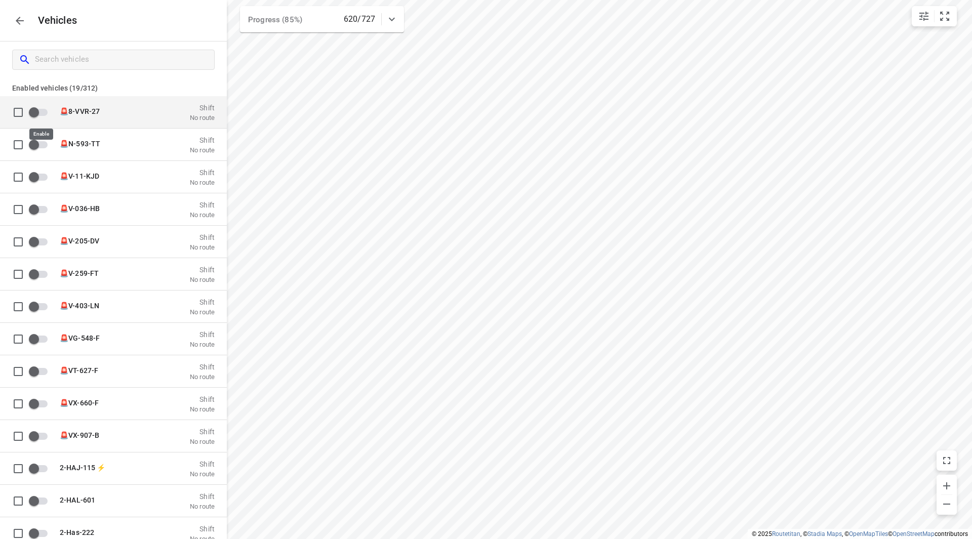
click at [35, 113] on input "grid" at bounding box center [34, 111] width 58 height 19
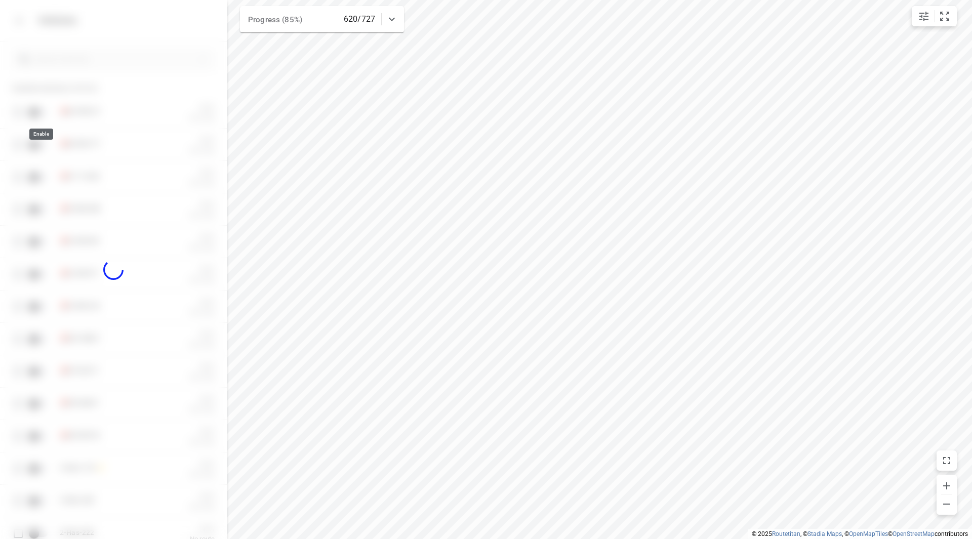
checkbox input "true"
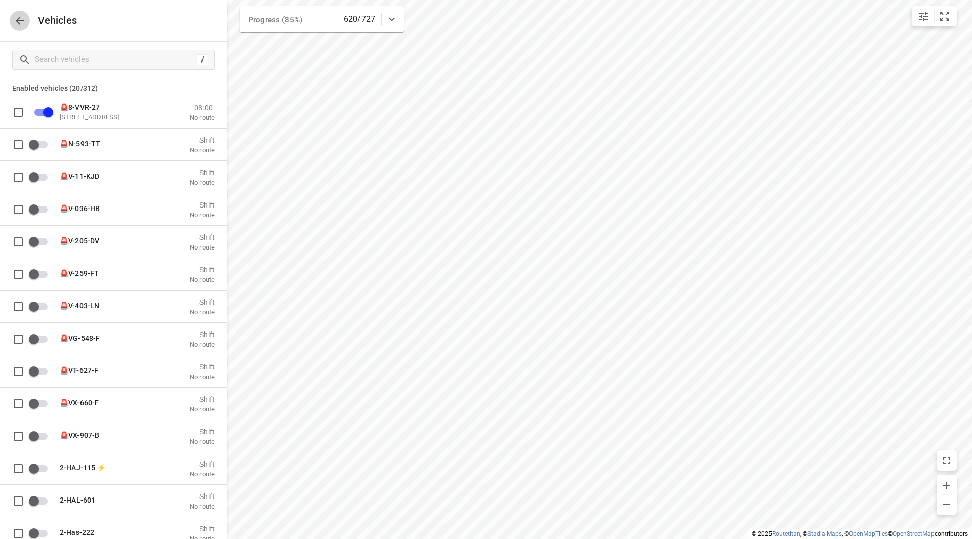
click at [18, 25] on icon "button" at bounding box center [20, 21] width 12 height 12
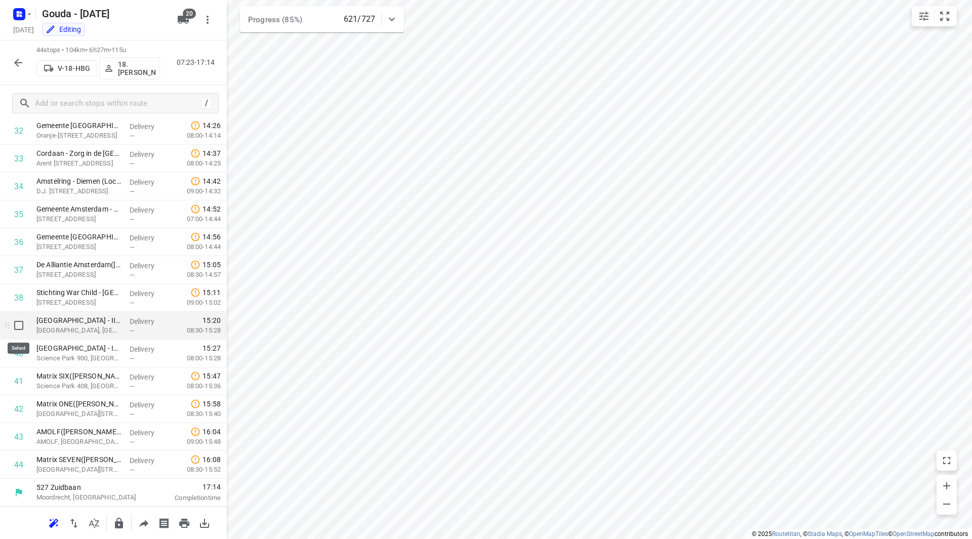
click at [19, 326] on input "checkbox" at bounding box center [19, 326] width 20 height 20
checkbox input "true"
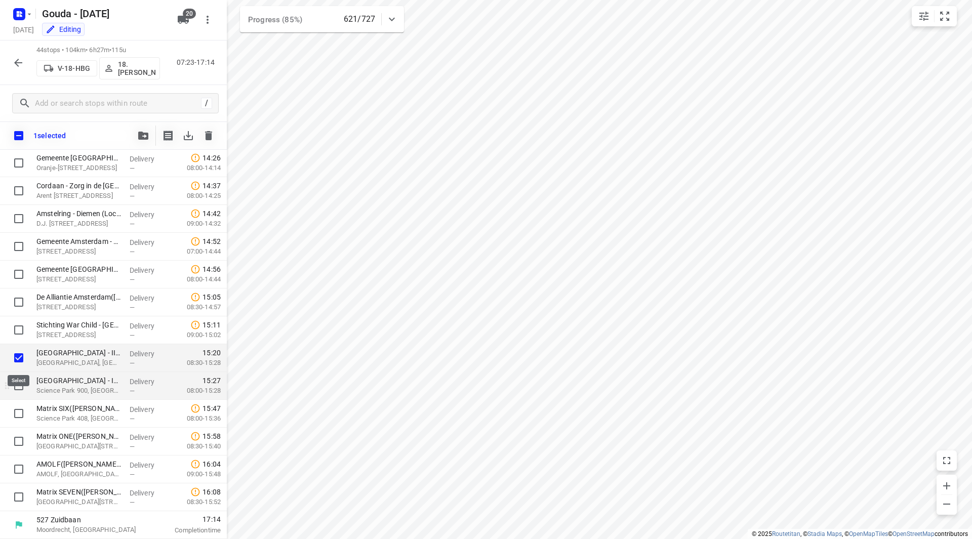
scroll to position [915, 0]
click at [20, 384] on input "checkbox" at bounding box center [19, 386] width 20 height 20
checkbox input "true"
click at [18, 413] on input "checkbox" at bounding box center [19, 414] width 20 height 20
checkbox input "true"
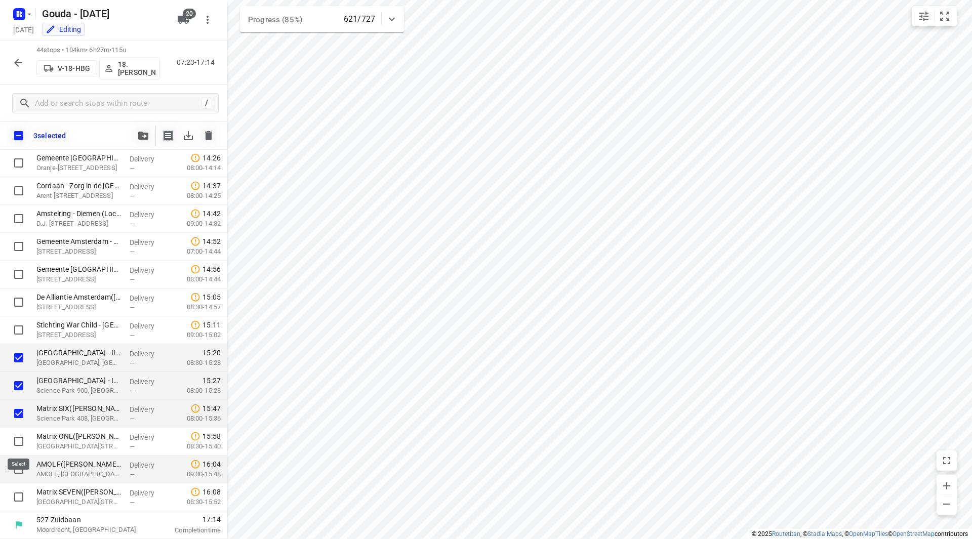
drag, startPoint x: 18, startPoint y: 444, endPoint x: 21, endPoint y: 457, distance: 13.1
click at [19, 444] on input "checkbox" at bounding box center [19, 441] width 20 height 20
checkbox input "true"
click at [21, 468] on input "checkbox" at bounding box center [19, 469] width 20 height 20
checkbox input "true"
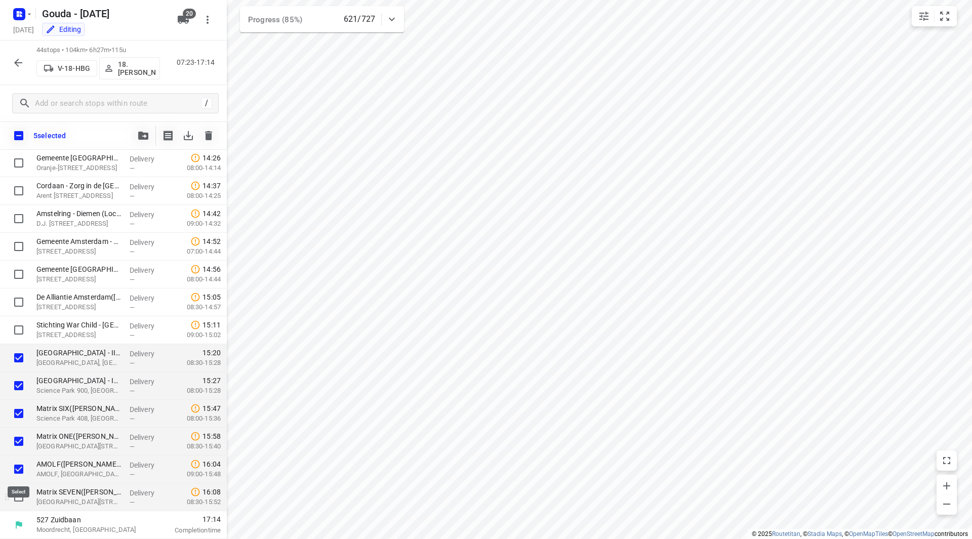
click at [20, 496] on input "checkbox" at bounding box center [19, 497] width 20 height 20
checkbox input "true"
click at [152, 137] on button "button" at bounding box center [143, 136] width 20 height 20
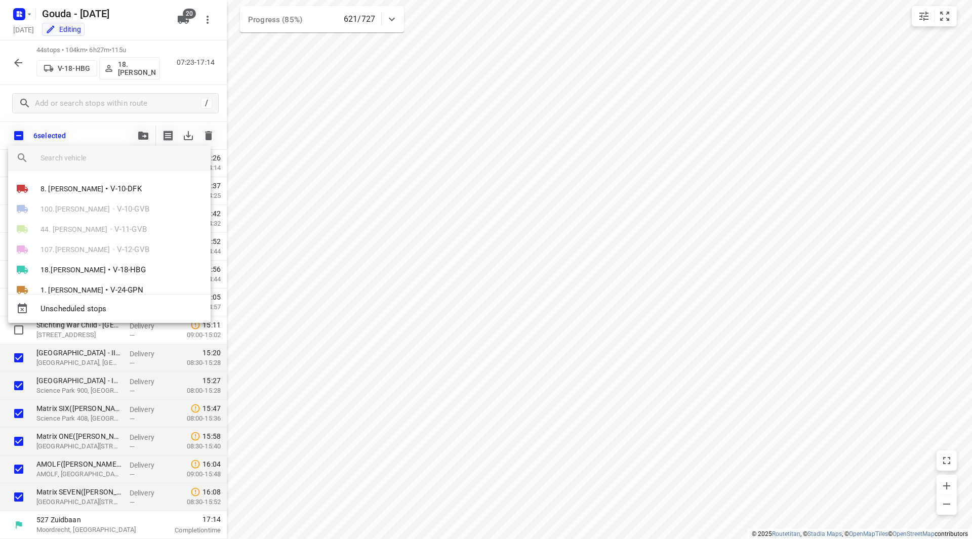
click at [100, 157] on input "search vehicle" at bounding box center [122, 157] width 162 height 15
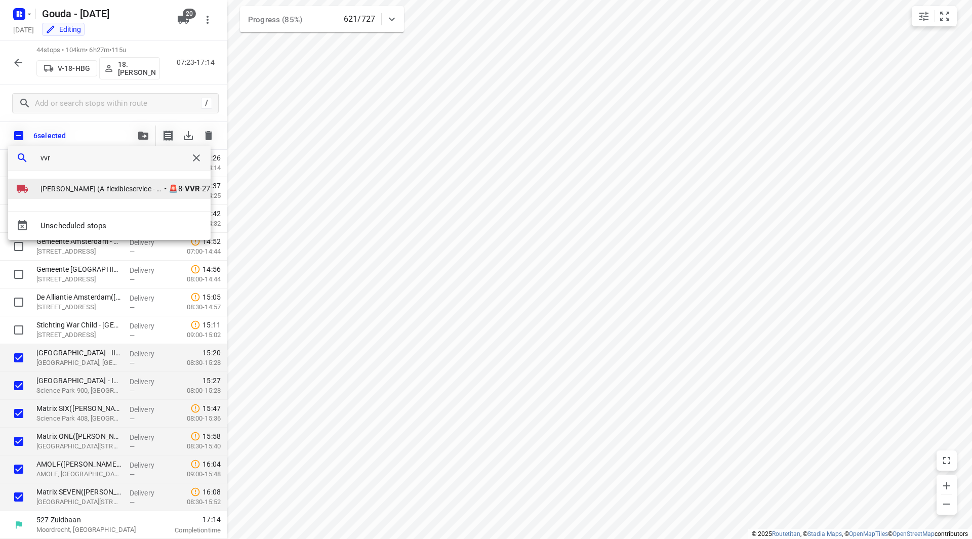
type input "vvr"
click at [95, 188] on span "Mohamed Tamarzite (A-flexibleservice - Best- ZZP)" at bounding box center [102, 189] width 122 height 10
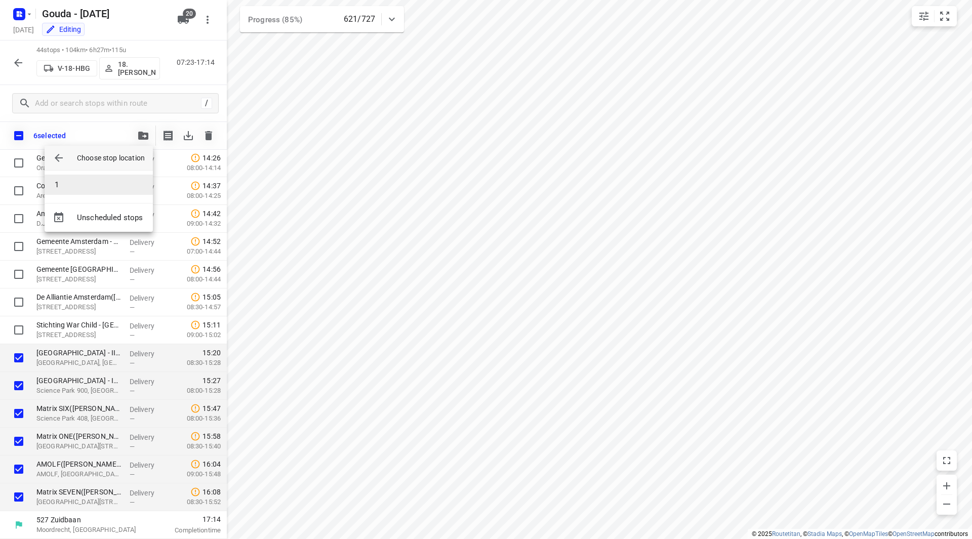
click at [99, 185] on li "1" at bounding box center [99, 185] width 108 height 20
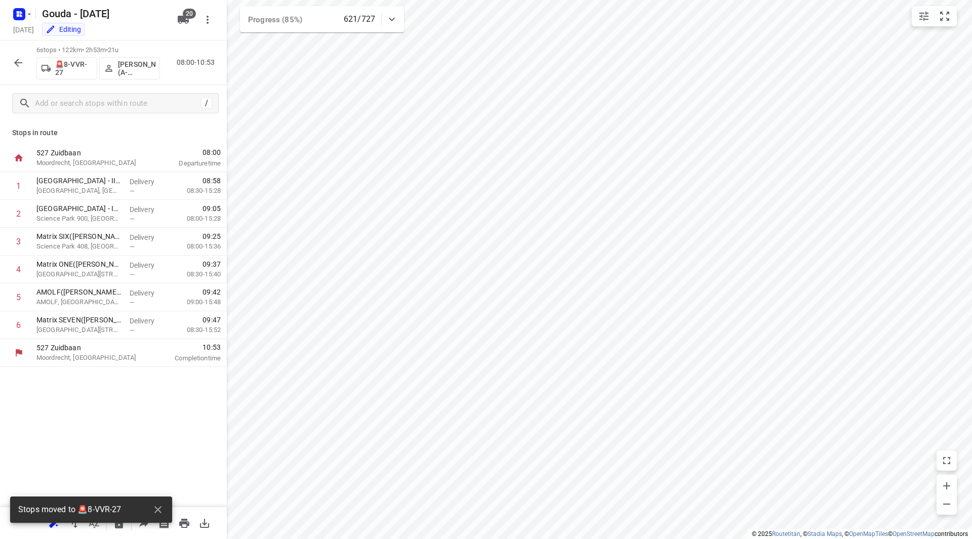
scroll to position [0, 0]
click at [132, 68] on p "Mohamed Tamarzite (A-flexibleservice - Best- ZZP)" at bounding box center [136, 68] width 37 height 16
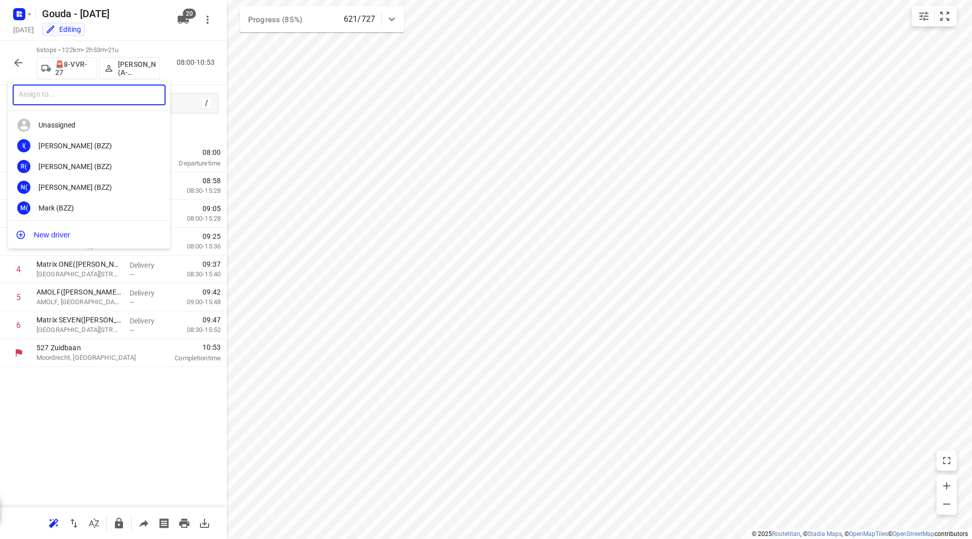
click at [90, 95] on input "text" at bounding box center [89, 95] width 153 height 21
type input "nico"
click at [91, 143] on div "55. Nico de Groot" at bounding box center [91, 146] width 106 height 8
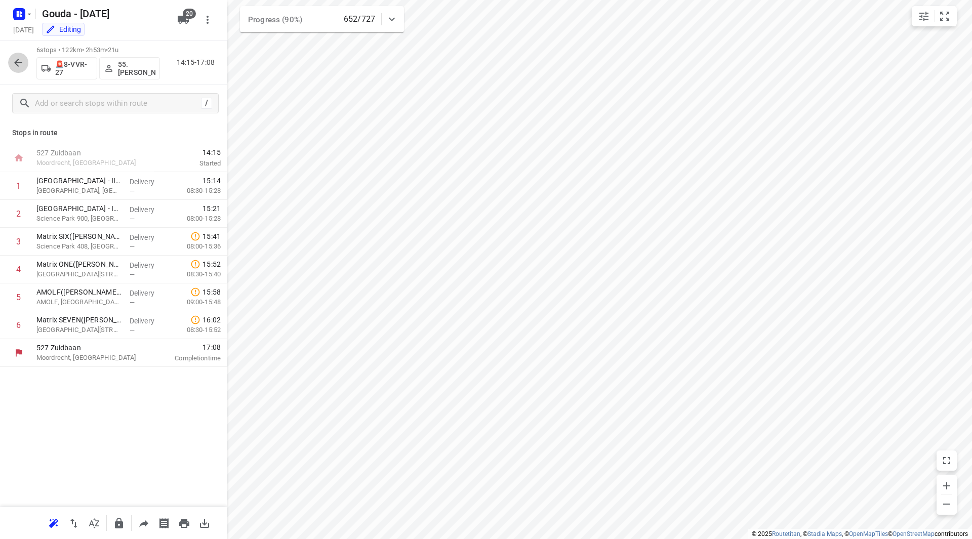
click at [19, 71] on button "button" at bounding box center [18, 63] width 20 height 20
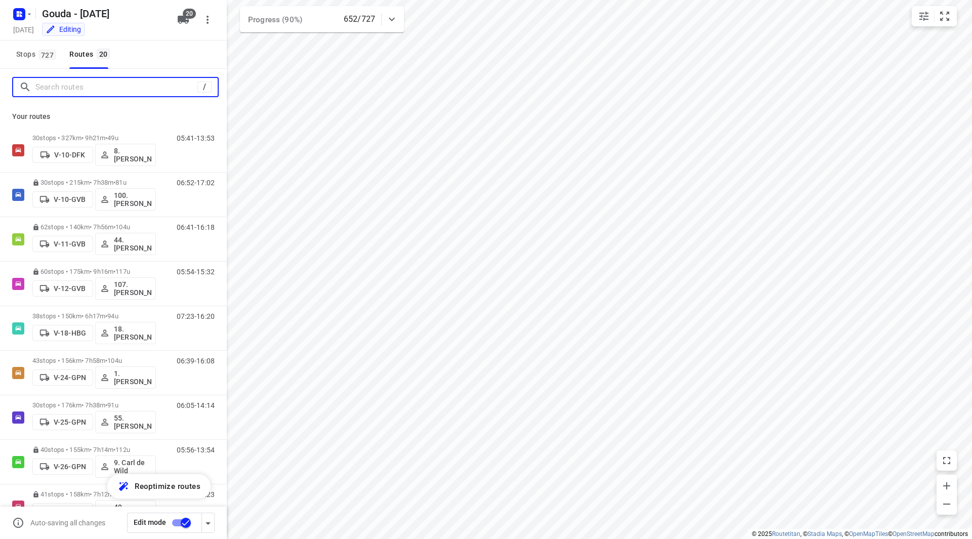
click at [61, 92] on input "Search routes" at bounding box center [116, 88] width 162 height 16
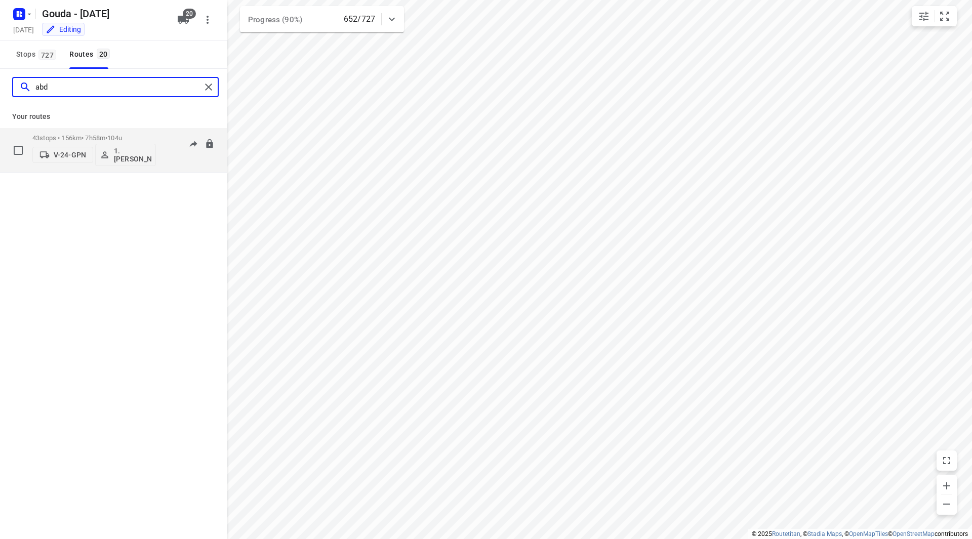
type input "abd"
click at [122, 134] on span "104u" at bounding box center [114, 138] width 15 height 8
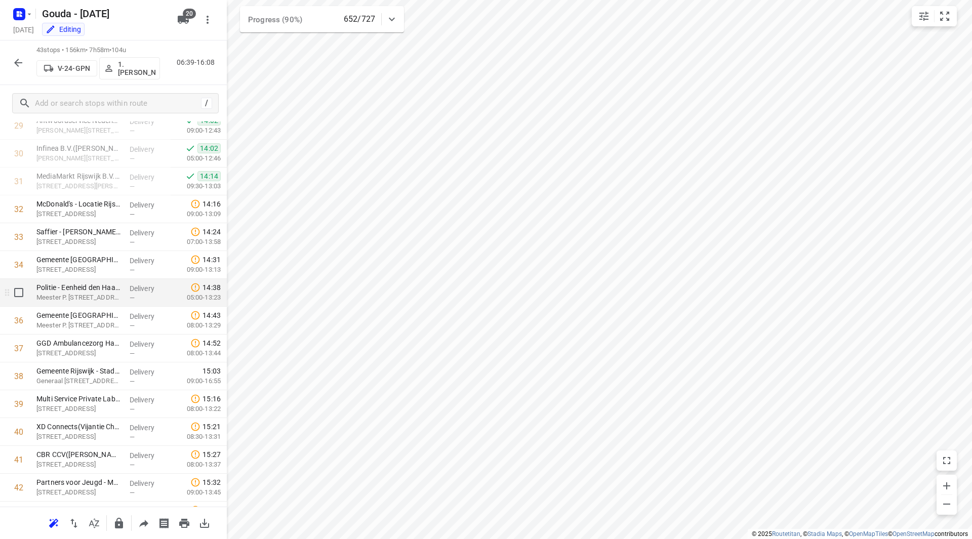
scroll to position [891, 0]
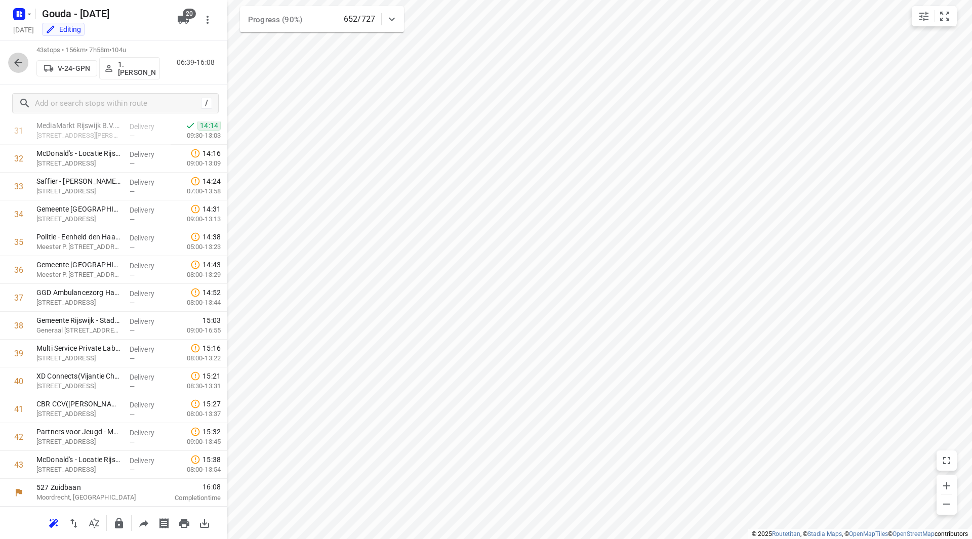
click at [15, 62] on icon "button" at bounding box center [18, 63] width 8 height 8
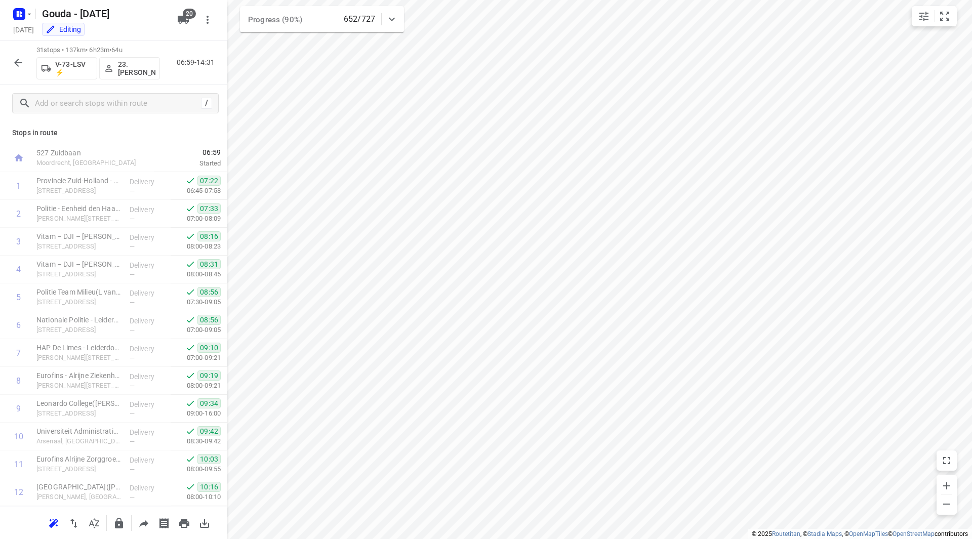
click at [20, 66] on icon "button" at bounding box center [18, 63] width 12 height 12
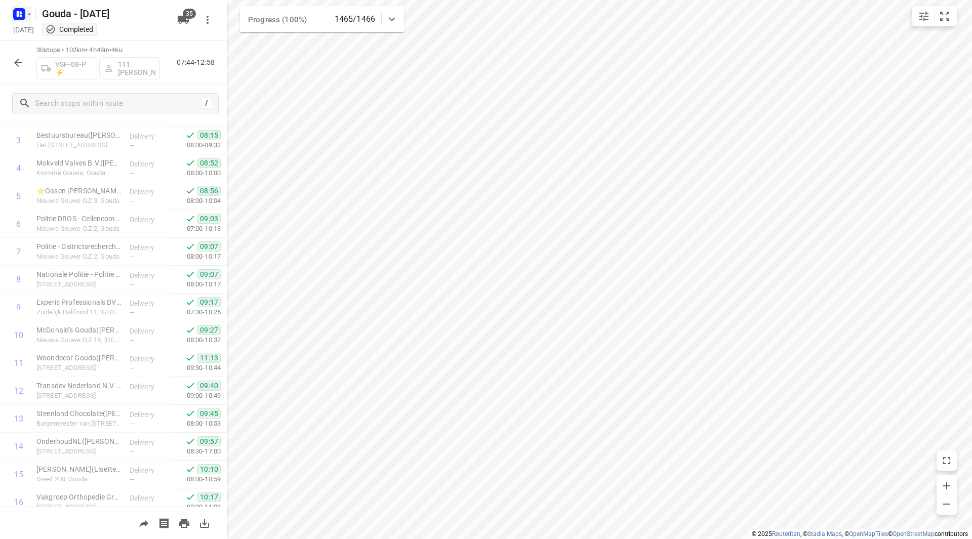
click at [27, 15] on icon "button" at bounding box center [29, 14] width 8 height 8
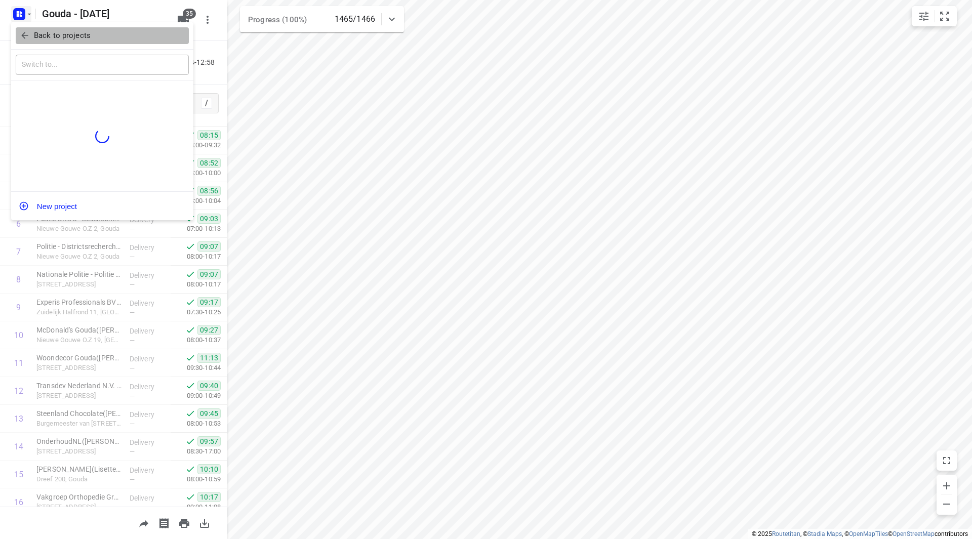
click at [33, 34] on span "Back to projects" at bounding box center [102, 36] width 165 height 12
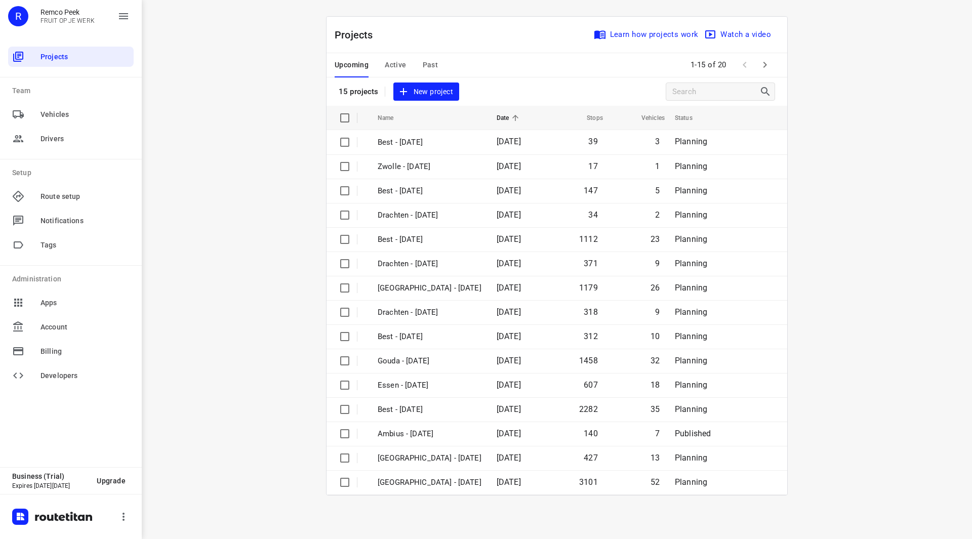
click at [430, 66] on span "Past" at bounding box center [431, 65] width 16 height 13
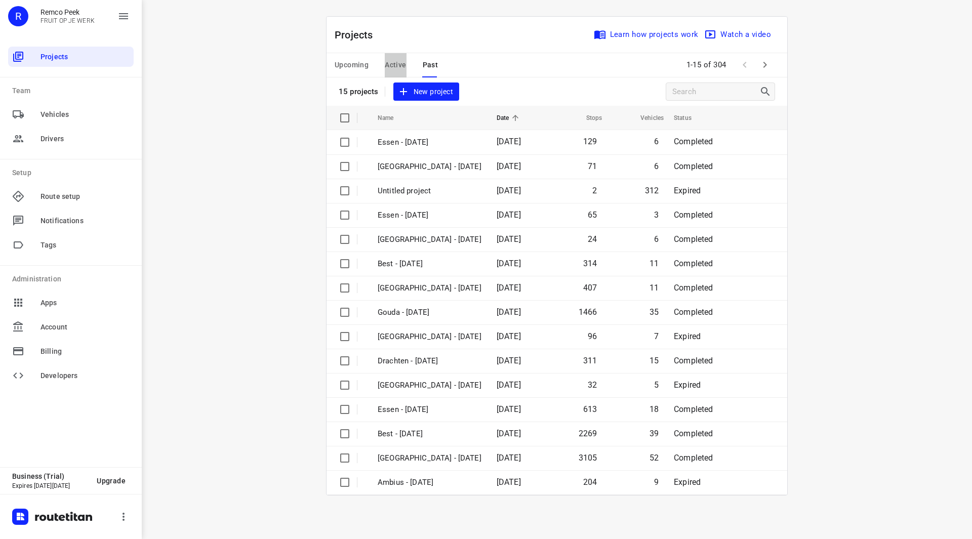
click at [399, 62] on span "Active" at bounding box center [395, 65] width 21 height 13
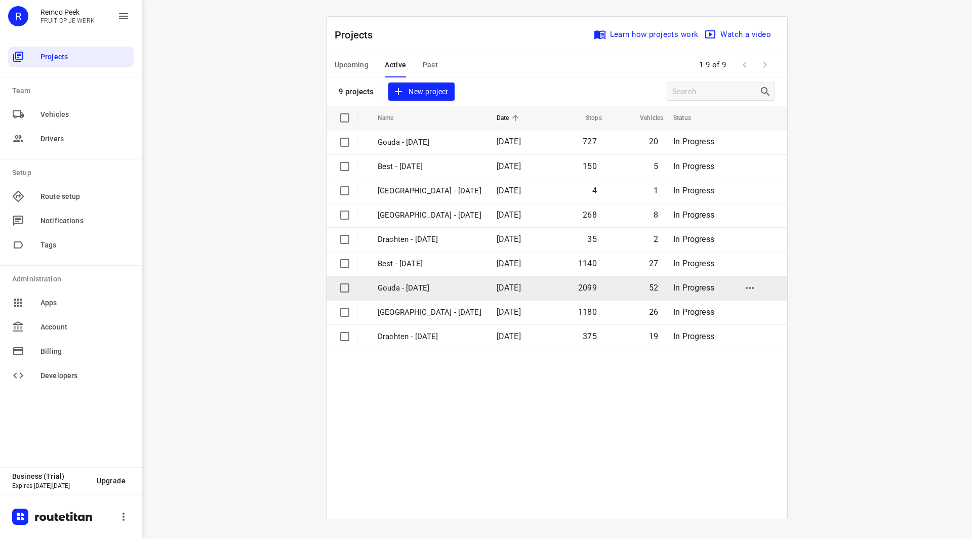
click at [427, 291] on p "Gouda - [DATE]" at bounding box center [430, 289] width 104 height 12
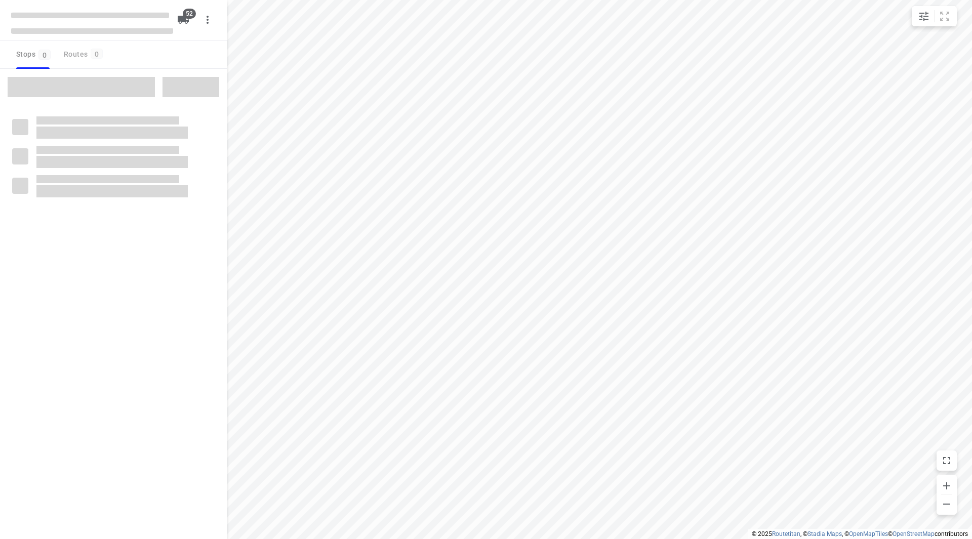
checkbox input "true"
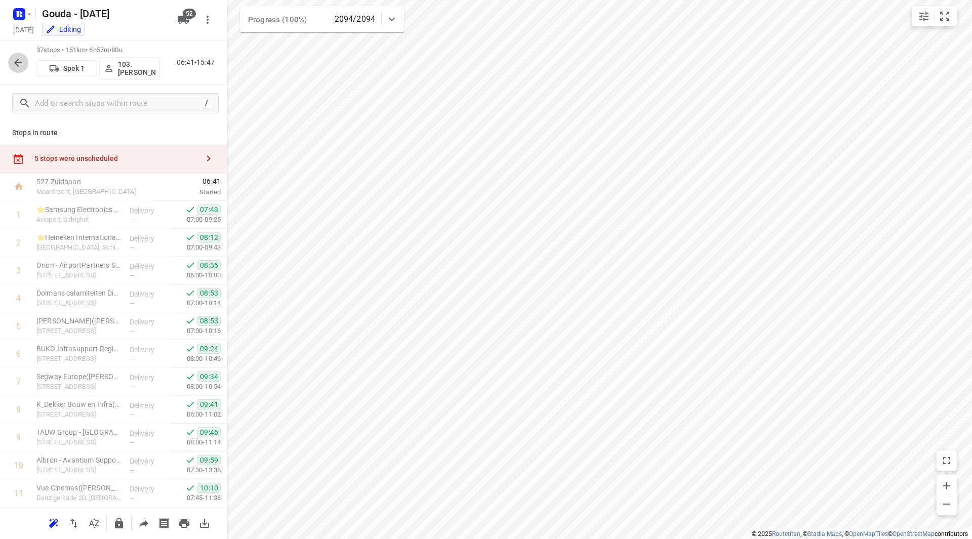
click at [13, 64] on icon "button" at bounding box center [18, 63] width 12 height 12
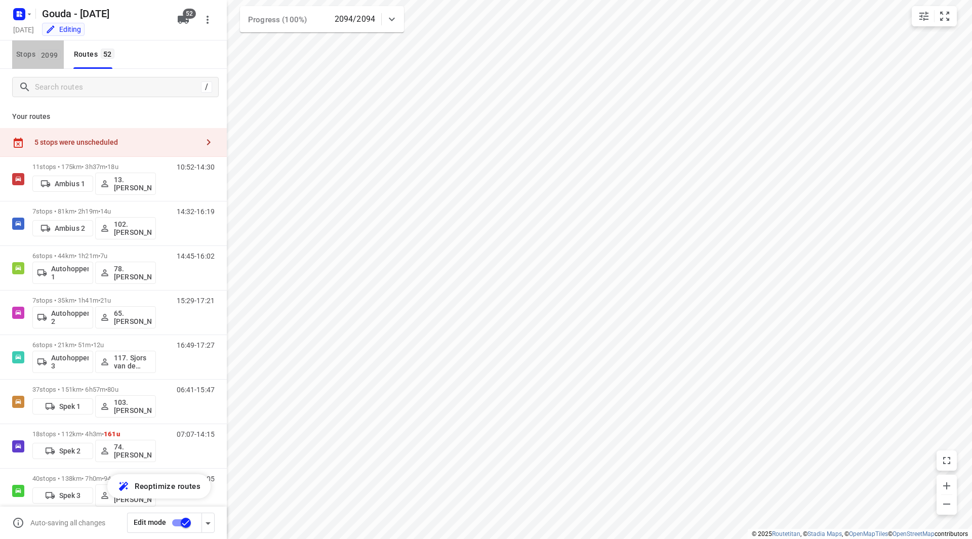
click at [35, 55] on span "Stops 2099" at bounding box center [40, 54] width 48 height 13
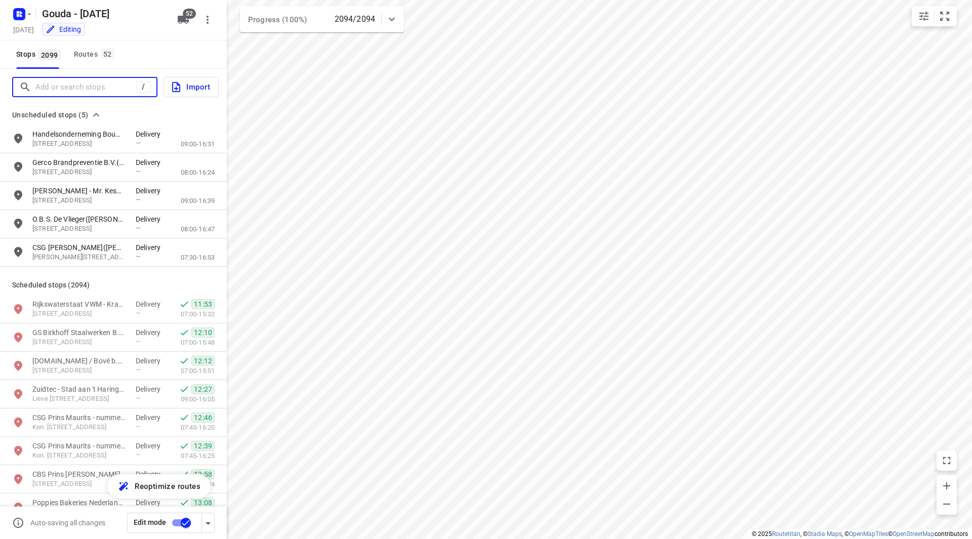
click at [62, 85] on input "Add or search stops" at bounding box center [85, 88] width 101 height 16
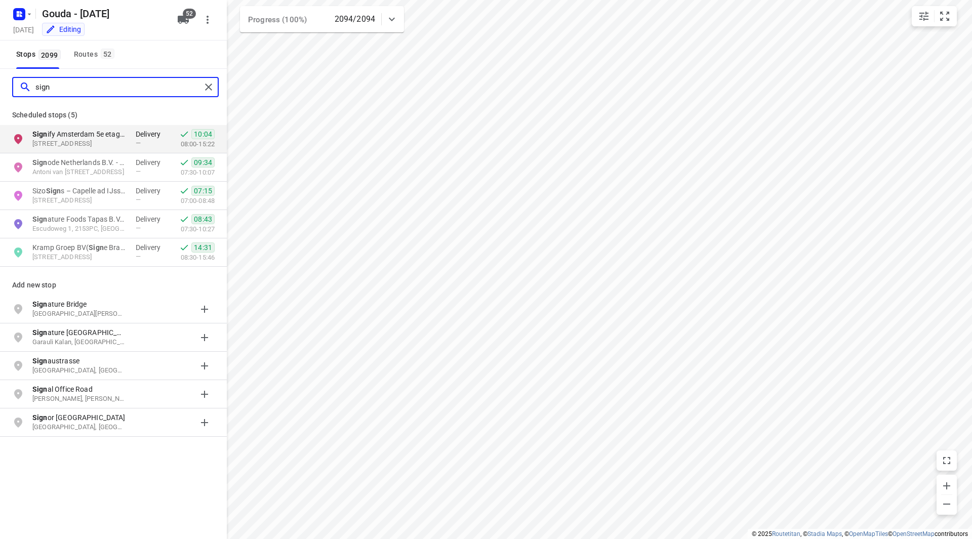
type input "sign"
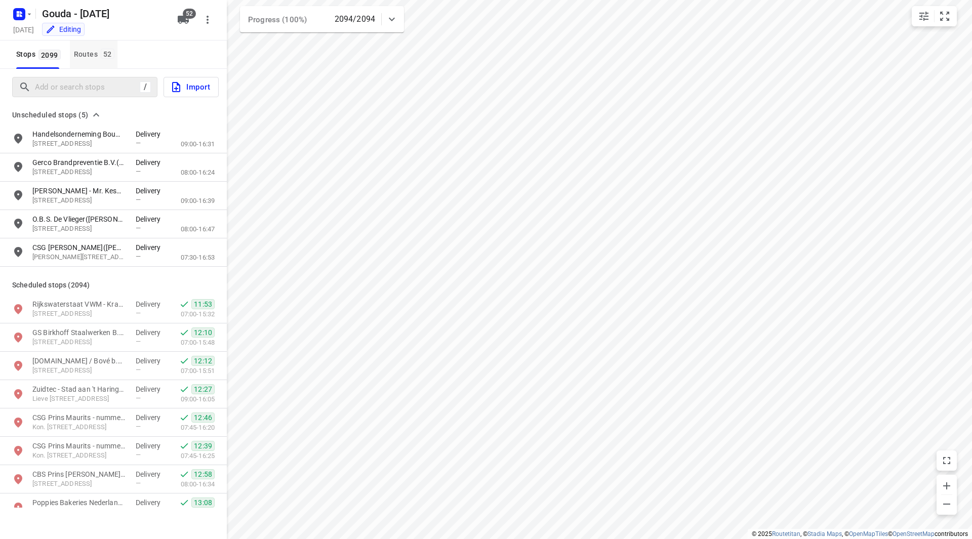
click at [100, 63] on button "Routes 52" at bounding box center [94, 55] width 48 height 28
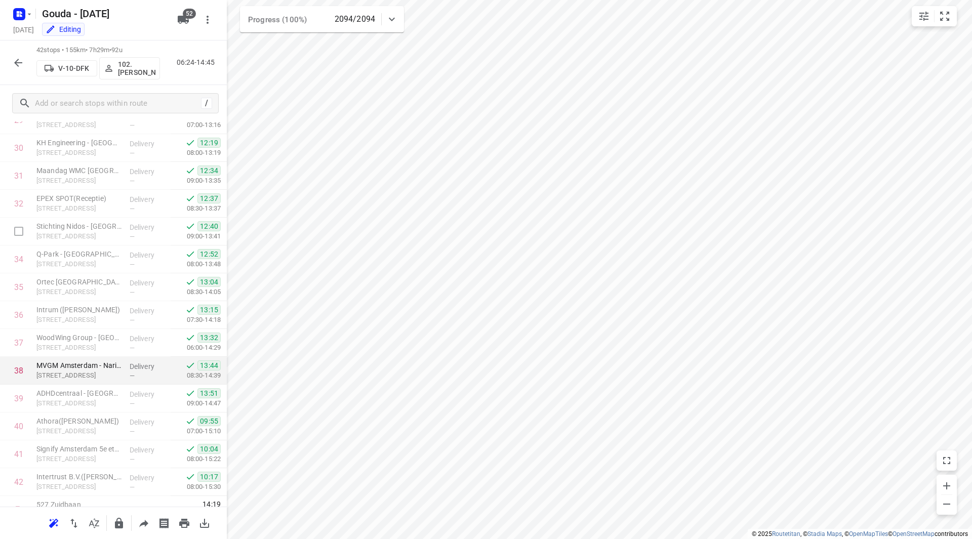
scroll to position [892, 0]
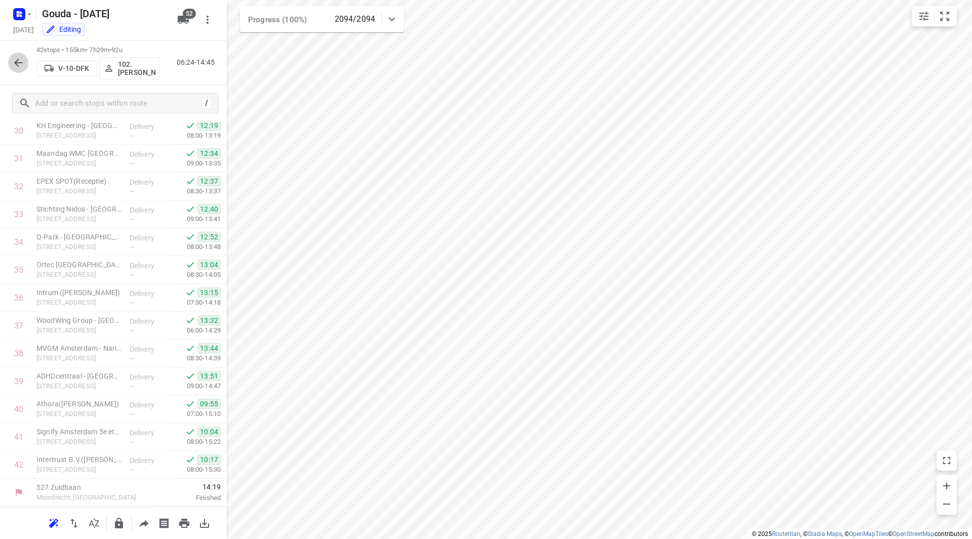
click at [20, 64] on icon "button" at bounding box center [18, 63] width 12 height 12
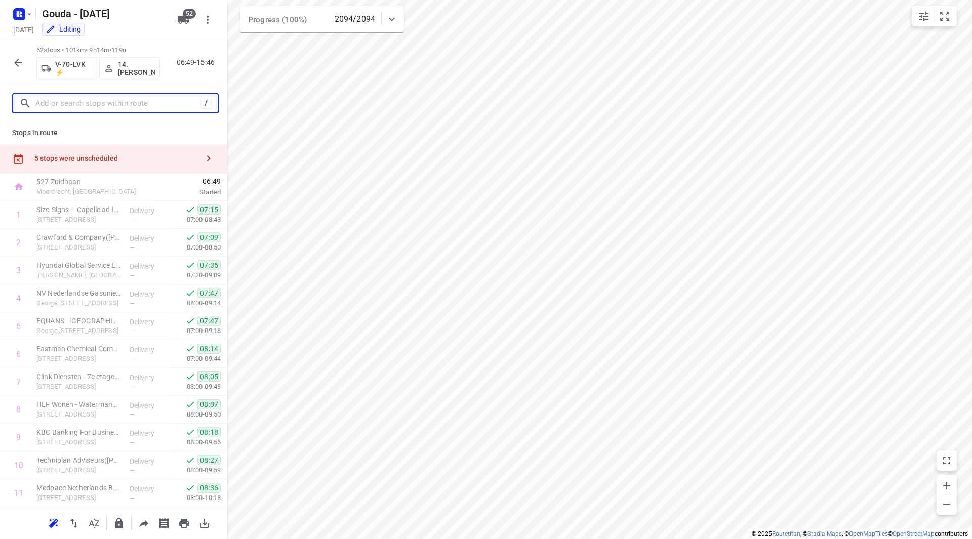
click at [139, 104] on input "text" at bounding box center [117, 104] width 165 height 16
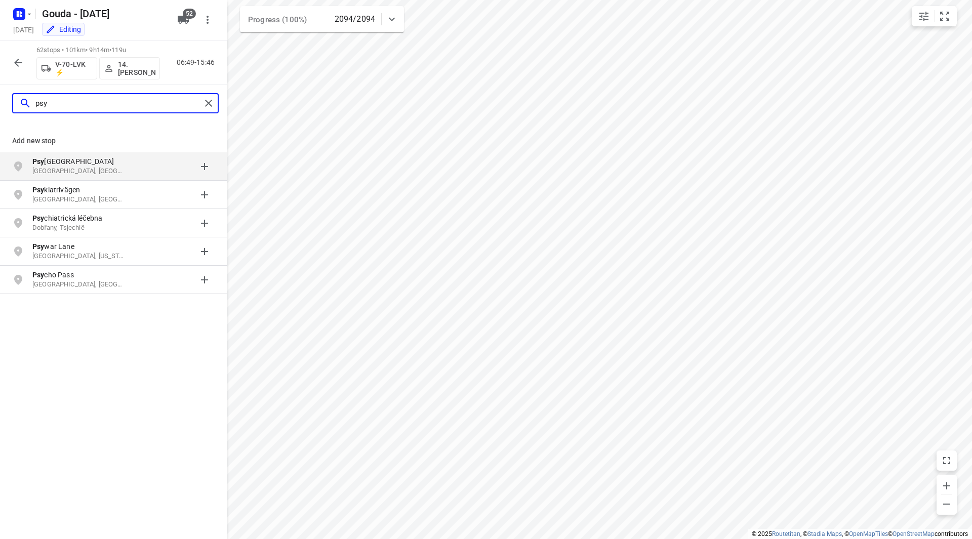
type input "psy"
click at [22, 59] on icon "button" at bounding box center [18, 63] width 12 height 12
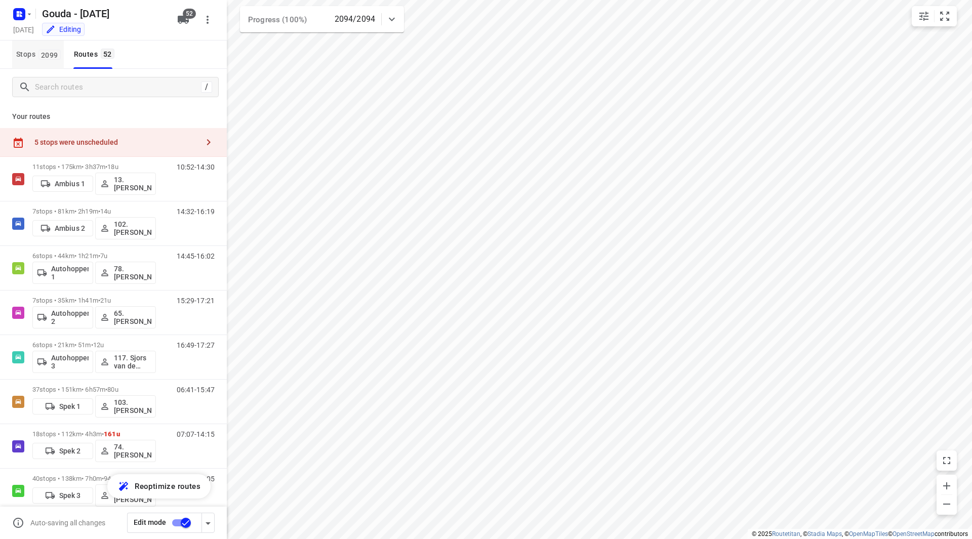
click at [35, 57] on span "Stops 2099" at bounding box center [40, 54] width 48 height 13
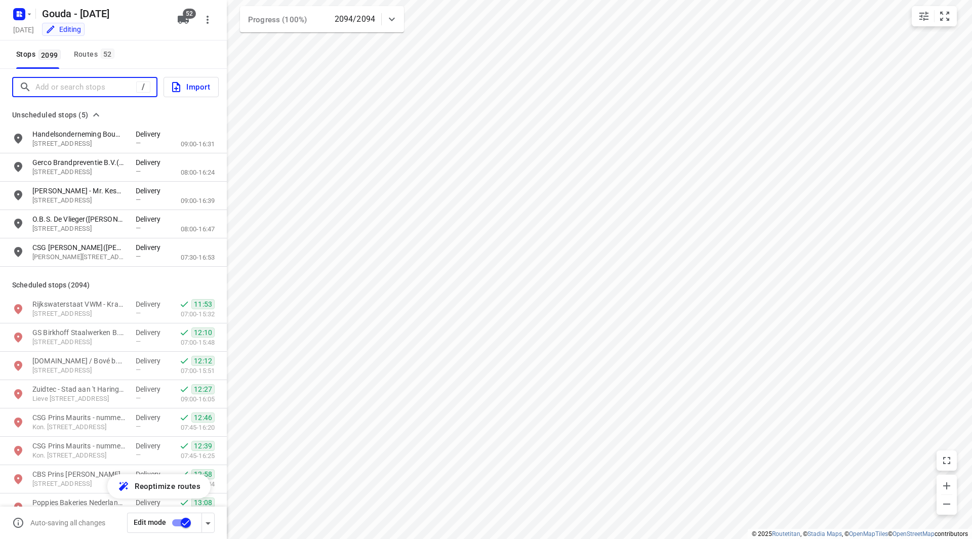
click at [72, 90] on input "Add or search stops" at bounding box center [85, 88] width 101 height 16
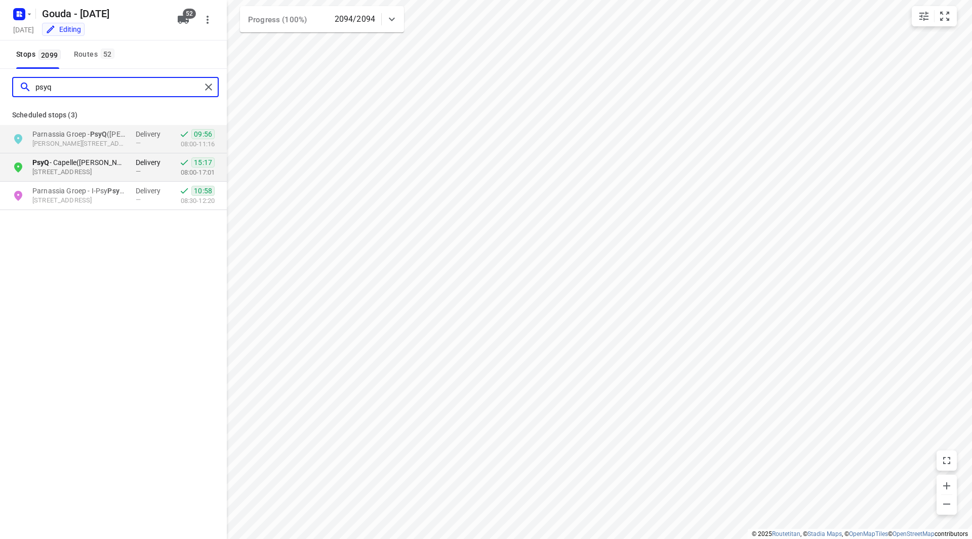
type input "psyq"
drag, startPoint x: 70, startPoint y: 87, endPoint x: 43, endPoint y: 84, distance: 27.5
click at [32, 87] on div "psyq" at bounding box center [110, 88] width 182 height 16
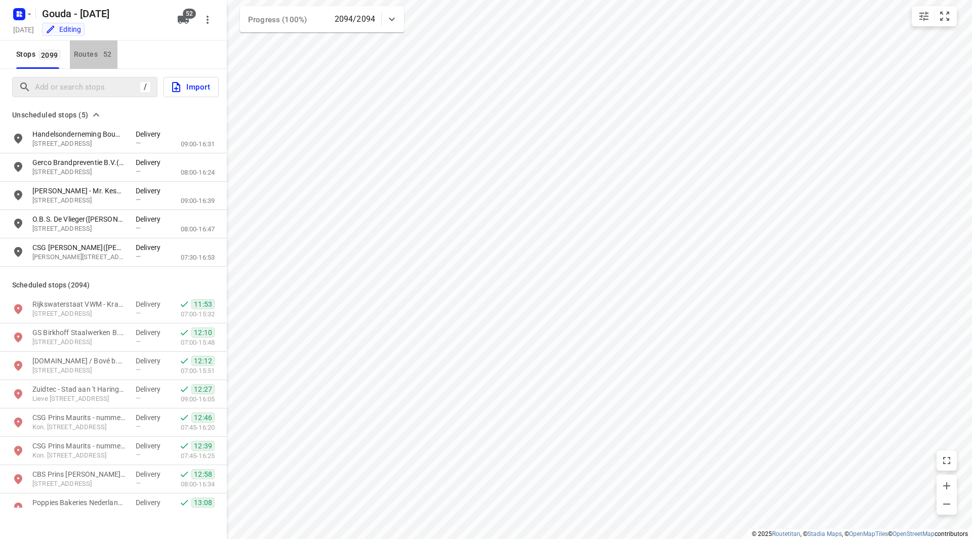
click at [101, 54] on span "52" at bounding box center [108, 54] width 14 height 10
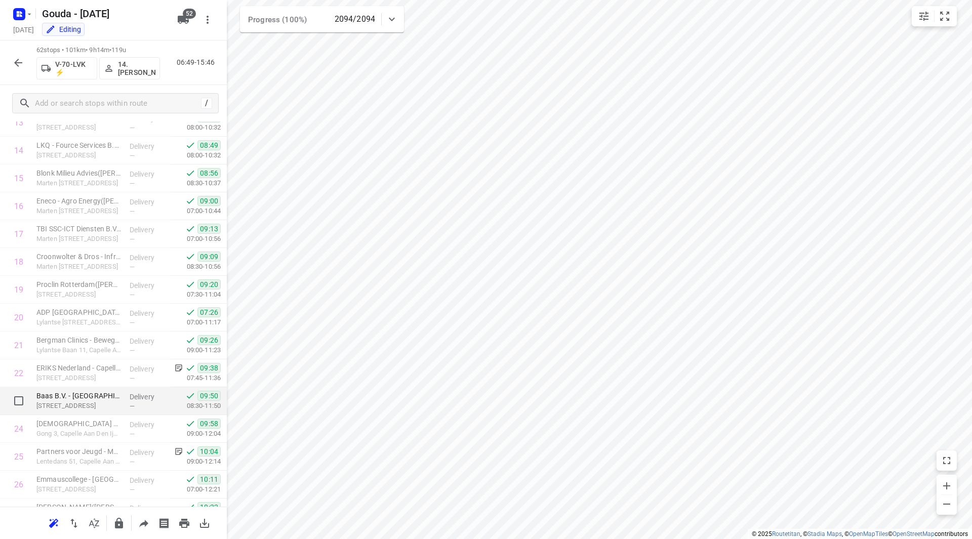
scroll to position [456, 0]
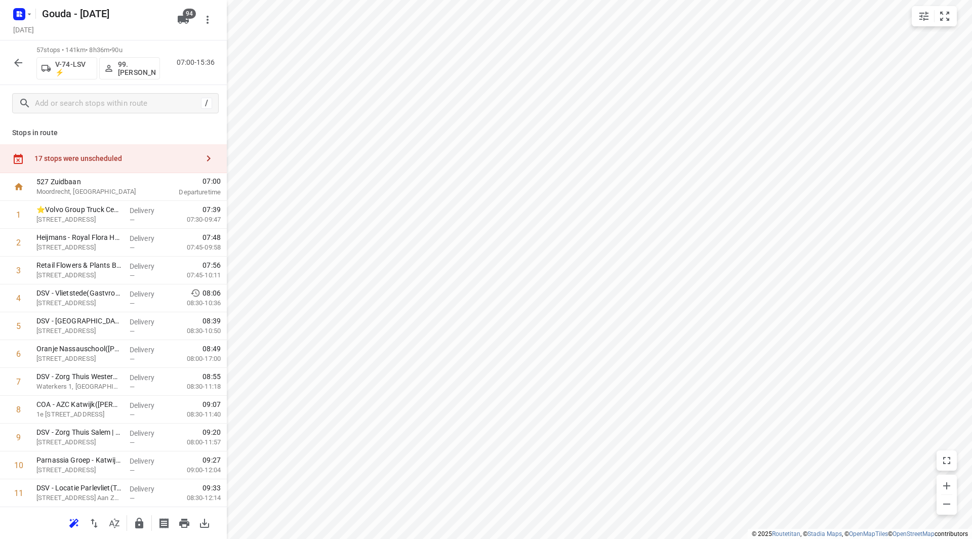
scroll to position [1215, 0]
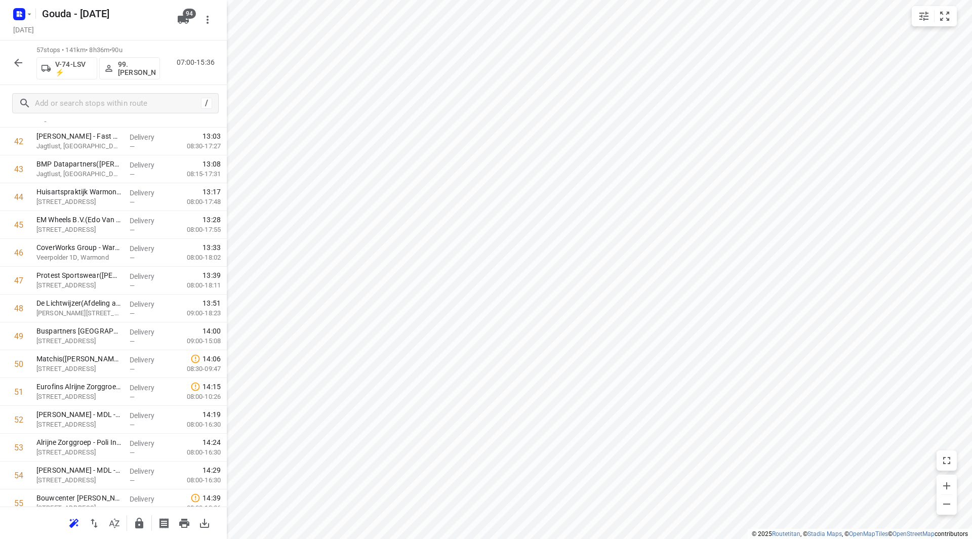
click at [21, 60] on icon "button" at bounding box center [18, 63] width 12 height 12
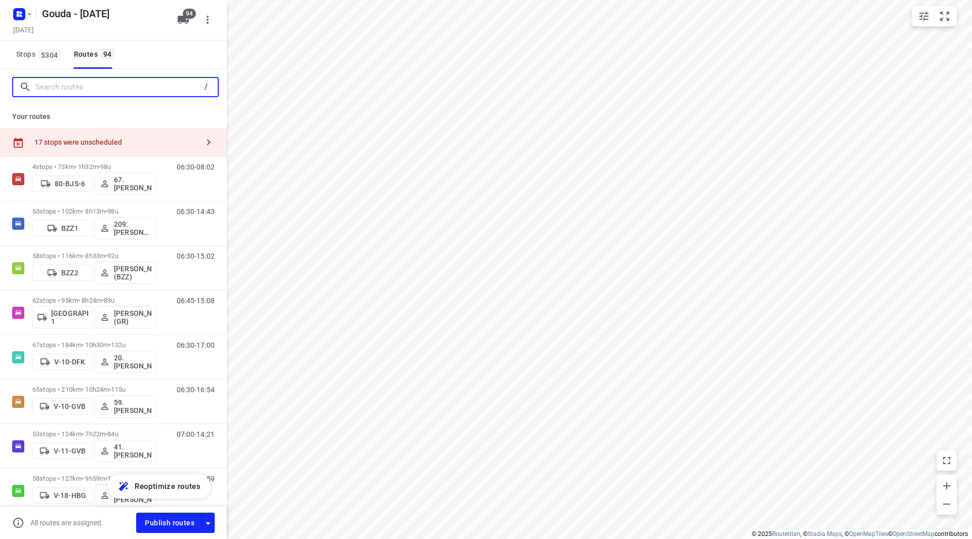
click at [129, 90] on input "Search routes" at bounding box center [117, 88] width 165 height 16
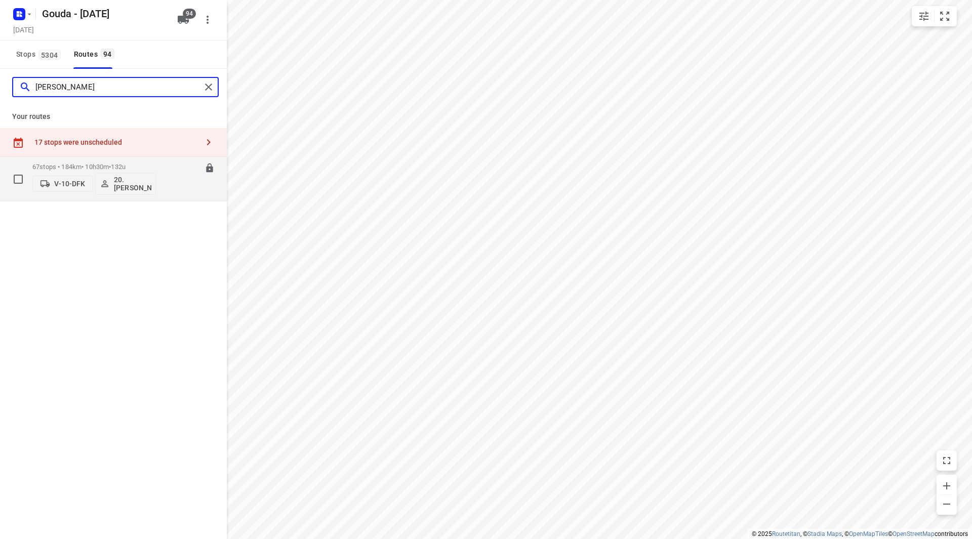
type input "[PERSON_NAME]"
click at [144, 163] on div "67 stops • 184km • 10h30m • 132u V-10-DFK 20.[PERSON_NAME]" at bounding box center [94, 179] width 124 height 42
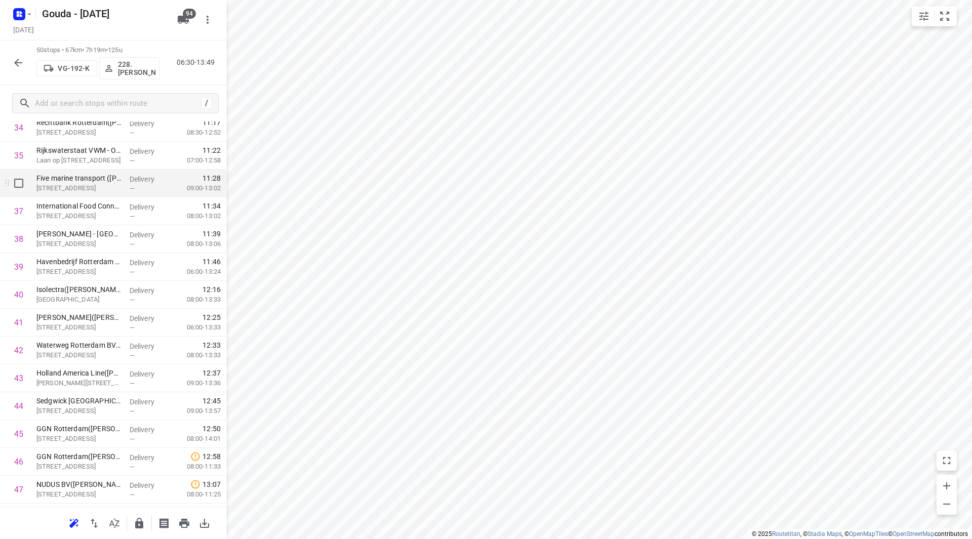
scroll to position [912, 0]
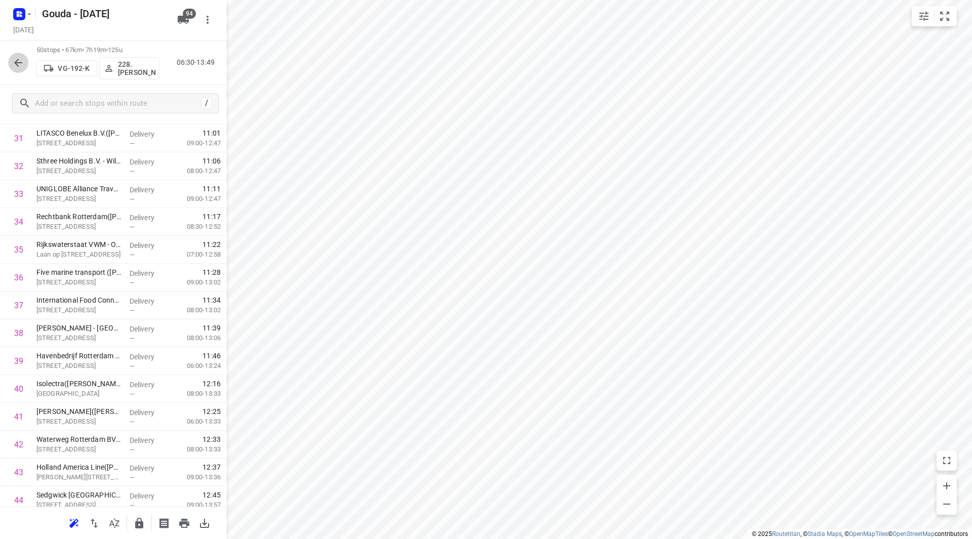
click at [21, 58] on button "button" at bounding box center [18, 63] width 20 height 20
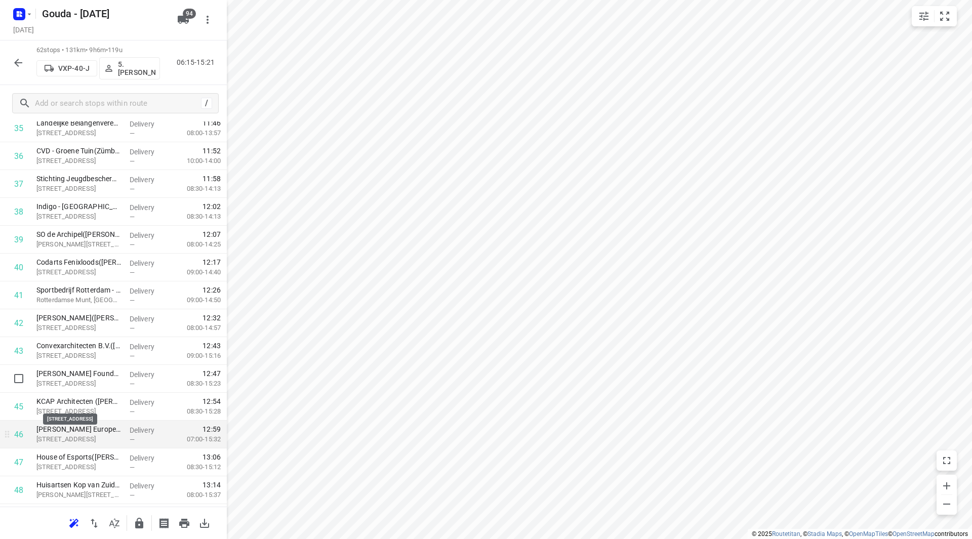
scroll to position [1064, 0]
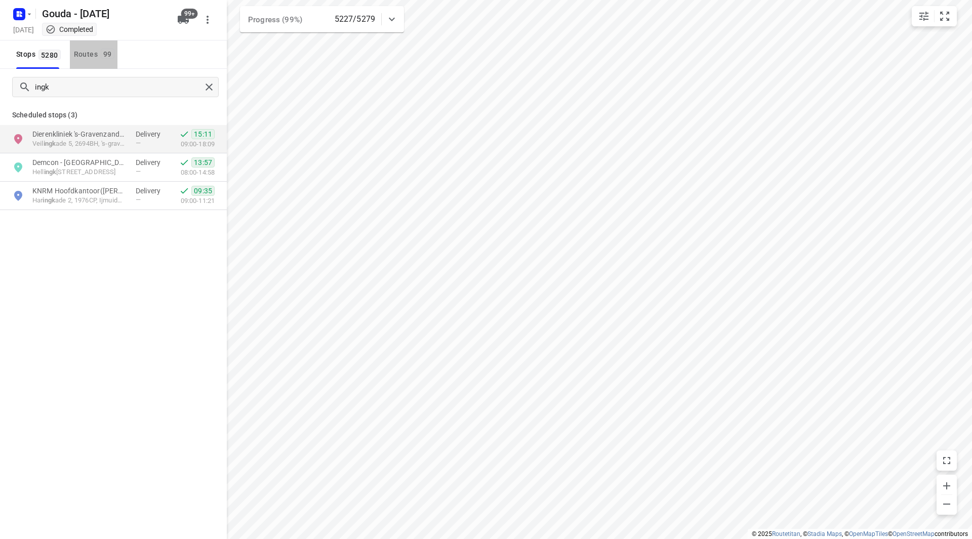
click at [93, 57] on div "Routes 99" at bounding box center [96, 54] width 44 height 13
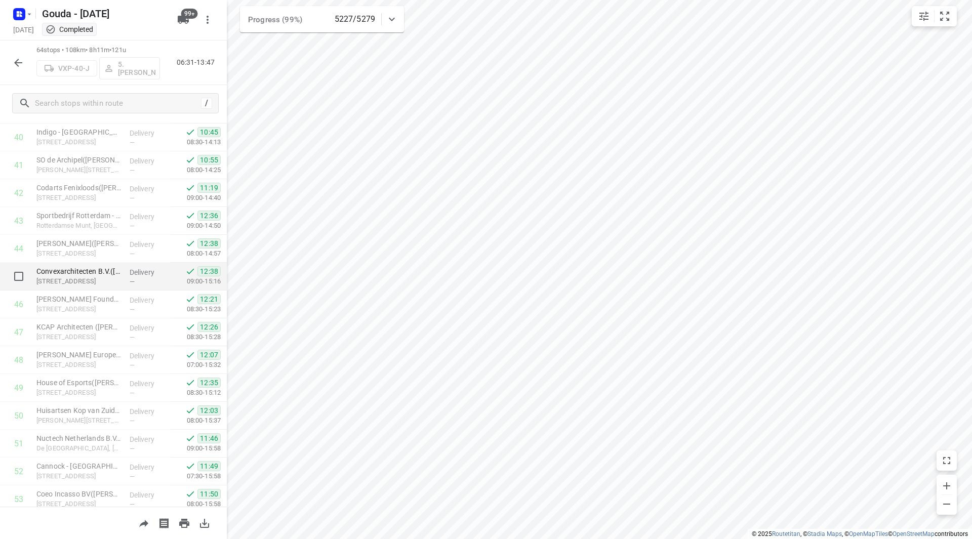
scroll to position [1165, 0]
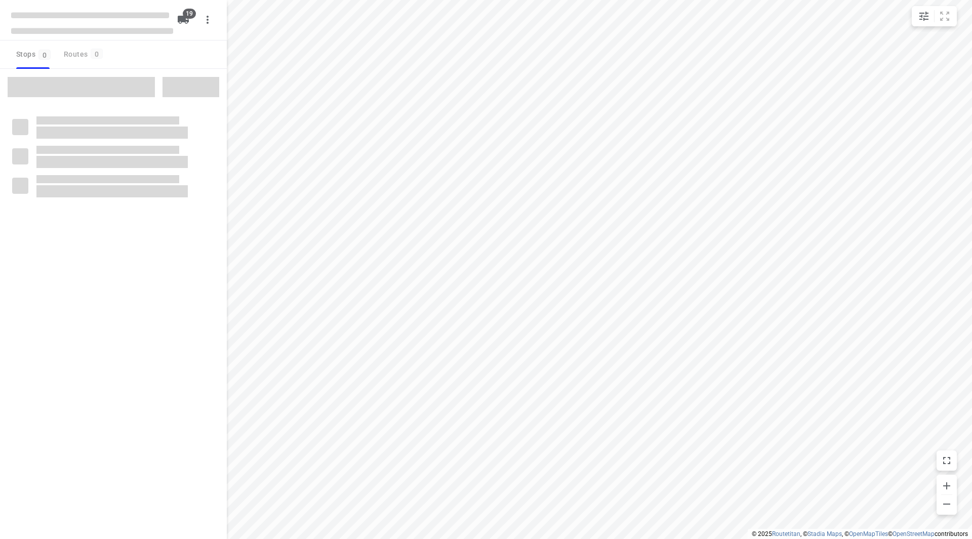
checkbox input "true"
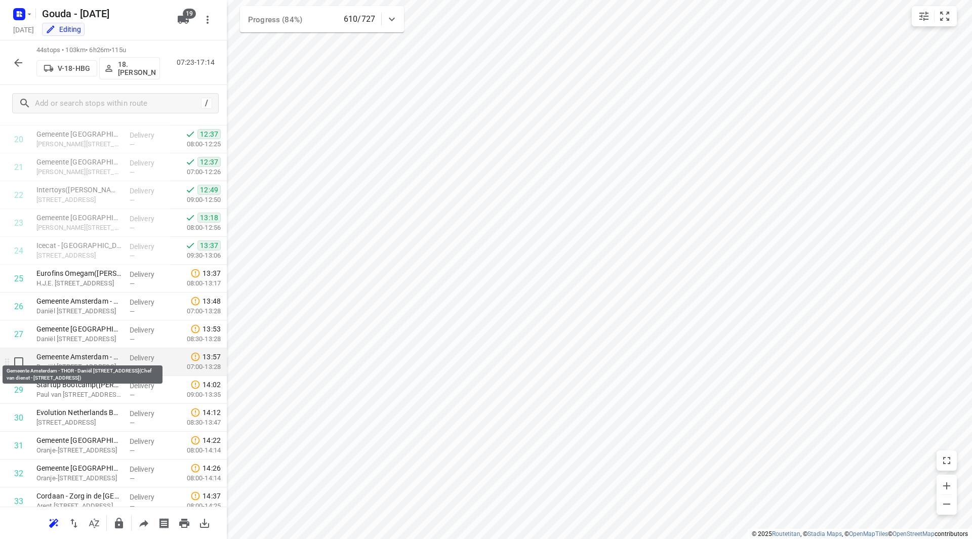
scroll to position [579, 0]
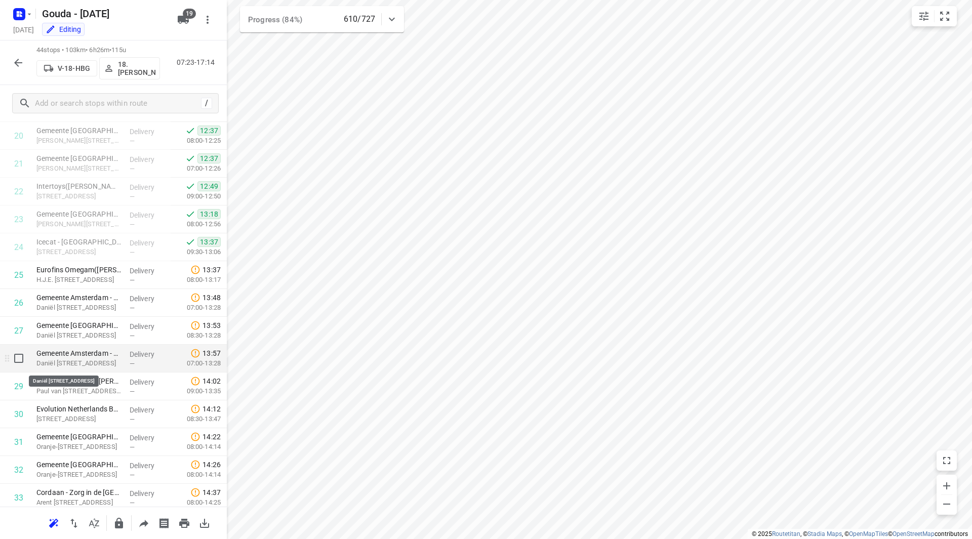
click at [87, 360] on p "Daniël Goedkoopstraat 7-9, Amsterdam" at bounding box center [78, 364] width 85 height 10
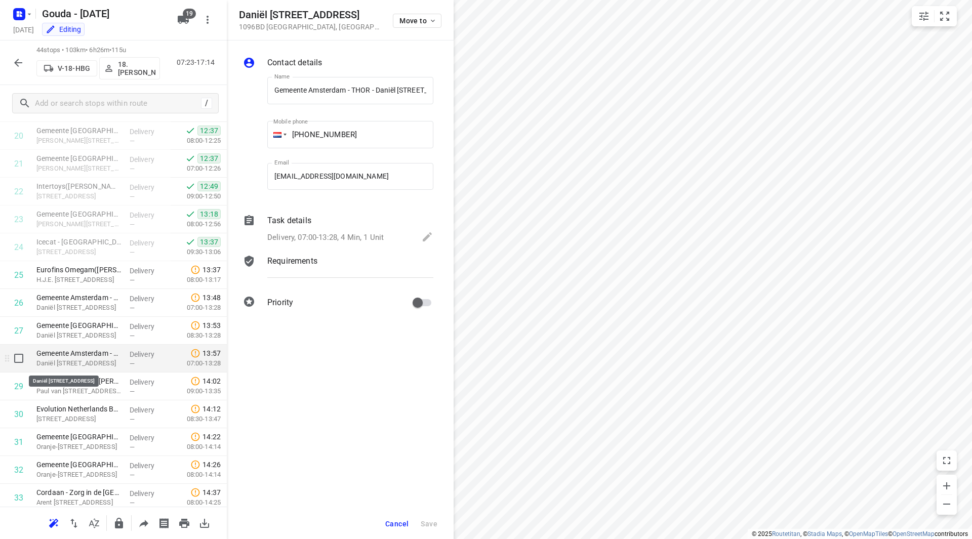
scroll to position [0, 146]
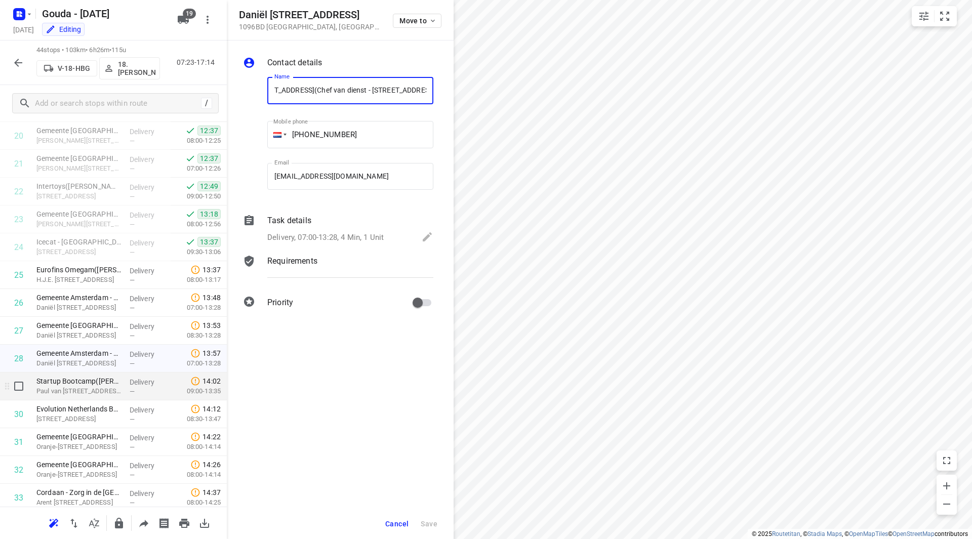
click at [87, 384] on p "Startup Bootcamp(Lisa)" at bounding box center [78, 381] width 85 height 10
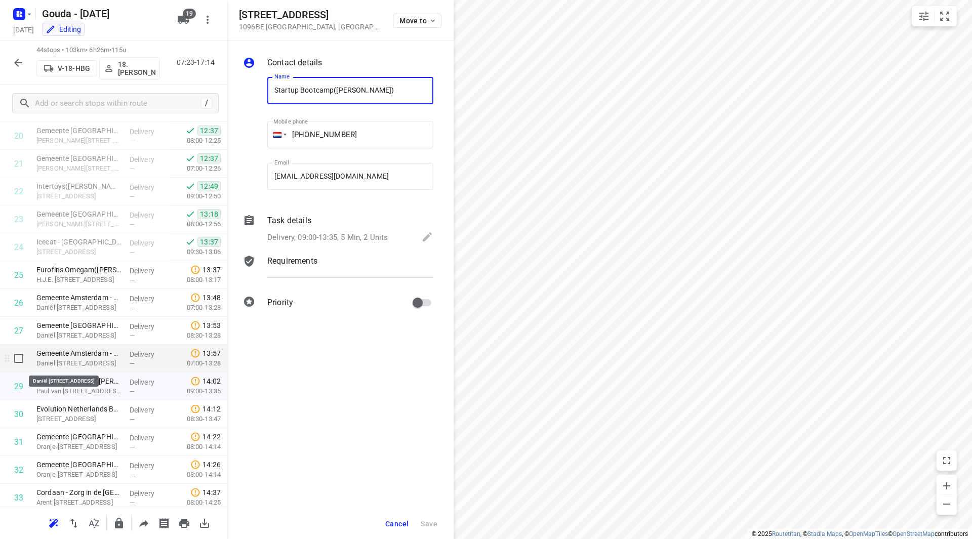
click at [93, 361] on p "Daniël Goedkoopstraat 7-9, Amsterdam" at bounding box center [78, 364] width 85 height 10
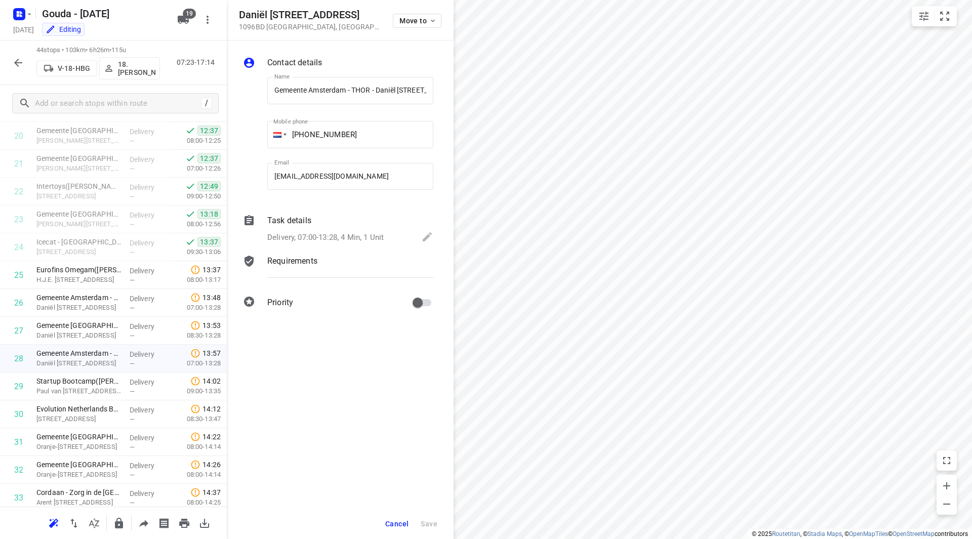
drag, startPoint x: 359, startPoint y: 12, endPoint x: 239, endPoint y: 14, distance: 120.0
click at [240, 14] on h5 "Daniël Goedkoopstraat 7-9" at bounding box center [310, 15] width 142 height 12
copy h5 "Daniël Goedkoopstraat 7-9"
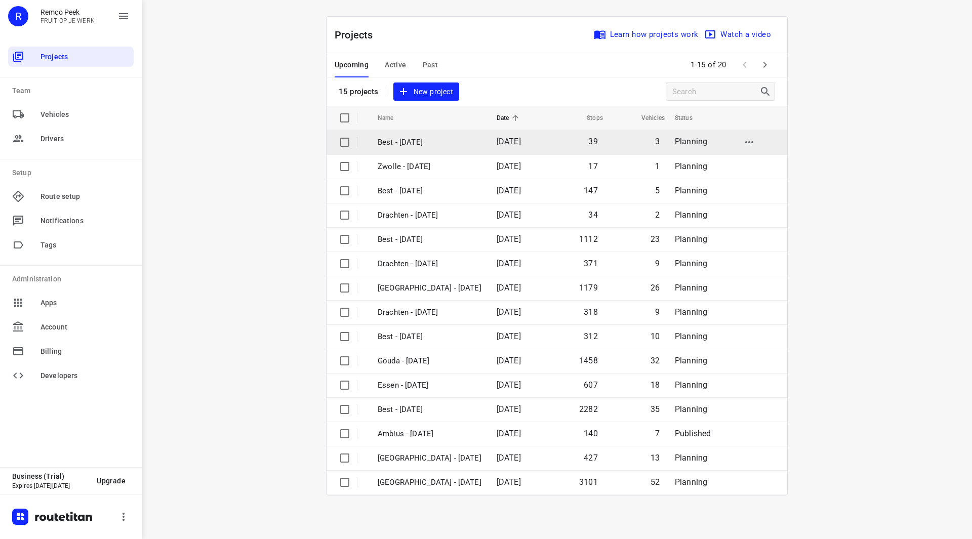
click at [432, 143] on div "Projects Learn how projects work Watch a video 15 projects New project Name Dat…" at bounding box center [557, 256] width 461 height 479
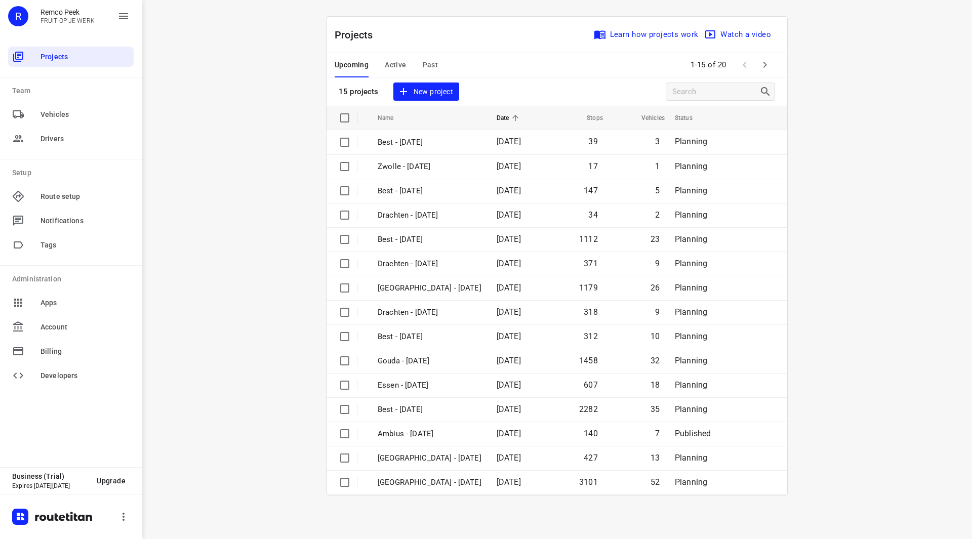
click at [771, 65] on icon "button" at bounding box center [765, 65] width 12 height 12
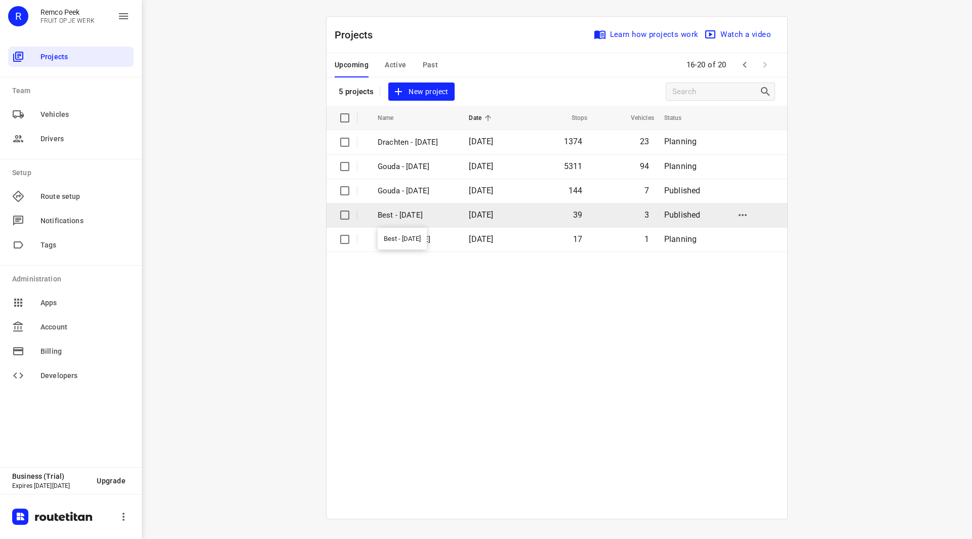
click at [408, 216] on p "Best - [DATE]" at bounding box center [416, 216] width 76 height 12
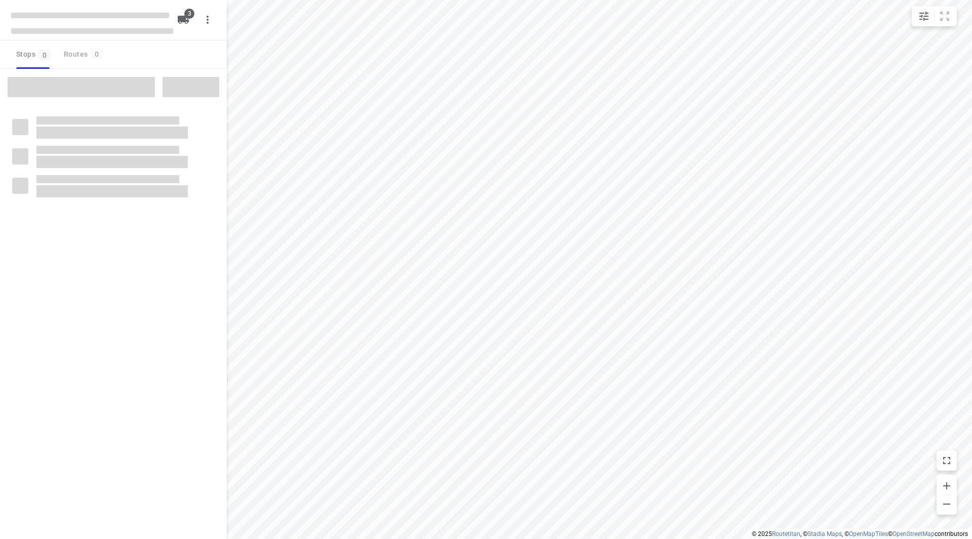
checkbox input "true"
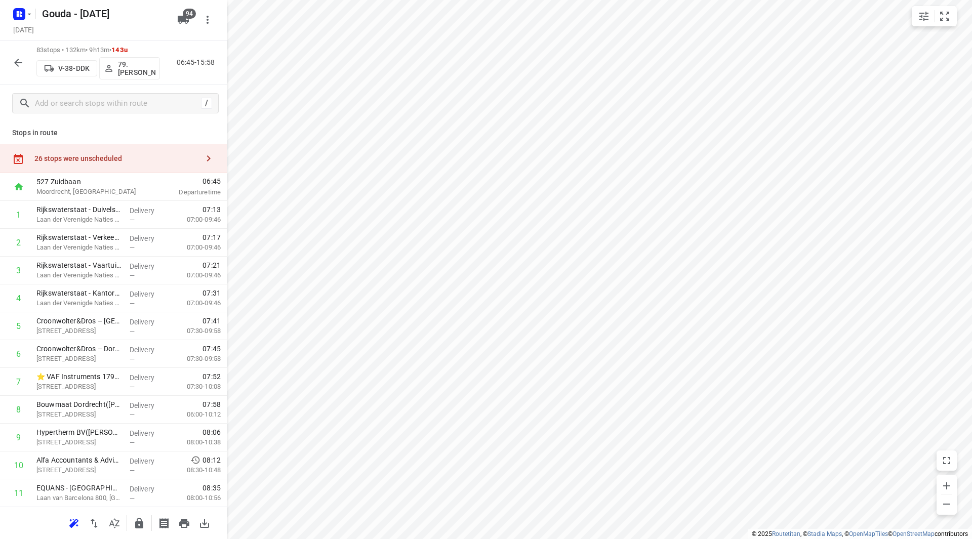
click at [21, 59] on icon "button" at bounding box center [18, 63] width 12 height 12
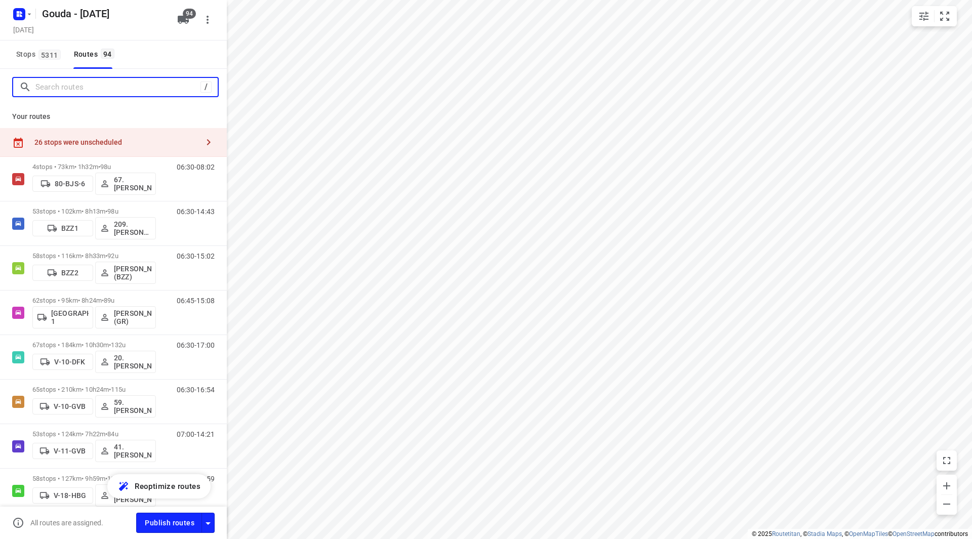
click at [59, 93] on input "Search routes" at bounding box center [117, 88] width 165 height 16
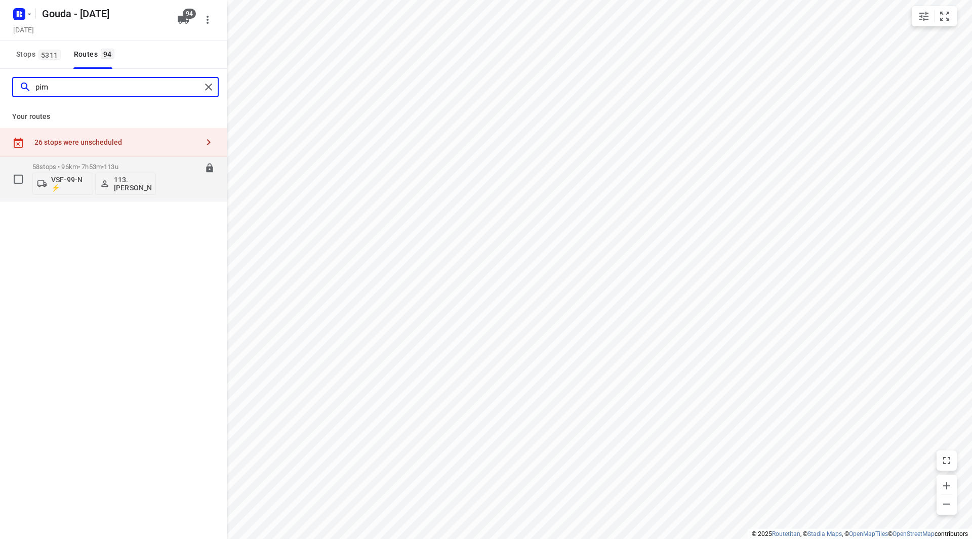
type input "pim"
click at [150, 166] on p "58 stops • 96km • 7h53m • 113u" at bounding box center [94, 167] width 124 height 8
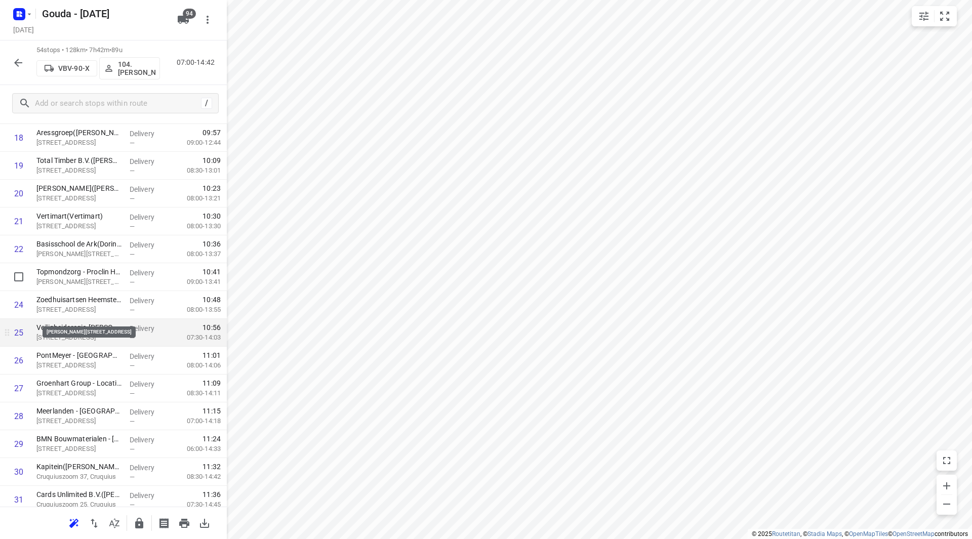
scroll to position [557, 0]
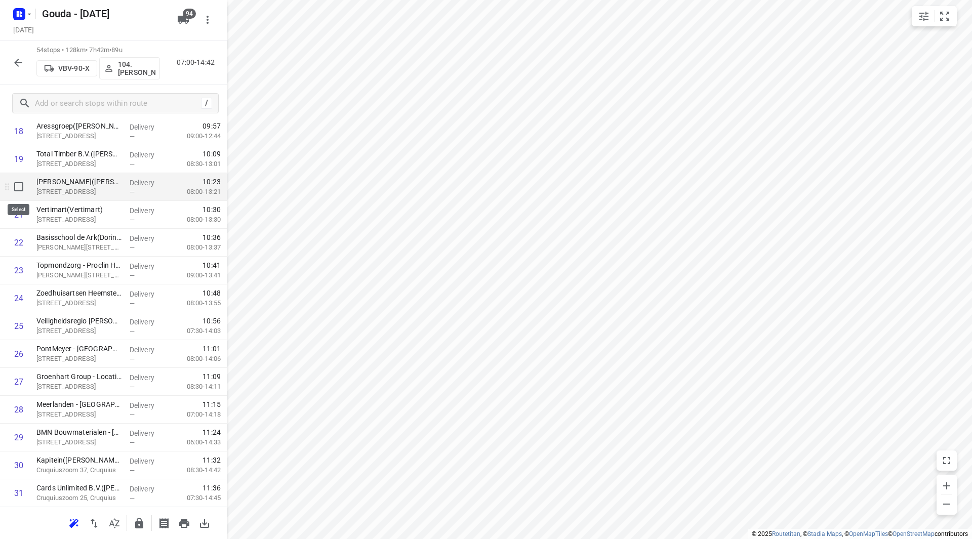
click at [26, 191] on input "checkbox" at bounding box center [19, 187] width 20 height 20
checkbox input "true"
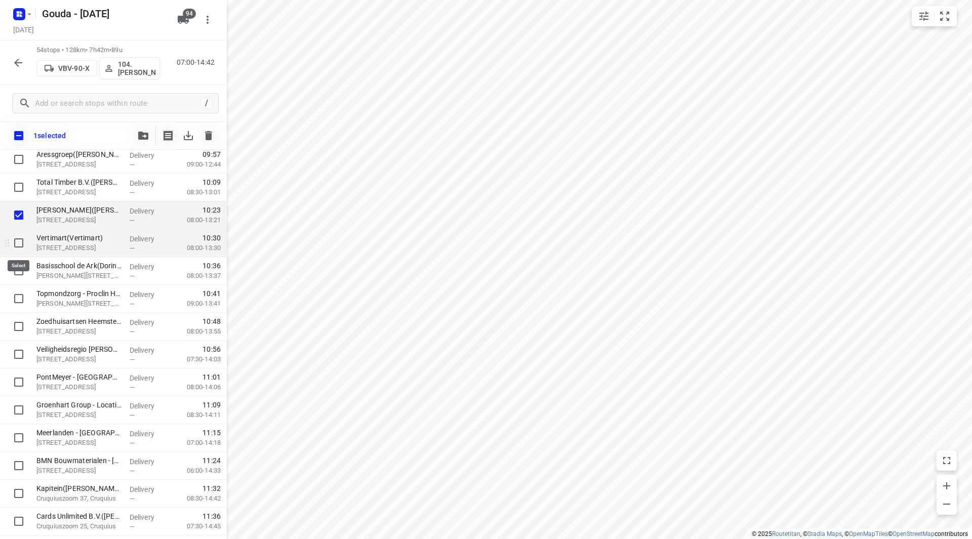
click at [18, 248] on input "checkbox" at bounding box center [19, 243] width 20 height 20
checkbox input "true"
click at [20, 272] on input "checkbox" at bounding box center [19, 271] width 20 height 20
checkbox input "true"
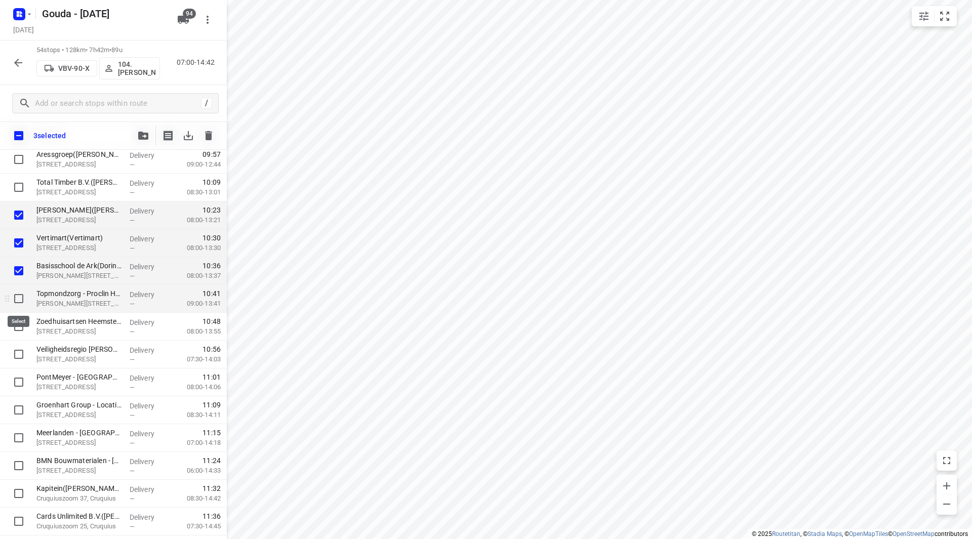
click at [16, 301] on input "checkbox" at bounding box center [19, 299] width 20 height 20
checkbox input "true"
click at [18, 329] on input "checkbox" at bounding box center [19, 327] width 20 height 20
checkbox input "true"
click at [139, 138] on icon "button" at bounding box center [143, 136] width 10 height 8
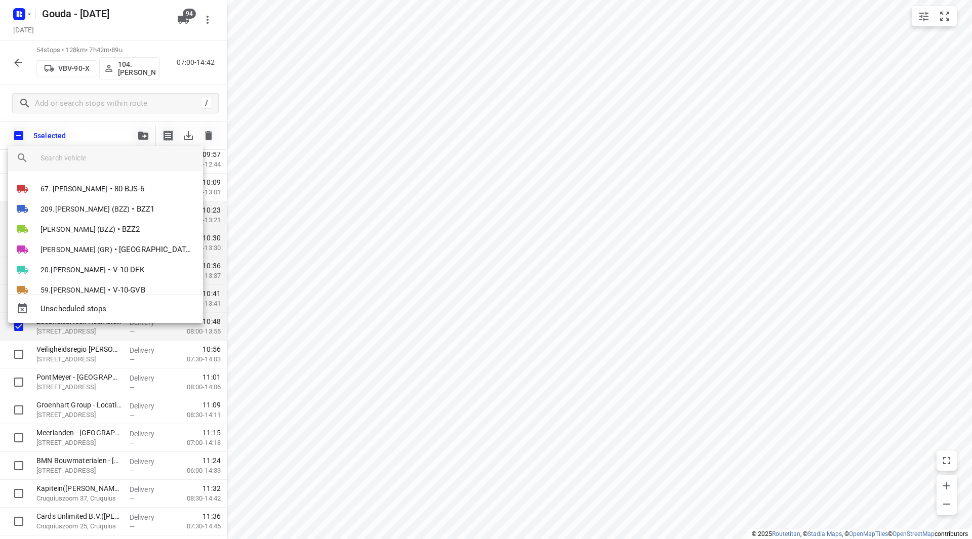
click at [103, 163] on input "search vehicle" at bounding box center [118, 157] width 154 height 15
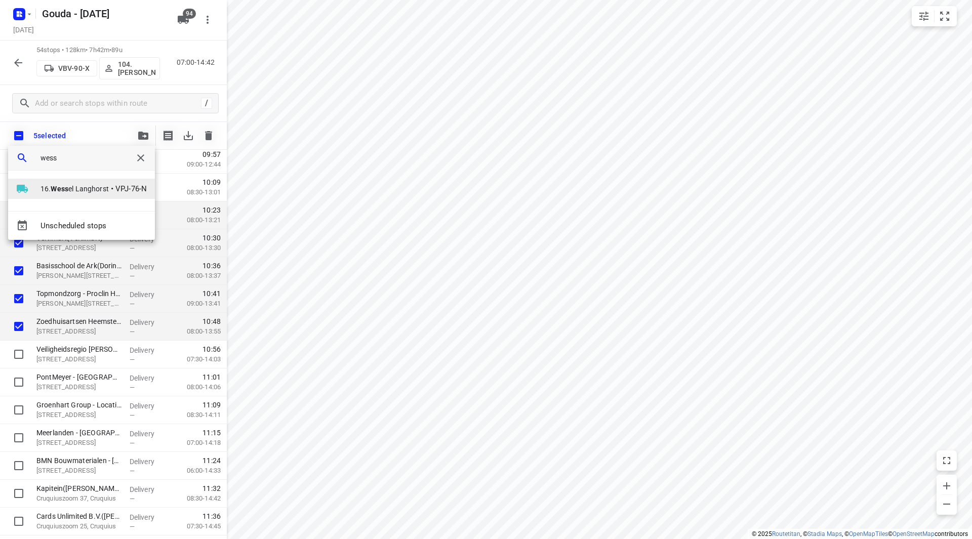
type input "wess"
click at [103, 189] on span "16. Wess el Langhorst" at bounding box center [75, 189] width 68 height 10
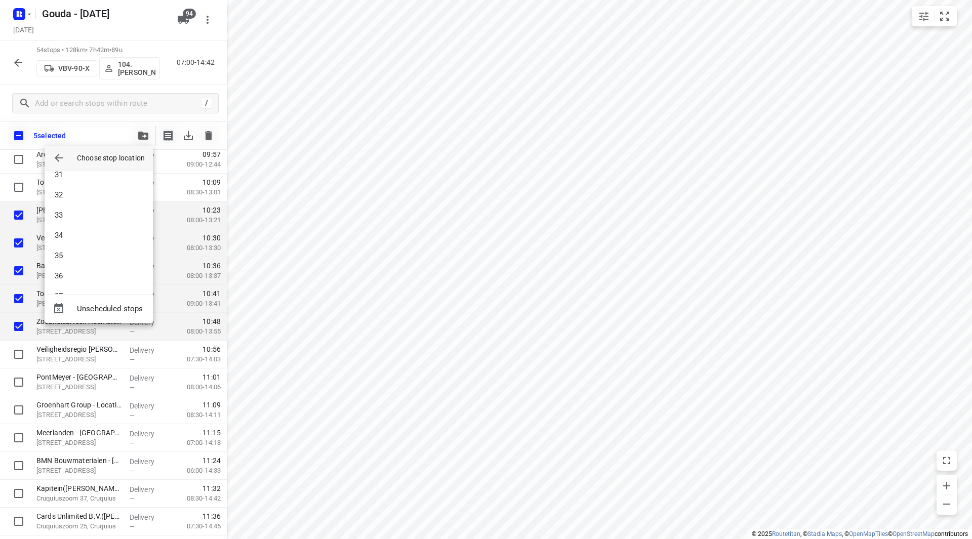
scroll to position [1003, 0]
click at [74, 278] on li "55" at bounding box center [99, 276] width 108 height 20
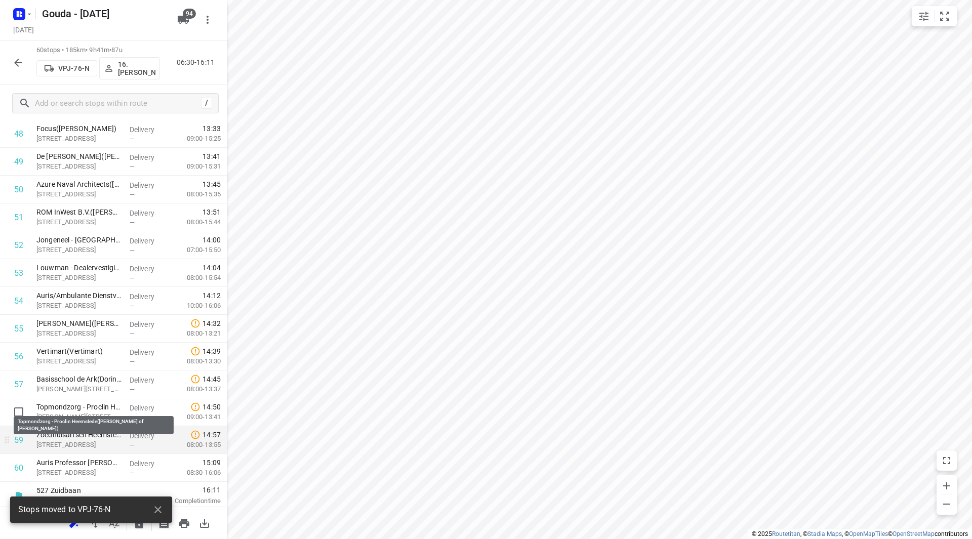
scroll to position [1393, 0]
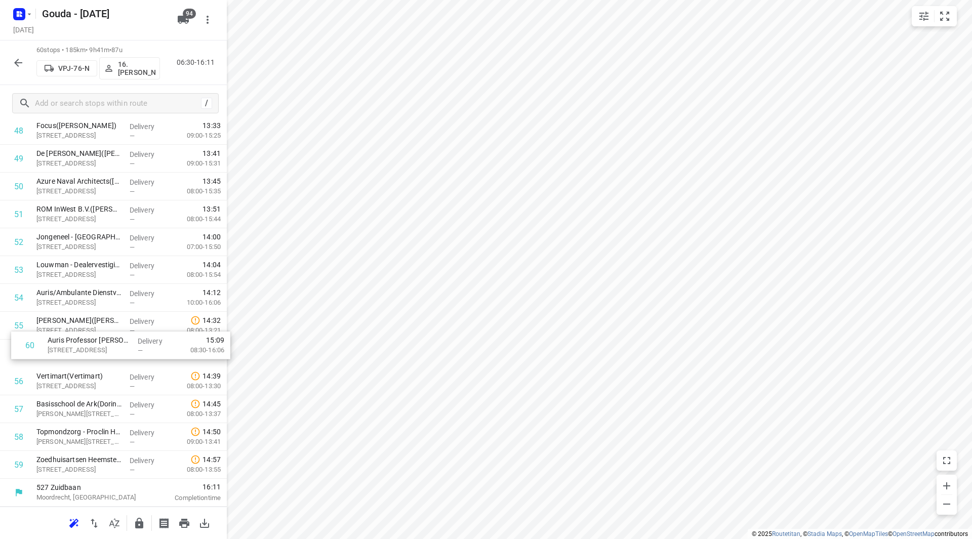
drag, startPoint x: 84, startPoint y: 465, endPoint x: 86, endPoint y: 319, distance: 146.9
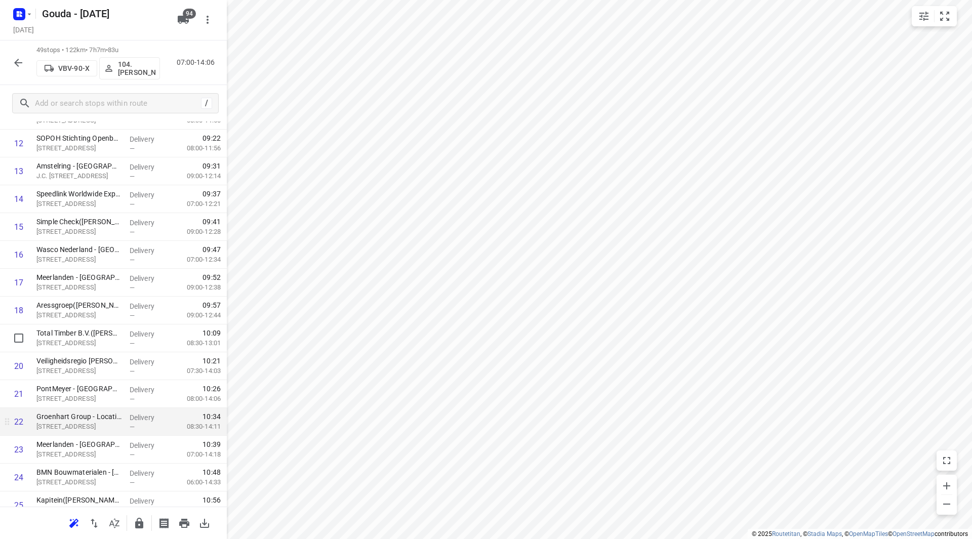
scroll to position [479, 0]
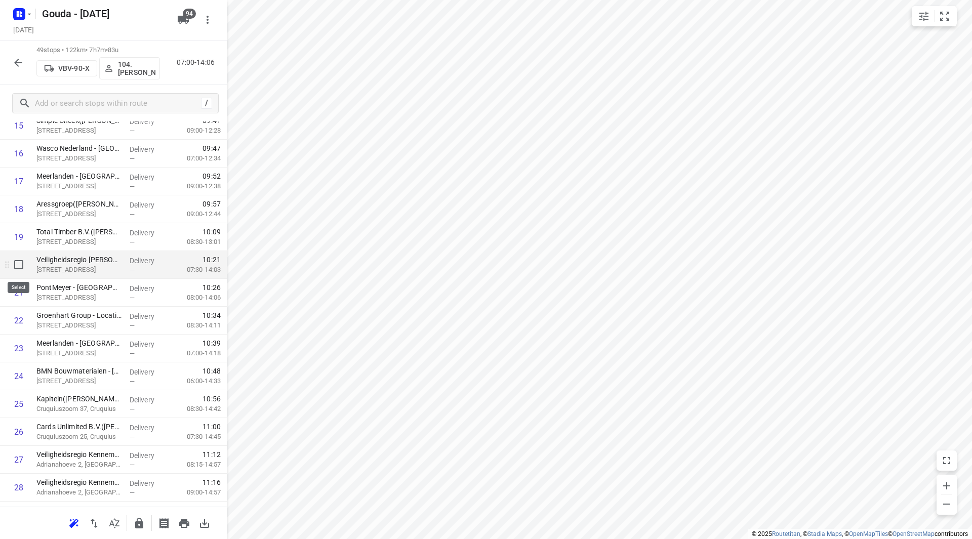
click at [23, 267] on input "checkbox" at bounding box center [19, 265] width 20 height 20
checkbox input "true"
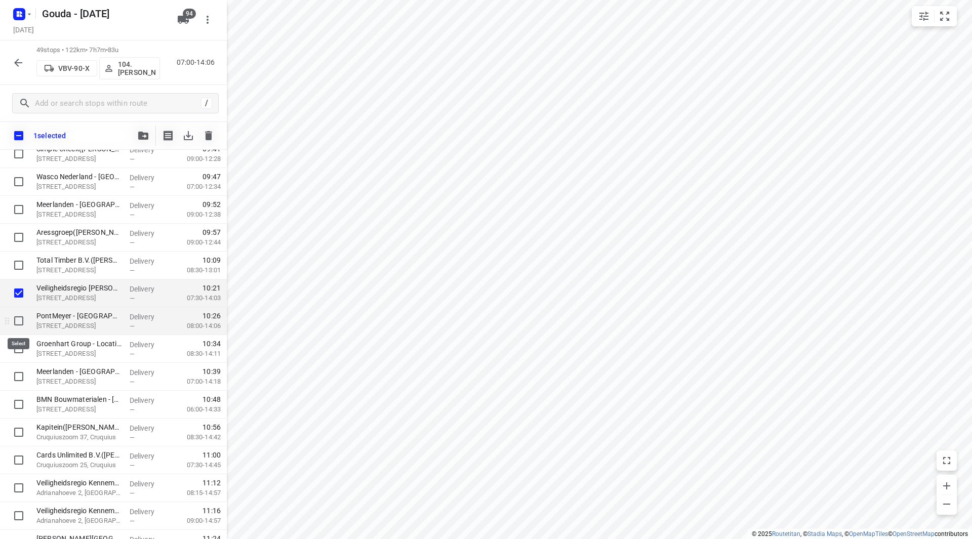
click at [17, 318] on input "checkbox" at bounding box center [19, 321] width 20 height 20
checkbox input "true"
click at [13, 348] on input "checkbox" at bounding box center [19, 349] width 20 height 20
checkbox input "true"
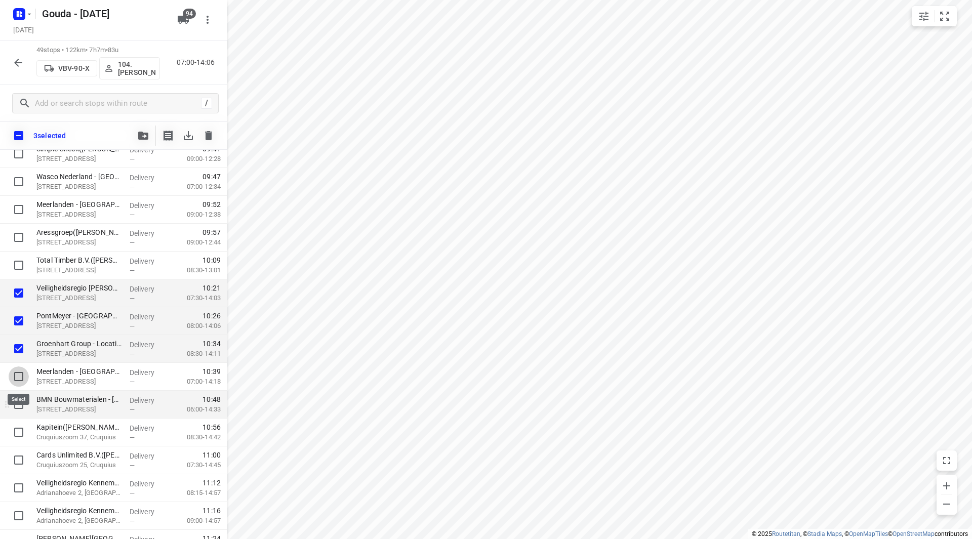
drag, startPoint x: 15, startPoint y: 376, endPoint x: 18, endPoint y: 403, distance: 26.5
click at [16, 377] on input "checkbox" at bounding box center [19, 377] width 20 height 20
checkbox input "true"
click at [16, 403] on input "checkbox" at bounding box center [19, 405] width 20 height 20
checkbox input "true"
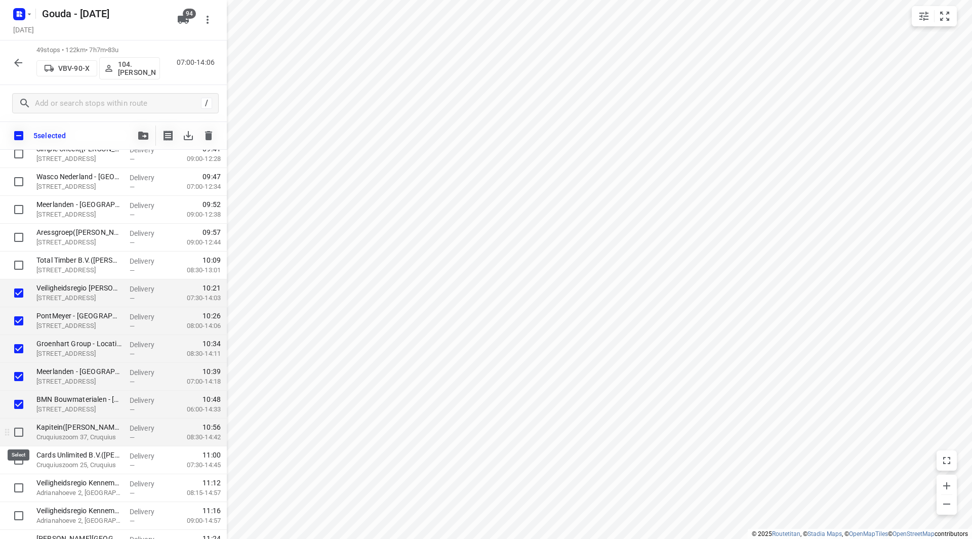
click at [19, 433] on input "checkbox" at bounding box center [19, 432] width 20 height 20
checkbox input "true"
click at [23, 458] on input "checkbox" at bounding box center [19, 460] width 20 height 20
checkbox input "true"
click at [142, 136] on icon "button" at bounding box center [143, 136] width 10 height 8
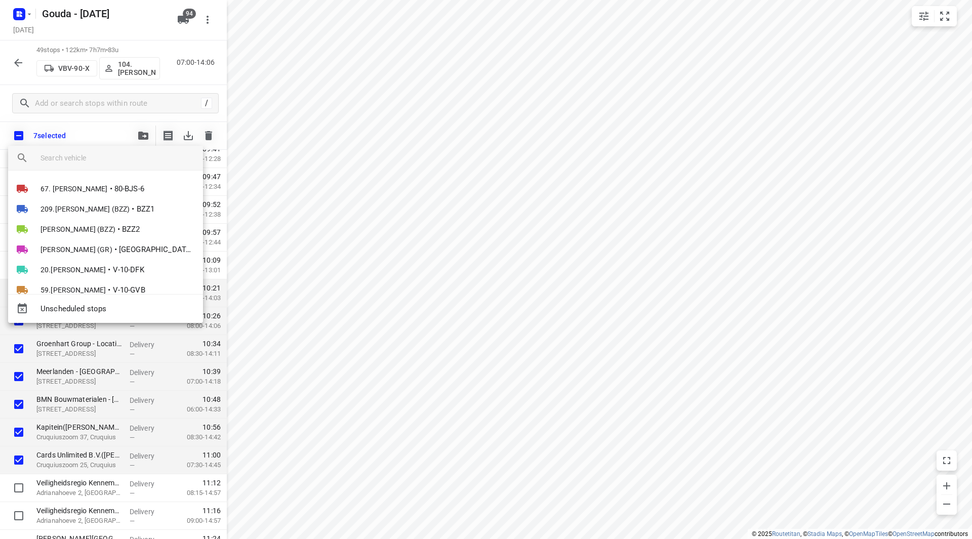
drag, startPoint x: 105, startPoint y: 152, endPoint x: 102, endPoint y: 159, distance: 6.8
click at [105, 152] on input "search vehicle" at bounding box center [118, 157] width 154 height 15
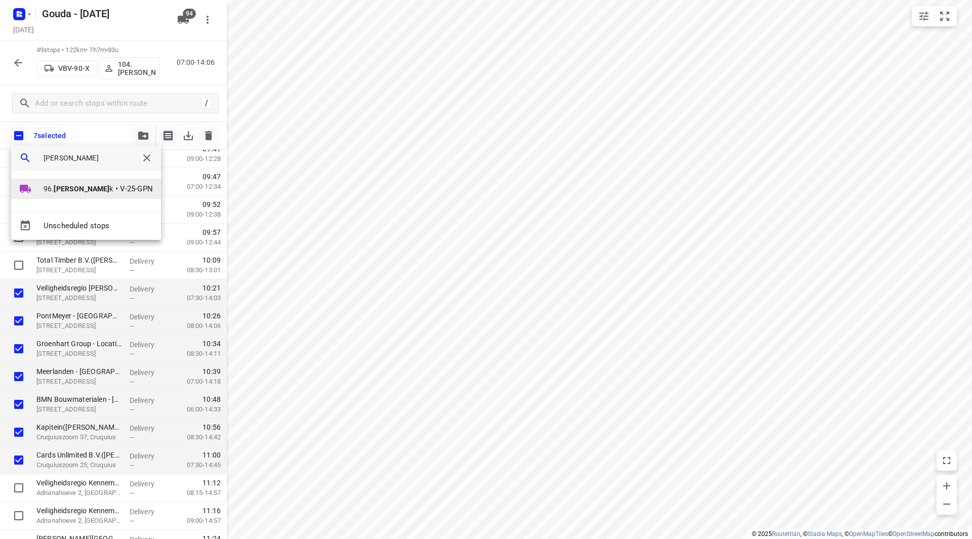
type input "jan pee"
click at [68, 185] on b "Jan Pee" at bounding box center [82, 189] width 56 height 8
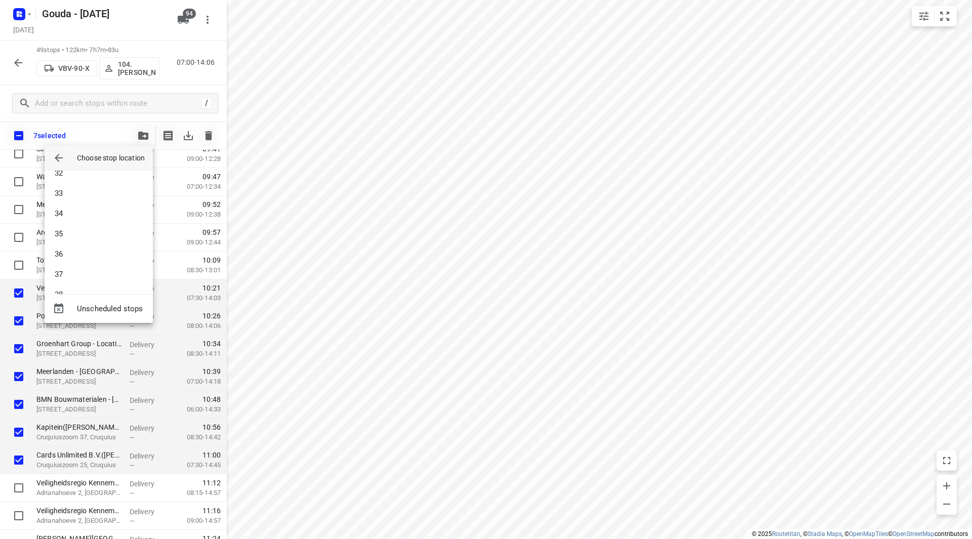
scroll to position [922, 0]
click at [91, 276] on li "51" at bounding box center [99, 276] width 108 height 20
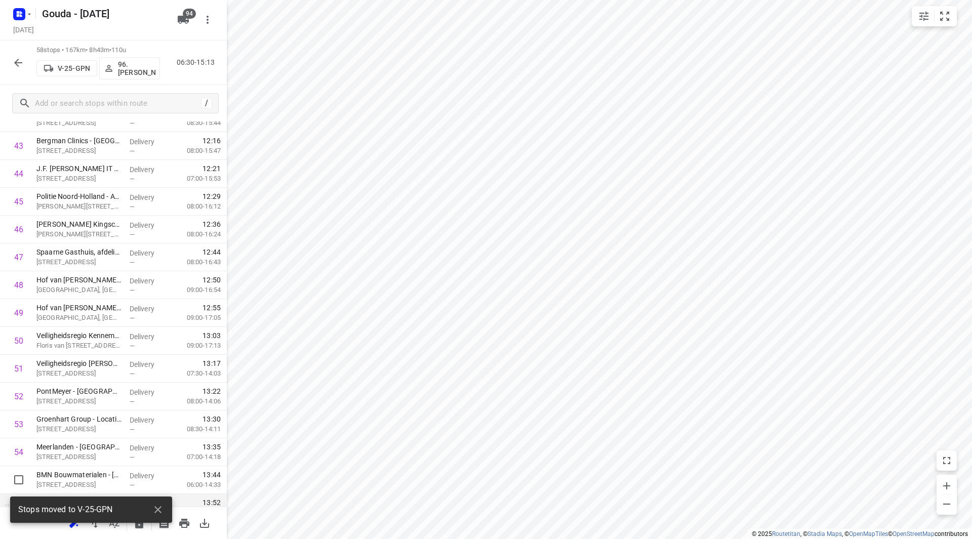
scroll to position [1338, 0]
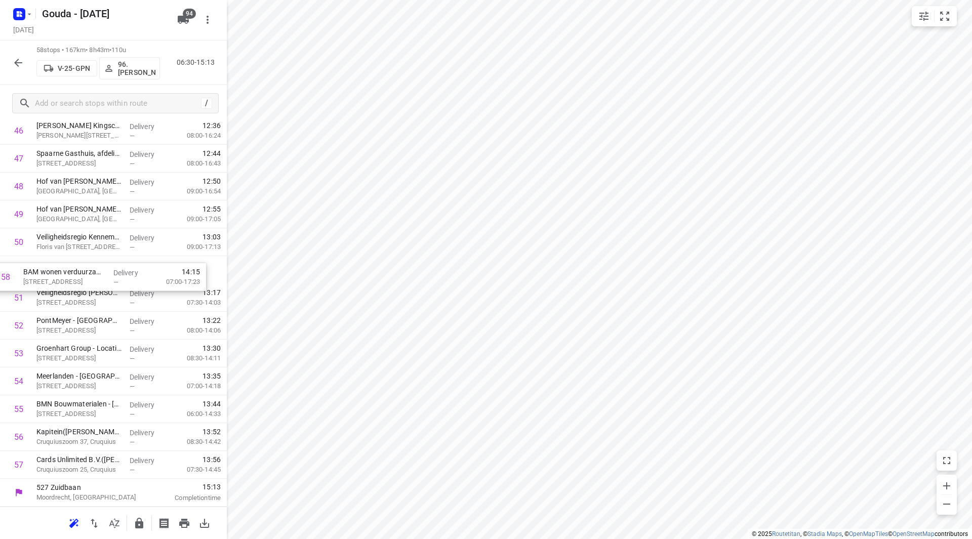
drag, startPoint x: 75, startPoint y: 468, endPoint x: 61, endPoint y: 274, distance: 194.5
click at [141, 67] on p "Hans Groenewegen" at bounding box center [136, 68] width 37 height 8
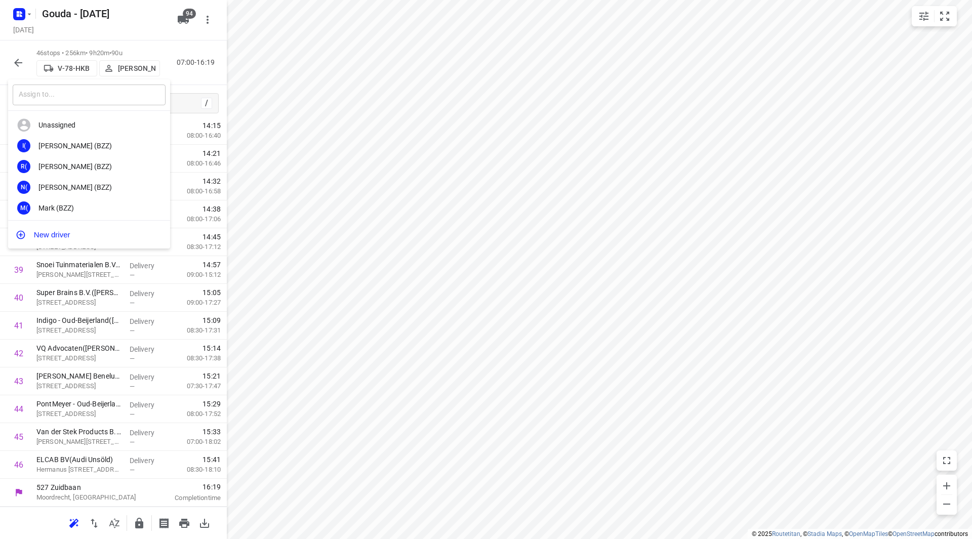
click at [100, 97] on input "text" at bounding box center [89, 95] width 153 height 21
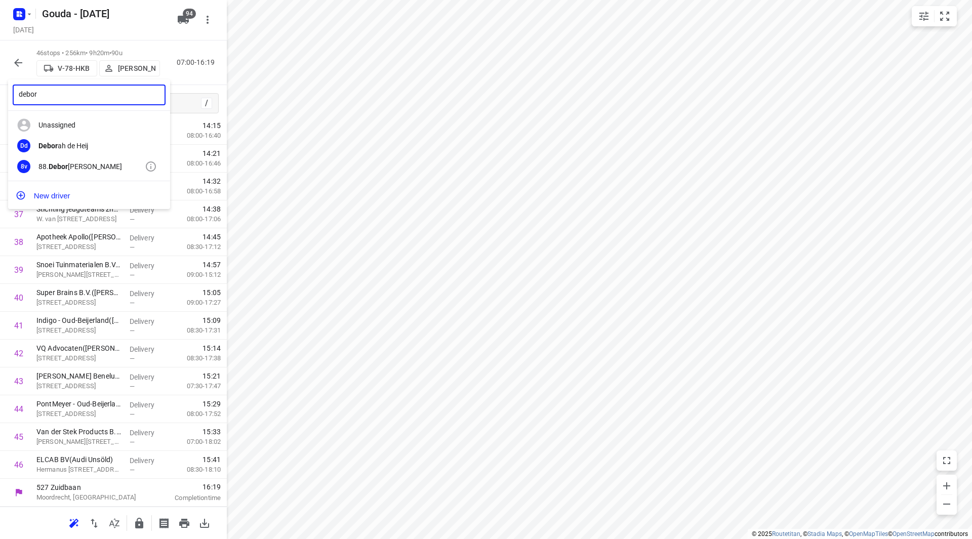
type input "debor"
click at [92, 165] on div "88. Debor ah van den Berg" at bounding box center [91, 167] width 106 height 8
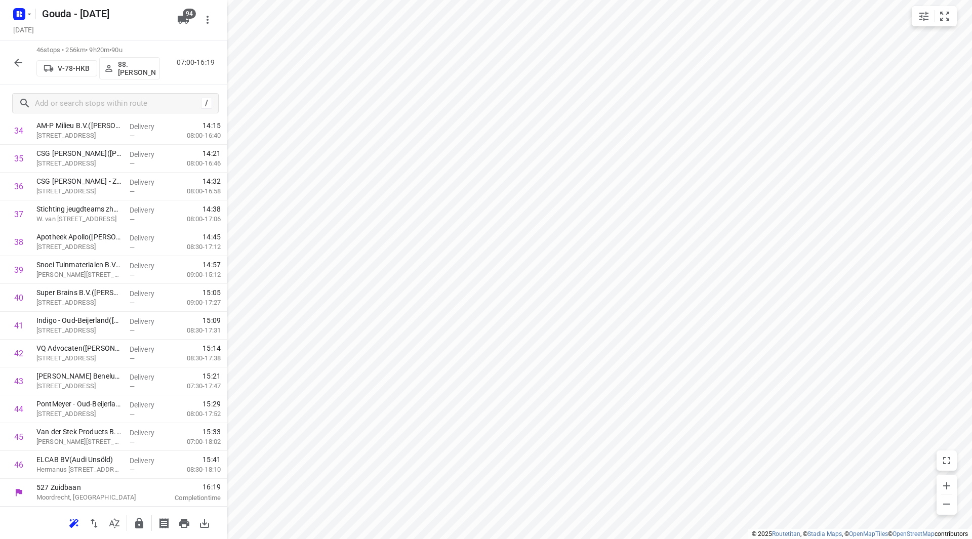
click at [27, 61] on button "button" at bounding box center [18, 63] width 20 height 20
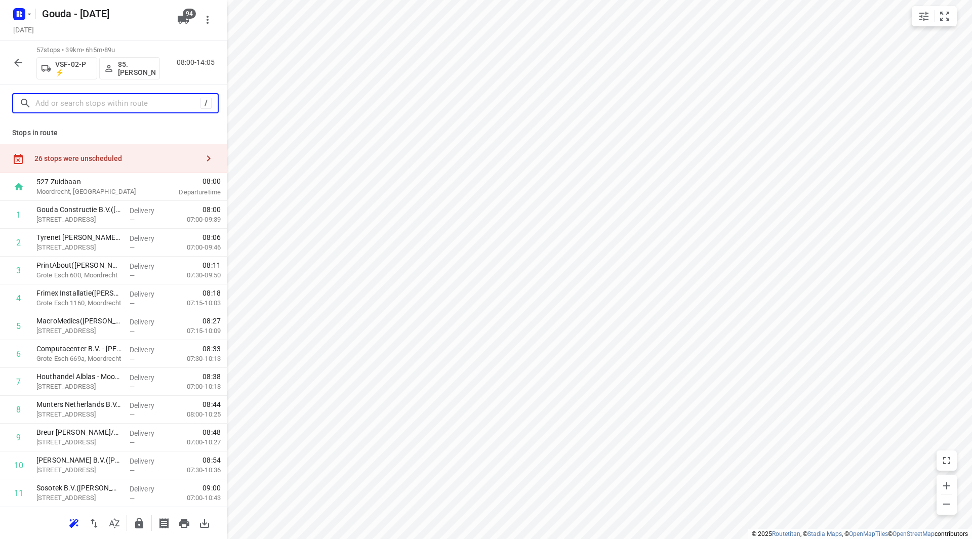
click at [72, 111] on input "text" at bounding box center [117, 104] width 165 height 16
click at [76, 104] on input "text" at bounding box center [126, 104] width 182 height 16
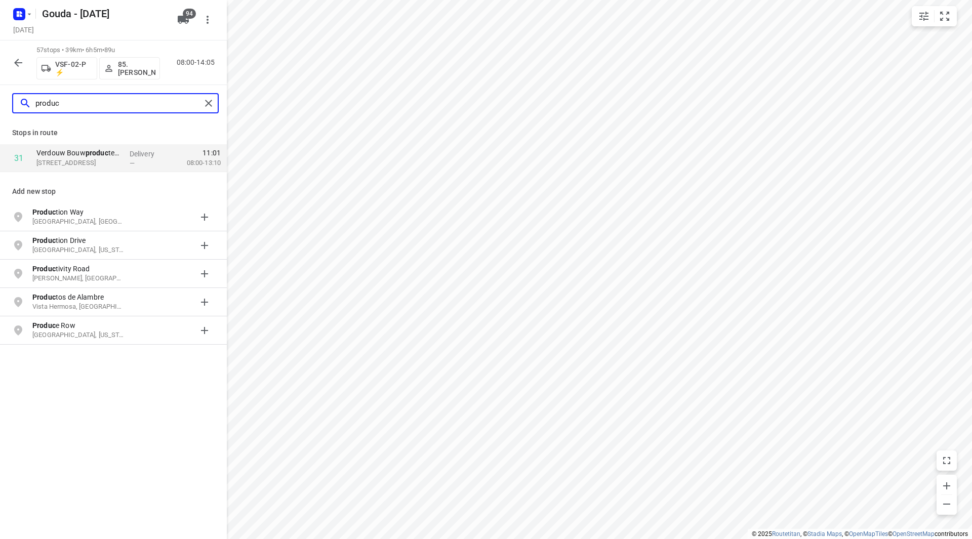
type input "produc"
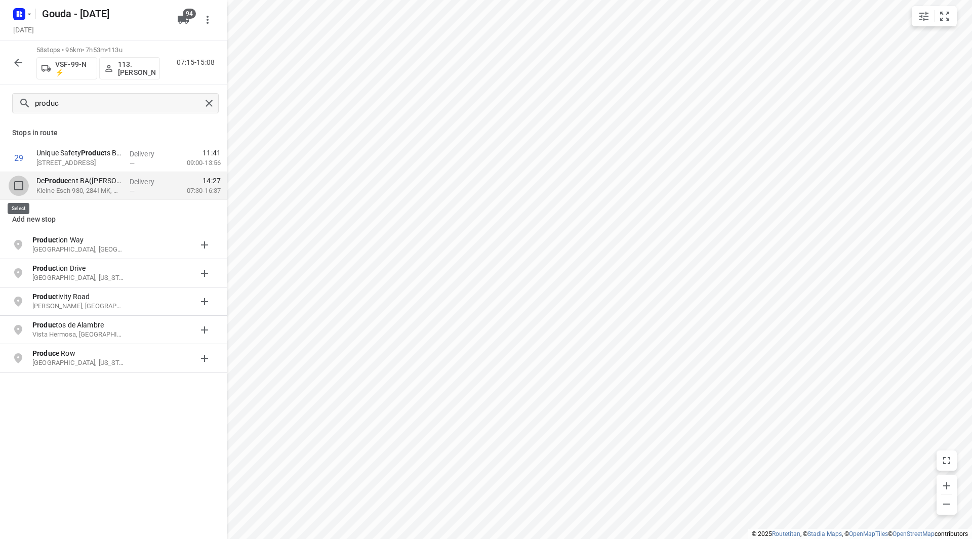
click at [18, 187] on input "checkbox" at bounding box center [19, 186] width 20 height 20
checkbox input "true"
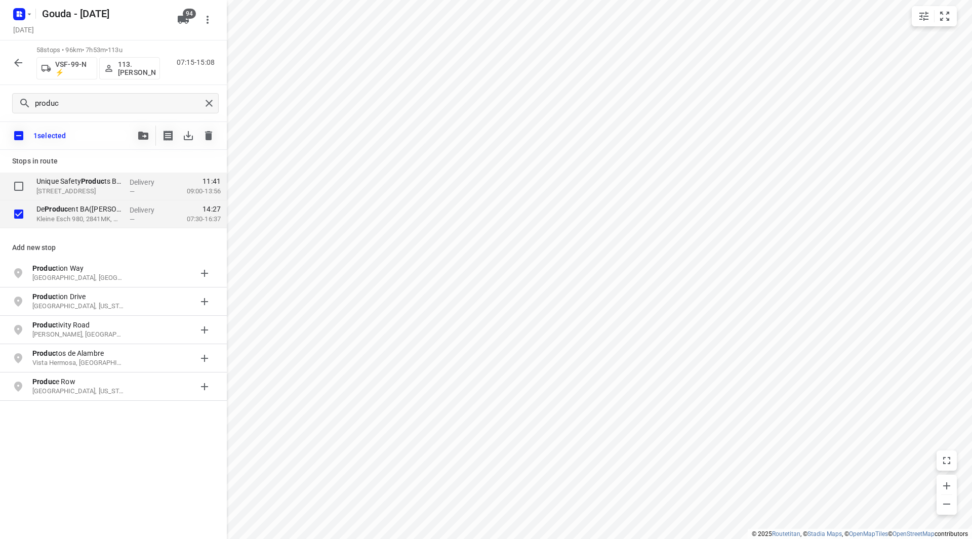
click at [139, 137] on icon "button" at bounding box center [143, 136] width 10 height 8
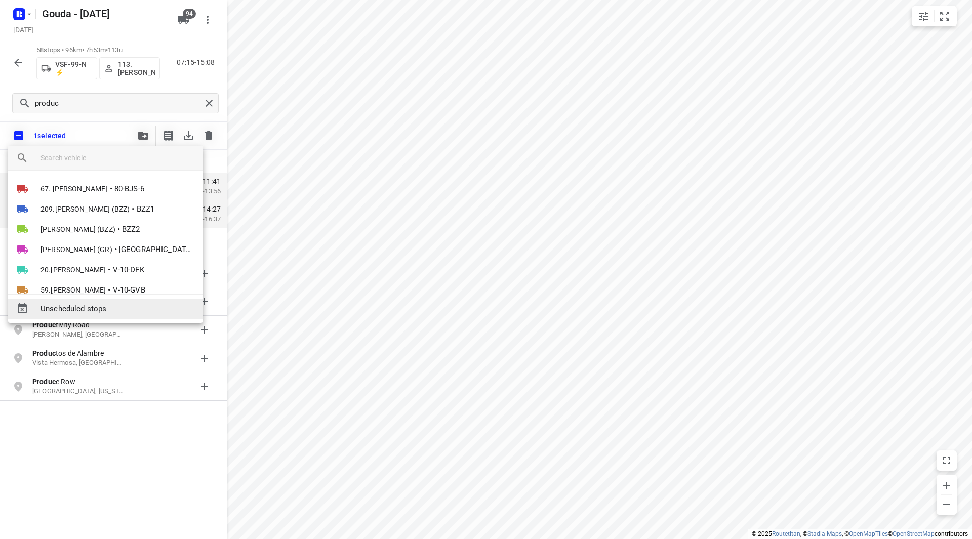
click at [74, 316] on div "Unscheduled stops" at bounding box center [105, 309] width 195 height 20
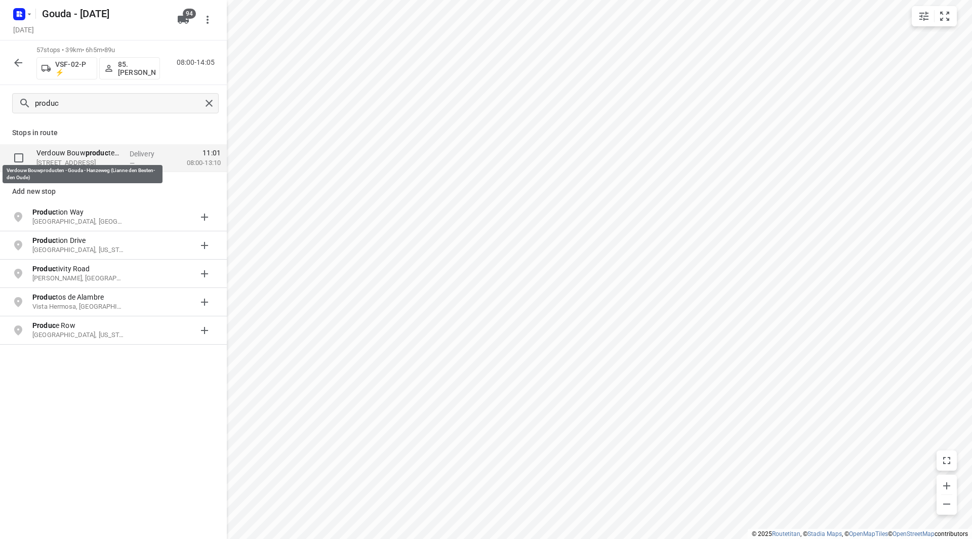
click at [88, 153] on b "produc" at bounding box center [97, 153] width 23 height 8
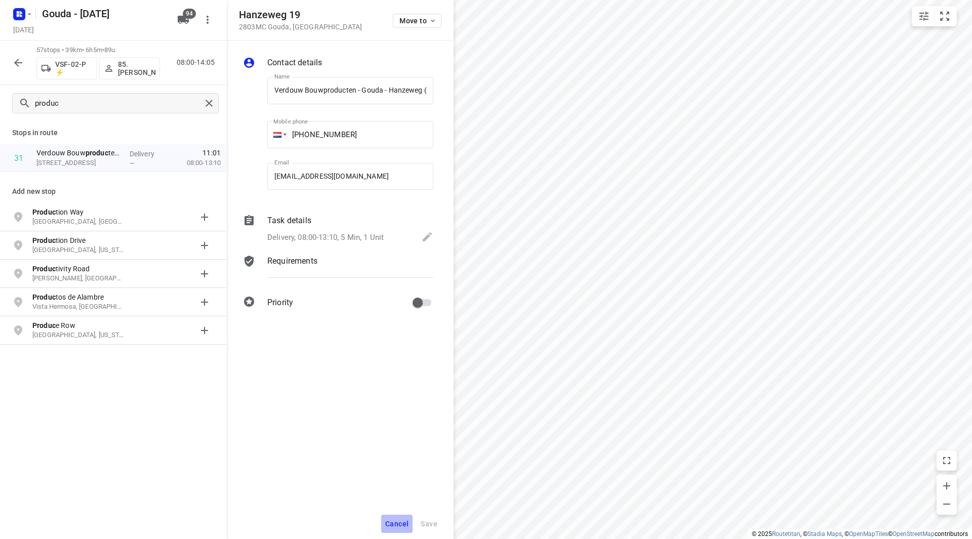
drag, startPoint x: 402, startPoint y: 524, endPoint x: 432, endPoint y: 505, distance: 35.0
click at [403, 524] on span "Cancel" at bounding box center [396, 524] width 23 height 8
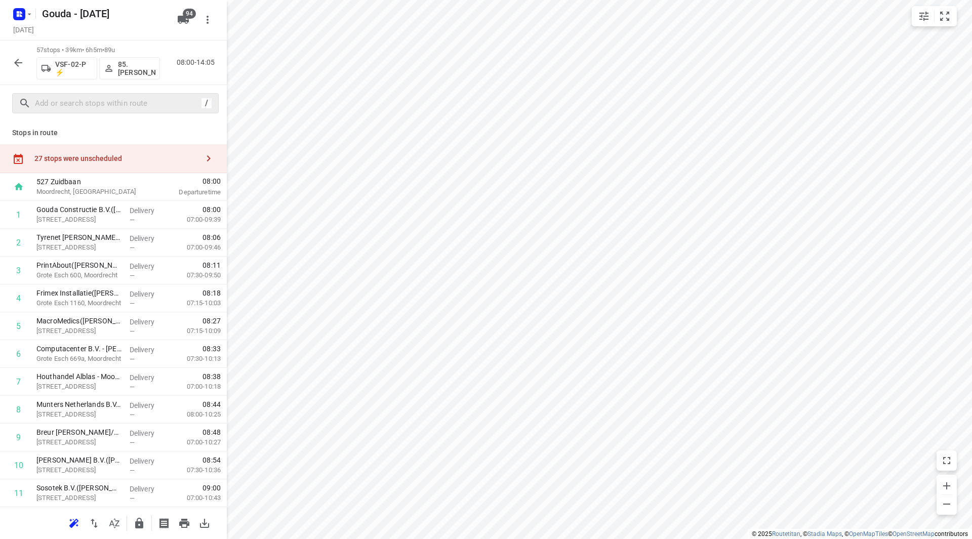
click at [135, 159] on div "27 stops were unscheduled" at bounding box center [116, 158] width 164 height 8
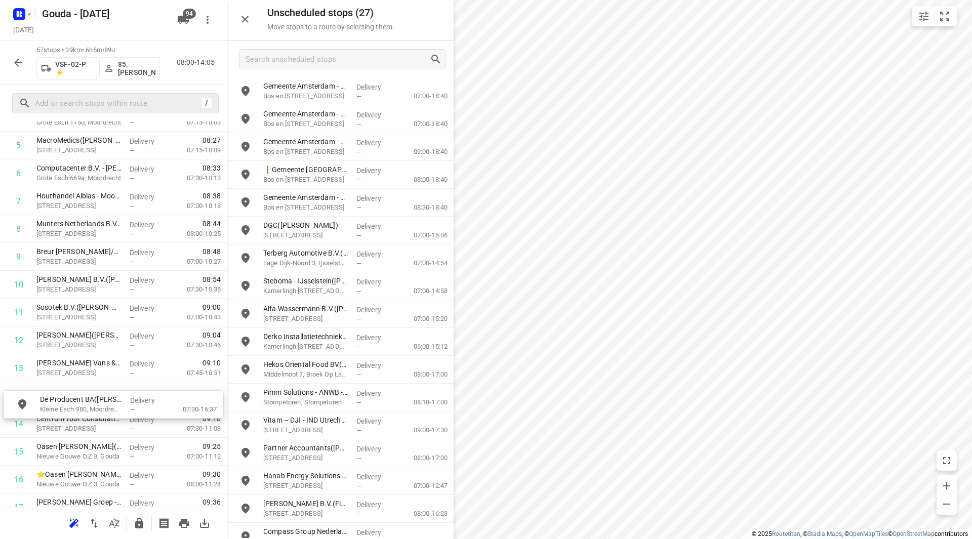
scroll to position [182, 0]
drag, startPoint x: 302, startPoint y: 88, endPoint x: 71, endPoint y: 395, distance: 384.1
click at [16, 59] on icon "button" at bounding box center [18, 63] width 12 height 12
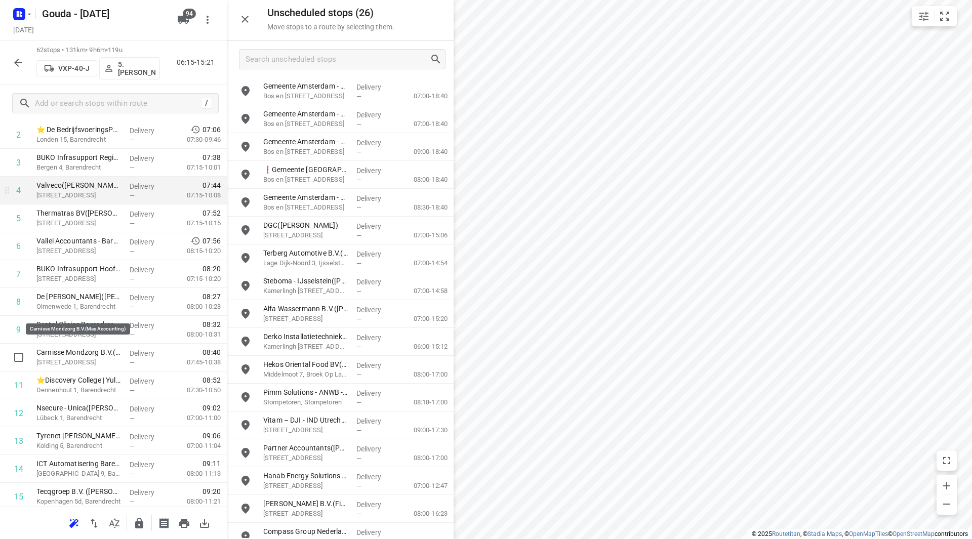
scroll to position [0, 0]
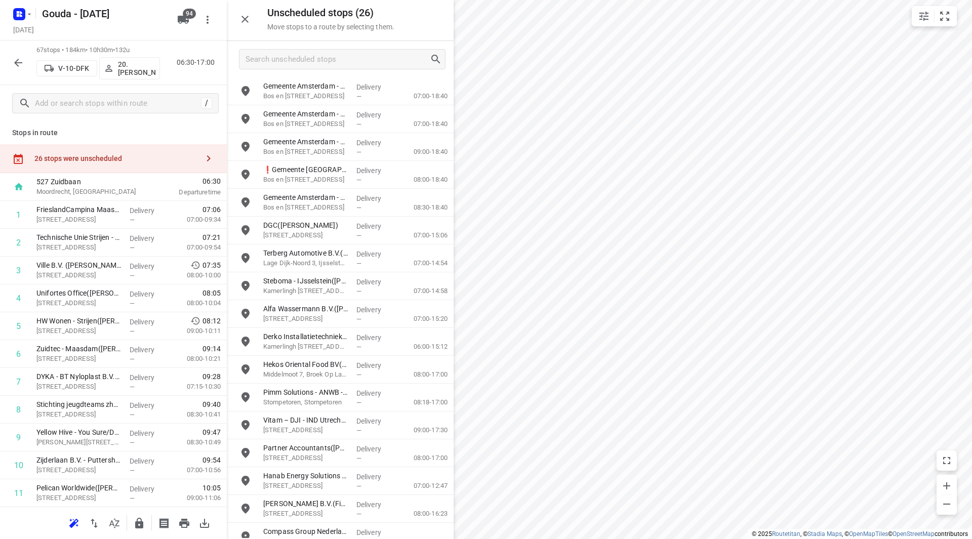
click at [21, 65] on icon "button" at bounding box center [18, 63] width 12 height 12
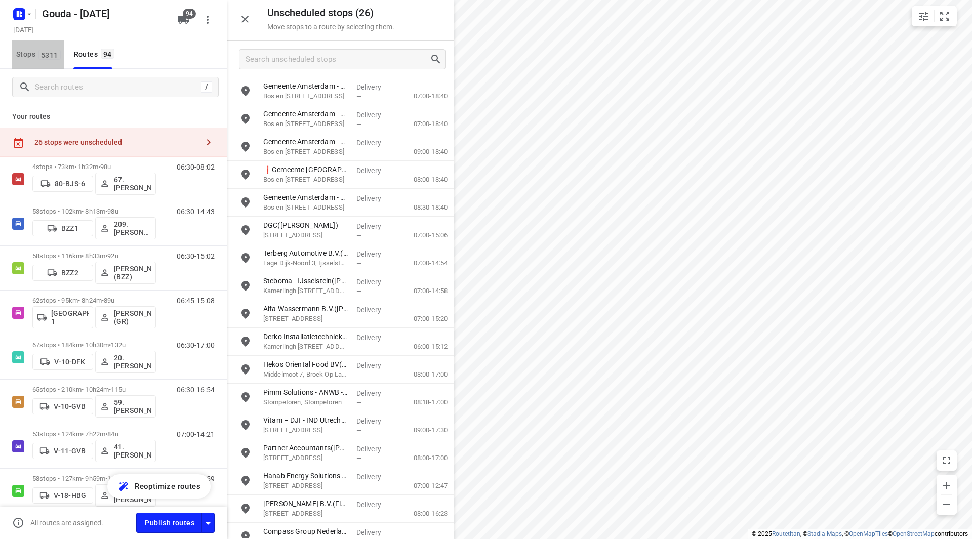
drag, startPoint x: 45, startPoint y: 58, endPoint x: 56, endPoint y: 68, distance: 15.4
click at [44, 57] on span "5311" at bounding box center [49, 55] width 22 height 10
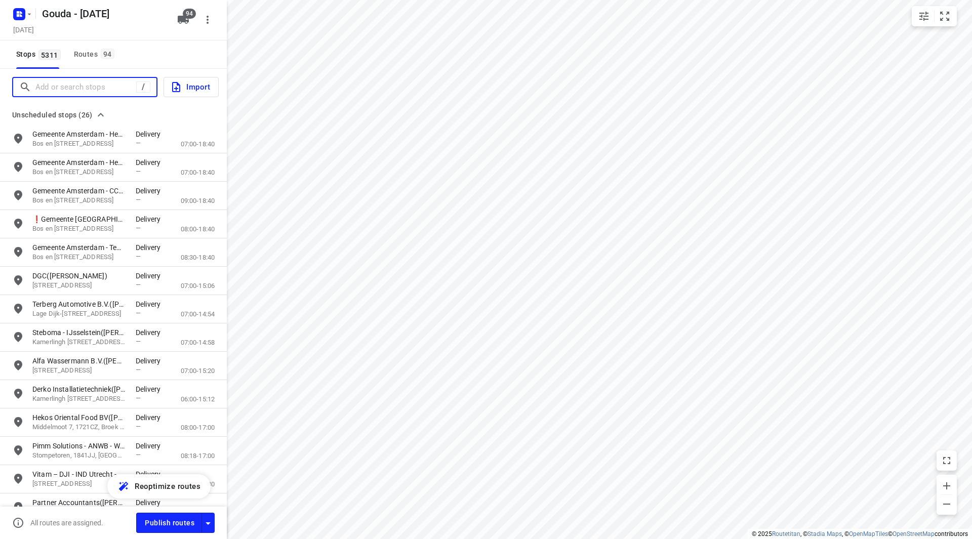
click at [71, 83] on input "Add or search stops" at bounding box center [85, 88] width 101 height 16
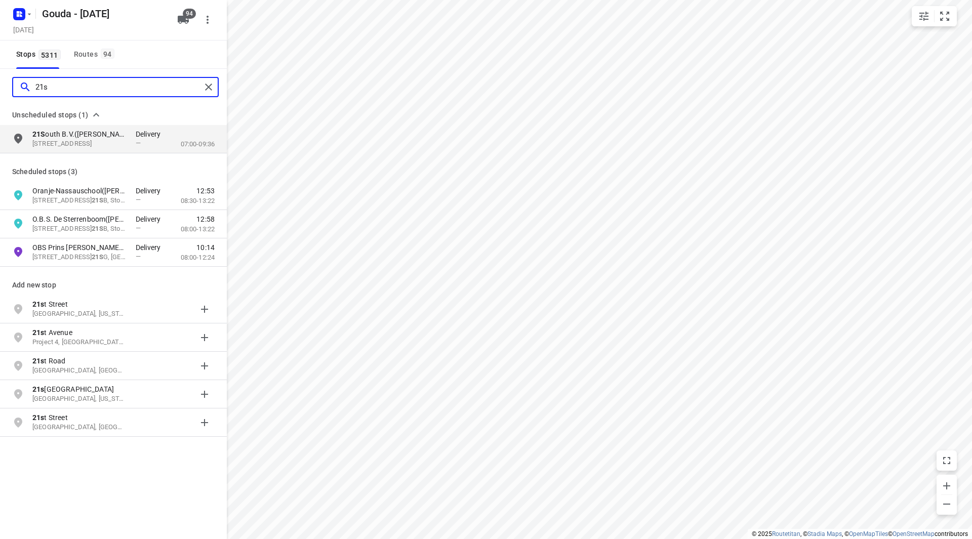
type input "21s"
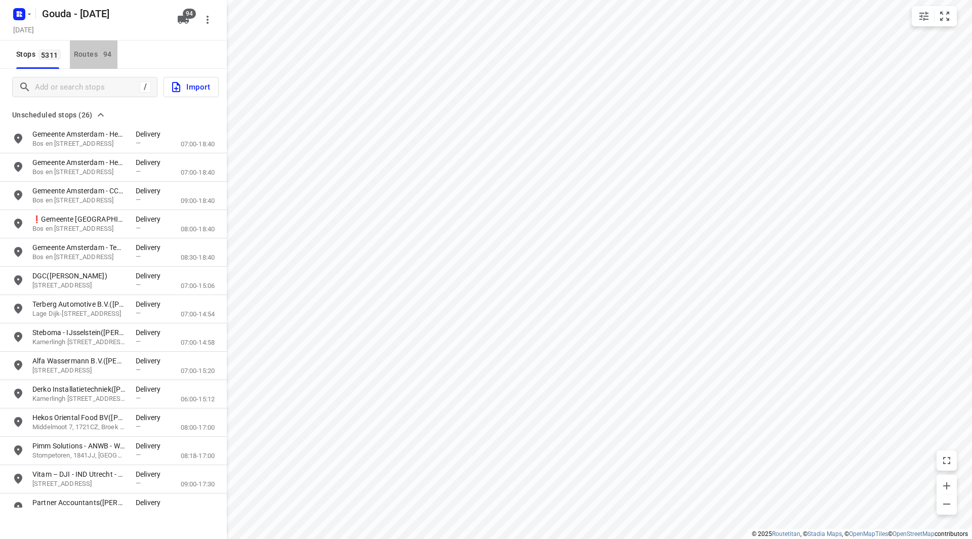
click at [76, 56] on button "Routes 94" at bounding box center [94, 55] width 48 height 28
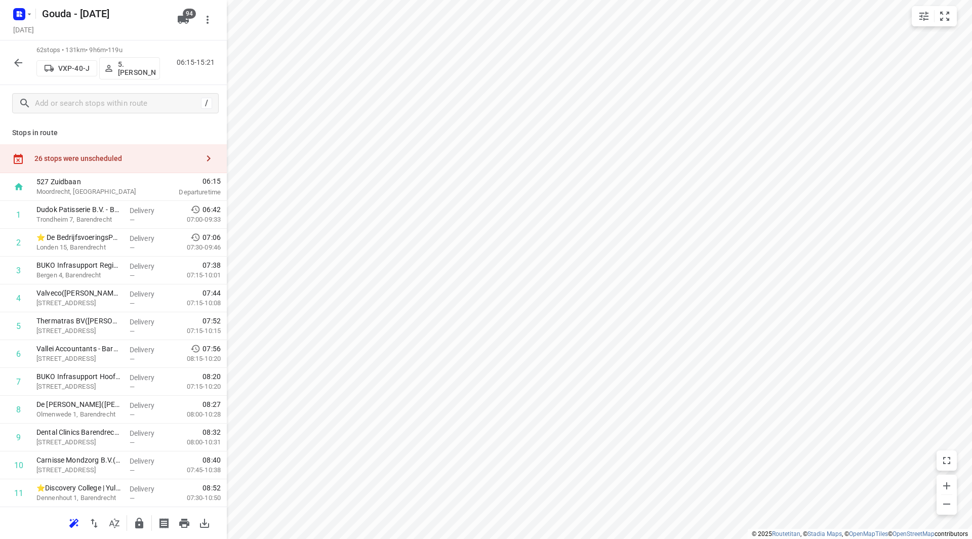
click at [106, 159] on div "26 stops were unscheduled" at bounding box center [116, 158] width 164 height 8
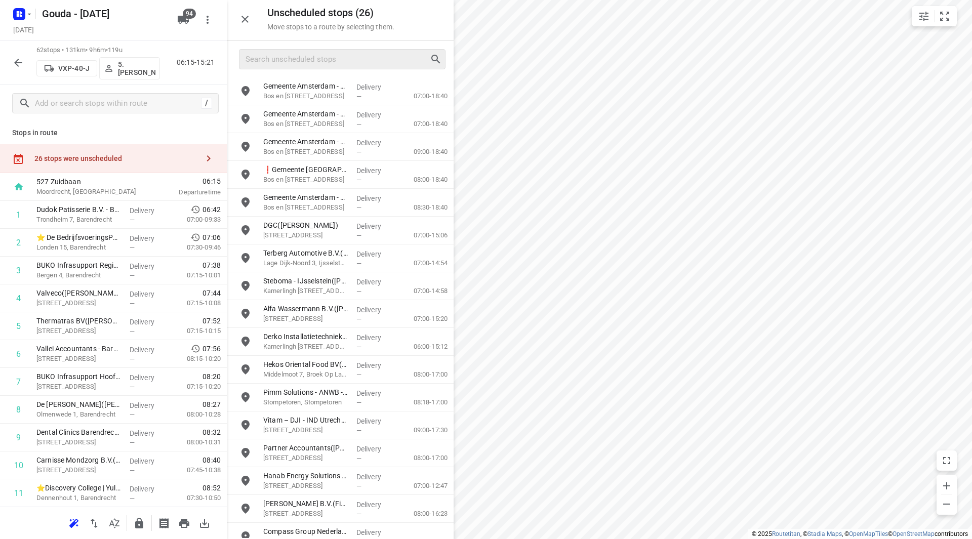
click at [311, 67] on div at bounding box center [342, 59] width 207 height 20
click at [312, 61] on input "Search unscheduled stops" at bounding box center [337, 60] width 183 height 16
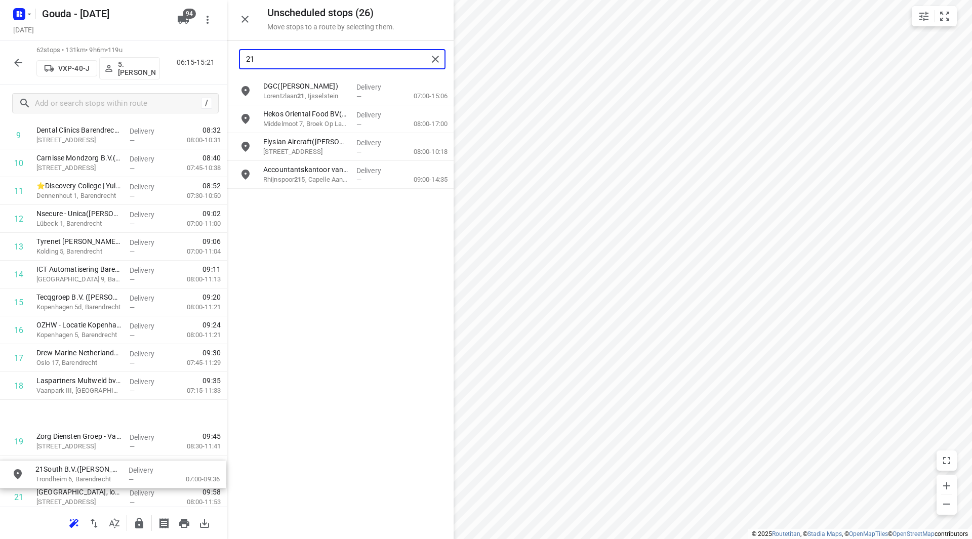
scroll to position [305, 0]
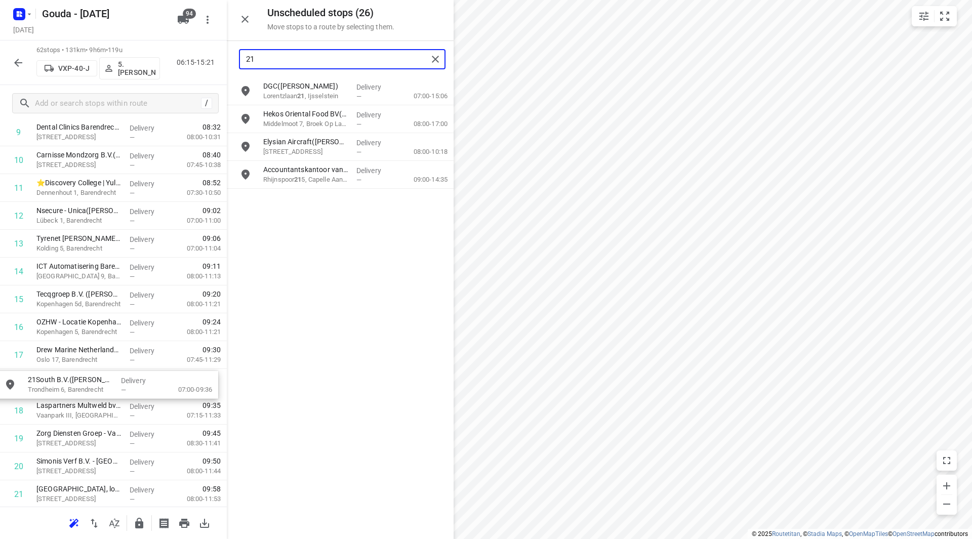
drag, startPoint x: 288, startPoint y: 175, endPoint x: 73, endPoint y: 382, distance: 298.7
type input "21"
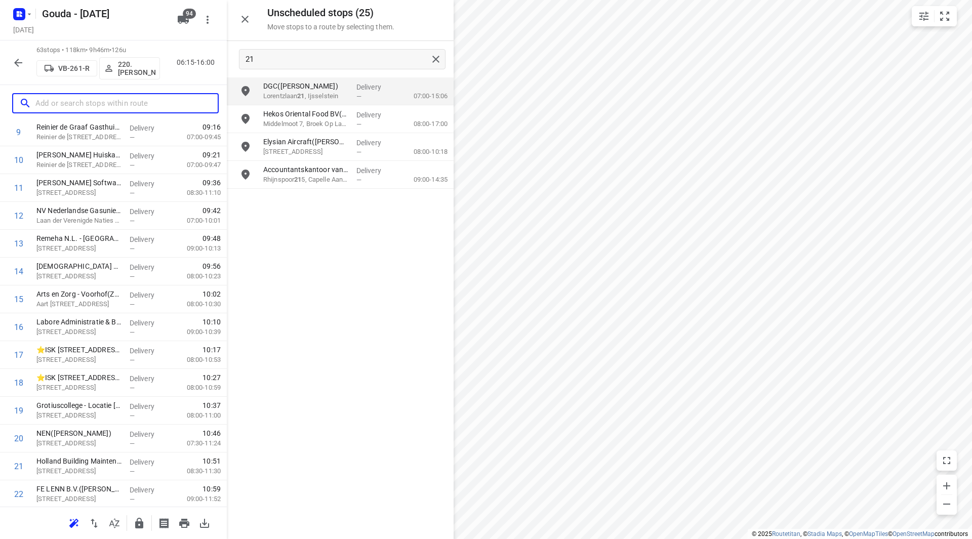
click at [82, 100] on input "text" at bounding box center [126, 104] width 182 height 16
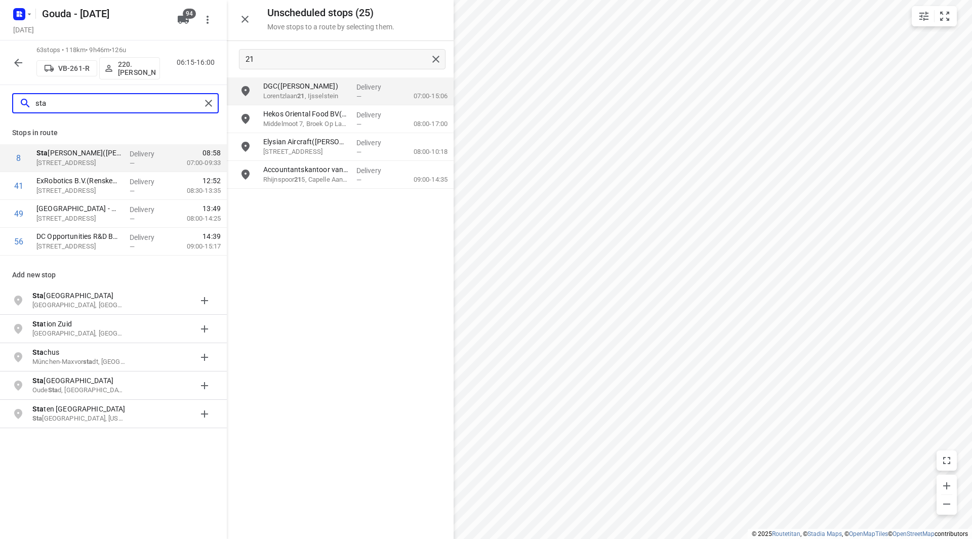
type input "sta"
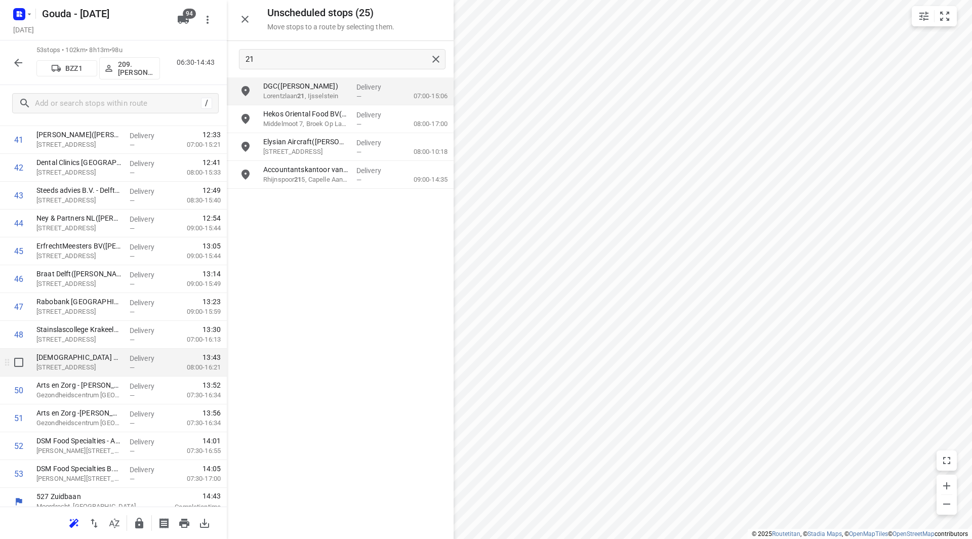
scroll to position [1198, 0]
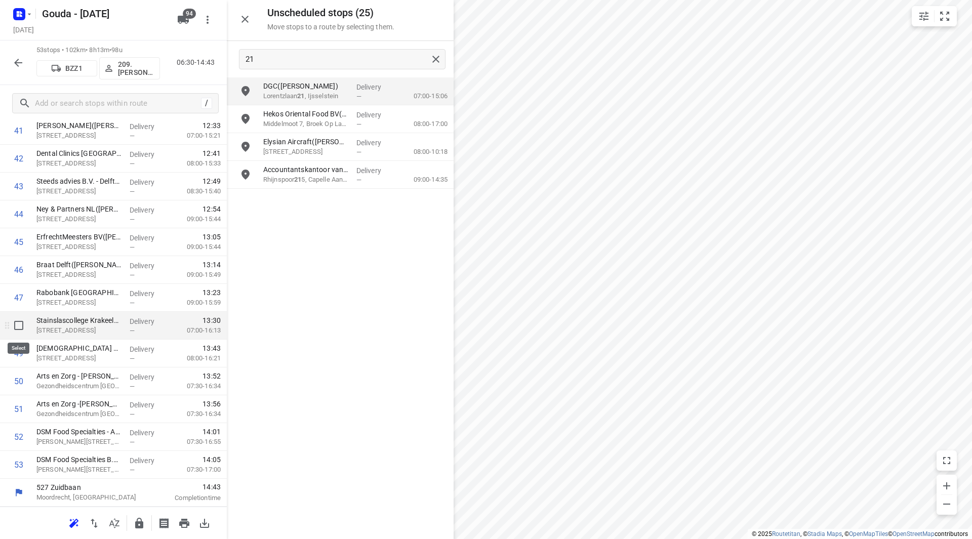
click at [19, 325] on input "checkbox" at bounding box center [19, 326] width 20 height 20
checkbox input "true"
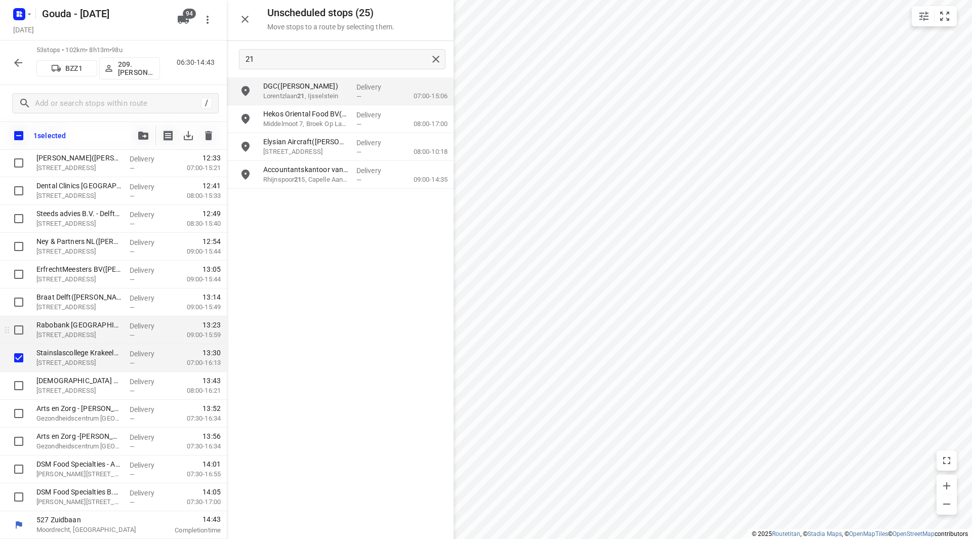
scroll to position [1194, 0]
click at [147, 135] on icon "button" at bounding box center [143, 136] width 10 height 8
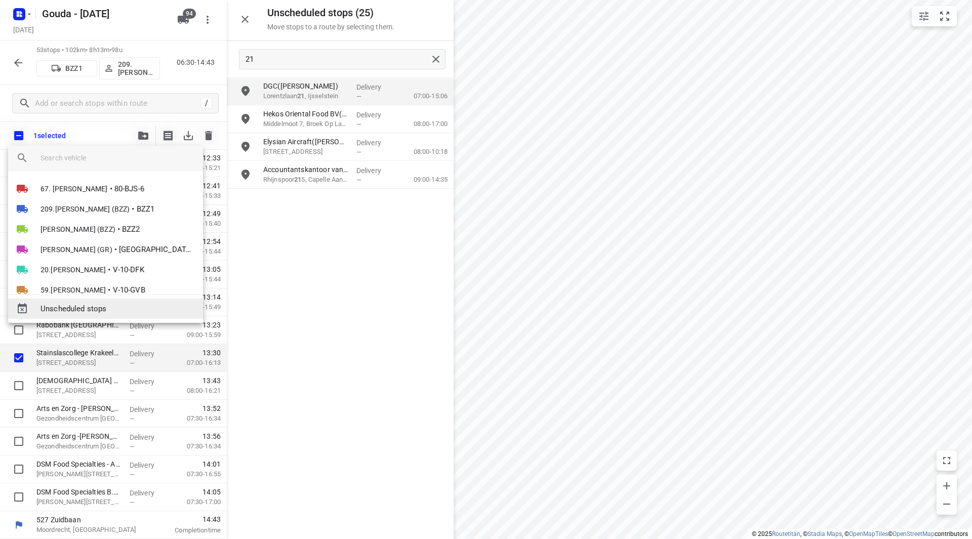
click at [85, 311] on span "Unscheduled stops" at bounding box center [118, 309] width 154 height 12
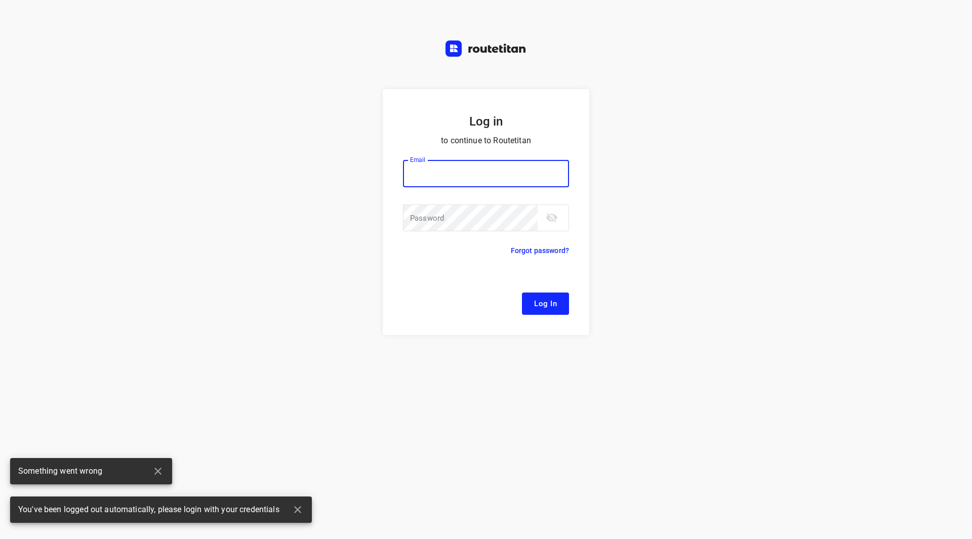
click at [457, 168] on input "email" at bounding box center [486, 173] width 166 height 27
type input "remco@fruitopjewerk.nl"
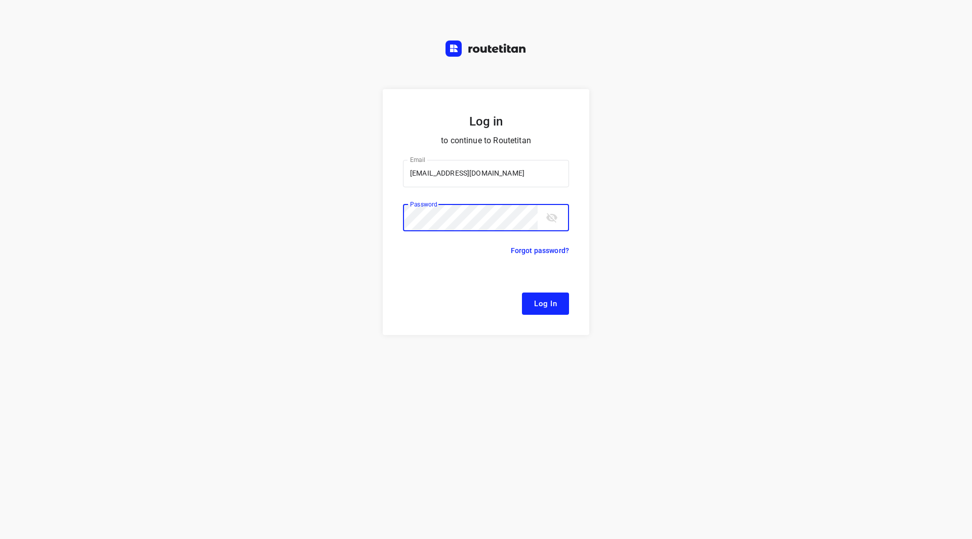
click at [522, 293] on button "Log In" at bounding box center [545, 304] width 47 height 22
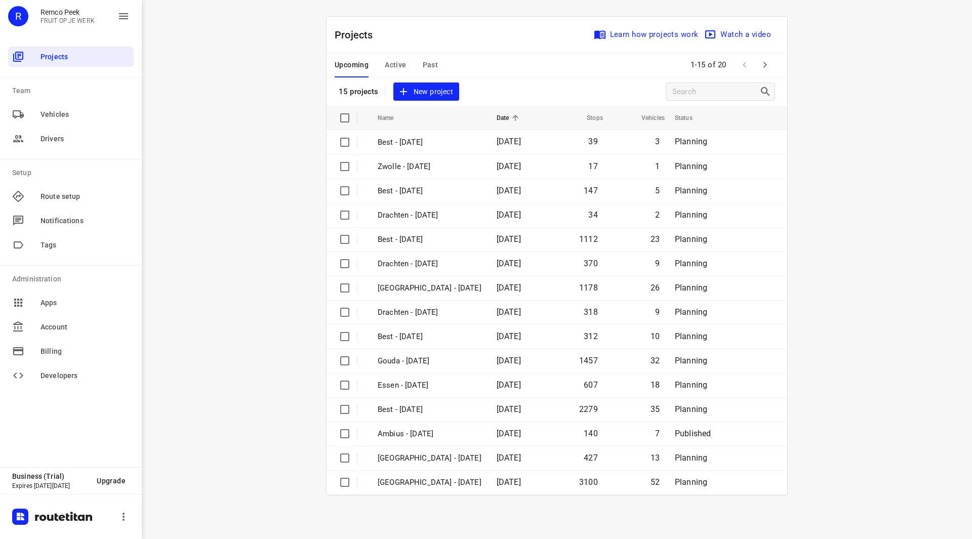
click at [768, 67] on icon "button" at bounding box center [765, 65] width 12 height 12
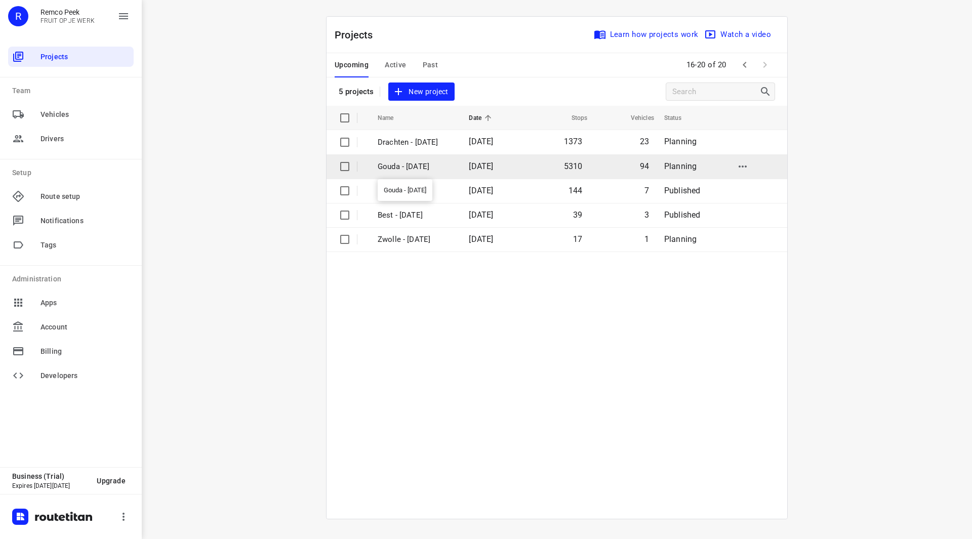
click at [425, 168] on p "Gouda - [DATE]" at bounding box center [416, 167] width 76 height 12
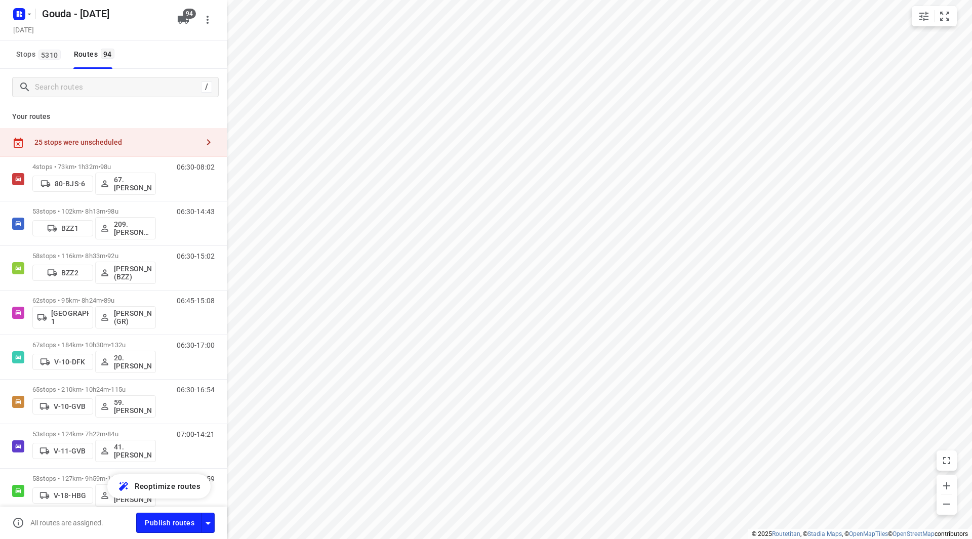
checkbox input "true"
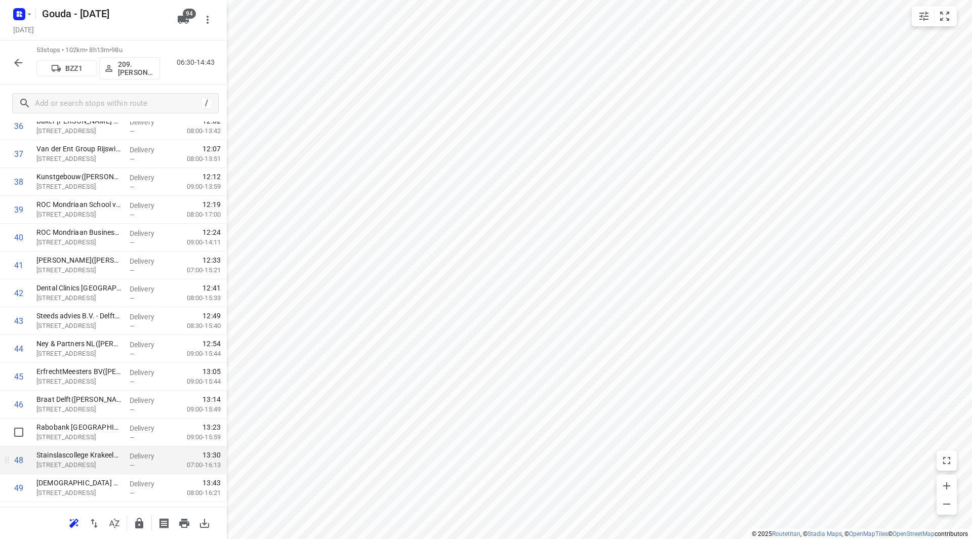
scroll to position [1198, 0]
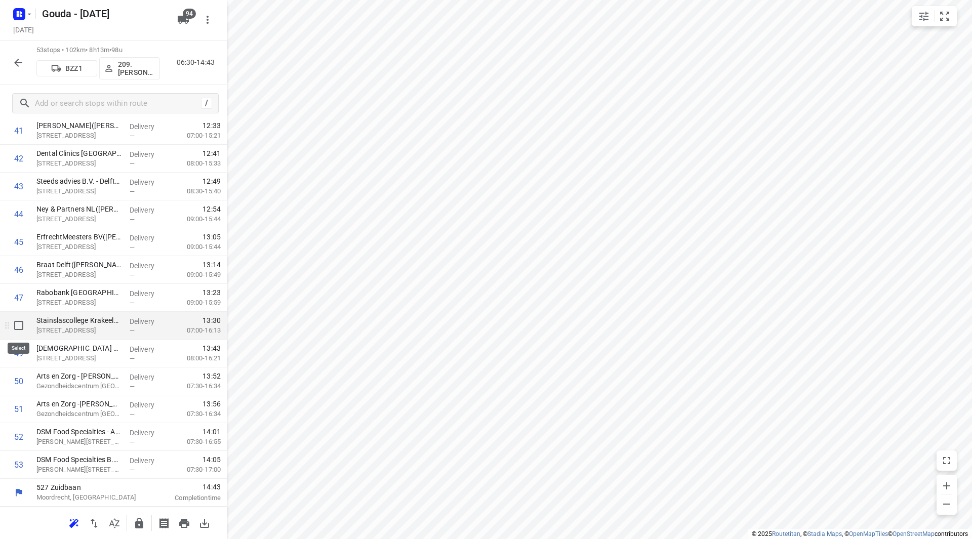
click at [19, 332] on input "checkbox" at bounding box center [19, 326] width 20 height 20
checkbox input "true"
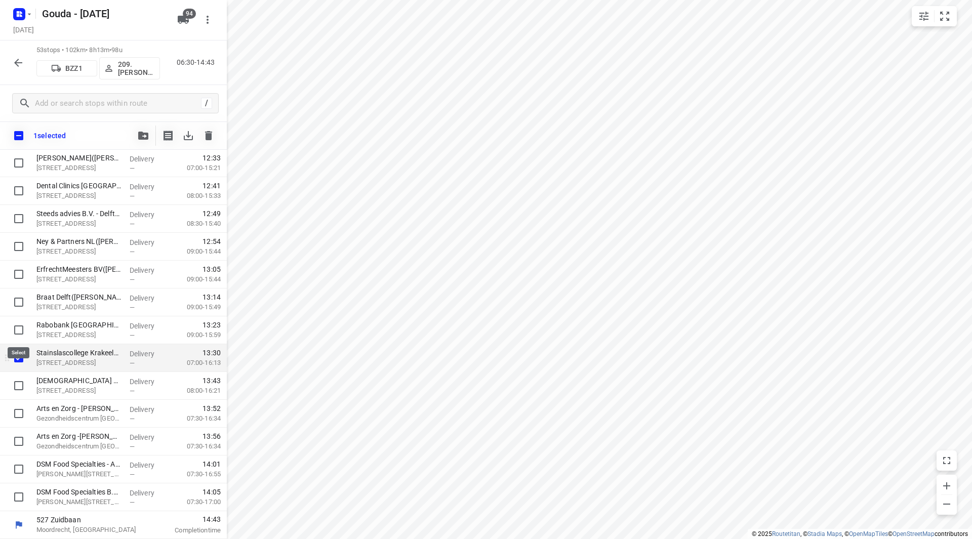
scroll to position [1194, 0]
click at [151, 133] on button "button" at bounding box center [143, 136] width 20 height 20
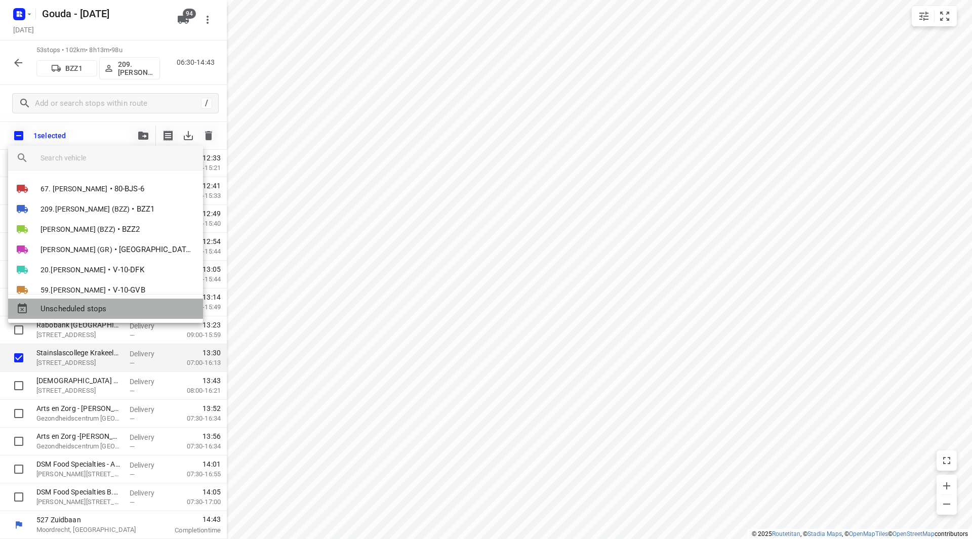
click at [120, 313] on span "Unscheduled stops" at bounding box center [118, 309] width 154 height 12
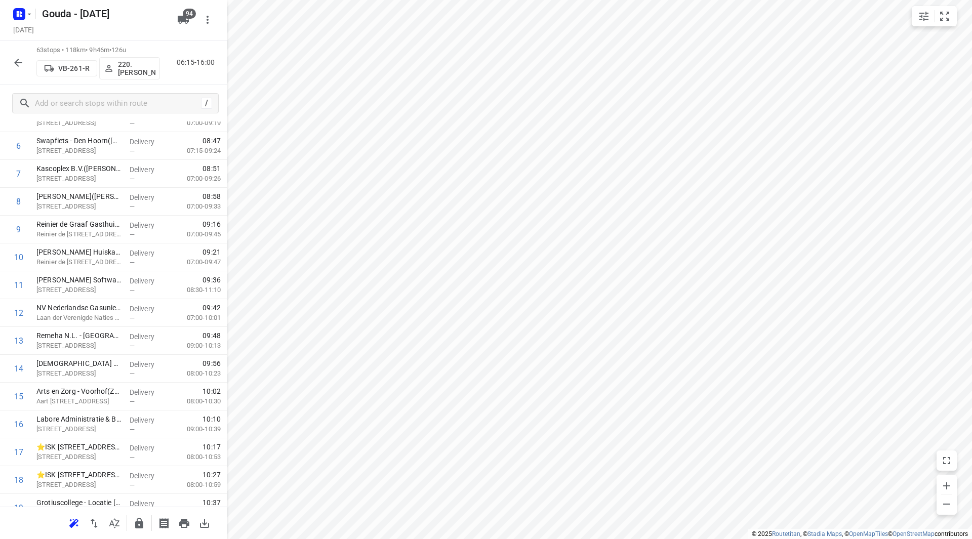
scroll to position [0, 0]
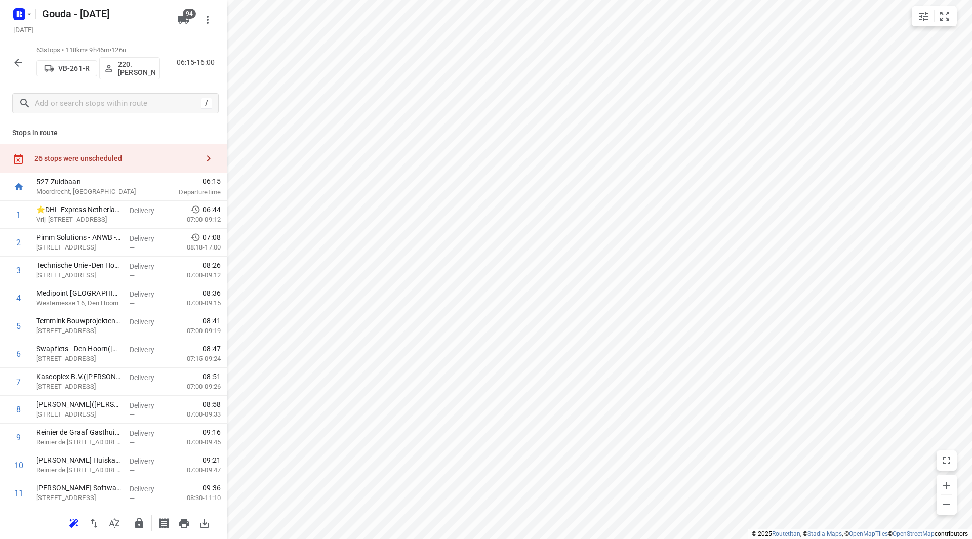
click at [154, 163] on div "26 stops were unscheduled" at bounding box center [116, 158] width 164 height 8
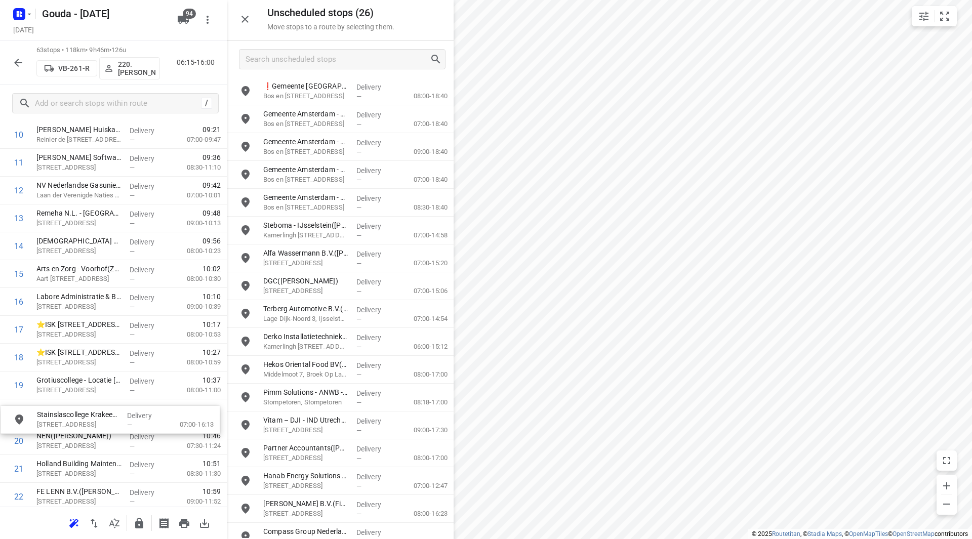
scroll to position [337, 0]
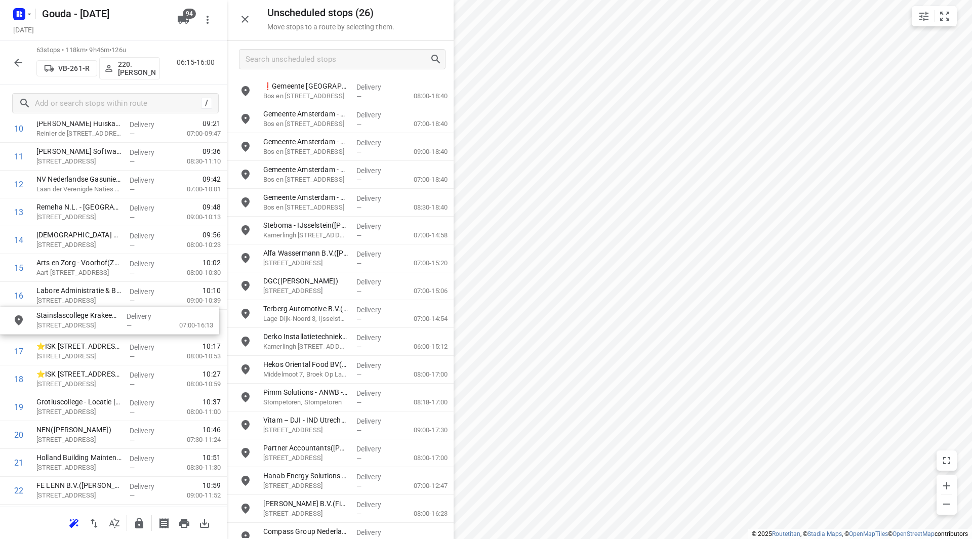
drag, startPoint x: 308, startPoint y: 97, endPoint x: 78, endPoint y: 328, distance: 326.6
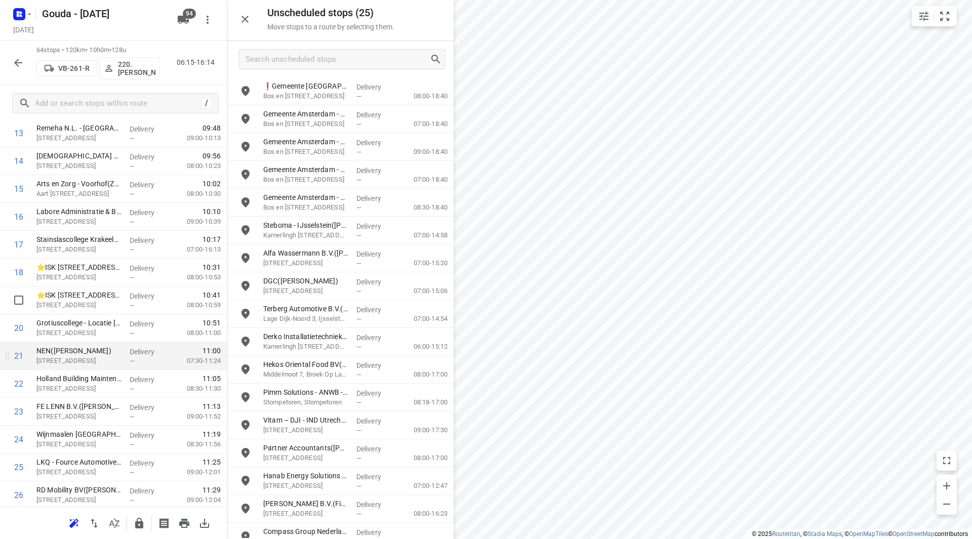
scroll to position [438, 0]
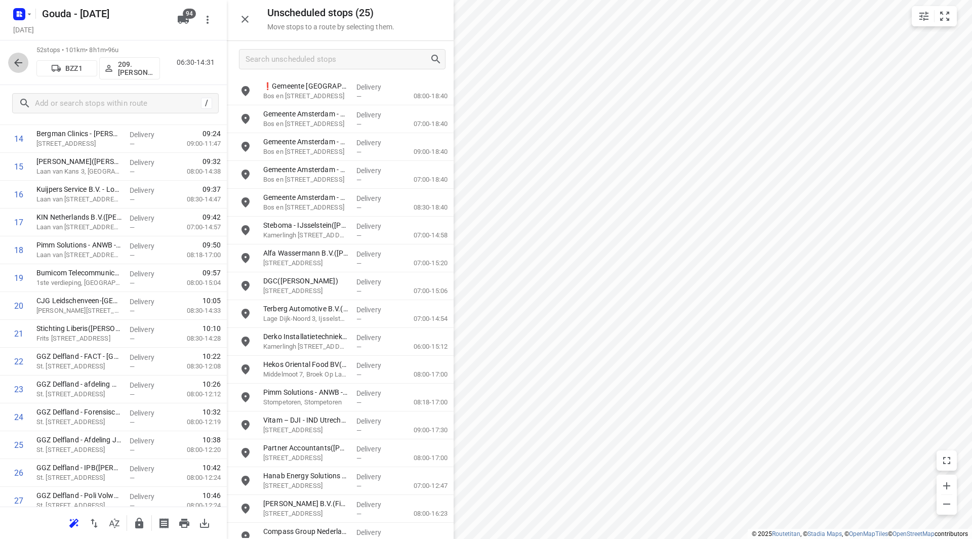
click at [16, 58] on icon "button" at bounding box center [18, 63] width 12 height 12
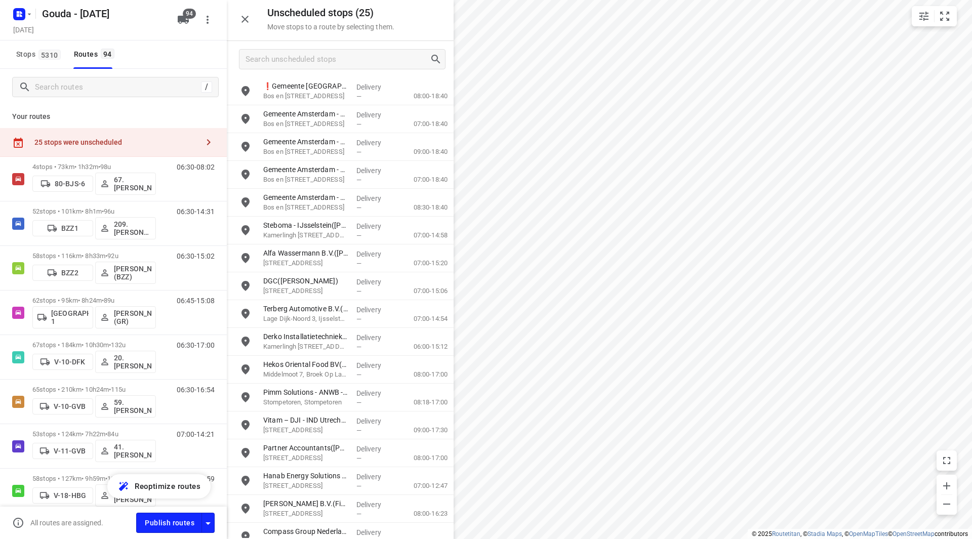
click at [37, 67] on button "Stops 5310" at bounding box center [38, 55] width 52 height 28
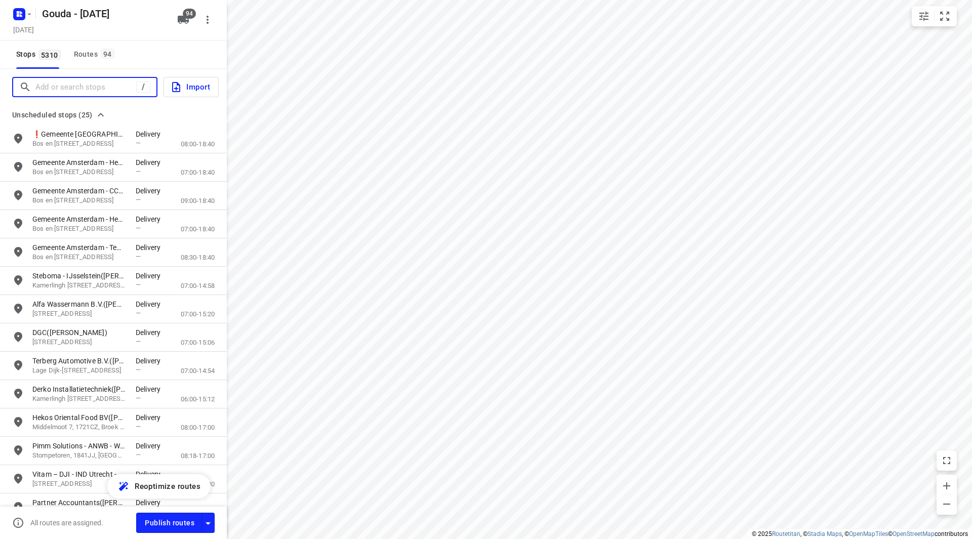
click at [64, 83] on input "Add or search stops" at bounding box center [85, 88] width 101 height 16
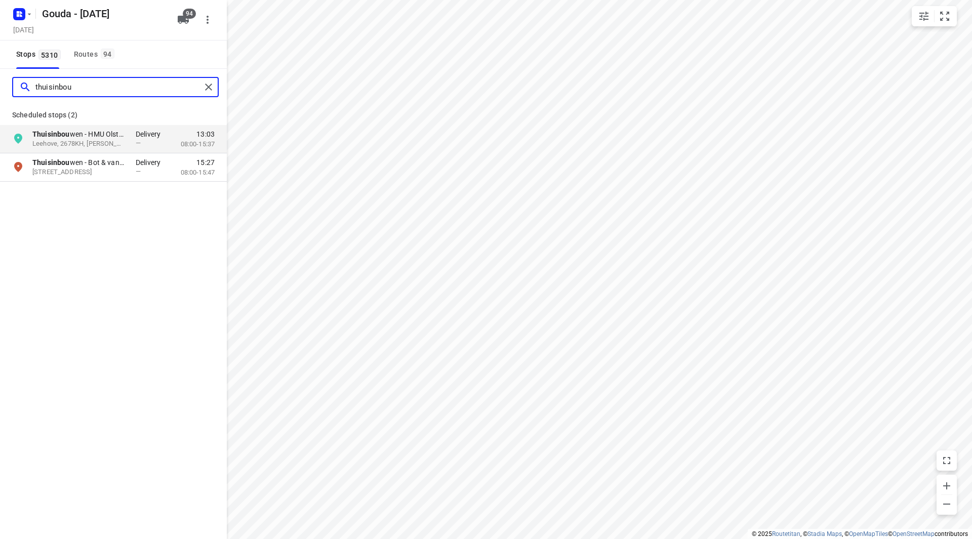
type input "thuisinbou"
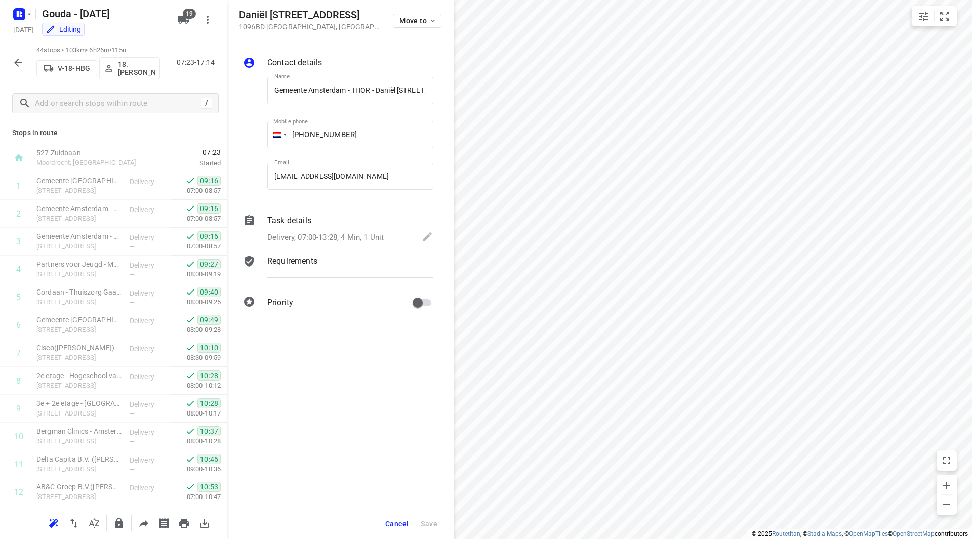
click at [28, 19] on button "button" at bounding box center [21, 14] width 20 height 16
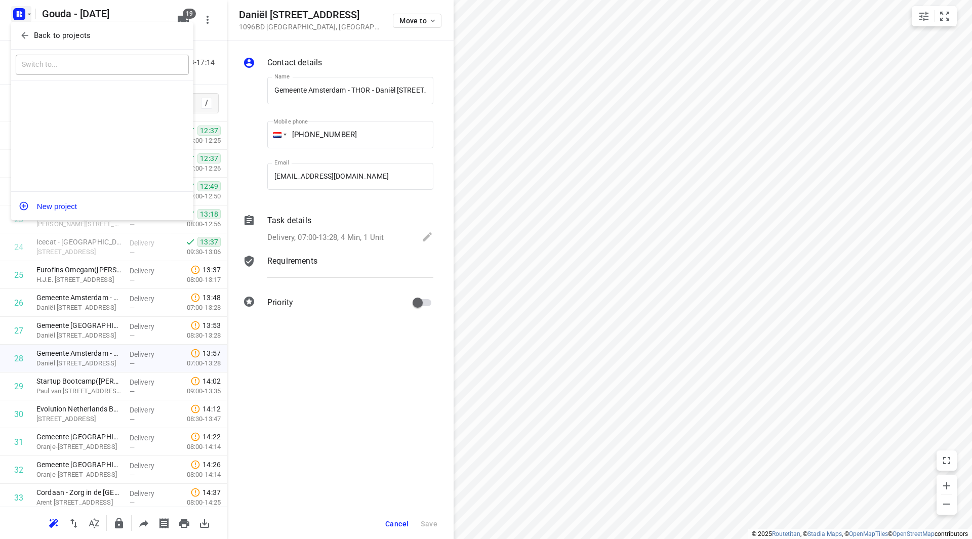
click at [34, 34] on p "Back to projects" at bounding box center [62, 36] width 57 height 12
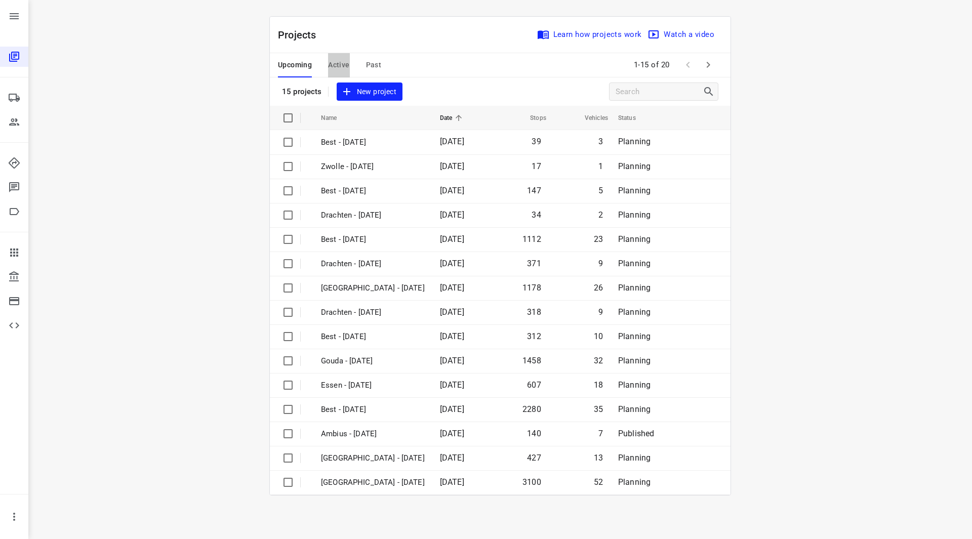
click at [340, 66] on span "Active" at bounding box center [338, 65] width 21 height 13
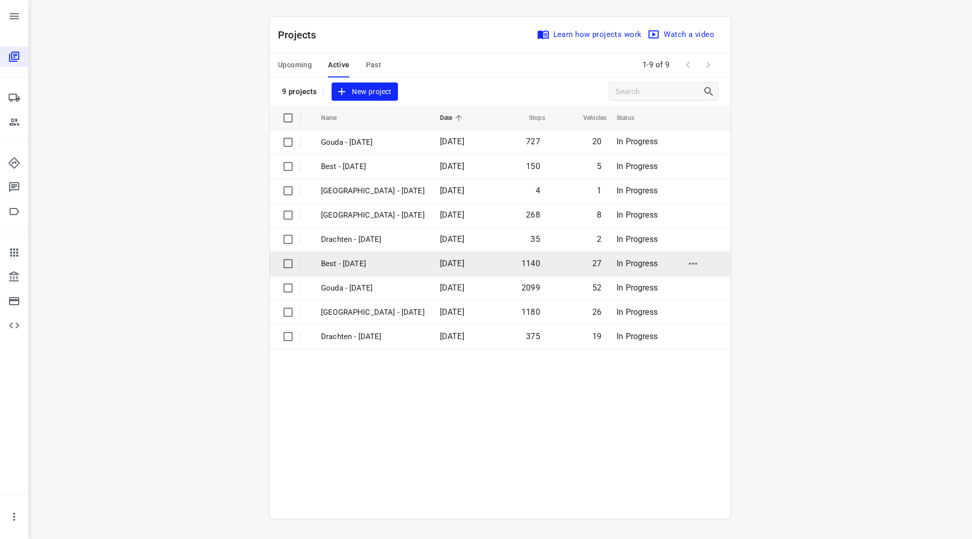
click at [370, 268] on p "Best - [DATE]" at bounding box center [373, 264] width 104 height 12
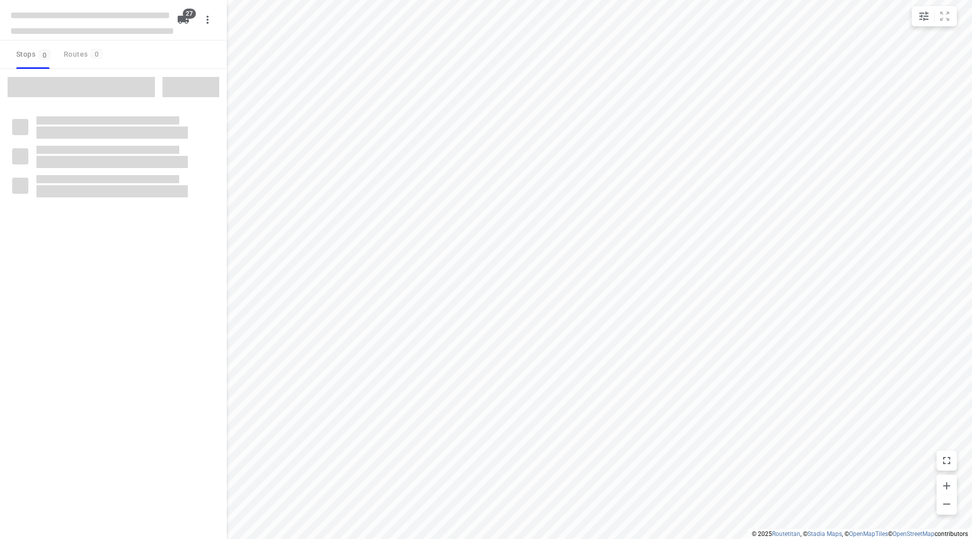
checkbox input "true"
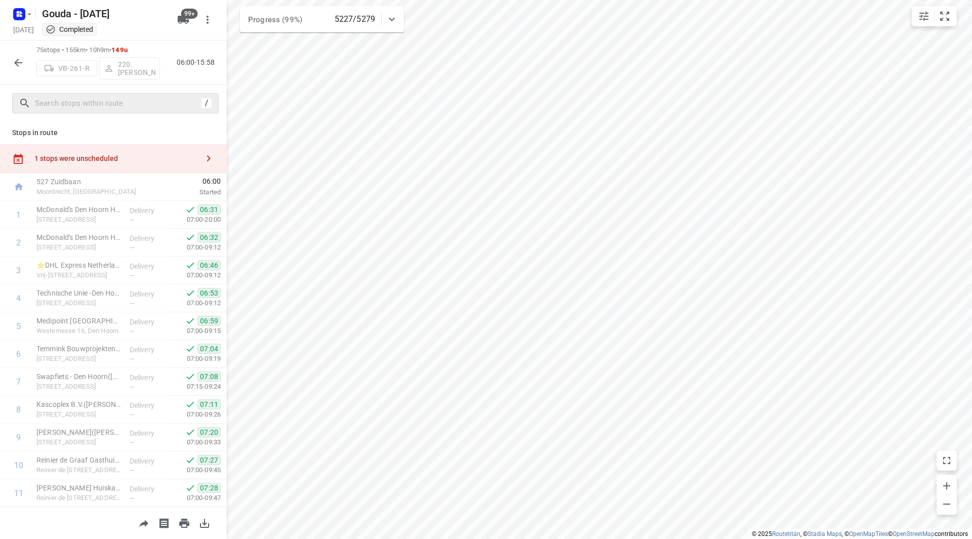
click at [115, 95] on div "/" at bounding box center [115, 103] width 207 height 20
click at [115, 104] on input "text" at bounding box center [117, 104] width 165 height 16
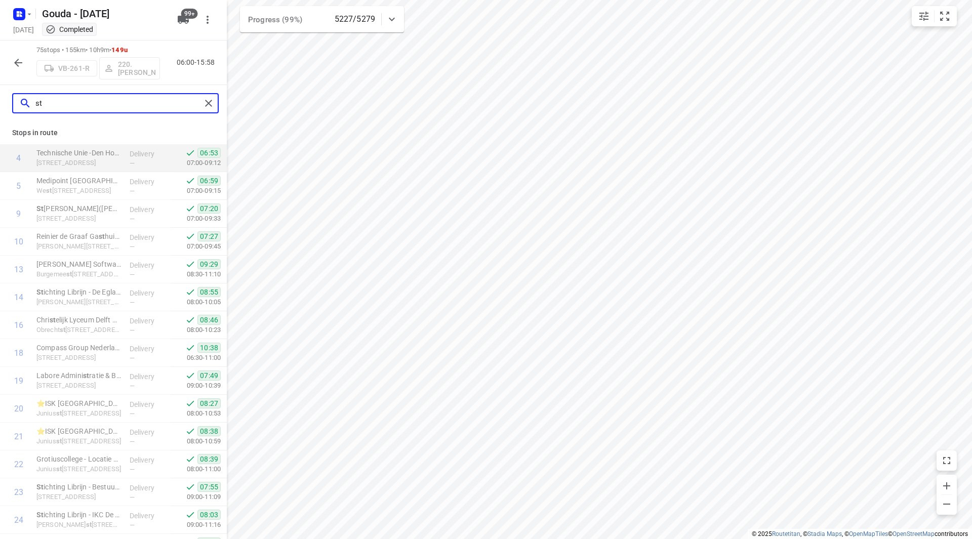
type input "s"
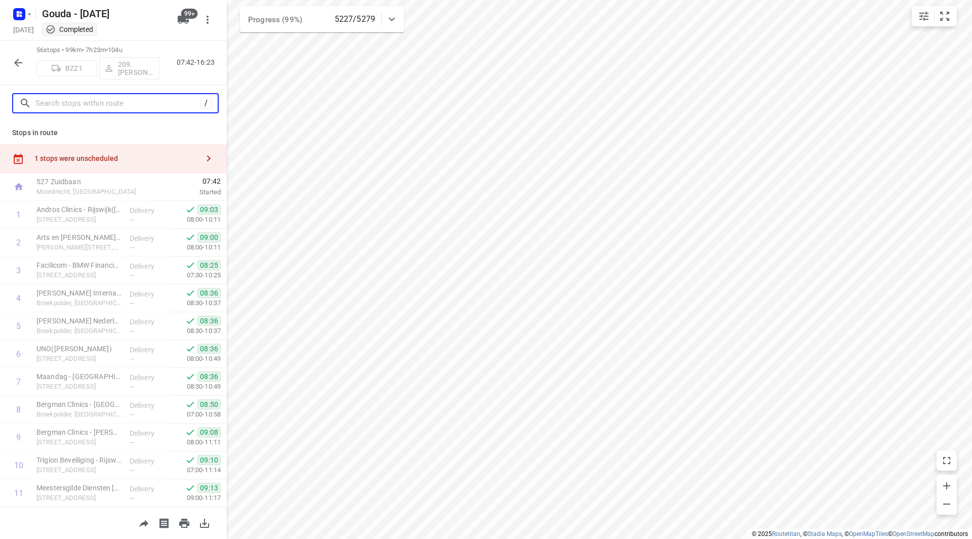
click at [98, 108] on input "text" at bounding box center [117, 104] width 165 height 16
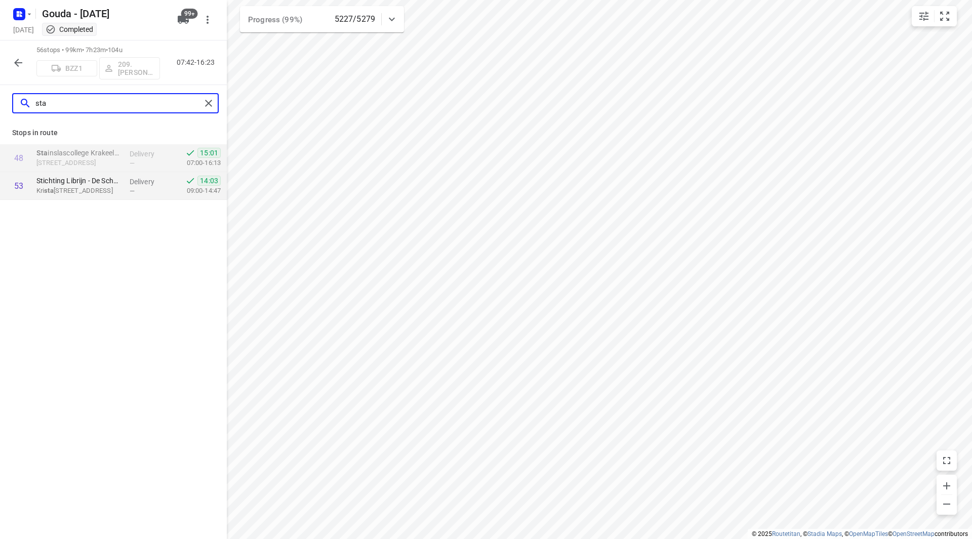
type input "sta"
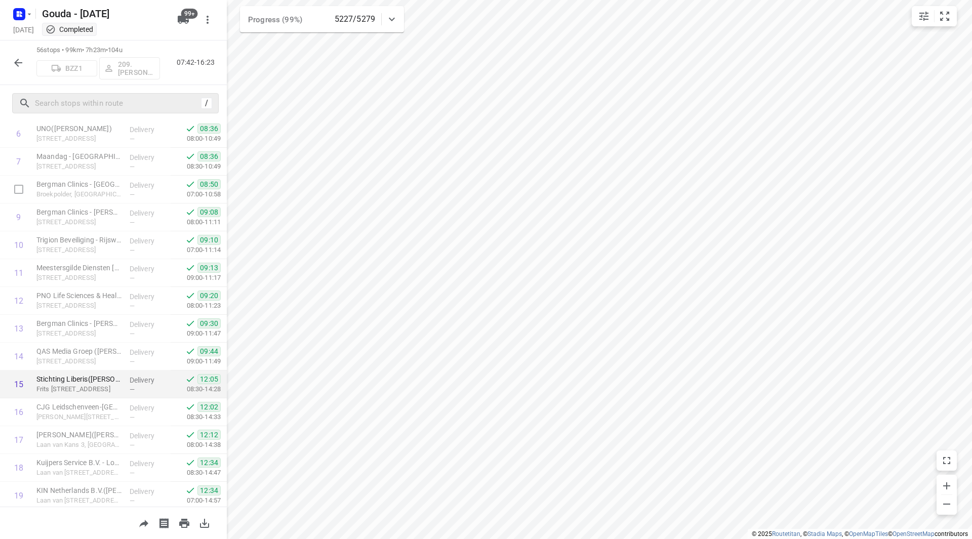
scroll to position [304, 0]
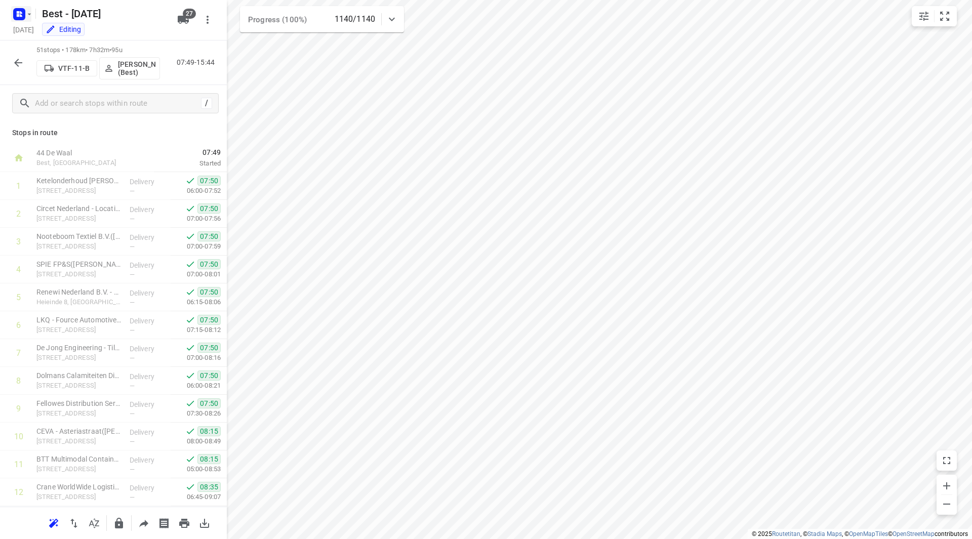
click at [31, 12] on icon "button" at bounding box center [29, 14] width 8 height 8
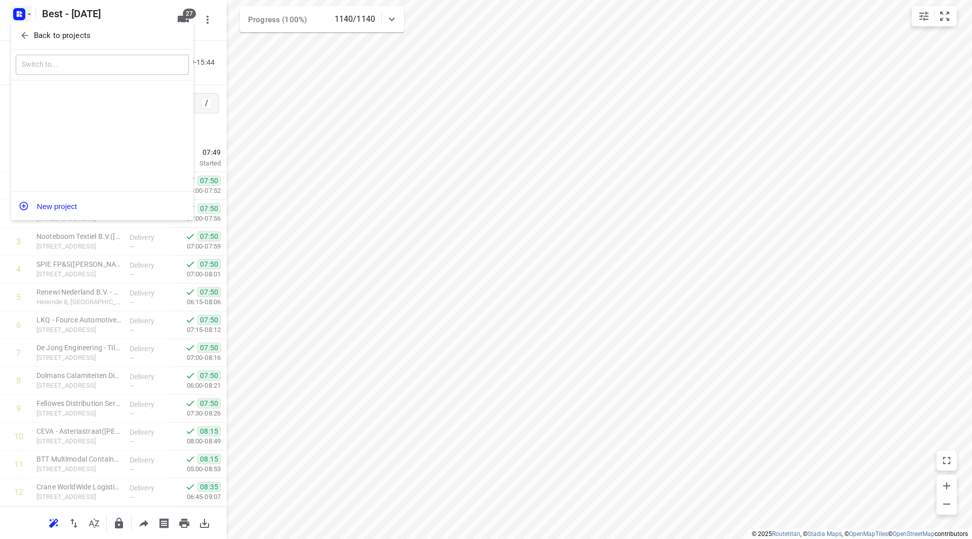
click at [36, 31] on p "Back to projects" at bounding box center [62, 36] width 57 height 12
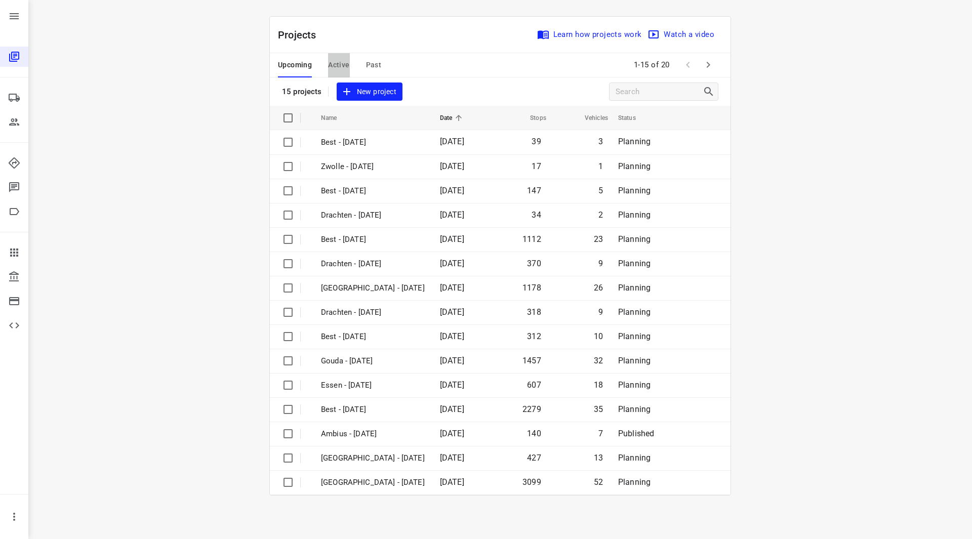
click at [336, 61] on span "Active" at bounding box center [338, 65] width 21 height 13
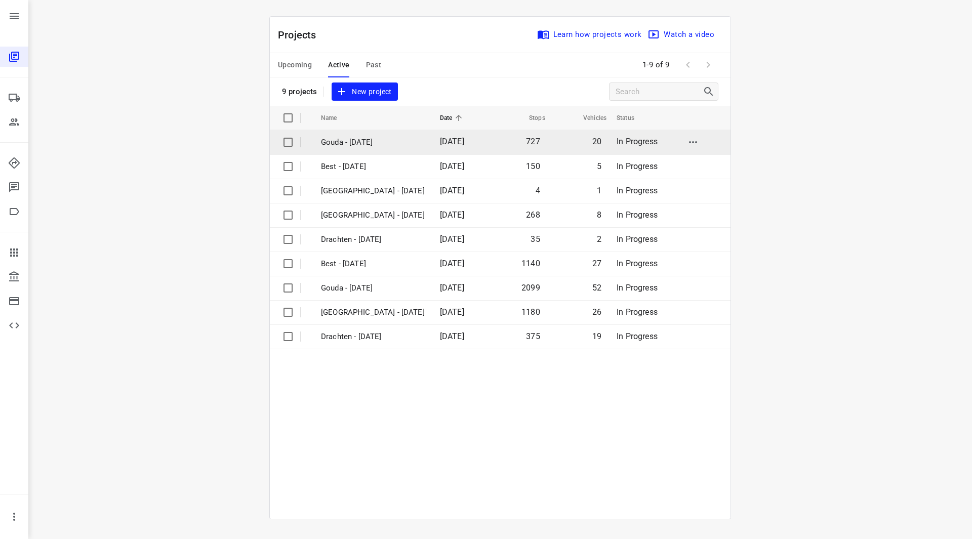
click at [372, 143] on p "Gouda - [DATE]" at bounding box center [373, 143] width 104 height 12
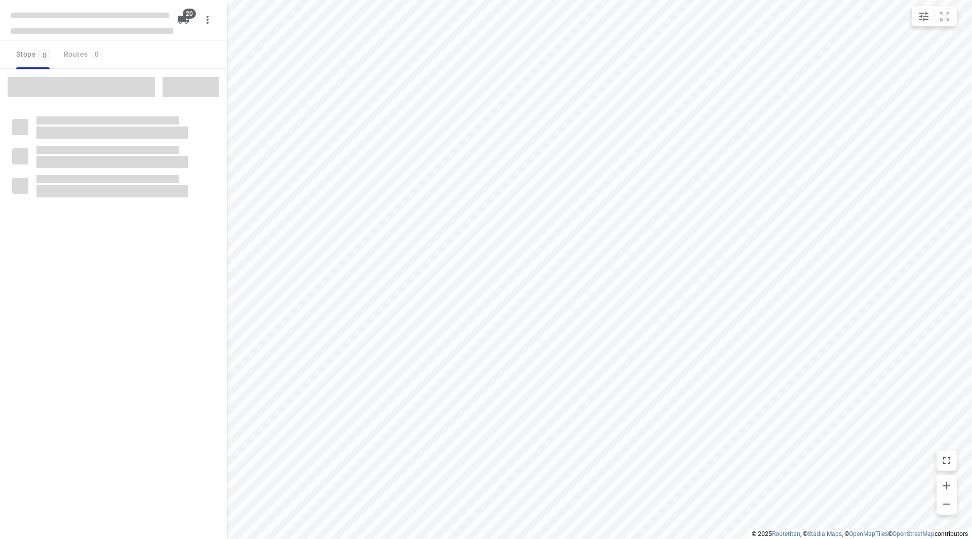
checkbox input "true"
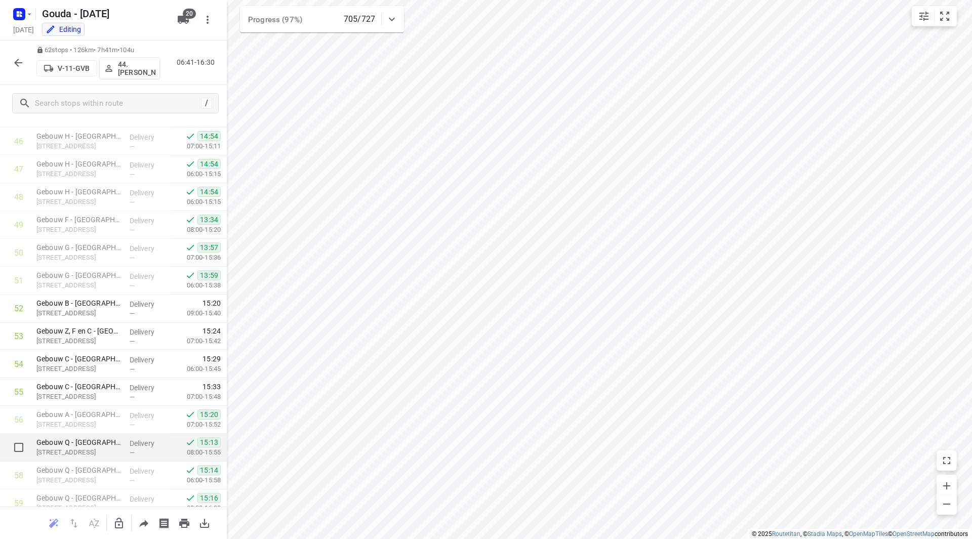
scroll to position [1369, 0]
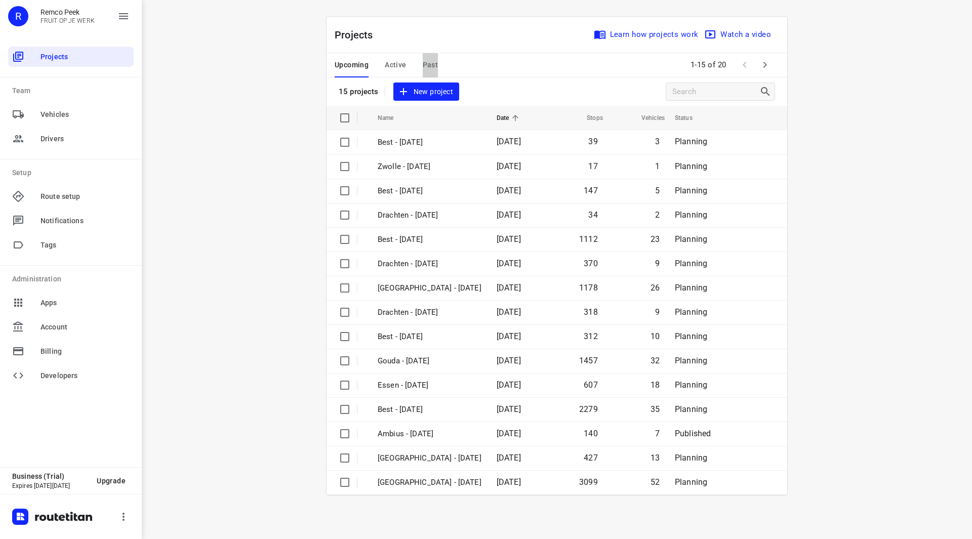
click at [436, 64] on span "Past" at bounding box center [431, 65] width 16 height 13
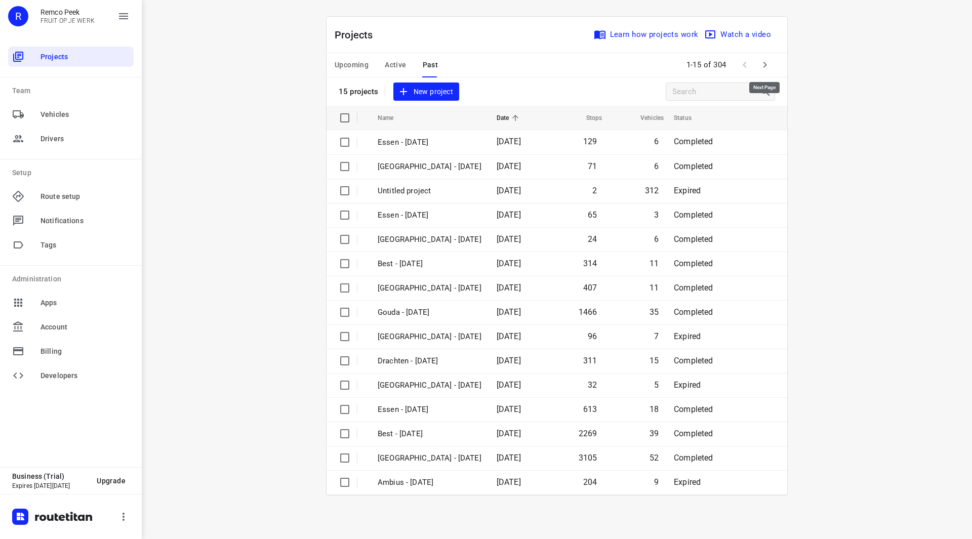
click at [764, 64] on icon "button" at bounding box center [765, 65] width 12 height 12
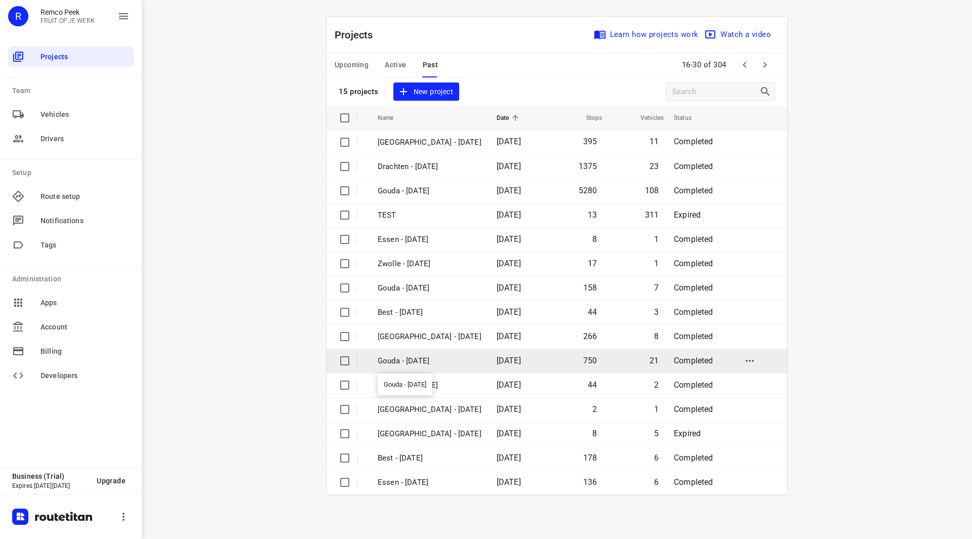
click at [422, 360] on p "Gouda - [DATE]" at bounding box center [430, 362] width 104 height 12
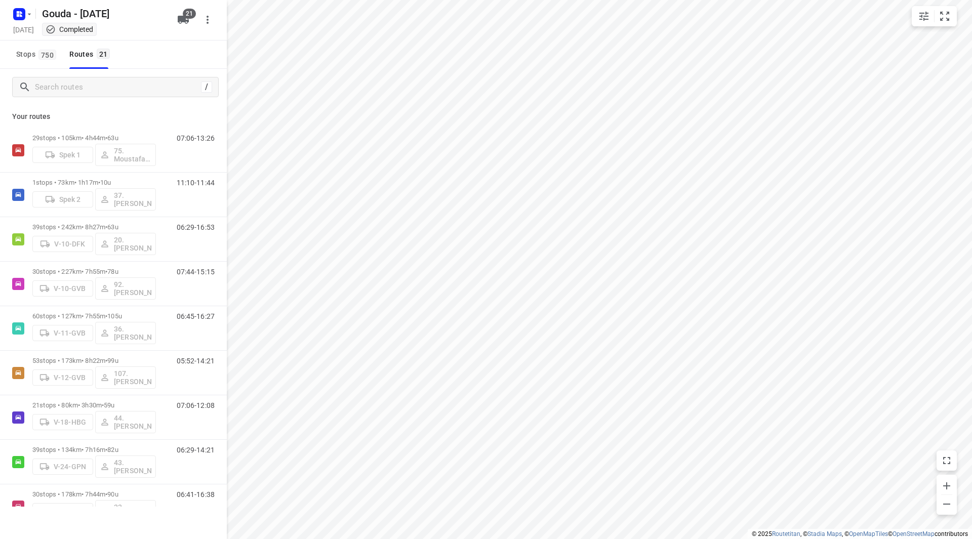
checkbox input "true"
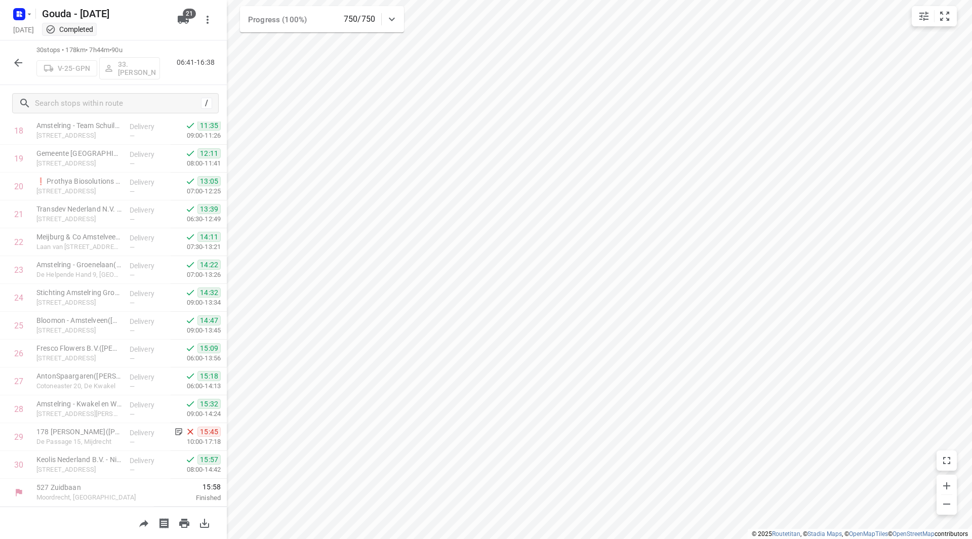
scroll to position [529, 0]
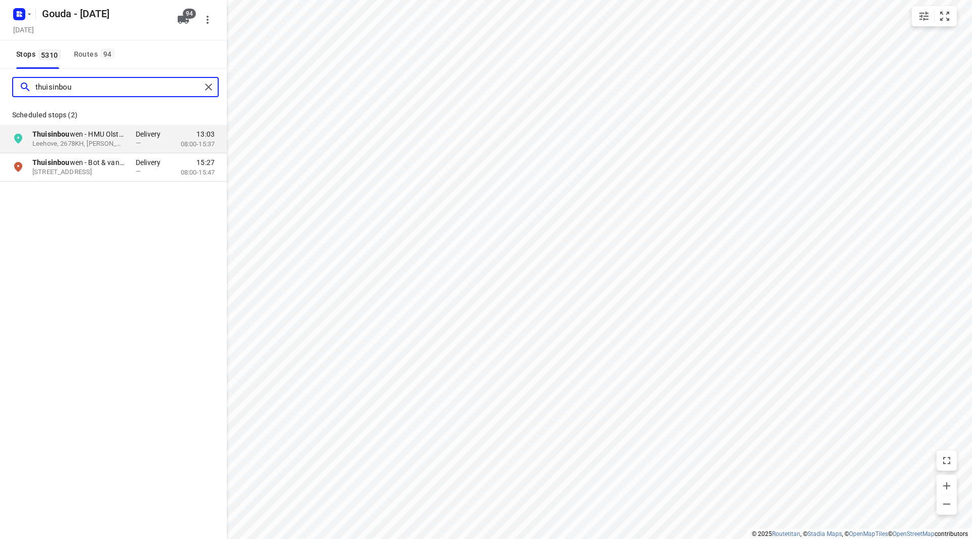
drag, startPoint x: 90, startPoint y: 90, endPoint x: 11, endPoint y: 91, distance: 79.0
click at [12, 91] on div "thuisinbou" at bounding box center [115, 87] width 207 height 20
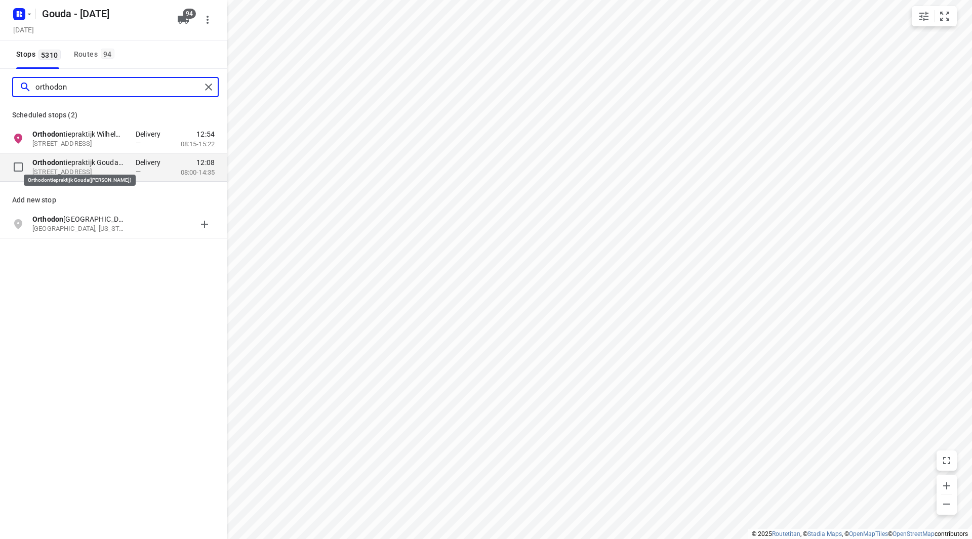
type input "orthodon"
click at [90, 160] on p "Orthodon tiepraktijk Gouda(Leonie Bouwman)" at bounding box center [78, 163] width 93 height 10
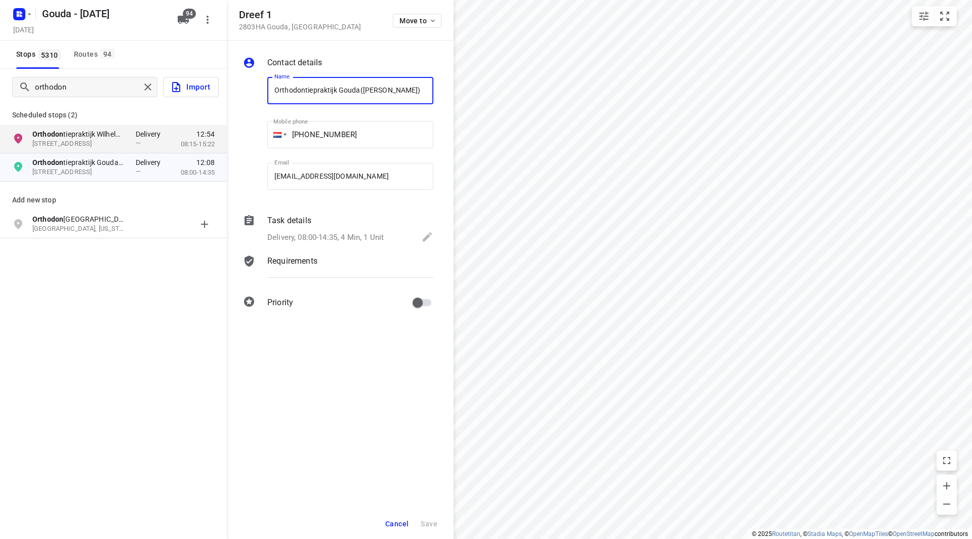
click at [398, 525] on span "Cancel" at bounding box center [396, 524] width 23 height 8
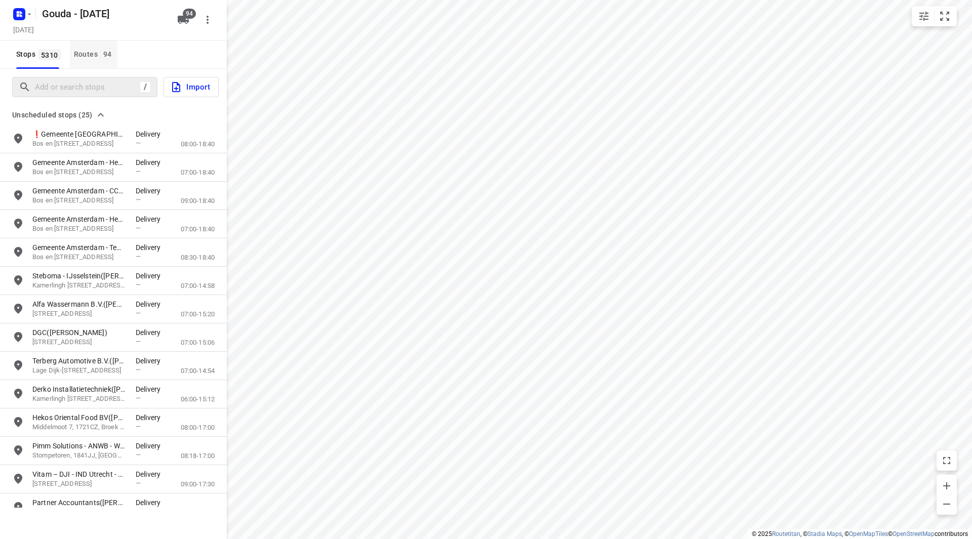
click at [90, 56] on div "Routes 94" at bounding box center [96, 54] width 44 height 13
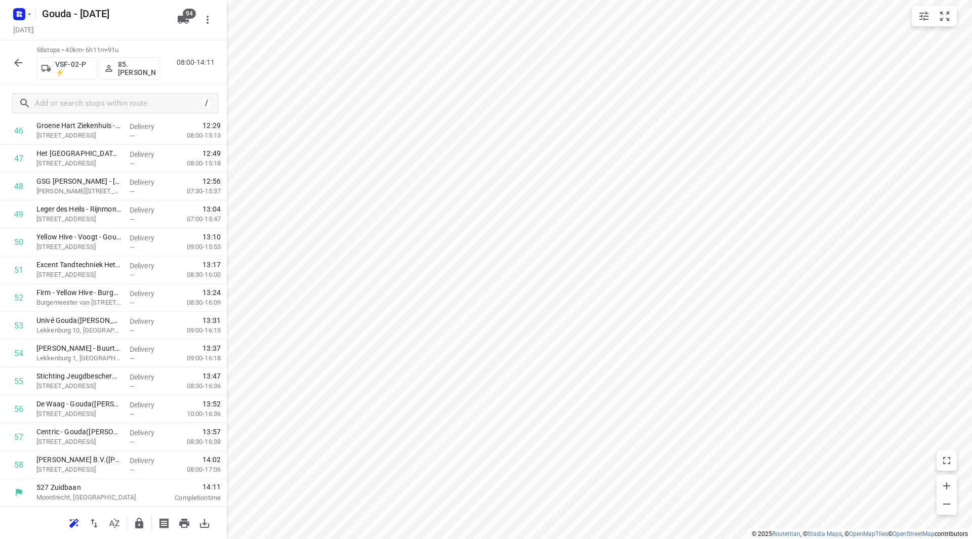
scroll to position [1236, 0]
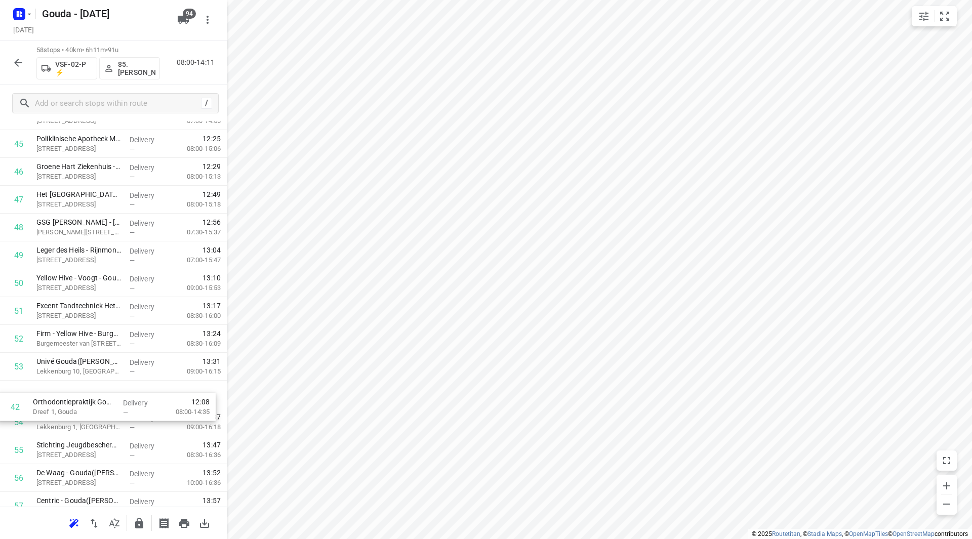
drag, startPoint x: 55, startPoint y: 128, endPoint x: 53, endPoint y: 423, distance: 294.8
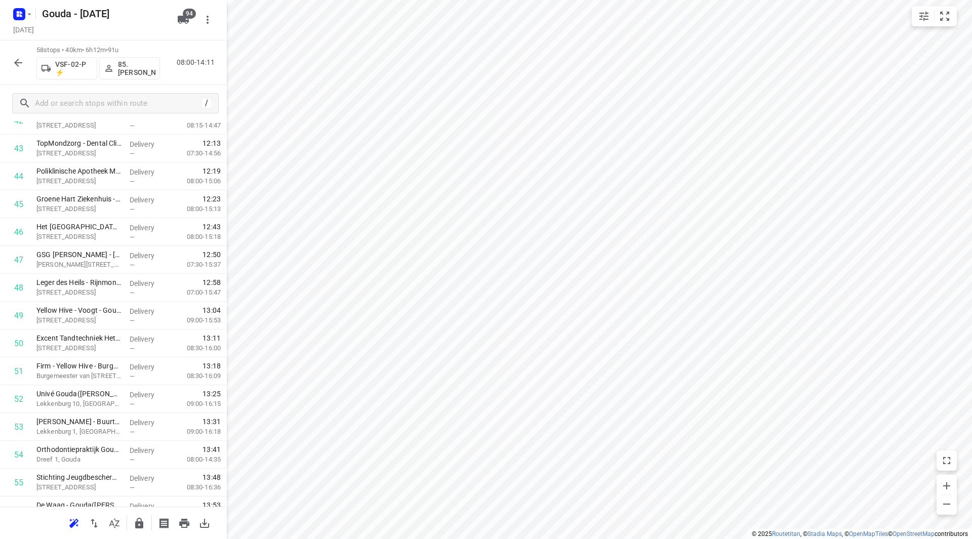
click at [24, 66] on icon "button" at bounding box center [18, 63] width 12 height 12
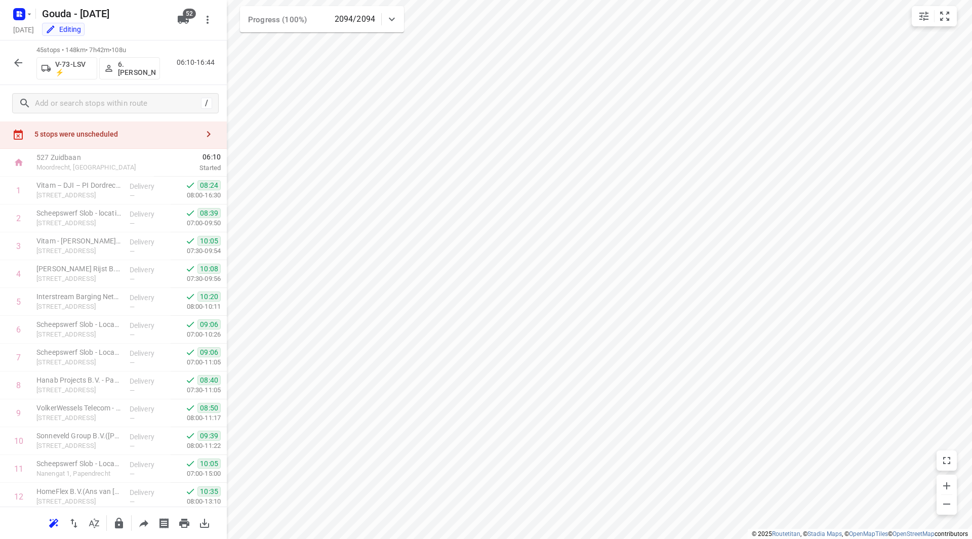
scroll to position [4, 0]
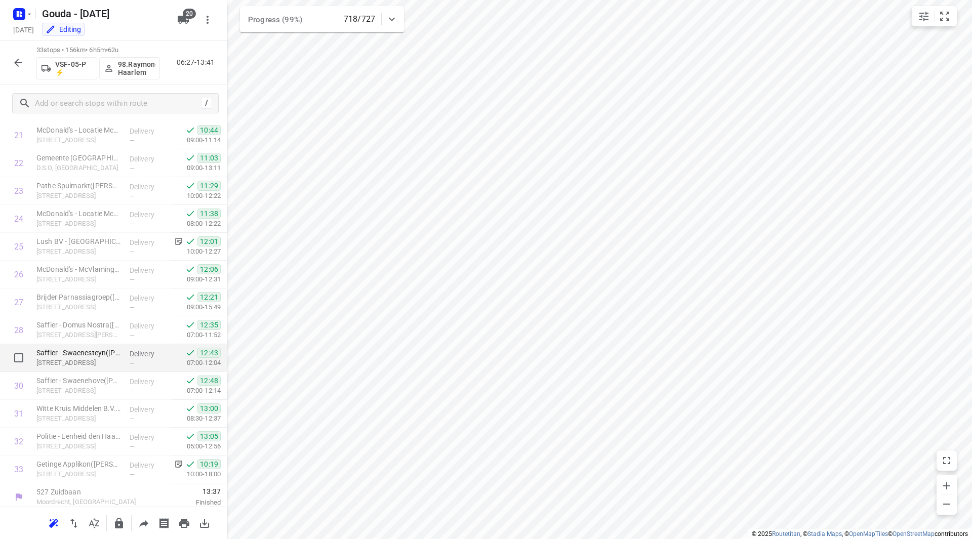
scroll to position [612, 0]
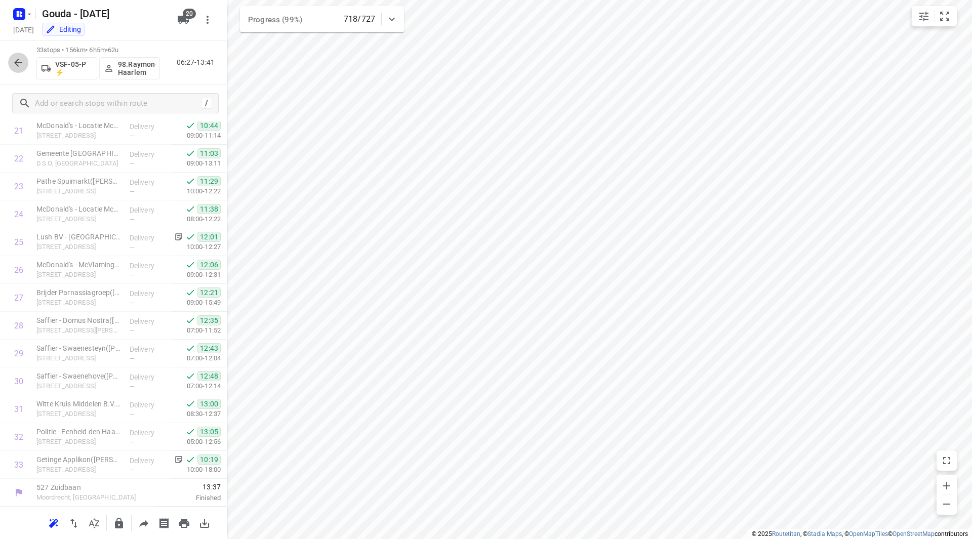
click at [24, 68] on button "button" at bounding box center [18, 63] width 20 height 20
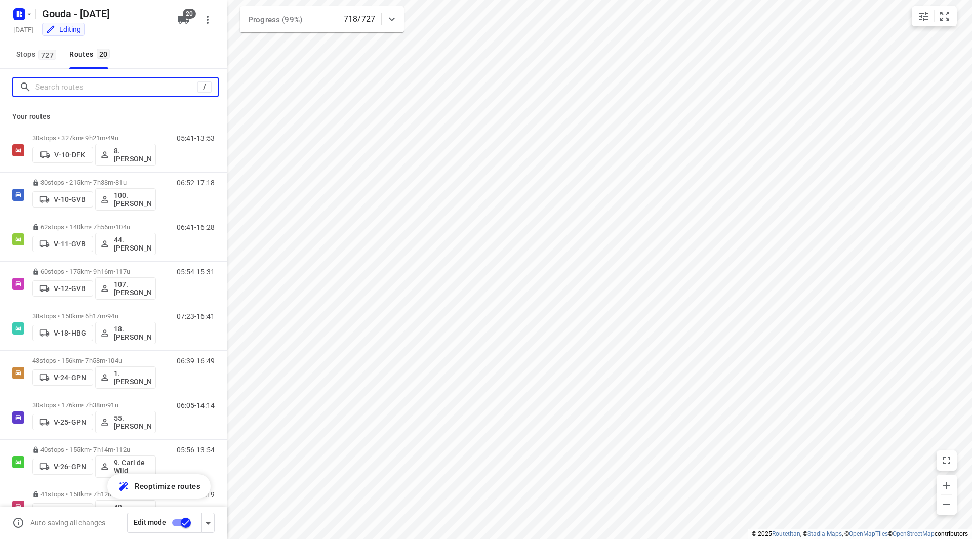
click at [58, 87] on input "Search routes" at bounding box center [116, 88] width 162 height 16
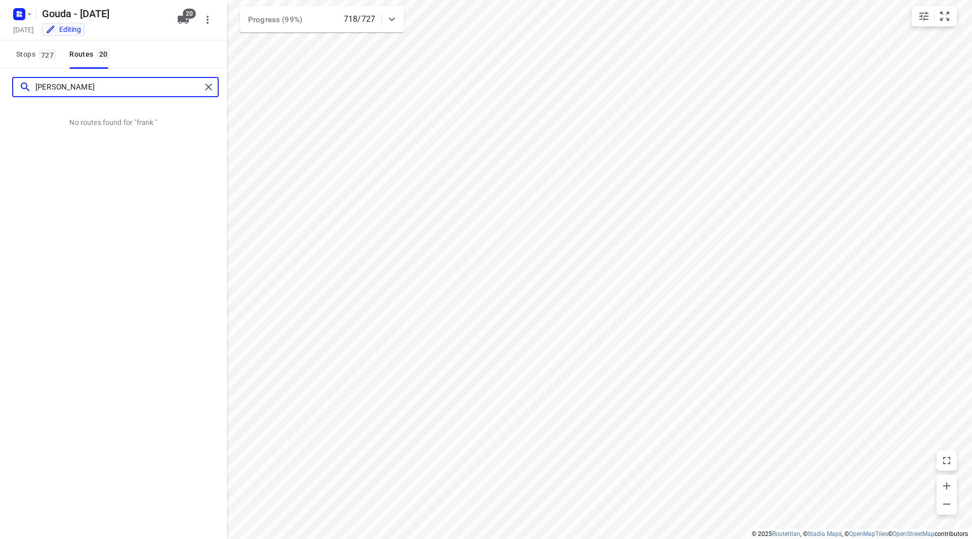
type input "[PERSON_NAME]"
drag, startPoint x: 69, startPoint y: 90, endPoint x: 22, endPoint y: 91, distance: 47.1
click at [24, 91] on div "[PERSON_NAME]" at bounding box center [110, 88] width 182 height 16
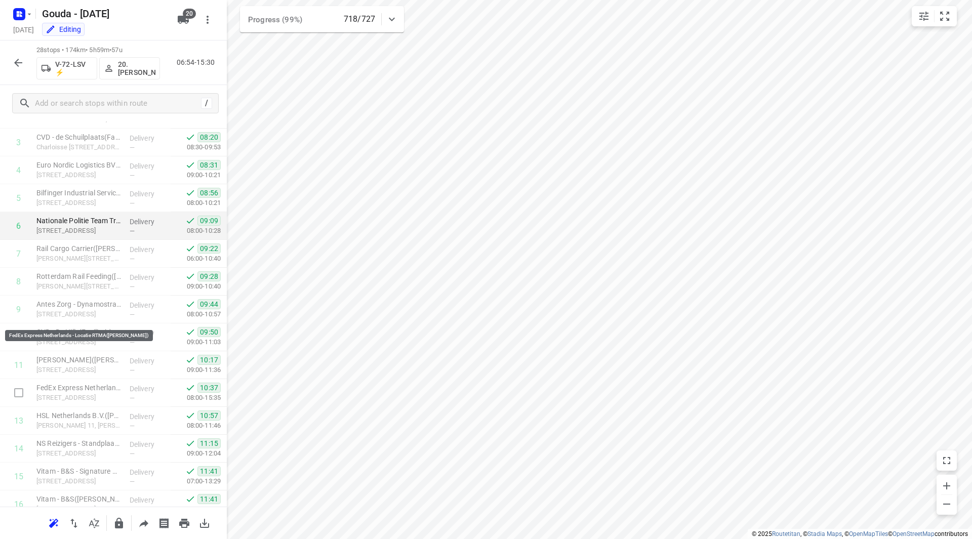
scroll to position [17, 0]
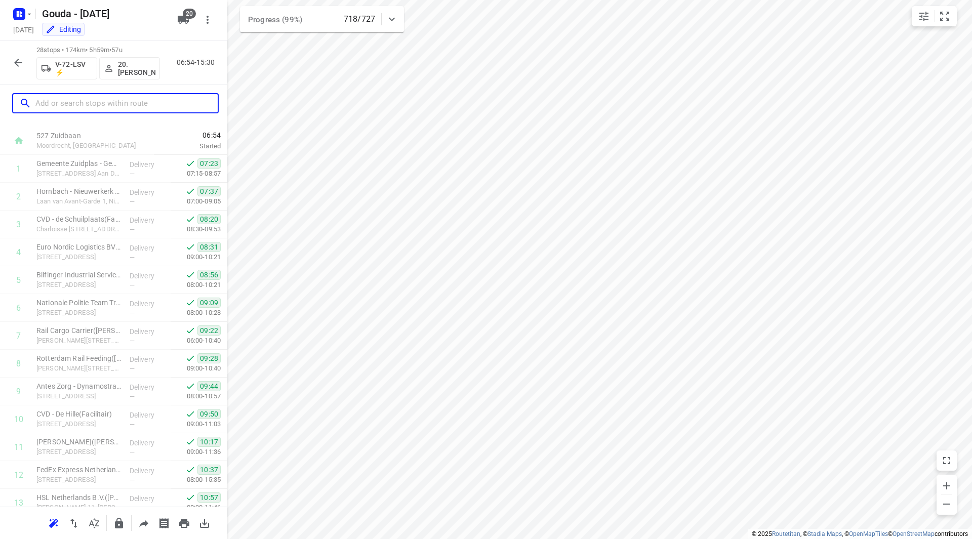
click at [91, 105] on input "text" at bounding box center [126, 104] width 182 height 16
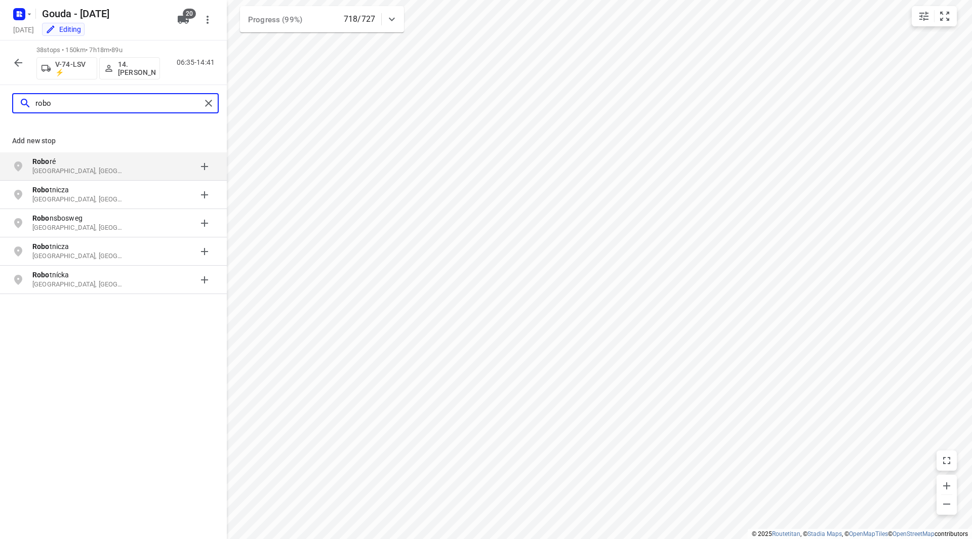
drag, startPoint x: 67, startPoint y: 106, endPoint x: 47, endPoint y: 101, distance: 21.4
click at [47, 101] on input "robo" at bounding box center [118, 104] width 166 height 16
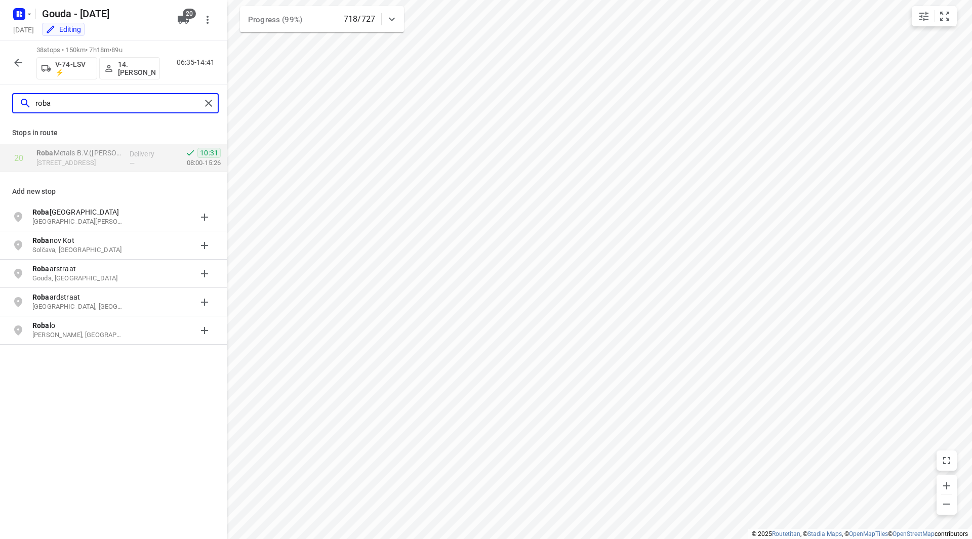
type input "roba"
click at [26, 14] on icon "button" at bounding box center [29, 14] width 8 height 8
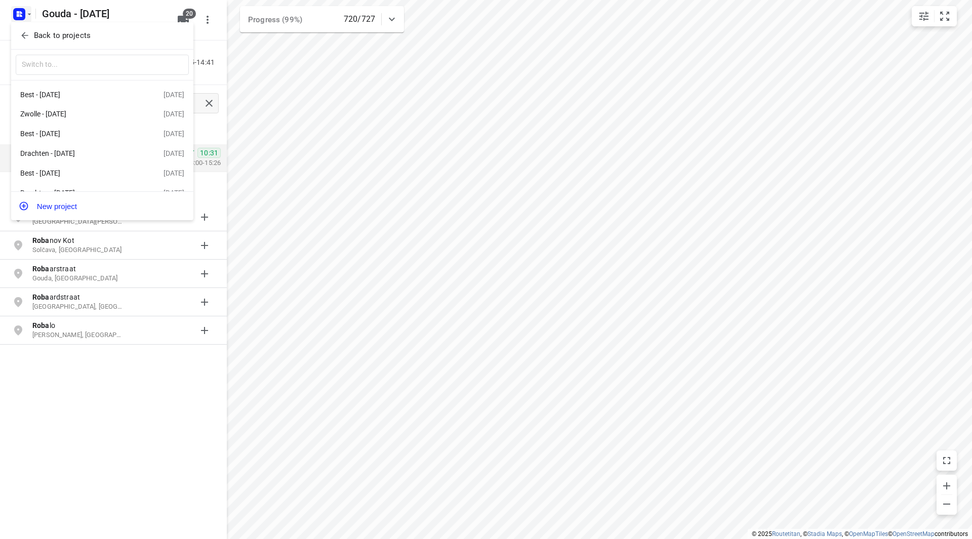
click at [364, 135] on div at bounding box center [486, 269] width 972 height 539
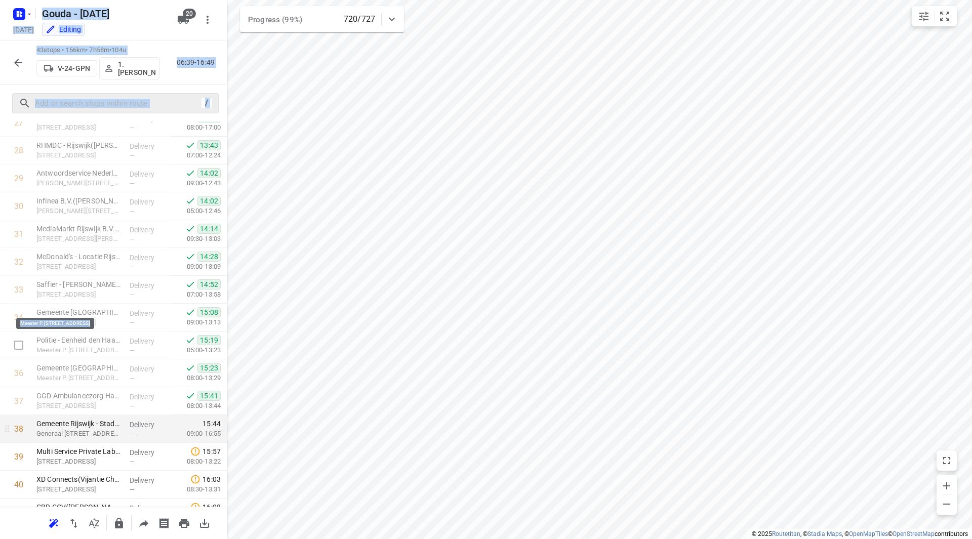
scroll to position [891, 0]
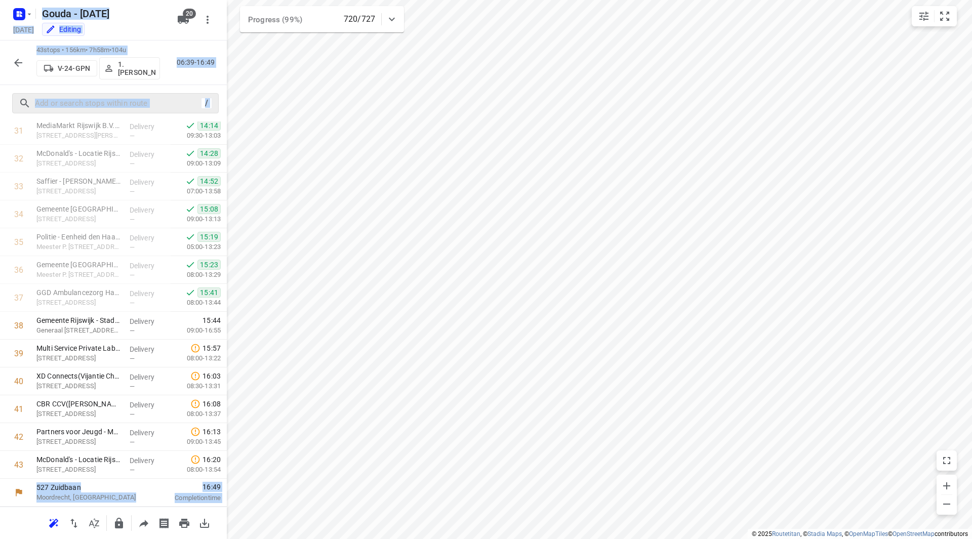
click at [23, 64] on icon "button" at bounding box center [18, 63] width 12 height 12
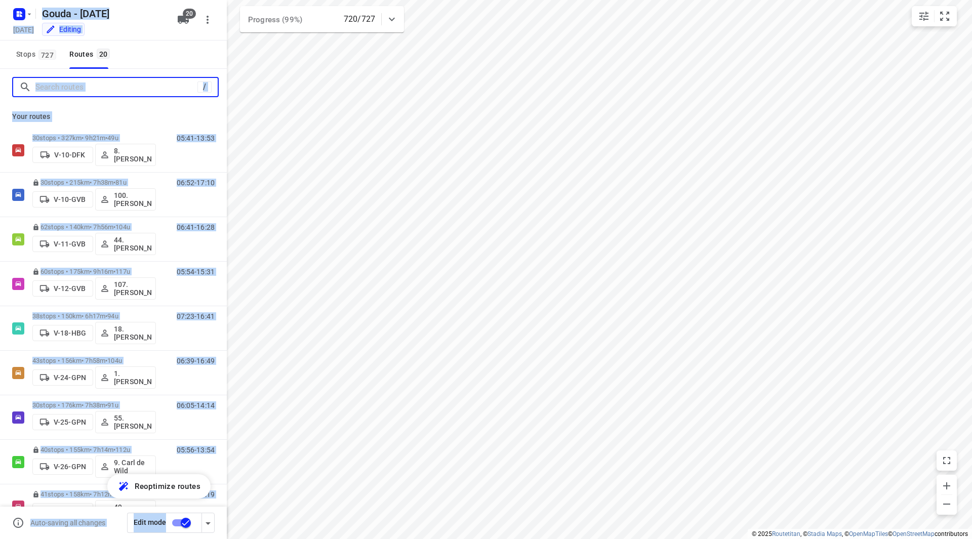
click at [97, 88] on input "Search routes" at bounding box center [116, 88] width 162 height 16
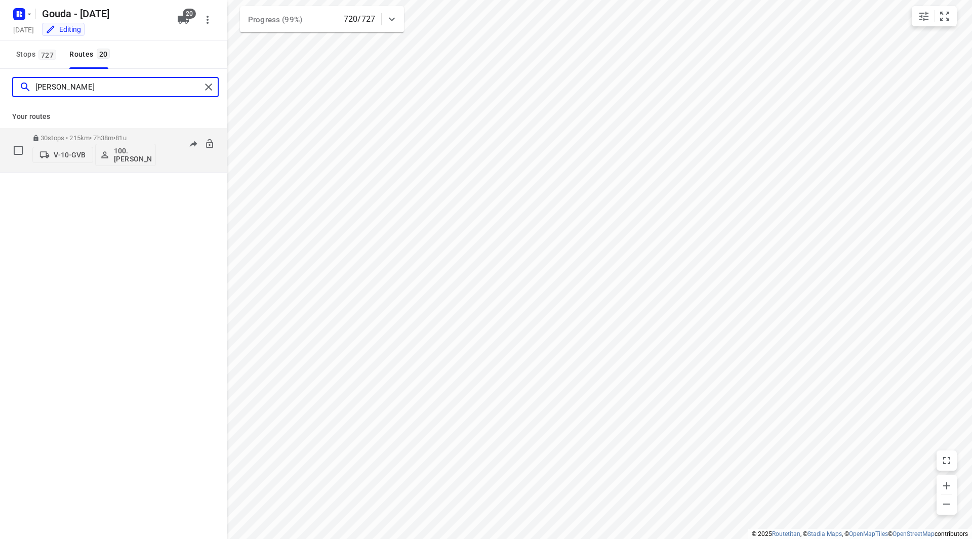
type input "henk"
click at [112, 131] on div "30 stops • 215km • 7h38m • 81u V-10-GVB 100.Henk Vos" at bounding box center [94, 150] width 124 height 42
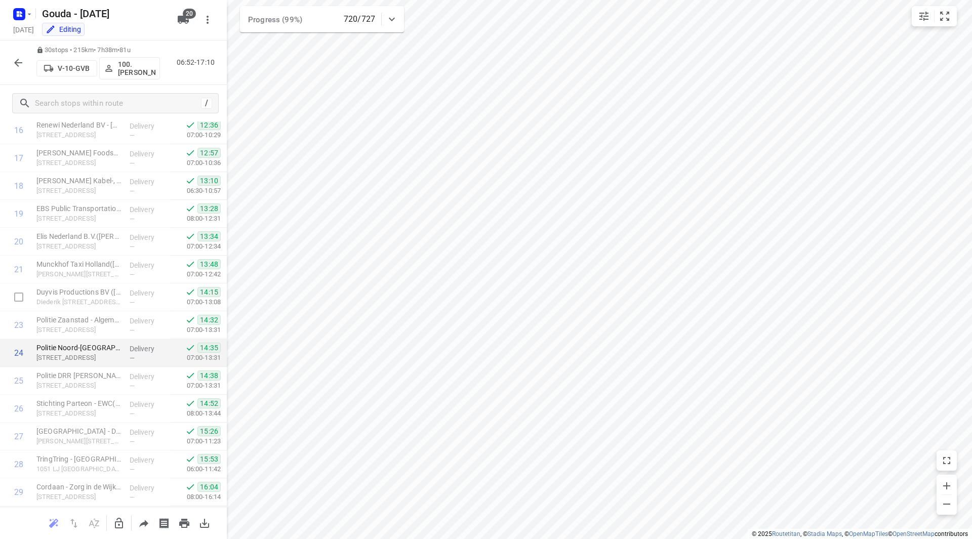
scroll to position [529, 0]
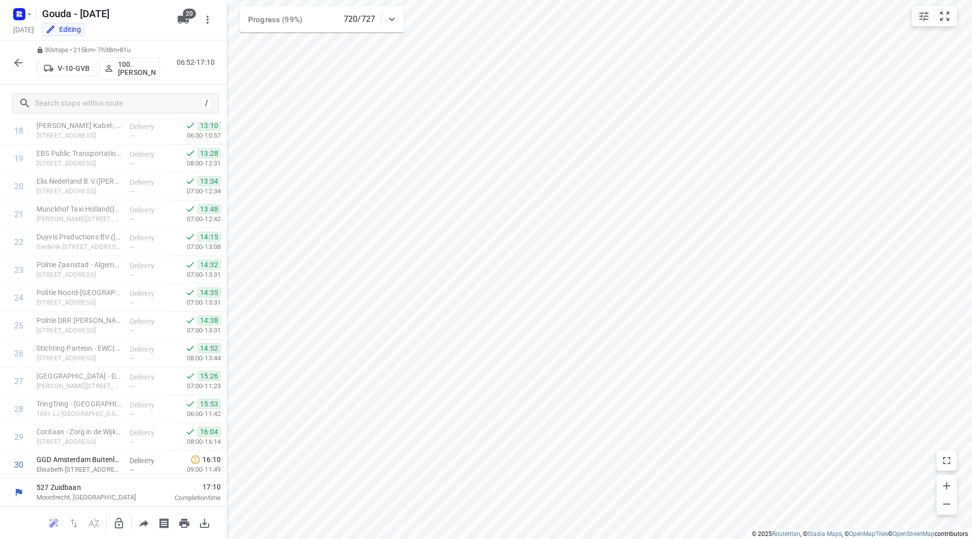
click at [11, 59] on button "button" at bounding box center [18, 63] width 20 height 20
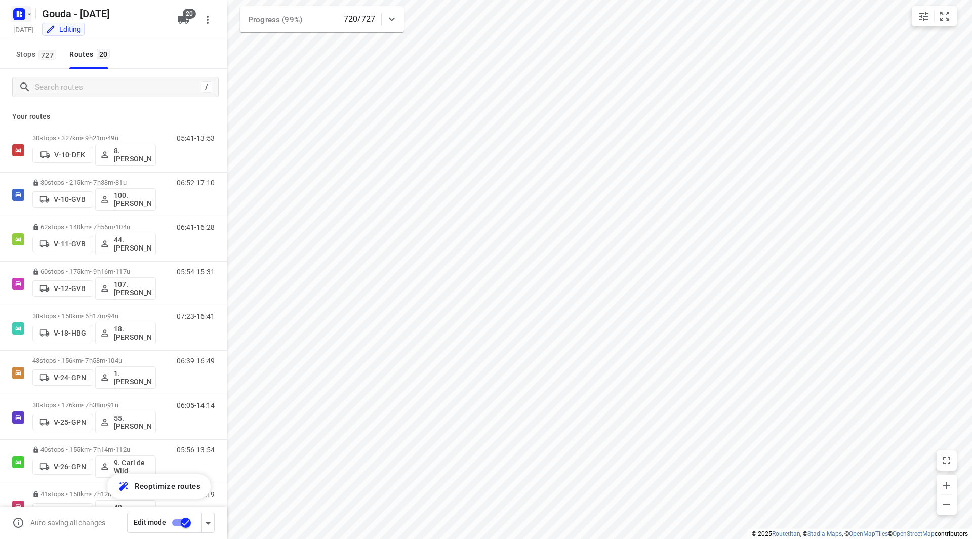
click at [26, 16] on icon "button" at bounding box center [29, 14] width 8 height 8
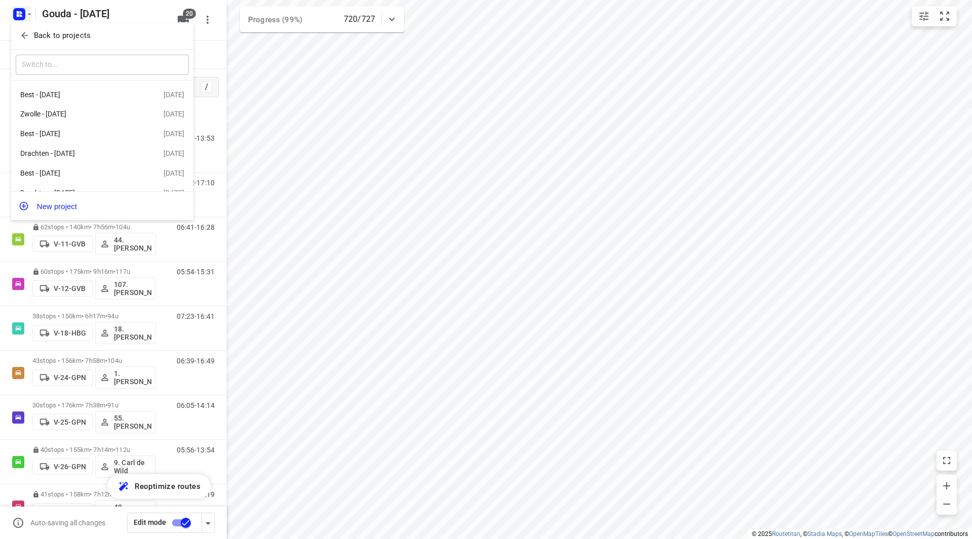
click at [36, 38] on p "Back to projects" at bounding box center [62, 36] width 57 height 12
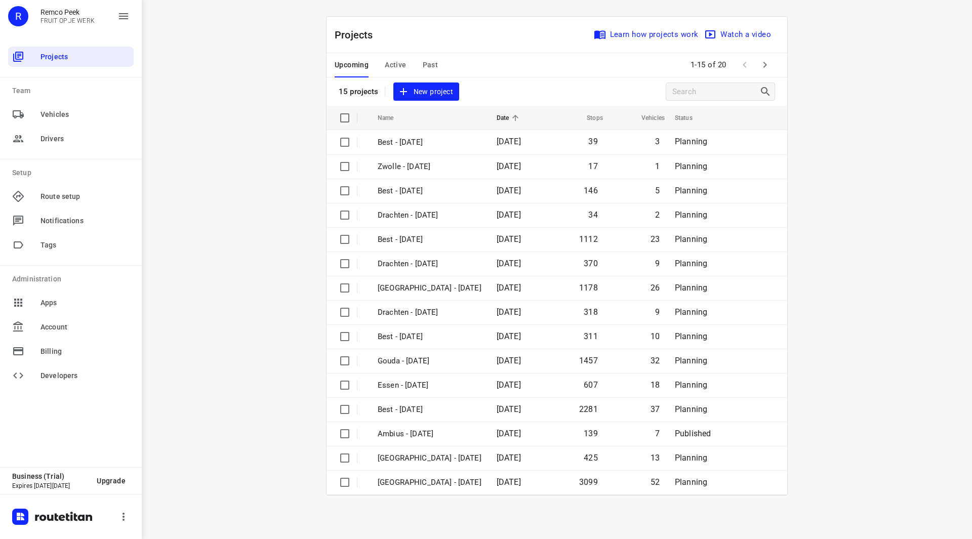
click at [762, 65] on icon "button" at bounding box center [765, 65] width 12 height 12
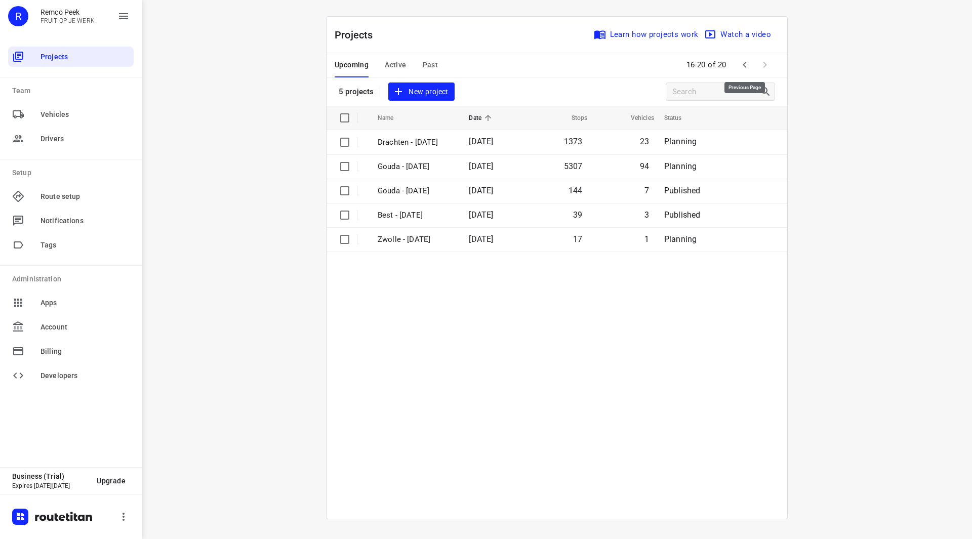
click at [739, 63] on icon "button" at bounding box center [745, 65] width 12 height 12
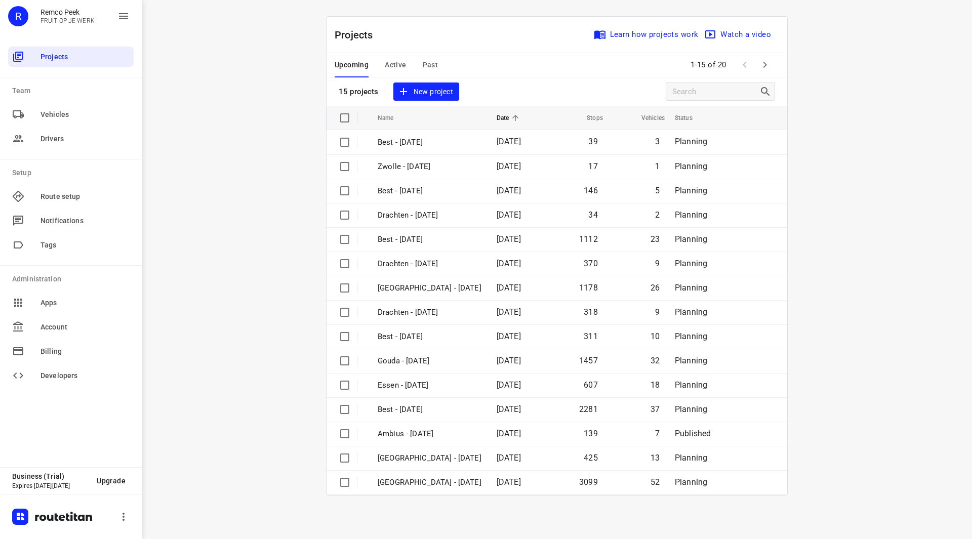
click at [396, 63] on span "Active" at bounding box center [395, 65] width 21 height 13
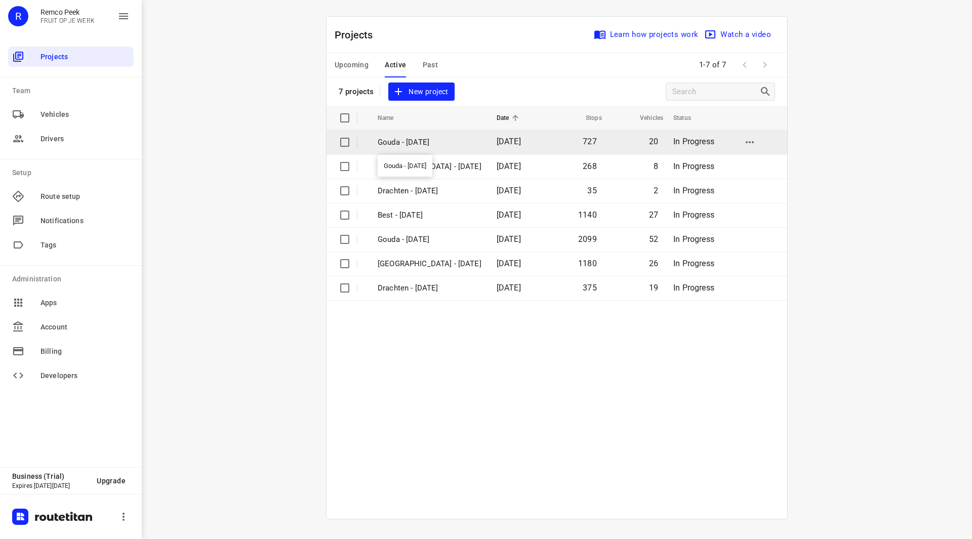
click at [431, 144] on p "Gouda - [DATE]" at bounding box center [430, 143] width 104 height 12
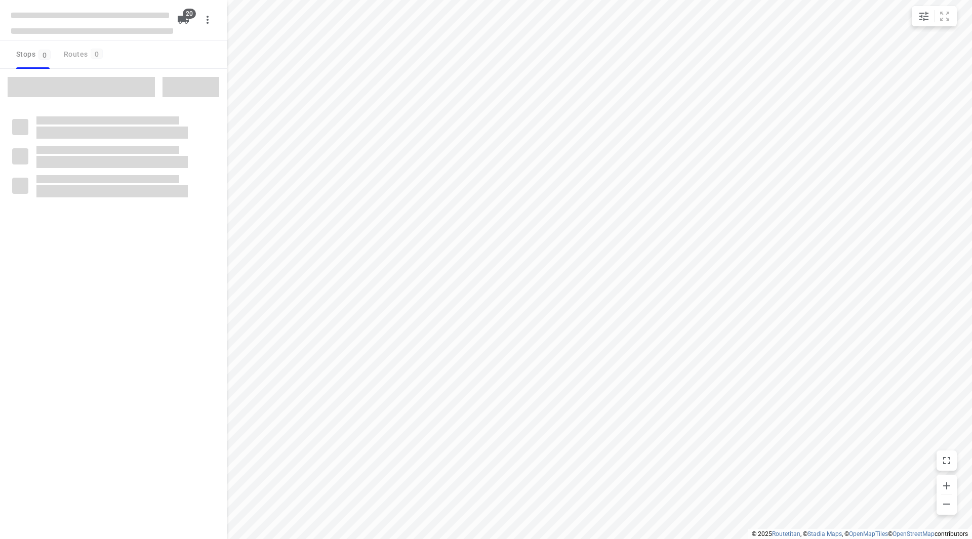
checkbox input "true"
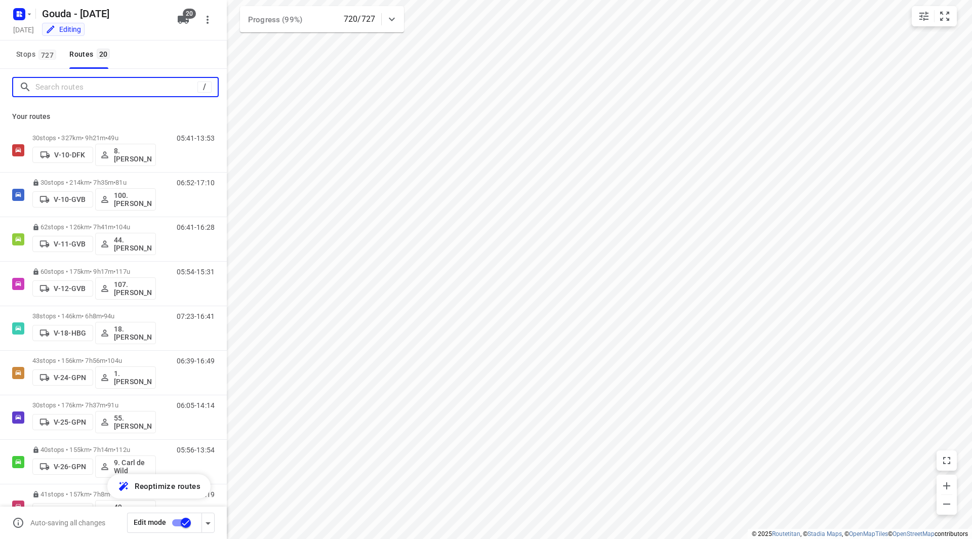
click at [150, 92] on input "Search routes" at bounding box center [116, 88] width 162 height 16
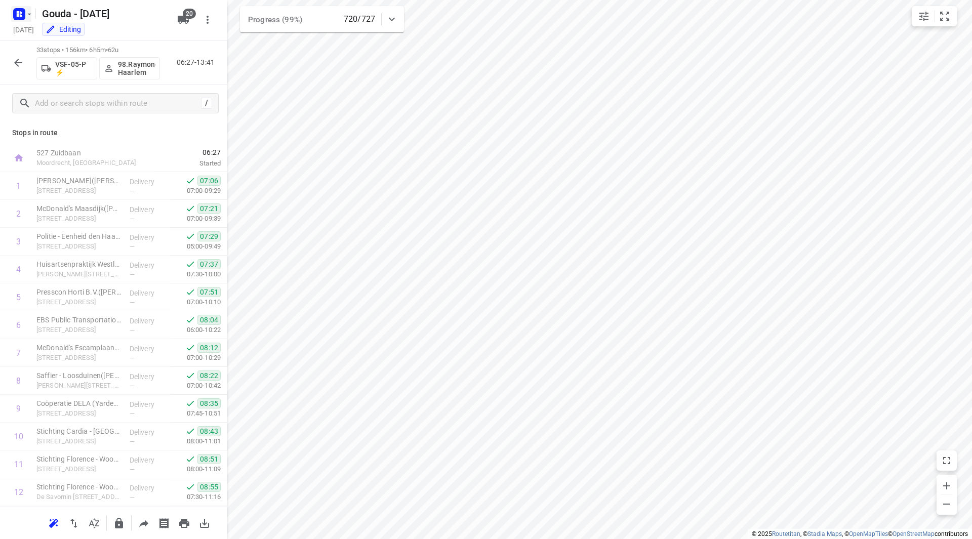
click at [29, 17] on icon "button" at bounding box center [29, 14] width 8 height 8
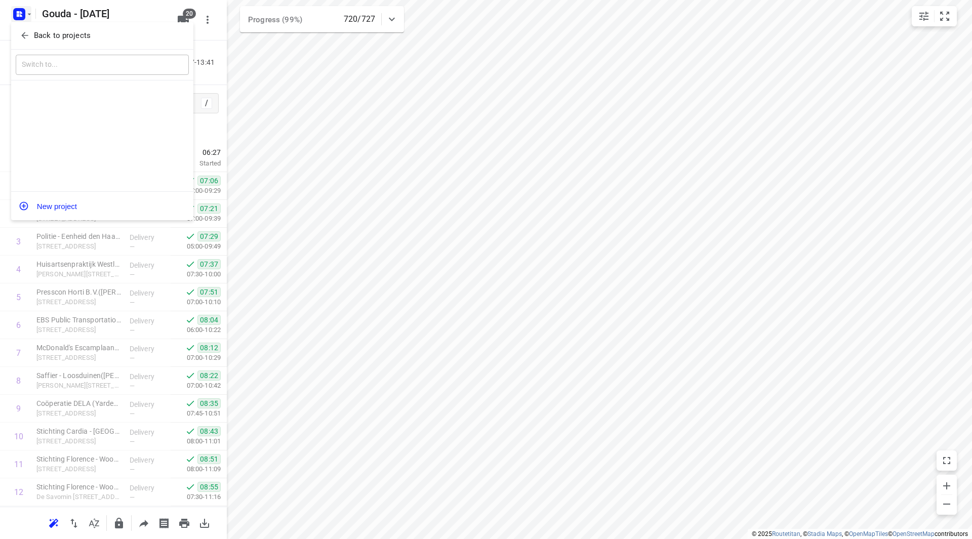
click at [32, 40] on span "Back to projects" at bounding box center [102, 36] width 165 height 12
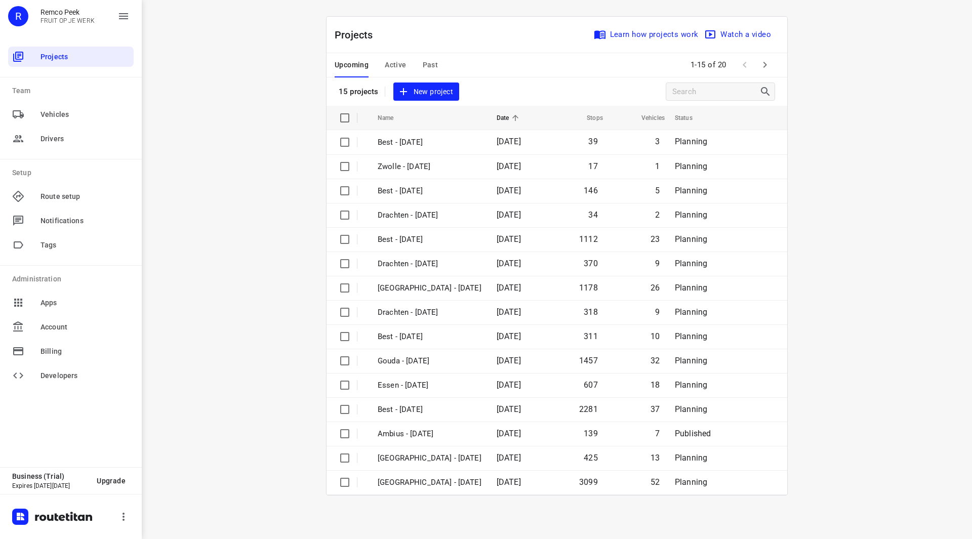
click at [398, 65] on span "Active" at bounding box center [395, 65] width 21 height 13
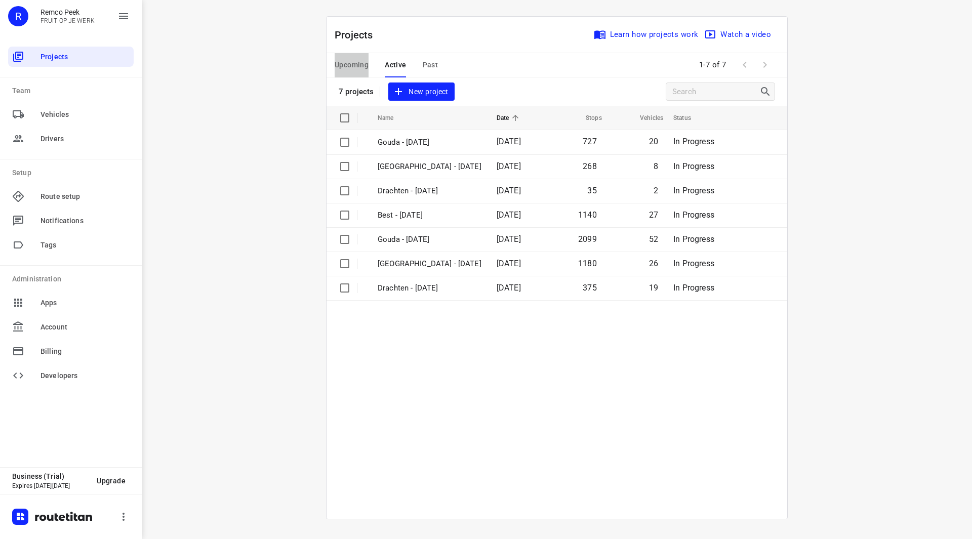
click at [352, 61] on span "Upcoming" at bounding box center [352, 65] width 34 height 13
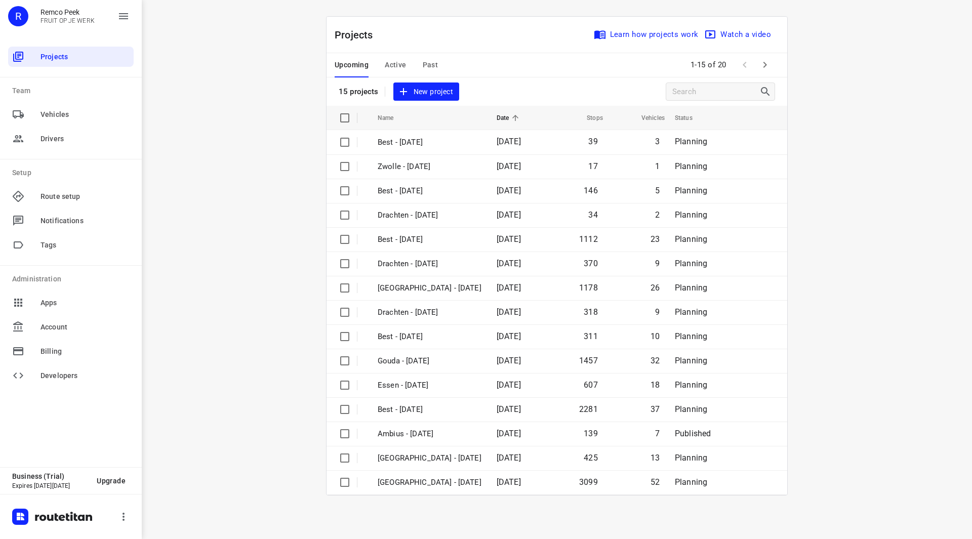
click at [395, 63] on span "Active" at bounding box center [395, 65] width 21 height 13
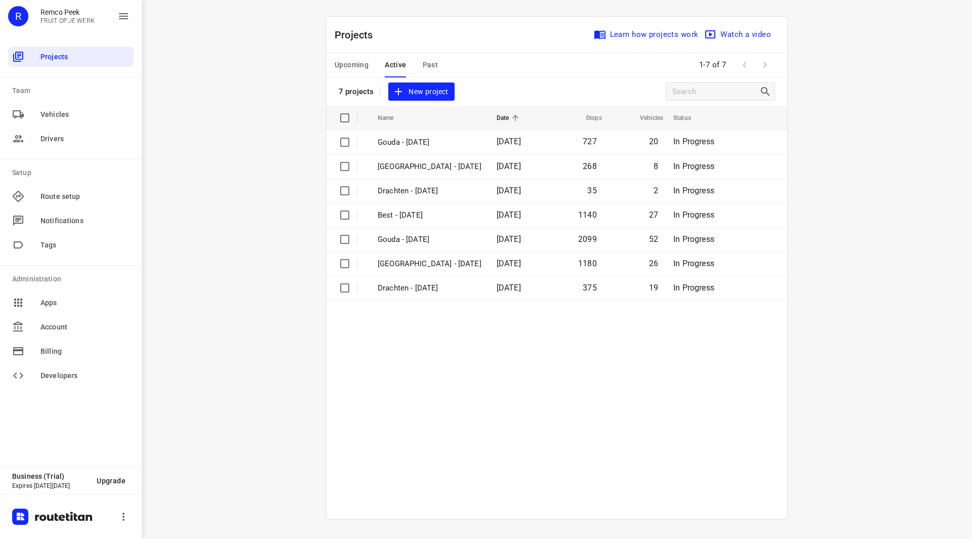
click at [418, 61] on div "Upcoming Active Past" at bounding box center [395, 65] width 120 height 24
click at [424, 61] on span "Past" at bounding box center [431, 65] width 16 height 13
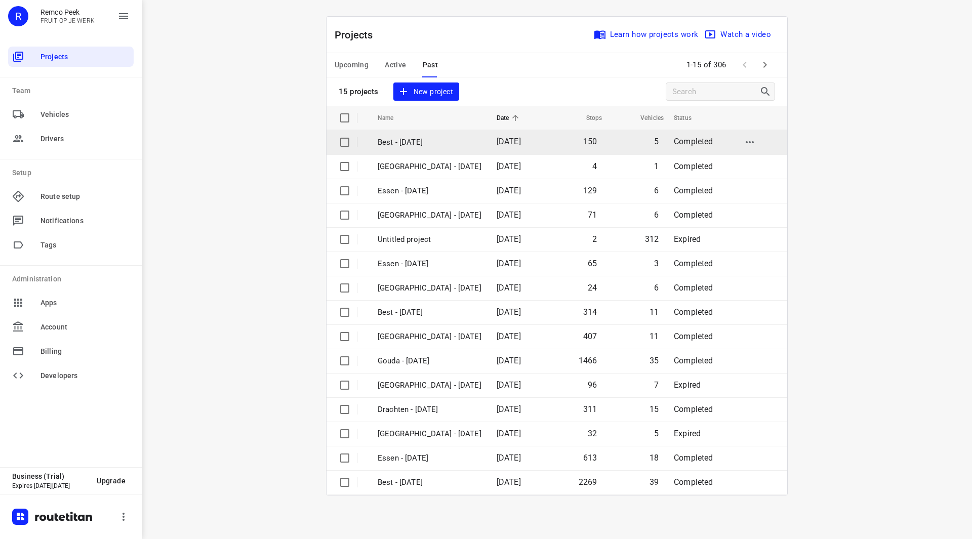
click at [411, 144] on p "Best - [DATE]" at bounding box center [430, 143] width 104 height 12
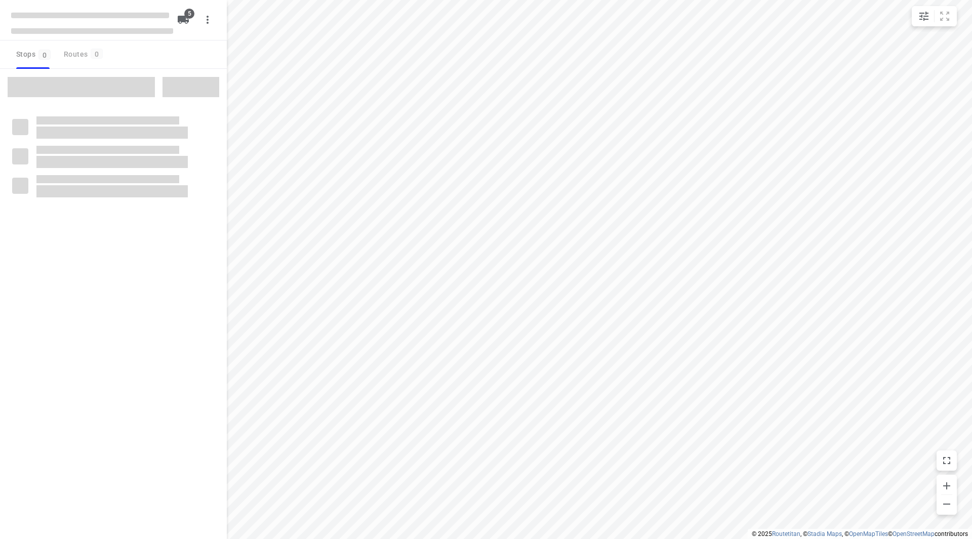
checkbox input "true"
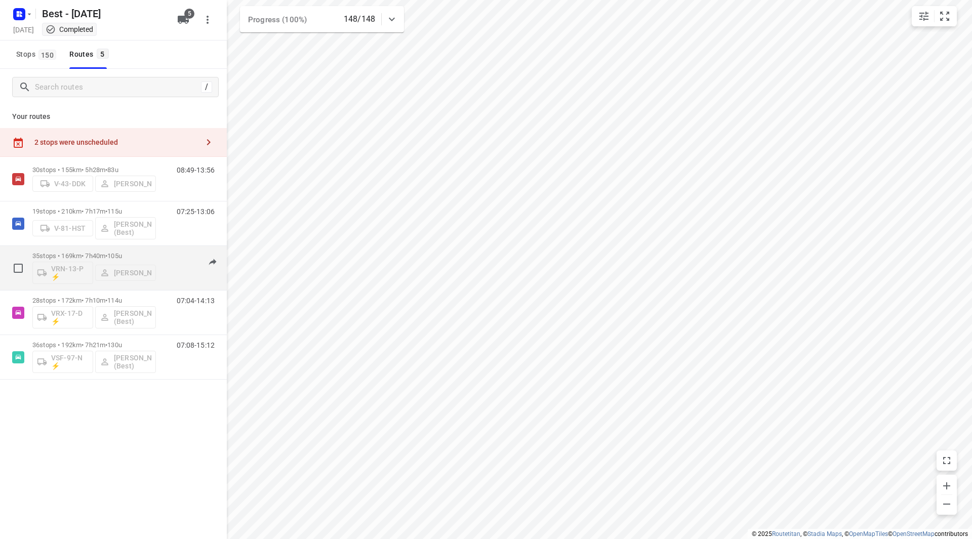
click at [143, 252] on div "35 stops • 169km • 7h40m • 105u VRN-13-P ⚡ Daniëlle Belmer" at bounding box center [94, 268] width 124 height 42
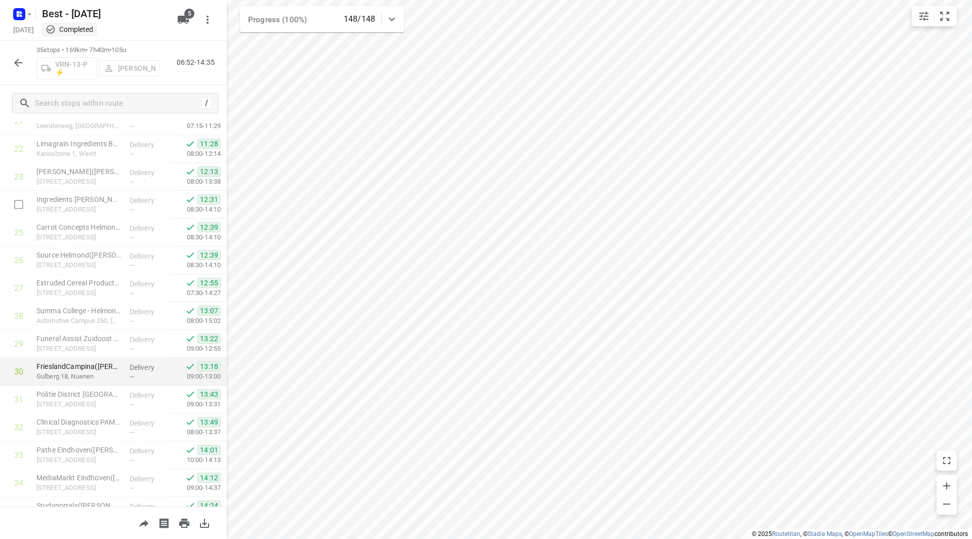
scroll to position [697, 0]
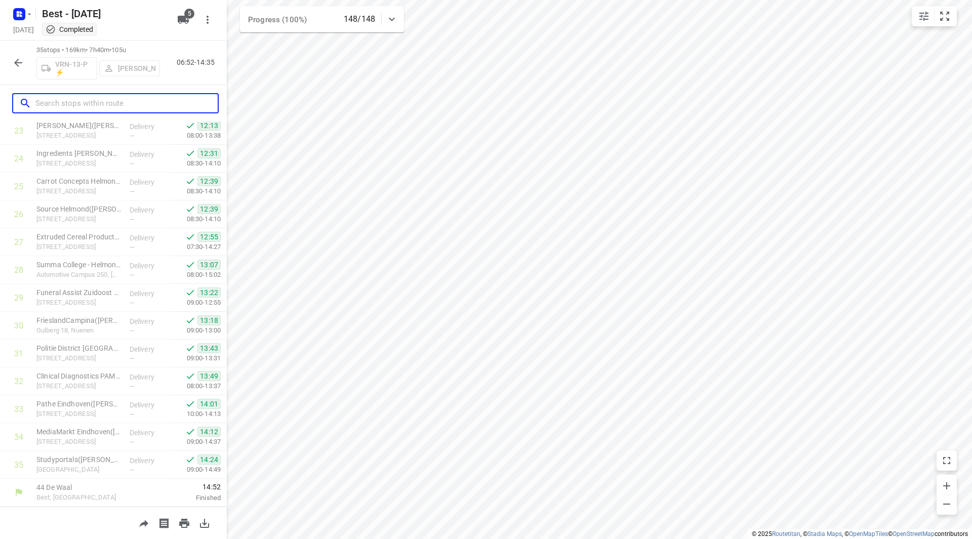
click at [100, 105] on input "text" at bounding box center [126, 104] width 182 height 16
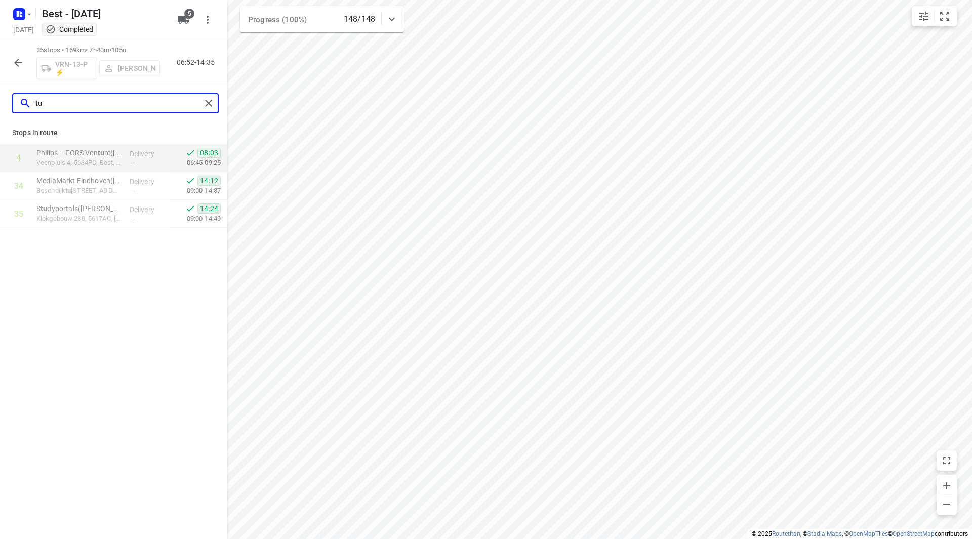
scroll to position [0, 0]
type input "t"
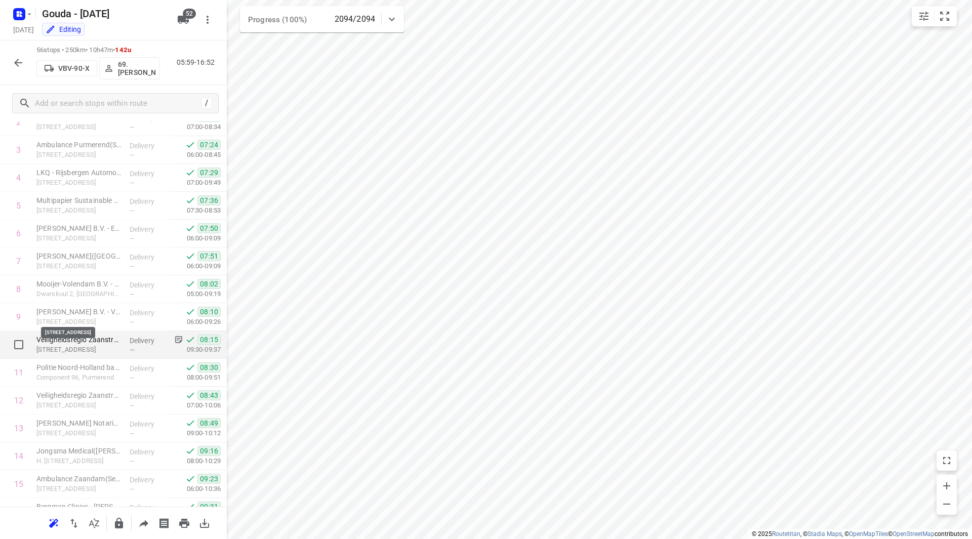
scroll to position [155, 0]
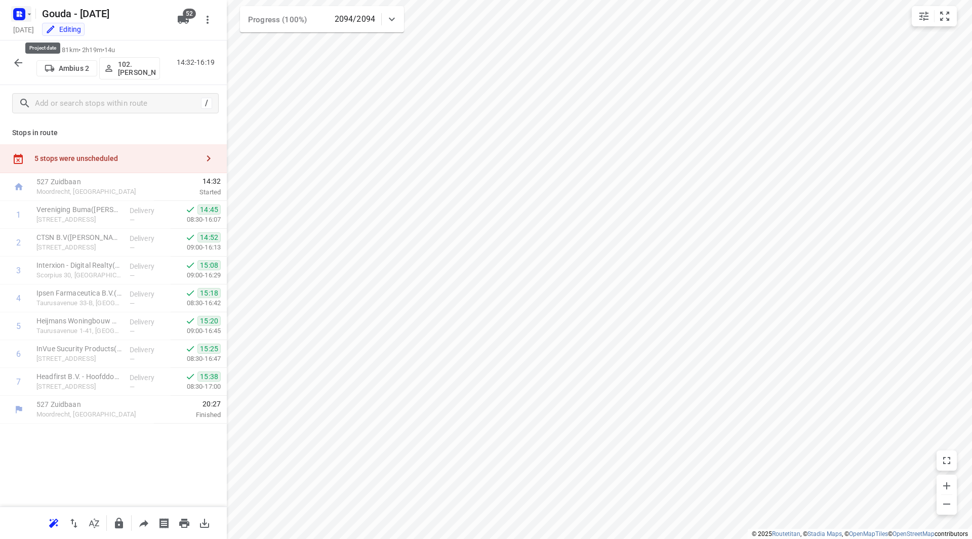
click at [31, 17] on icon "button" at bounding box center [29, 14] width 8 height 8
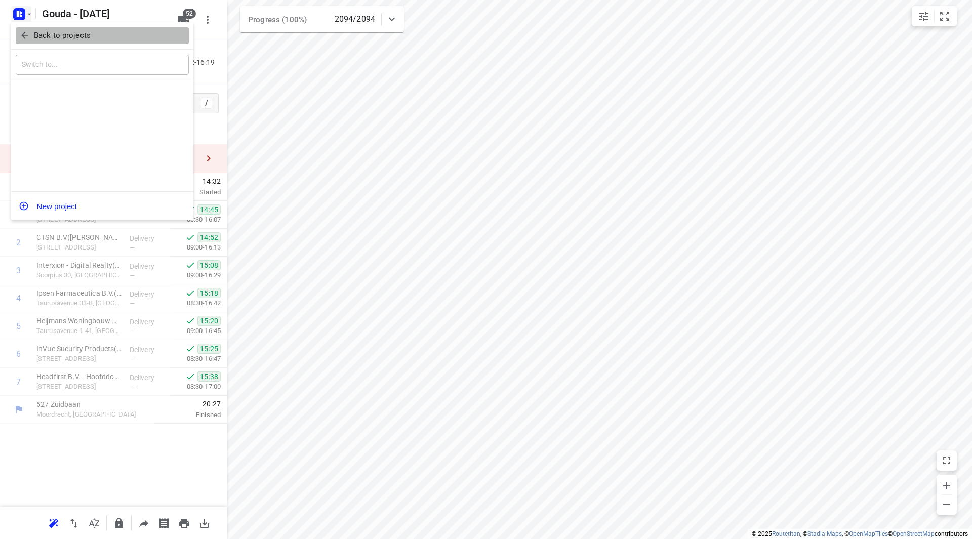
click at [35, 30] on p "Back to projects" at bounding box center [62, 36] width 57 height 12
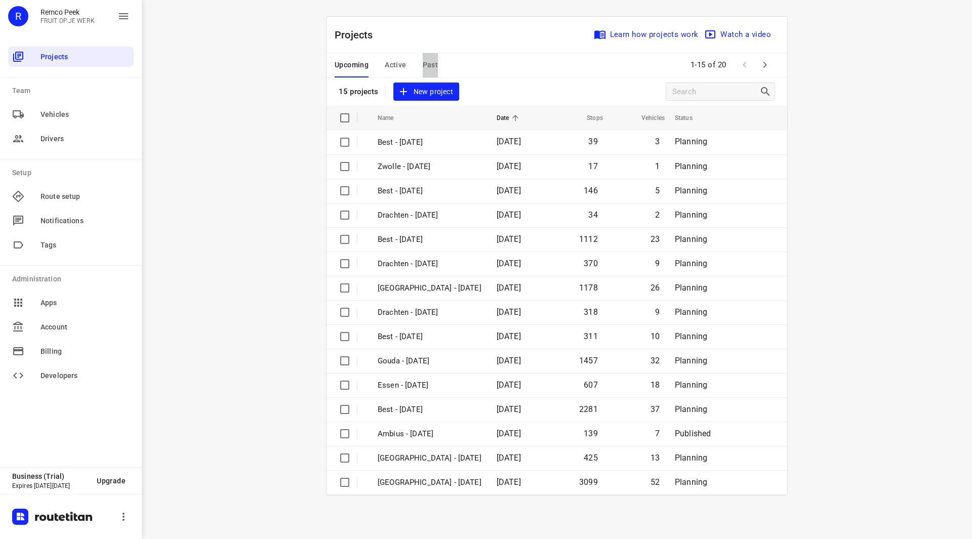
click at [425, 66] on span "Past" at bounding box center [431, 65] width 16 height 13
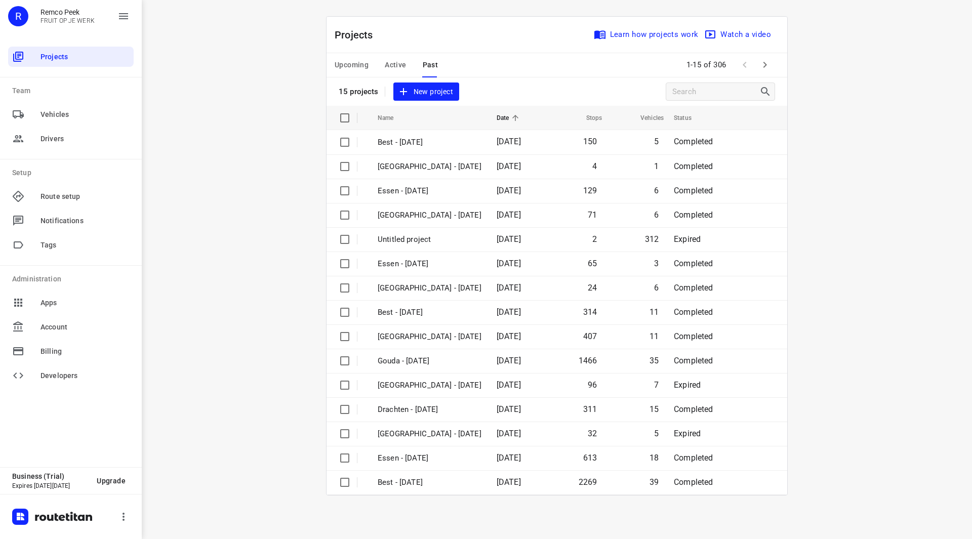
click at [768, 69] on icon "button" at bounding box center [765, 65] width 12 height 12
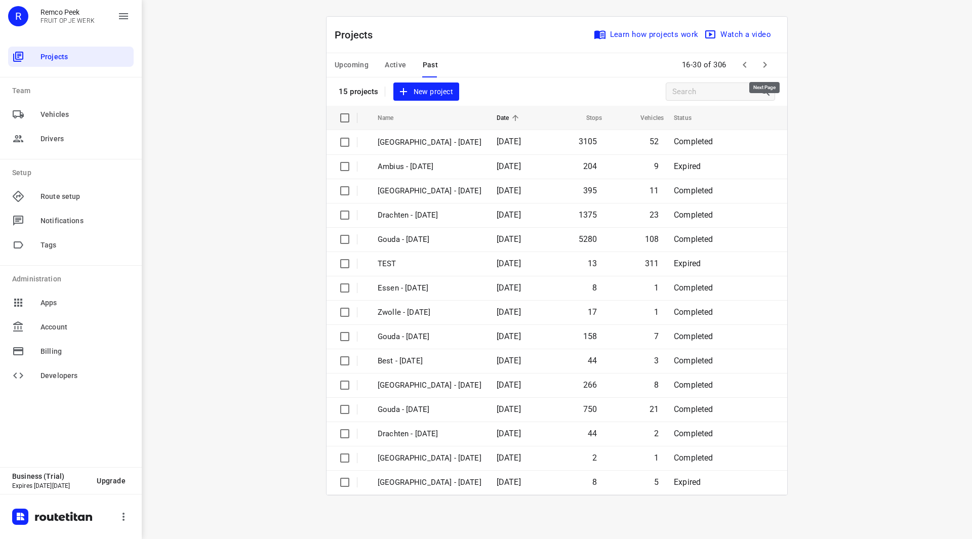
click at [768, 66] on icon "button" at bounding box center [765, 65] width 12 height 12
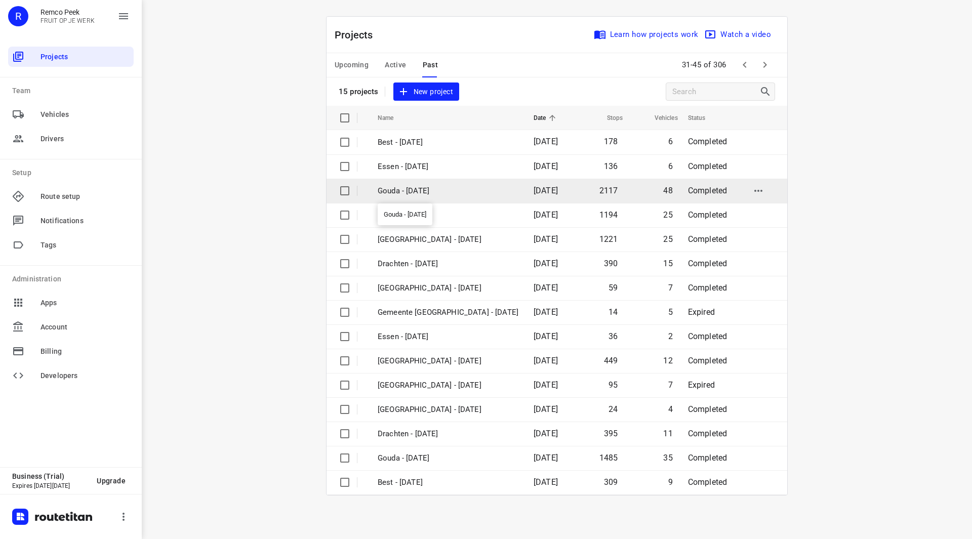
click at [400, 186] on p "Gouda - [DATE]" at bounding box center [448, 191] width 141 height 12
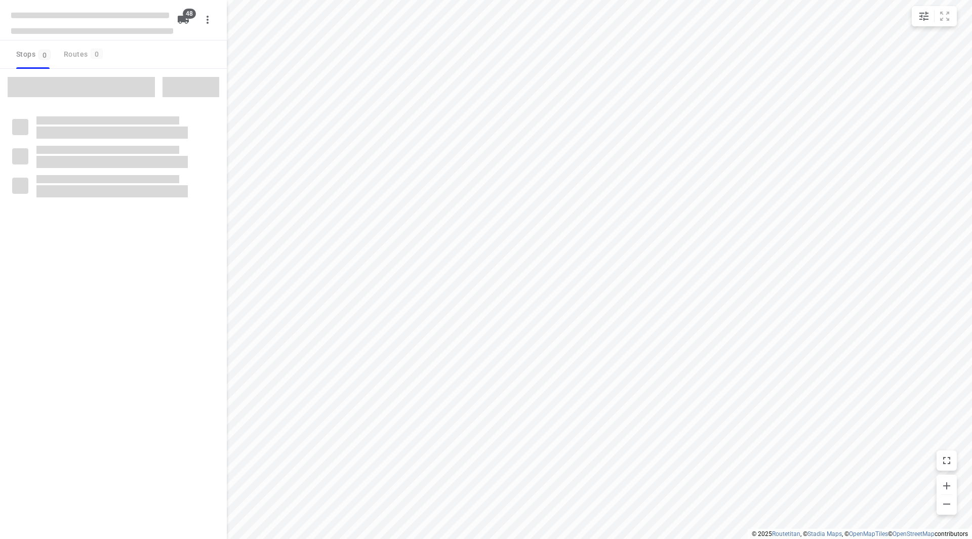
checkbox input "true"
